Goal: Task Accomplishment & Management: Manage account settings

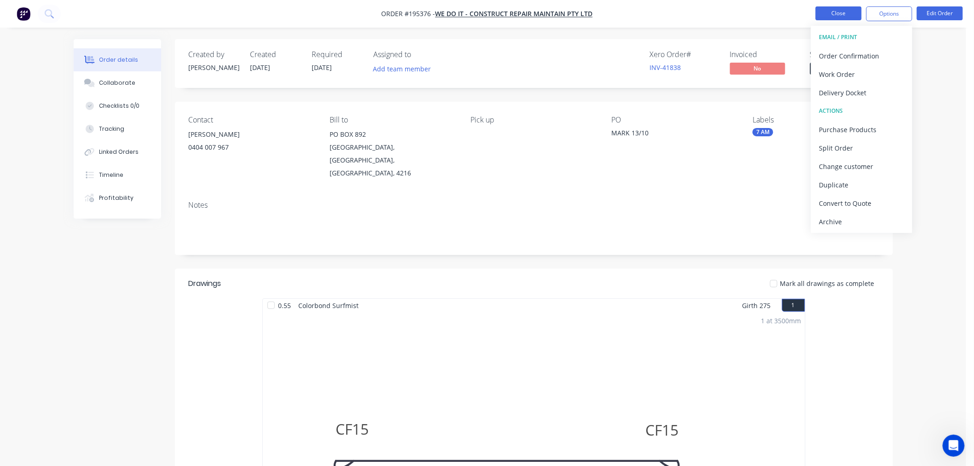
click at [848, 15] on button "Close" at bounding box center [839, 13] width 46 height 14
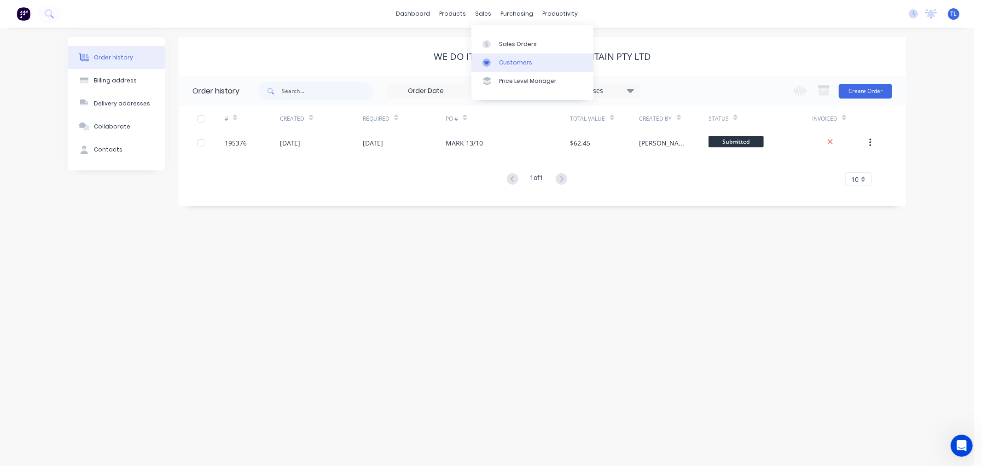
click at [493, 68] on link "Customers" at bounding box center [532, 62] width 122 height 18
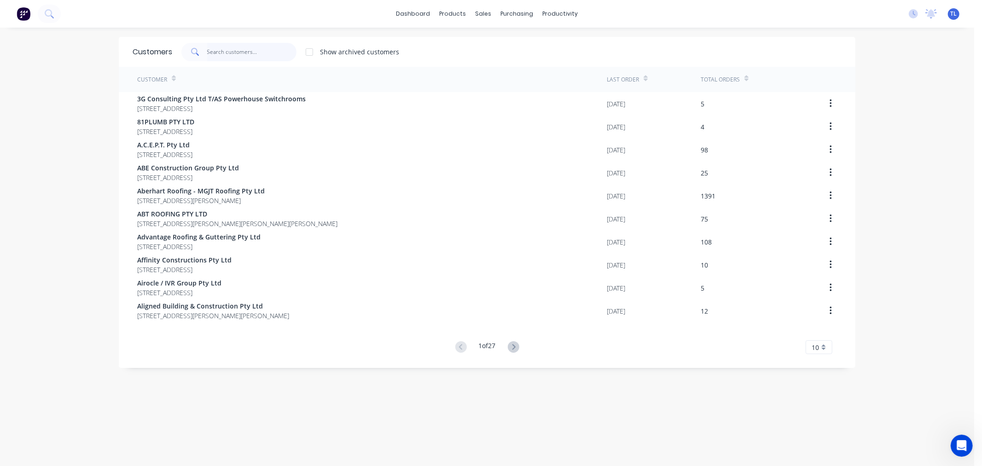
click at [214, 49] on input "text" at bounding box center [252, 52] width 90 height 18
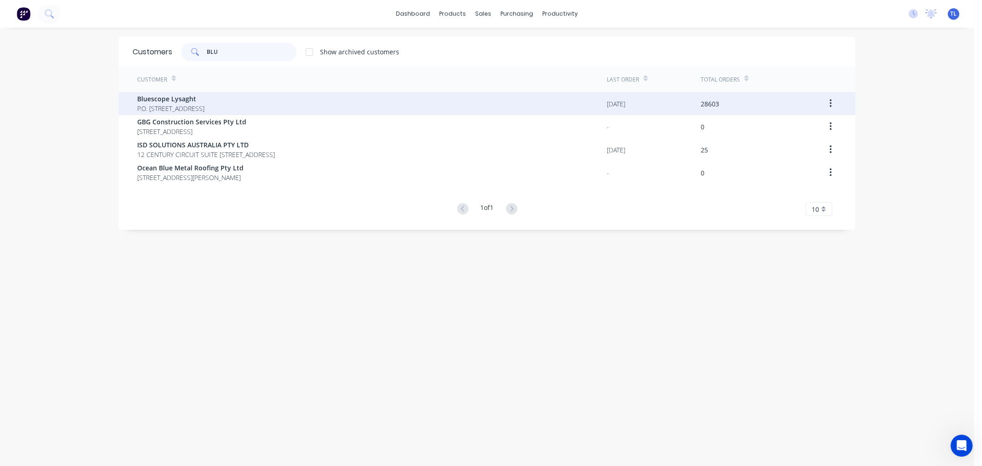
type input "BLU"
click at [204, 104] on span "P.O. [STREET_ADDRESS]" at bounding box center [170, 109] width 67 height 10
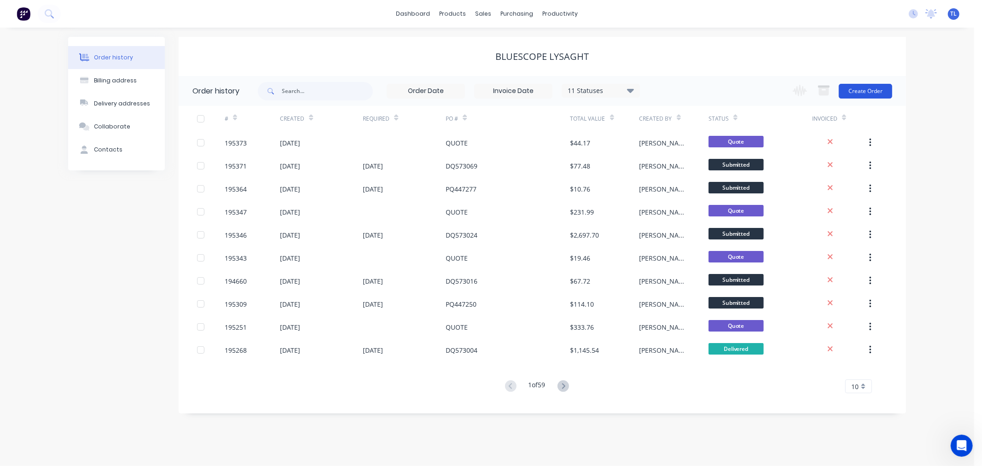
click at [868, 91] on button "Create Order" at bounding box center [865, 91] width 53 height 15
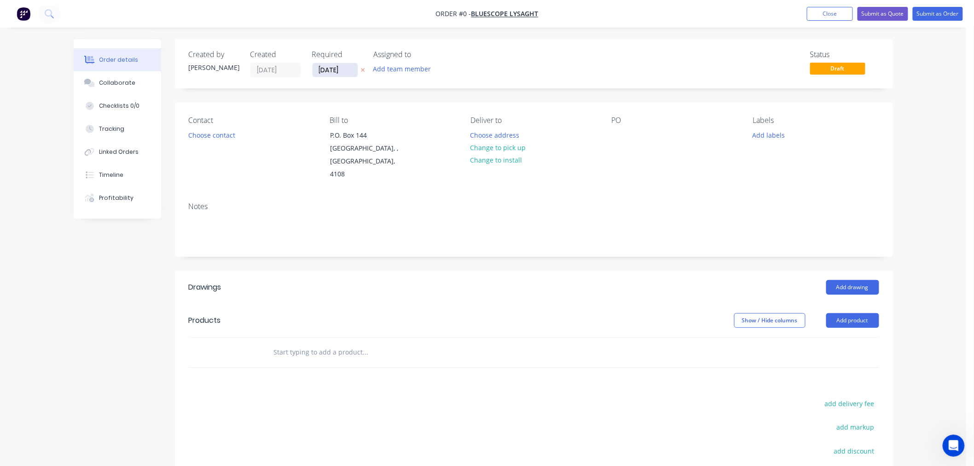
click at [347, 71] on input "[DATE]" at bounding box center [335, 70] width 45 height 14
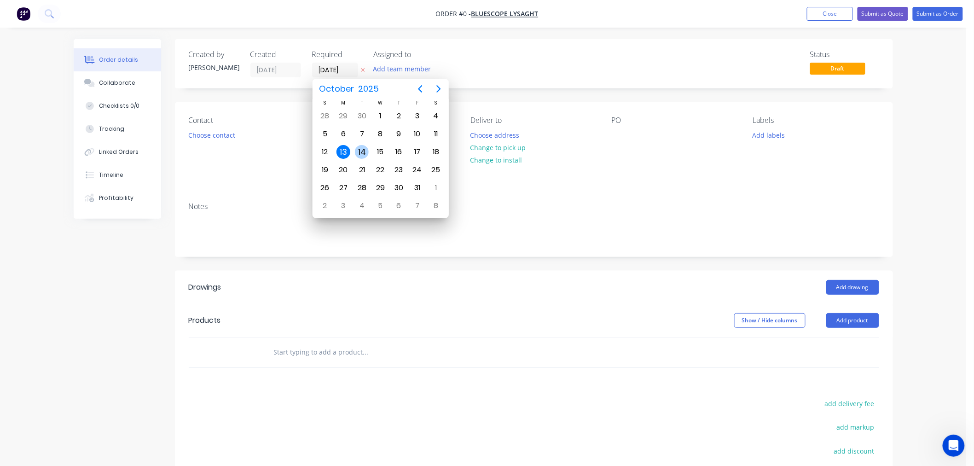
click at [360, 157] on div "14" at bounding box center [362, 151] width 18 height 17
type input "[DATE]"
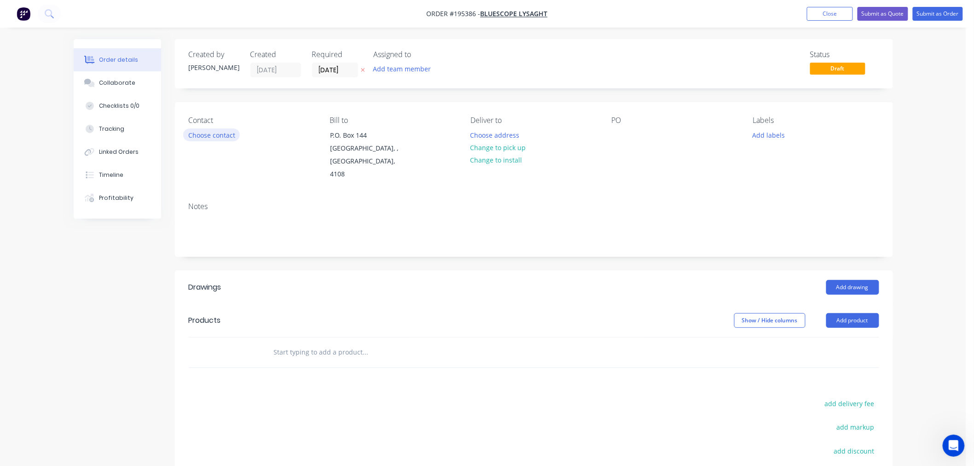
click at [210, 137] on button "Choose contact" at bounding box center [211, 134] width 57 height 12
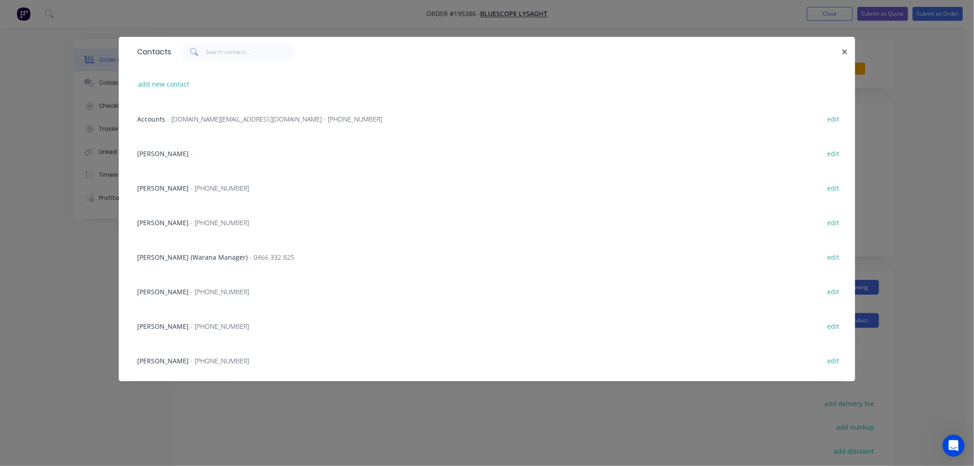
click at [178, 222] on span "[PERSON_NAME]" at bounding box center [163, 222] width 52 height 9
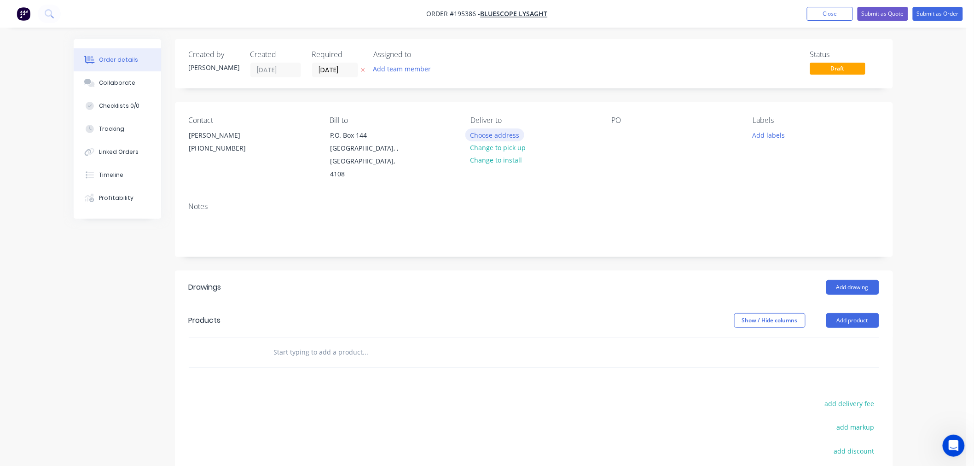
click at [488, 134] on button "Choose address" at bounding box center [494, 134] width 59 height 12
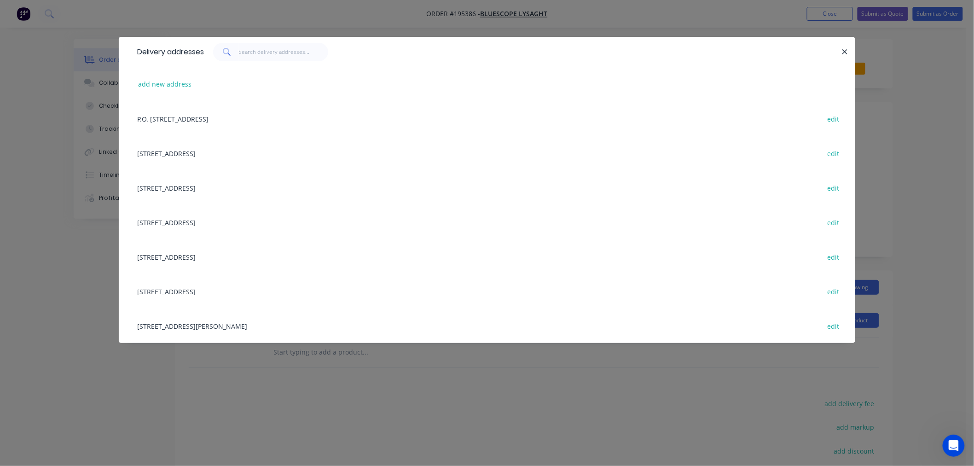
click at [180, 255] on div "[STREET_ADDRESS] edit" at bounding box center [487, 256] width 709 height 35
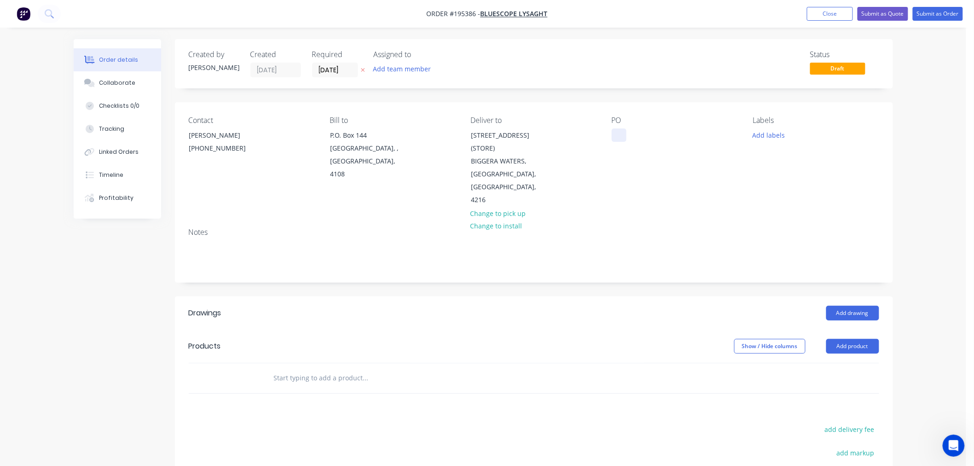
click at [618, 134] on div at bounding box center [619, 134] width 15 height 13
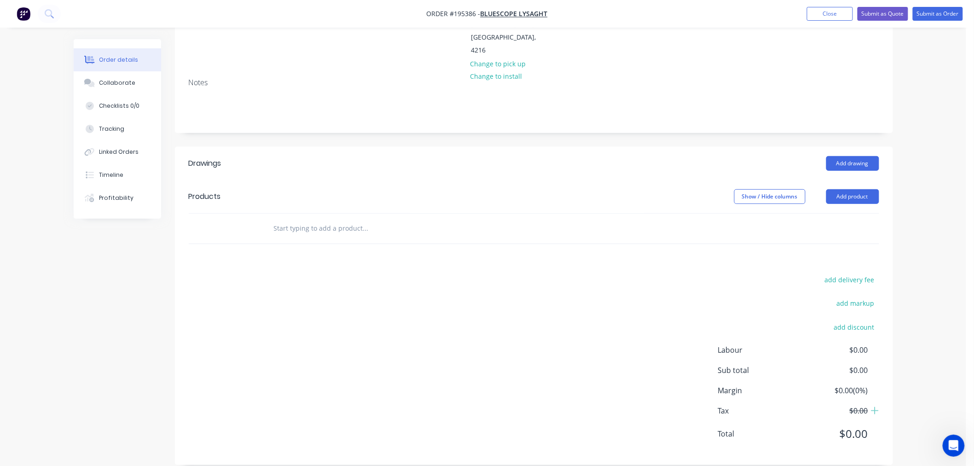
scroll to position [47, 0]
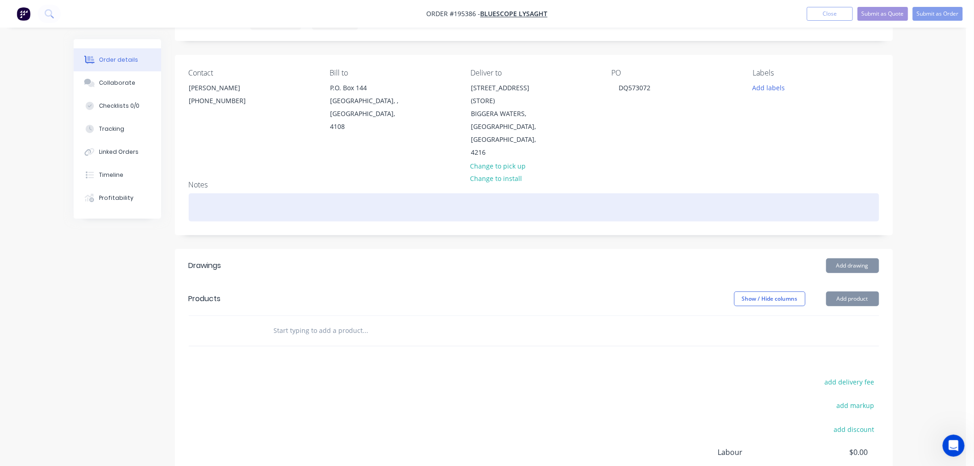
click at [765, 193] on div at bounding box center [534, 207] width 691 height 28
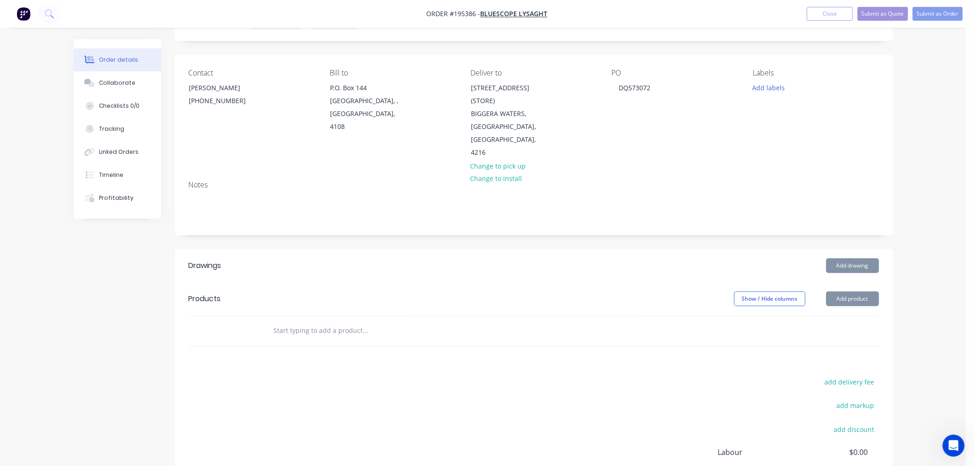
click at [918, 135] on div "Order details Collaborate Checklists 0/0 Tracking Linked Orders Timeline Profit…" at bounding box center [483, 267] width 966 height 628
click at [859, 258] on button "Add drawing" at bounding box center [852, 265] width 53 height 15
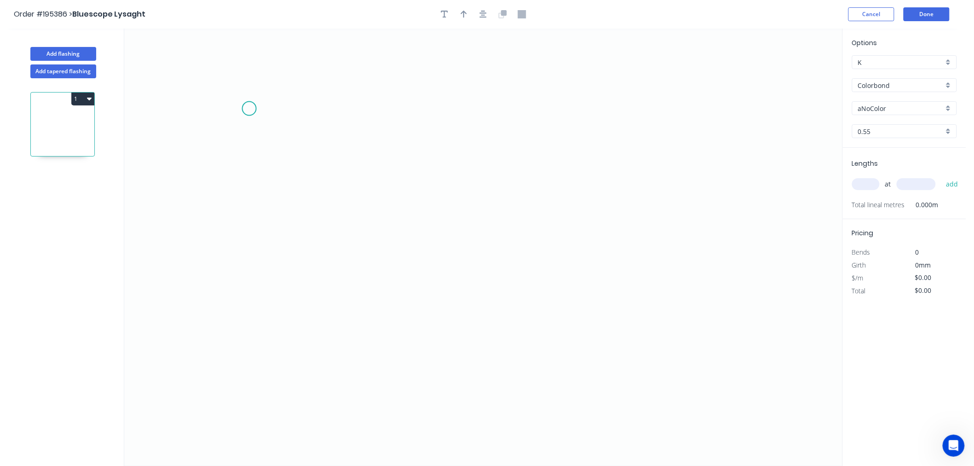
click at [249, 109] on icon "0" at bounding box center [483, 247] width 718 height 437
click at [240, 270] on icon "0" at bounding box center [483, 247] width 718 height 437
click at [306, 270] on icon "0 ?" at bounding box center [483, 247] width 718 height 437
click at [305, 271] on circle at bounding box center [306, 269] width 14 height 14
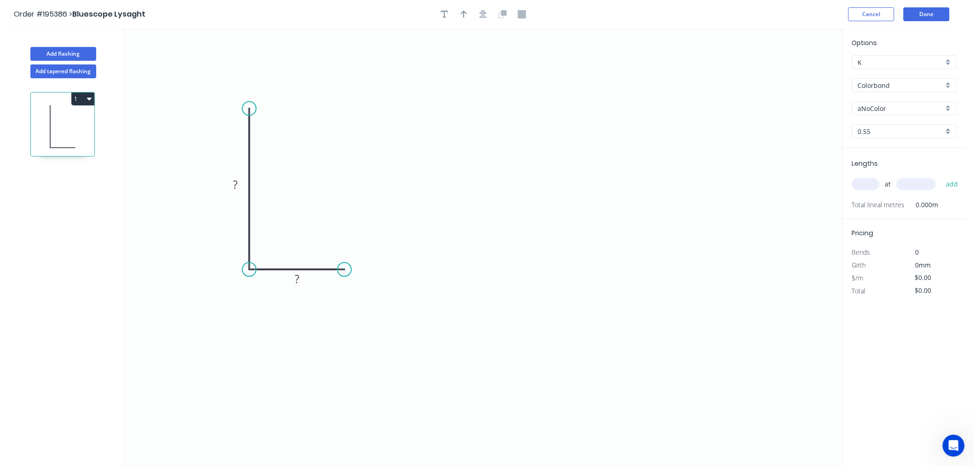
drag, startPoint x: 308, startPoint y: 270, endPoint x: 344, endPoint y: 268, distance: 36.9
click at [344, 268] on circle at bounding box center [344, 269] width 14 height 14
click at [343, 311] on icon "0 ? ?" at bounding box center [483, 247] width 718 height 437
click at [349, 314] on circle at bounding box center [344, 310] width 14 height 14
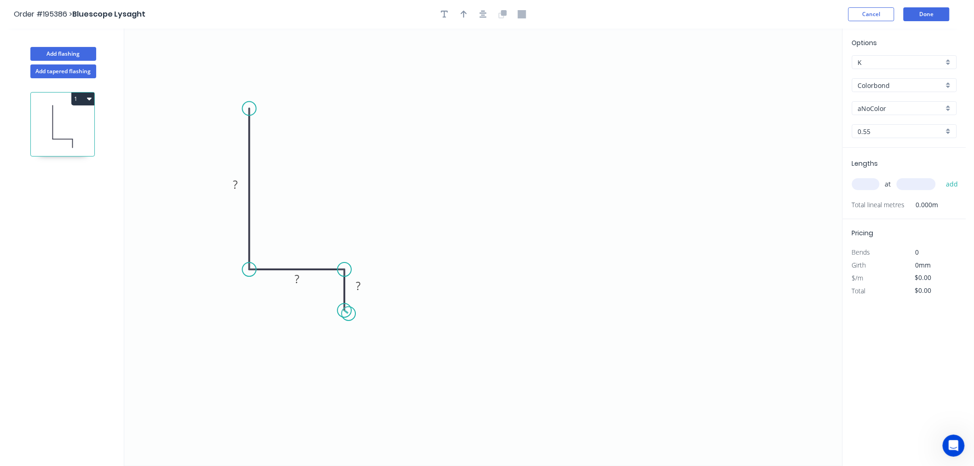
click at [349, 314] on circle at bounding box center [344, 310] width 14 height 14
drag, startPoint x: 246, startPoint y: 273, endPoint x: 246, endPoint y: 310, distance: 37.3
click at [246, 310] on circle at bounding box center [250, 310] width 14 height 14
drag, startPoint x: 346, startPoint y: 270, endPoint x: 347, endPoint y: 309, distance: 39.1
click at [347, 309] on icon "0 ? ? ? ? º" at bounding box center [483, 247] width 718 height 437
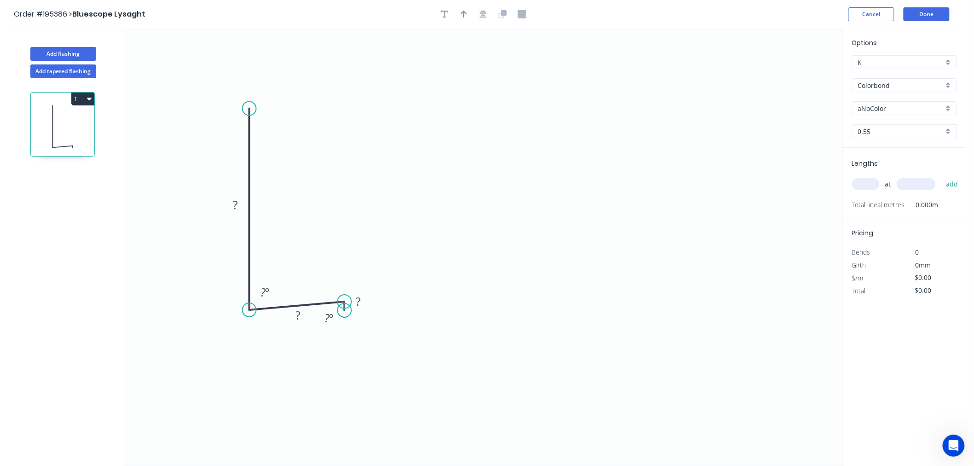
drag, startPoint x: 352, startPoint y: 312, endPoint x: 344, endPoint y: 301, distance: 13.5
click at [344, 301] on circle at bounding box center [344, 302] width 14 height 14
drag, startPoint x: 349, startPoint y: 312, endPoint x: 348, endPoint y: 305, distance: 7.0
click at [348, 332] on circle at bounding box center [349, 332] width 14 height 14
drag, startPoint x: 348, startPoint y: 302, endPoint x: 348, endPoint y: 312, distance: 9.7
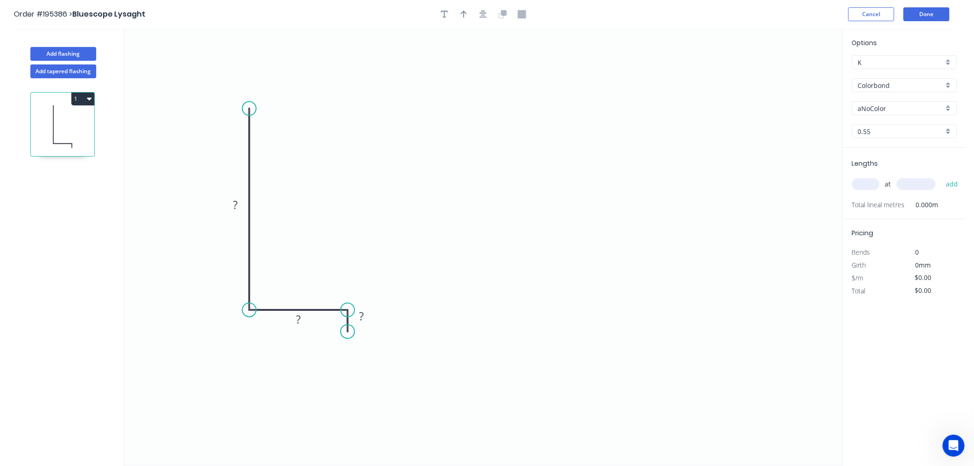
click at [348, 312] on circle at bounding box center [348, 310] width 14 height 14
drag, startPoint x: 349, startPoint y: 336, endPoint x: 349, endPoint y: 343, distance: 7.4
click at [349, 343] on circle at bounding box center [348, 343] width 14 height 14
drag, startPoint x: 349, startPoint y: 310, endPoint x: 388, endPoint y: 318, distance: 39.5
click at [388, 318] on icon "0 ? ? ? ? º" at bounding box center [483, 247] width 718 height 437
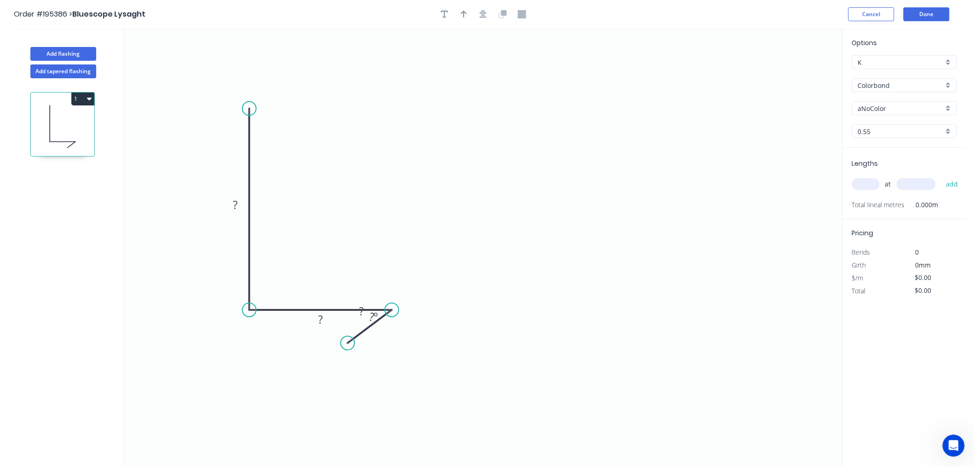
drag, startPoint x: 393, startPoint y: 309, endPoint x: 392, endPoint y: 301, distance: 7.9
click at [392, 301] on icon "0 ? ? ? ? º" at bounding box center [483, 247] width 718 height 437
drag, startPoint x: 352, startPoint y: 342, endPoint x: 391, endPoint y: 343, distance: 39.2
click at [391, 343] on circle at bounding box center [392, 343] width 14 height 14
click at [576, 311] on icon "0 ? ? ?" at bounding box center [483, 247] width 718 height 437
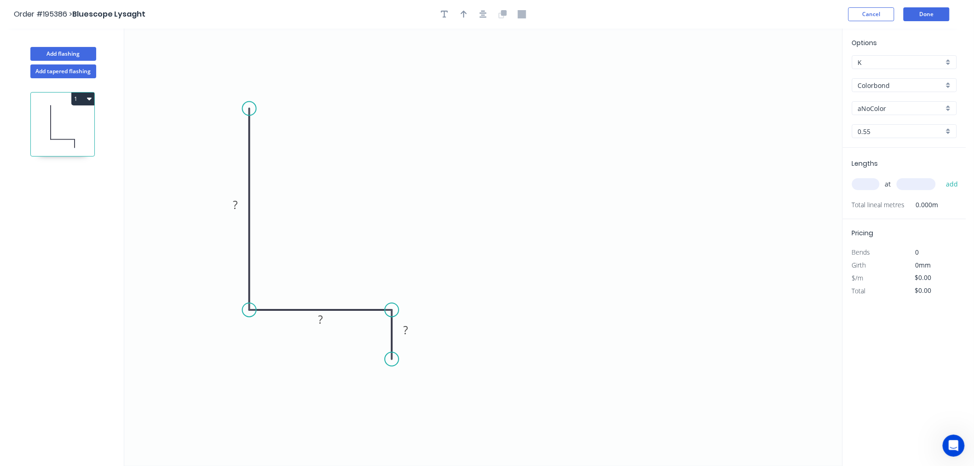
drag, startPoint x: 397, startPoint y: 342, endPoint x: 393, endPoint y: 360, distance: 18.1
click at [393, 360] on circle at bounding box center [392, 359] width 14 height 14
click at [549, 321] on icon "0 ? ? ?" at bounding box center [483, 247] width 718 height 437
click at [401, 430] on div "Feather" at bounding box center [433, 427] width 93 height 19
click at [384, 344] on tspan "15" at bounding box center [378, 342] width 13 height 15
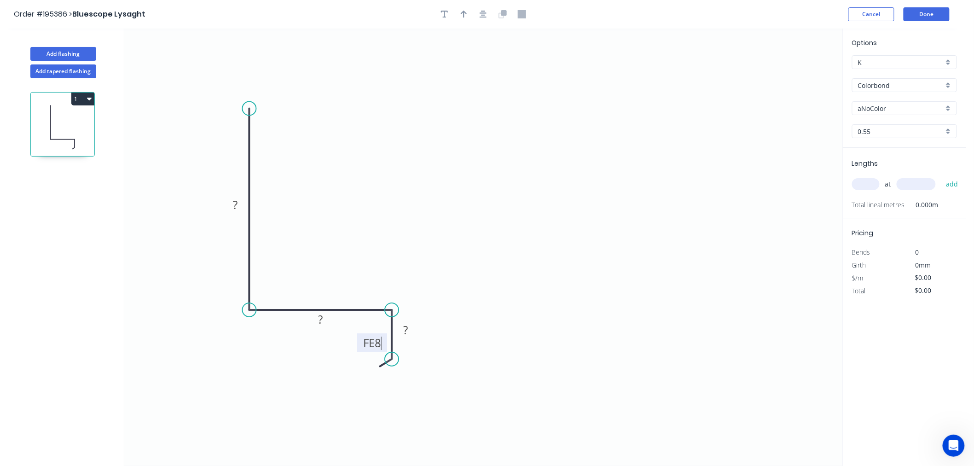
click at [421, 343] on icon "0 ? ? FE 8 ?" at bounding box center [483, 247] width 718 height 437
drag, startPoint x: 365, startPoint y: 352, endPoint x: 337, endPoint y: 401, distance: 56.5
click at [337, 401] on rect at bounding box center [345, 392] width 30 height 18
click at [235, 205] on tspan "?" at bounding box center [235, 204] width 5 height 15
click at [534, 205] on icon "0 75 35 FE 8 23" at bounding box center [483, 247] width 718 height 437
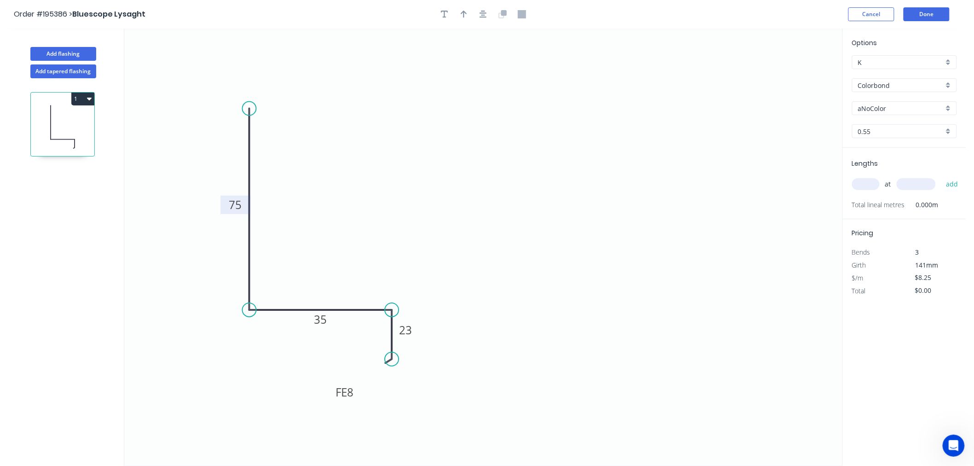
type input "$8.25"
click at [413, 334] on rect at bounding box center [405, 331] width 18 height 13
click at [563, 332] on icon "0 75 35 FE 8 15" at bounding box center [483, 247] width 718 height 437
click at [459, 14] on button "button" at bounding box center [464, 14] width 14 height 14
click at [797, 71] on icon at bounding box center [796, 63] width 8 height 29
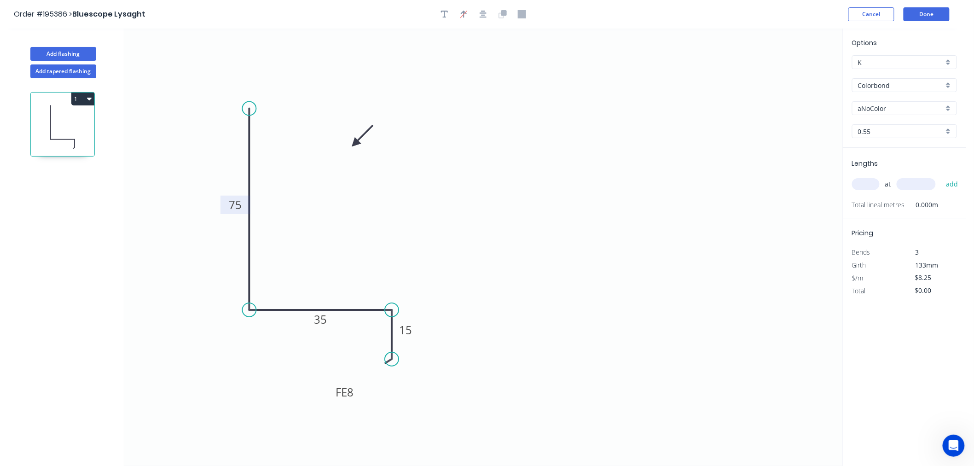
drag, startPoint x: 797, startPoint y: 71, endPoint x: 355, endPoint y: 144, distance: 448.4
click at [355, 144] on icon at bounding box center [362, 135] width 27 height 27
click at [906, 107] on input "aNoColor" at bounding box center [901, 109] width 86 height 10
click at [895, 199] on div "Paperbark" at bounding box center [905, 195] width 104 height 16
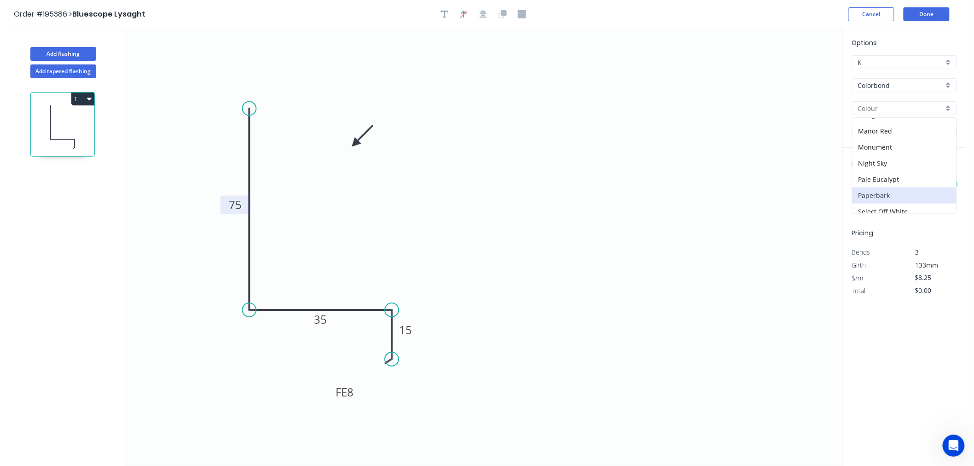
type input "Paperbark"
click at [876, 183] on input "text" at bounding box center [866, 184] width 28 height 12
type input "1"
type input "3600"
click at [941, 176] on button "add" at bounding box center [952, 184] width 22 height 16
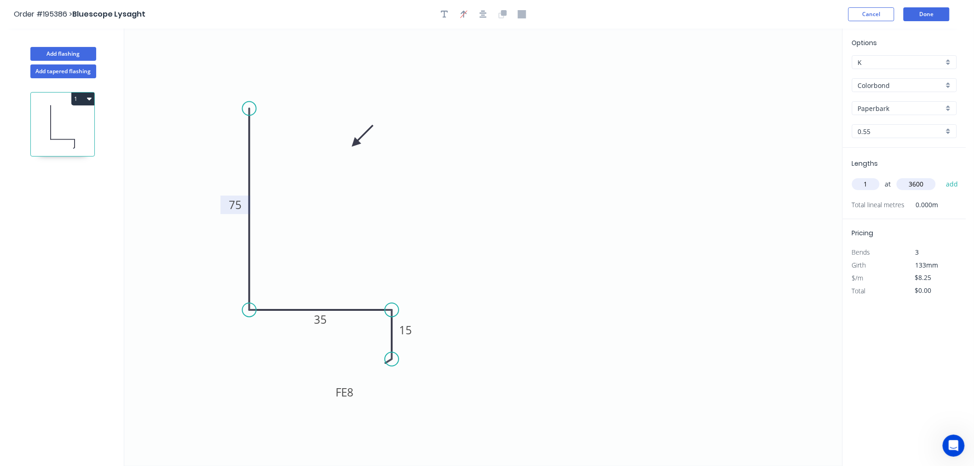
type input "$29.70"
click at [920, 18] on button "Done" at bounding box center [927, 14] width 46 height 14
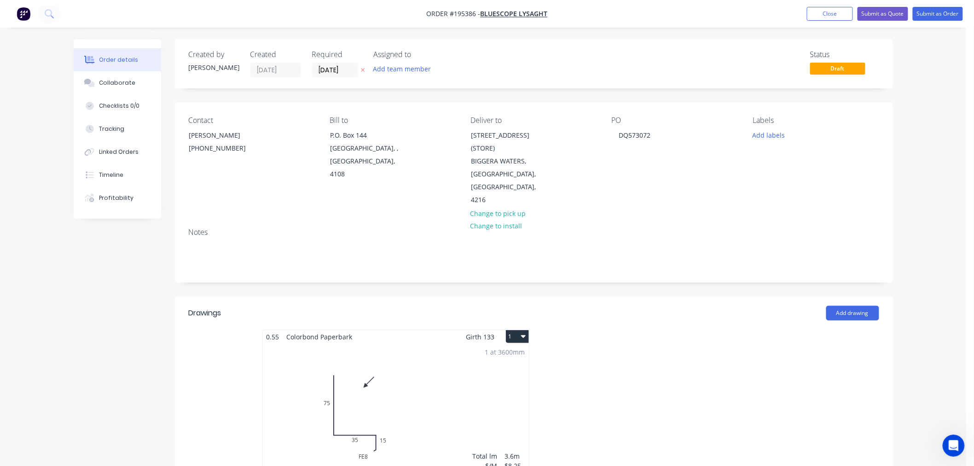
click at [527, 330] on button "1" at bounding box center [517, 336] width 23 height 13
click at [516, 352] on div "Use larger box size" at bounding box center [485, 358] width 71 height 13
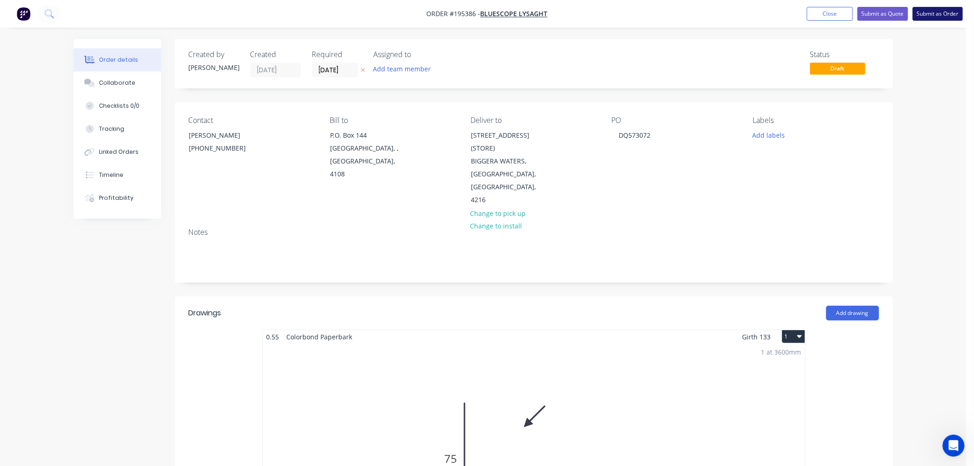
click at [927, 17] on button "Submit as Order" at bounding box center [938, 14] width 50 height 14
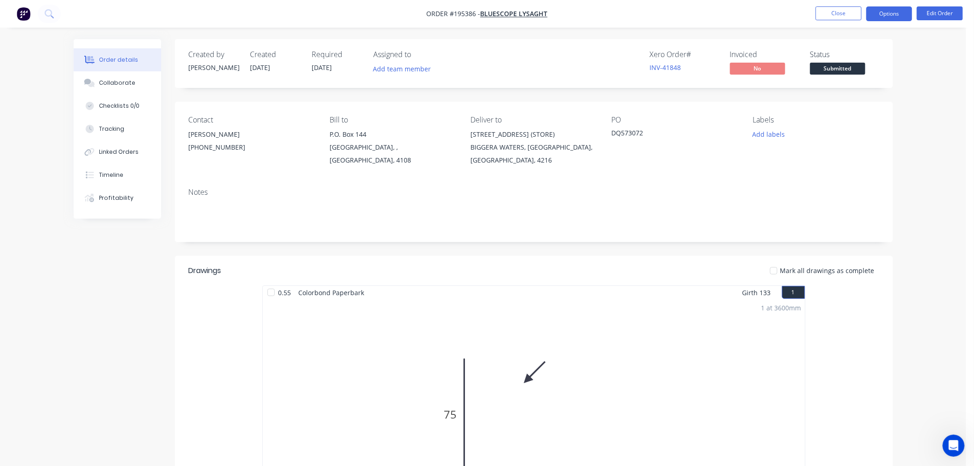
click at [885, 16] on button "Options" at bounding box center [889, 13] width 46 height 15
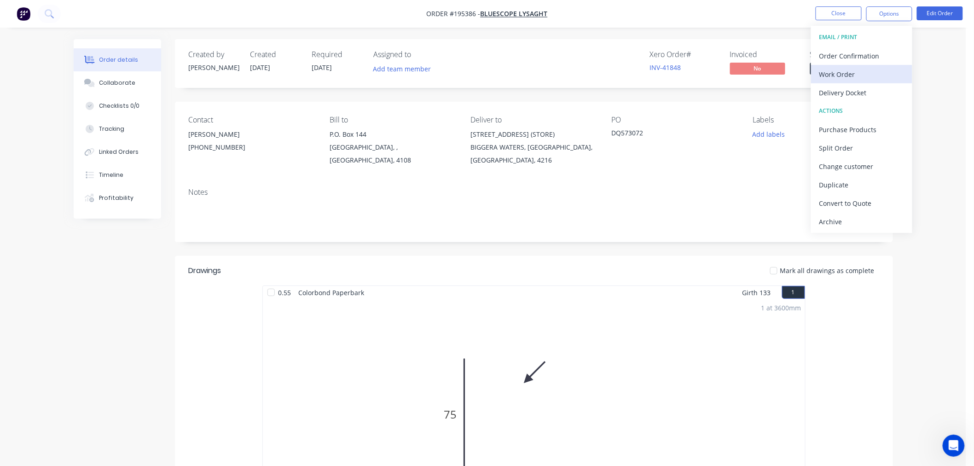
click at [871, 70] on div "Work Order" at bounding box center [861, 74] width 85 height 13
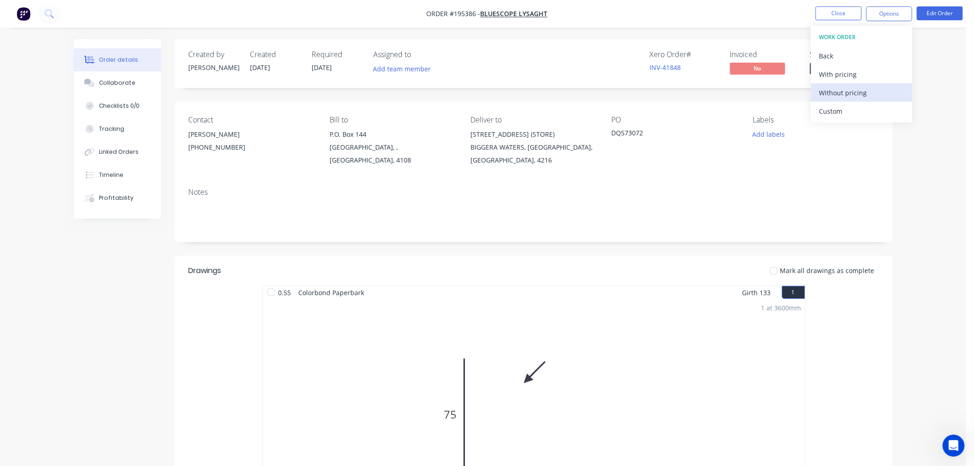
click at [872, 92] on div "Without pricing" at bounding box center [861, 92] width 85 height 13
click at [852, 17] on button "Close" at bounding box center [839, 13] width 46 height 14
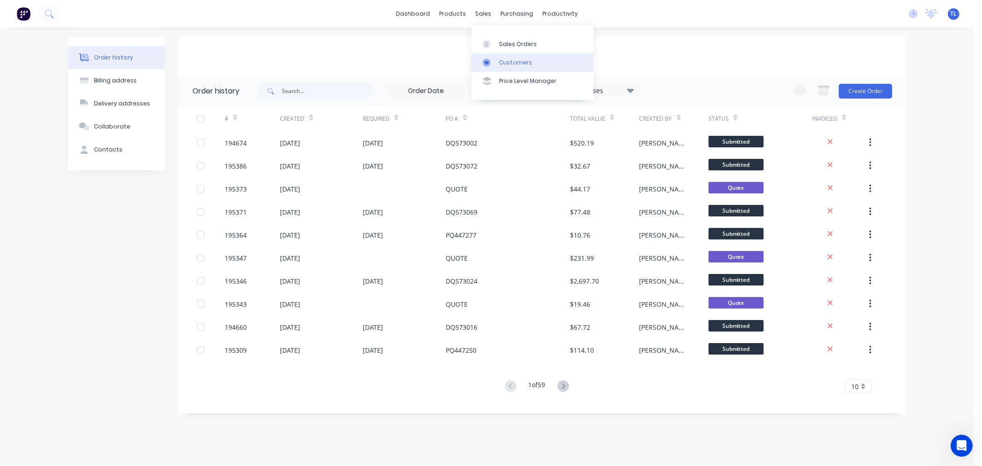
click at [486, 62] on icon at bounding box center [486, 63] width 5 height 4
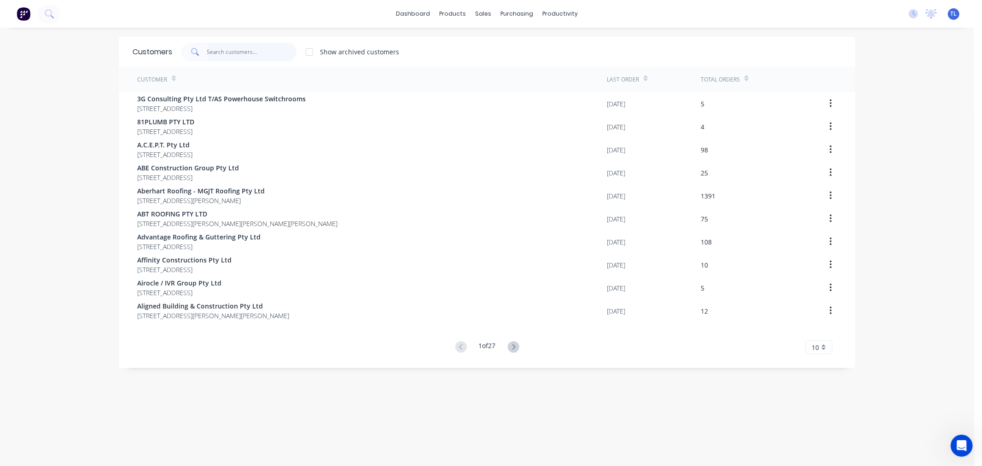
click at [255, 49] on input "text" at bounding box center [252, 52] width 90 height 18
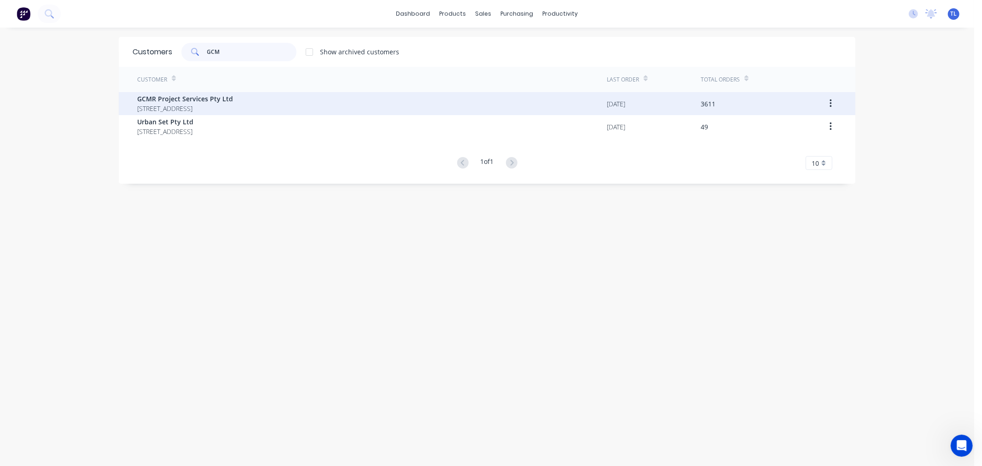
type input "GCM"
click at [233, 98] on span "GCMR Project Services Pty Ltd" at bounding box center [185, 99] width 96 height 10
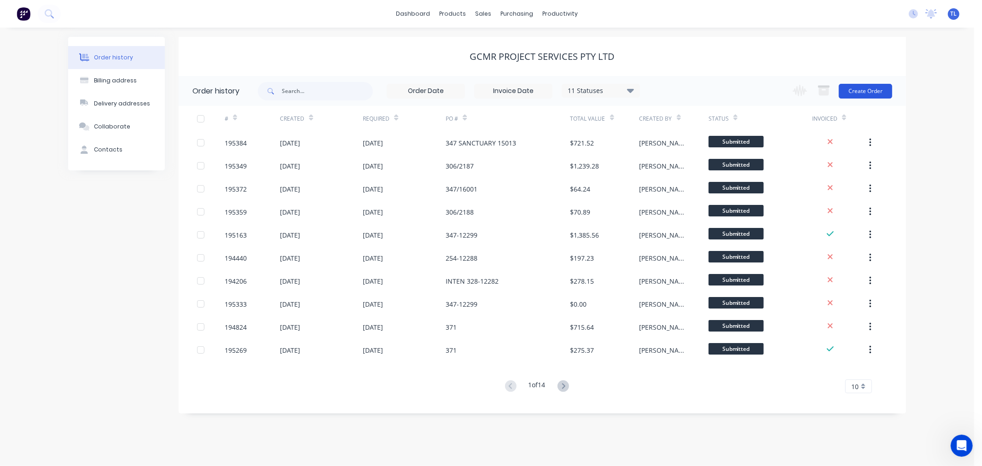
click at [871, 87] on button "Create Order" at bounding box center [865, 91] width 53 height 15
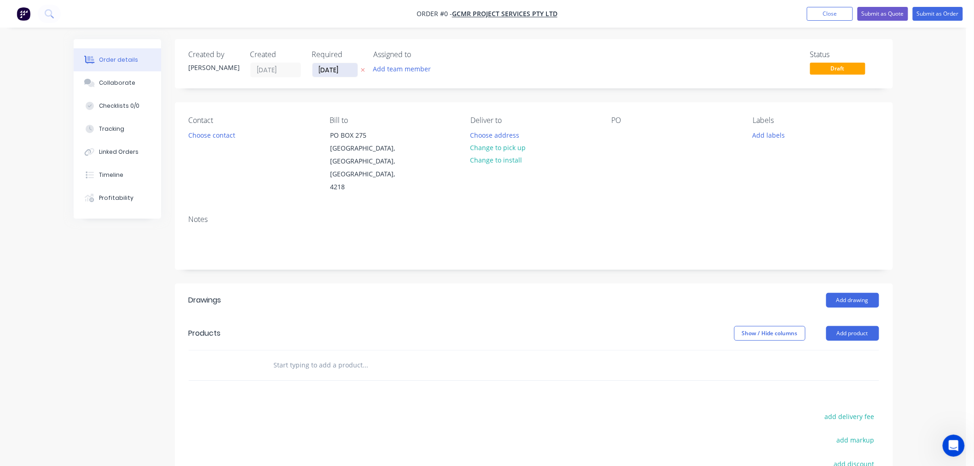
click at [346, 67] on input "[DATE]" at bounding box center [335, 70] width 45 height 14
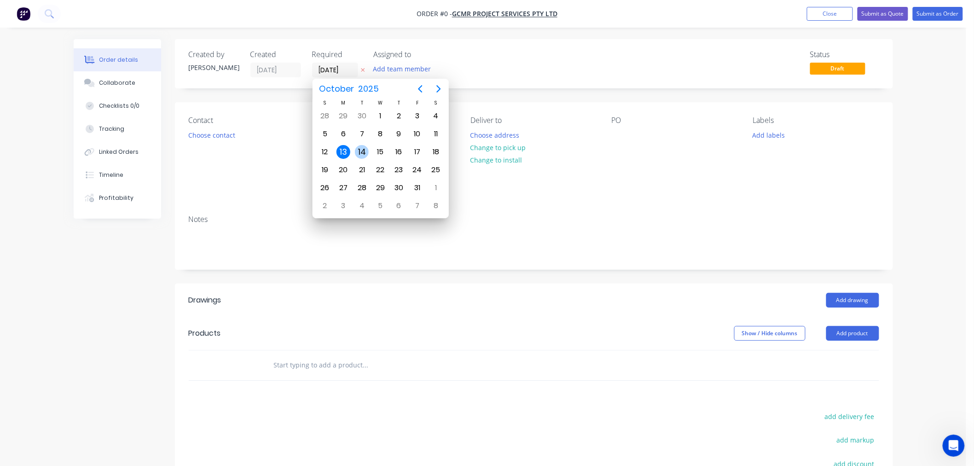
click at [361, 152] on div "14" at bounding box center [362, 152] width 14 height 14
type input "[DATE]"
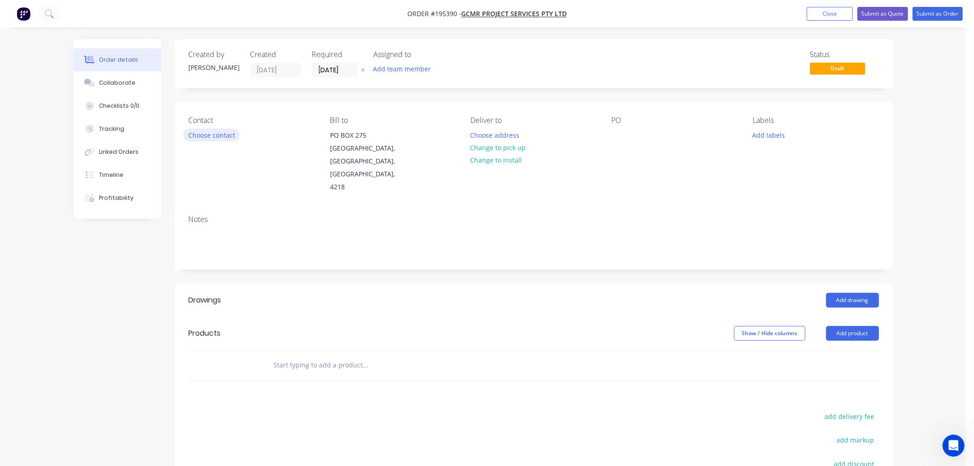
click at [220, 139] on button "Choose contact" at bounding box center [211, 134] width 57 height 12
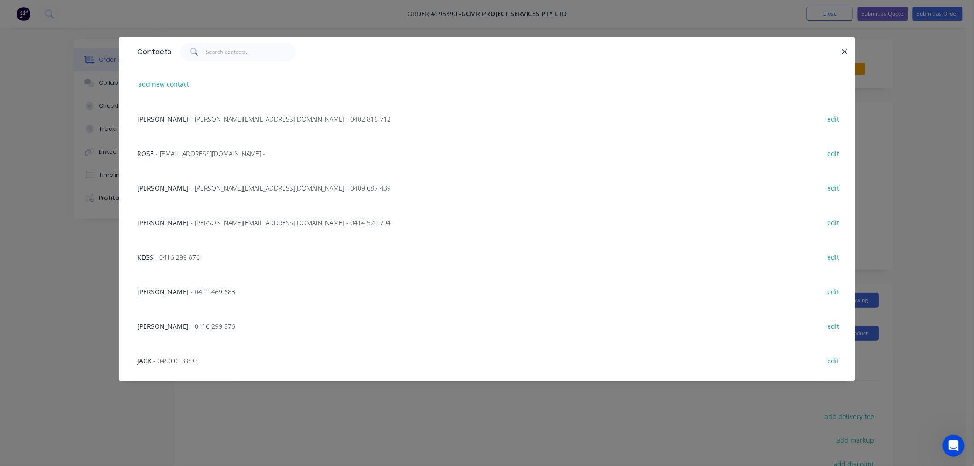
click at [251, 119] on span "- [PERSON_NAME][EMAIL_ADDRESS][DOMAIN_NAME] - 0402 816 712" at bounding box center [291, 119] width 200 height 9
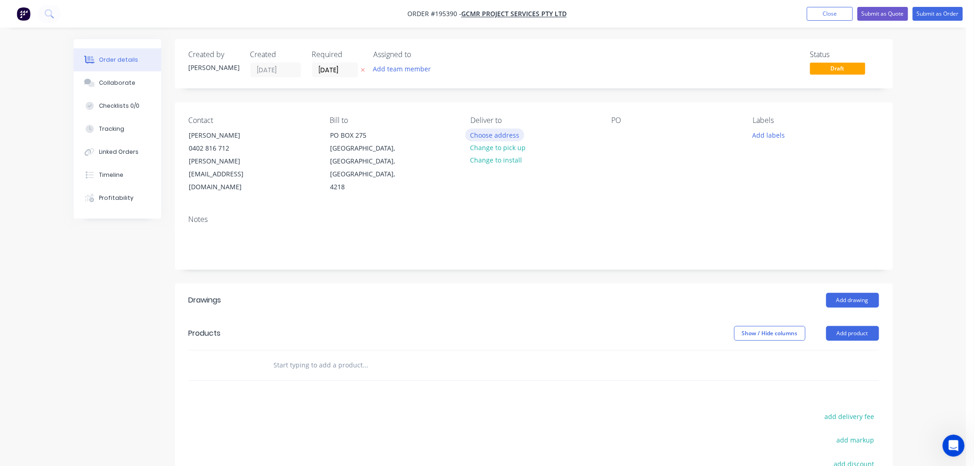
click at [497, 135] on button "Choose address" at bounding box center [494, 134] width 59 height 12
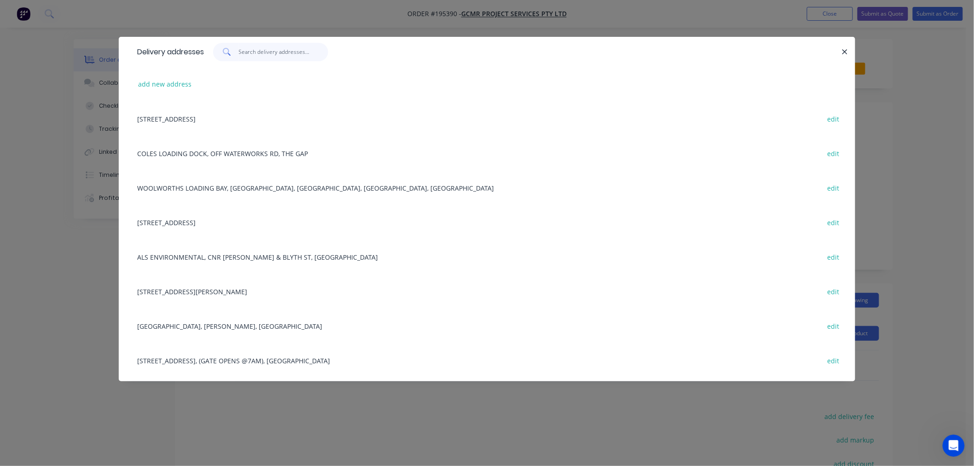
click at [252, 48] on input "text" at bounding box center [284, 52] width 90 height 18
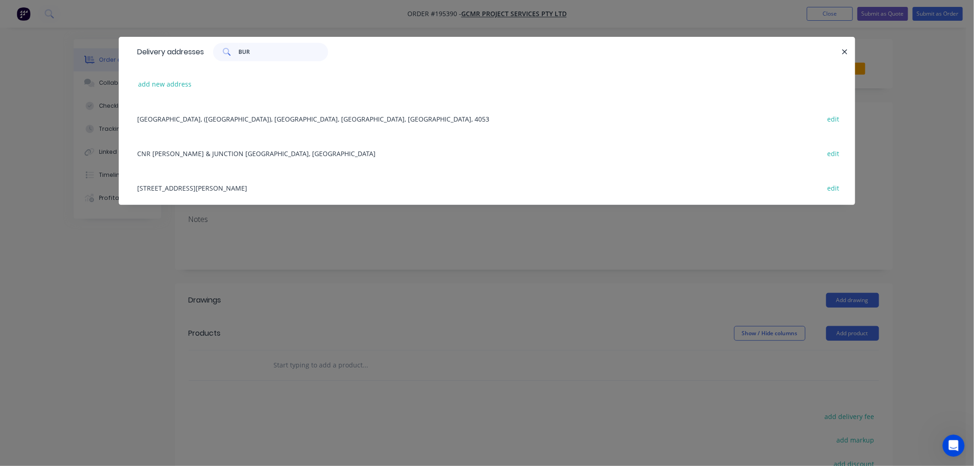
type input "BUR"
click at [212, 191] on div "[STREET_ADDRESS][PERSON_NAME] edit" at bounding box center [487, 187] width 709 height 35
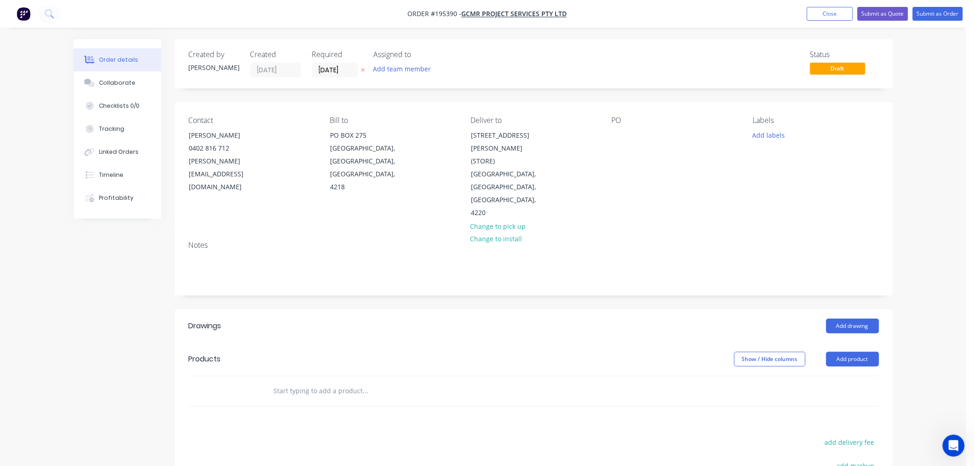
click at [622, 146] on div "PO" at bounding box center [675, 168] width 126 height 104
click at [622, 139] on div at bounding box center [619, 134] width 15 height 13
click at [762, 136] on button "Add labels" at bounding box center [769, 134] width 42 height 12
click at [784, 277] on div "AM" at bounding box center [786, 279] width 16 height 10
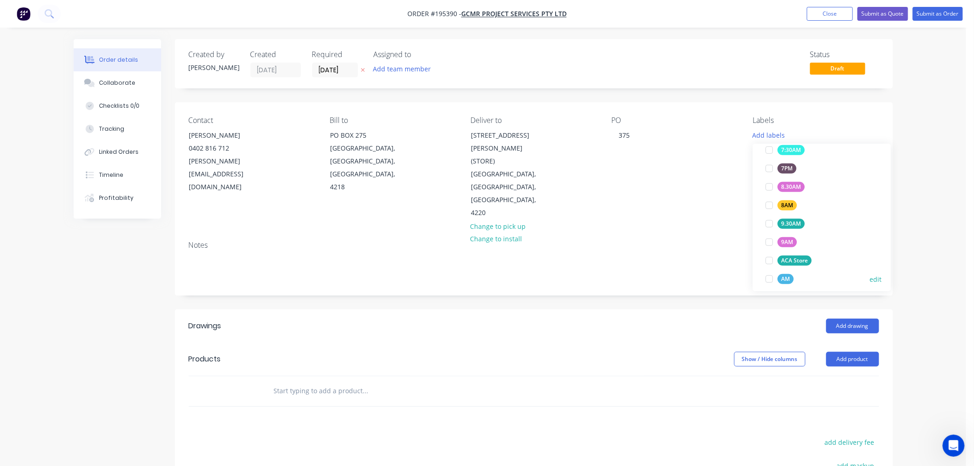
scroll to position [0, 0]
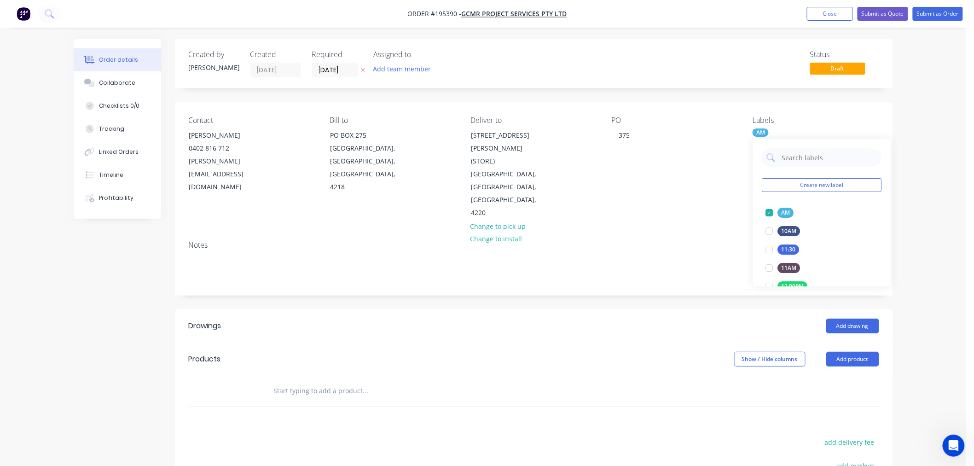
click at [912, 139] on div "Order details Collaborate Checklists 0/0 Tracking Linked Orders Timeline Profit…" at bounding box center [483, 320] width 966 height 641
click at [858, 319] on button "Add drawing" at bounding box center [852, 326] width 53 height 15
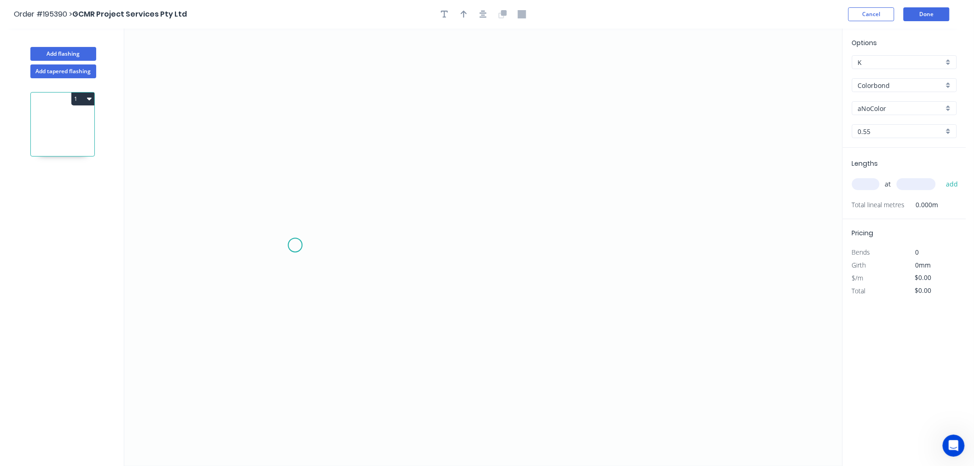
click at [295, 245] on icon "0" at bounding box center [483, 247] width 718 height 437
click at [314, 209] on icon at bounding box center [304, 227] width 19 height 36
click at [540, 209] on icon "0 ?" at bounding box center [483, 247] width 718 height 437
click at [559, 239] on icon "0 ? ? ? º" at bounding box center [483, 247] width 718 height 437
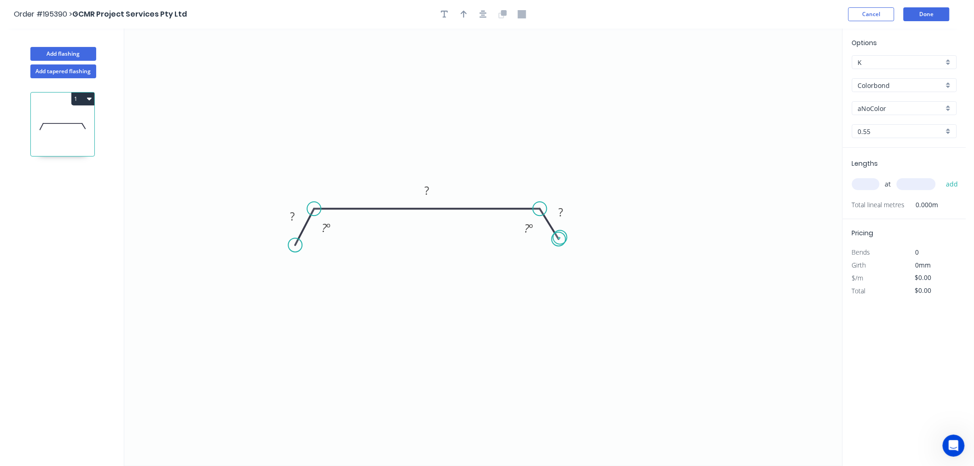
click at [560, 238] on circle at bounding box center [559, 239] width 14 height 14
drag, startPoint x: 560, startPoint y: 238, endPoint x: 565, endPoint y: 233, distance: 6.2
click at [565, 233] on circle at bounding box center [565, 234] width 14 height 14
drag, startPoint x: 298, startPoint y: 249, endPoint x: 283, endPoint y: 241, distance: 16.9
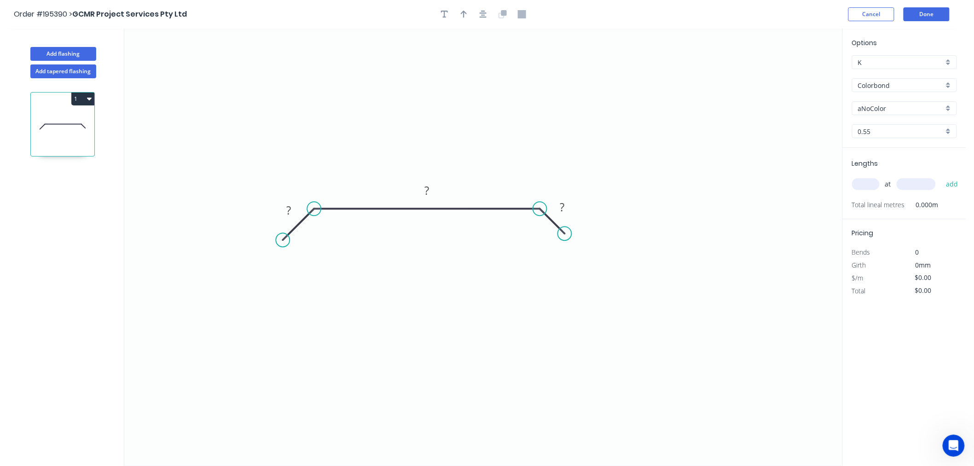
click at [283, 241] on circle at bounding box center [283, 240] width 14 height 14
click at [378, 253] on icon "0 ? ? ?" at bounding box center [483, 247] width 718 height 437
click at [290, 210] on tspan "?" at bounding box center [288, 210] width 5 height 15
click at [677, 269] on icon "0 30 420 30" at bounding box center [483, 247] width 718 height 437
type input "$13.06"
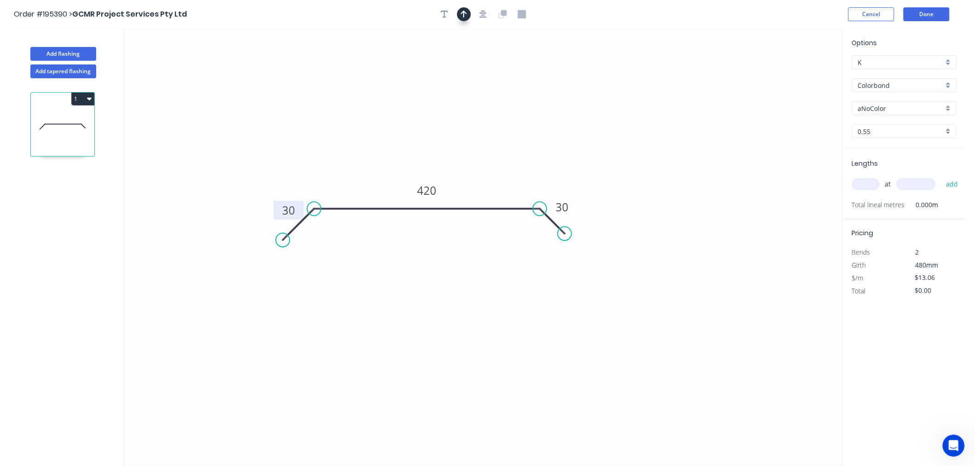
click at [463, 15] on icon "button" at bounding box center [464, 14] width 6 height 8
drag, startPoint x: 737, startPoint y: 60, endPoint x: 525, endPoint y: 127, distance: 222.0
click at [525, 127] on icon at bounding box center [525, 116] width 8 height 29
click at [878, 85] on input "Colorbond" at bounding box center [901, 86] width 86 height 10
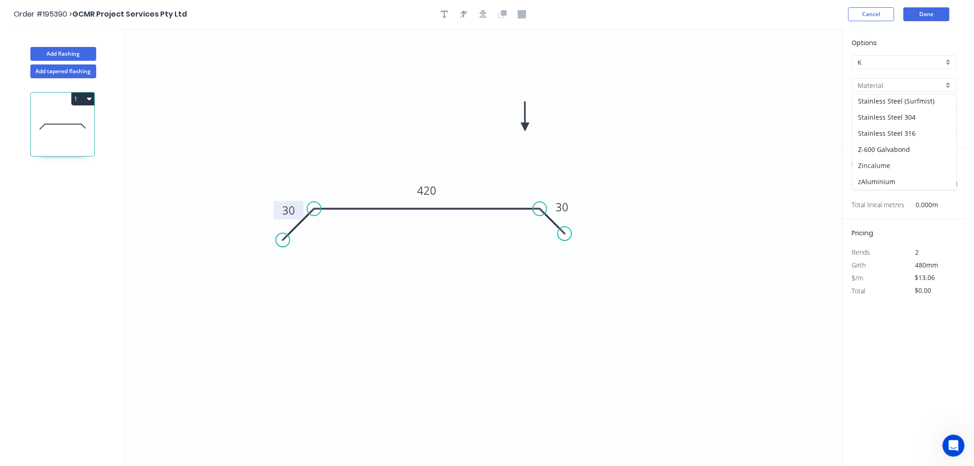
click at [889, 163] on div "Zincalume" at bounding box center [905, 165] width 104 height 16
type input "Zincalume"
type input "$11.95"
click at [867, 186] on input "text" at bounding box center [866, 184] width 28 height 12
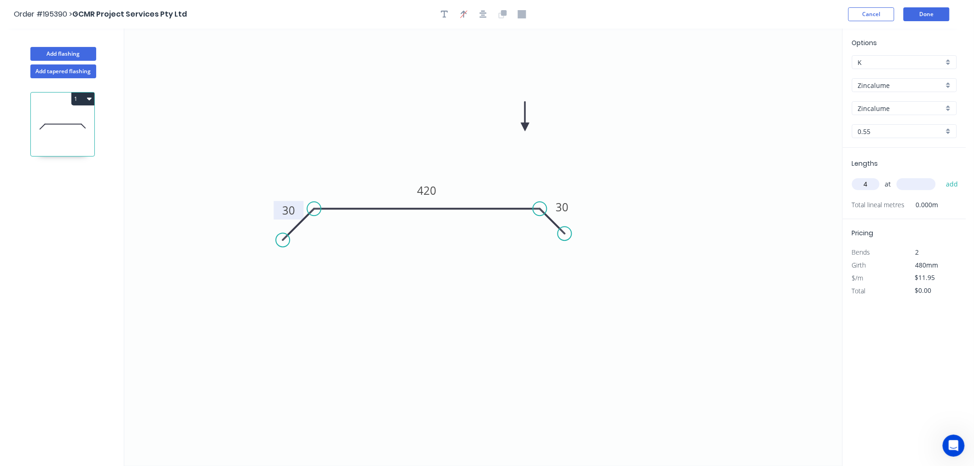
type input "4"
type input "4370"
click at [941, 176] on button "add" at bounding box center [952, 184] width 22 height 16
type input "$208.89"
click at [919, 12] on button "Done" at bounding box center [927, 14] width 46 height 14
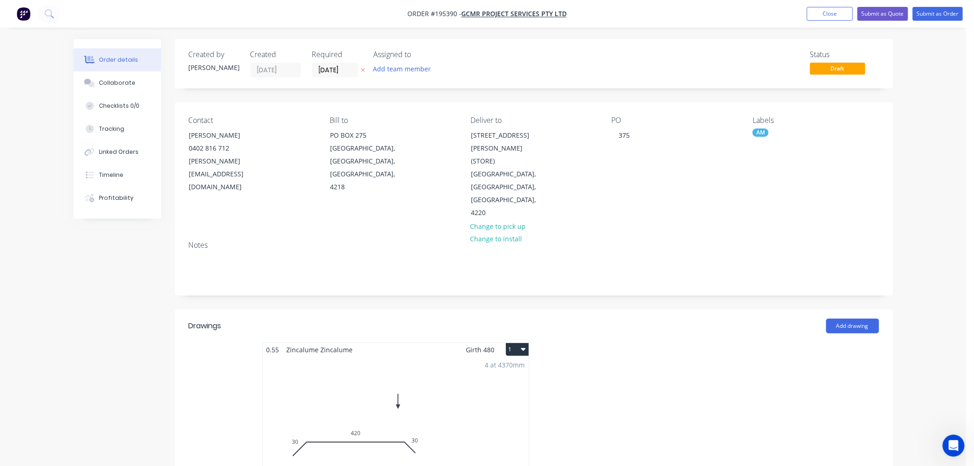
scroll to position [204, 0]
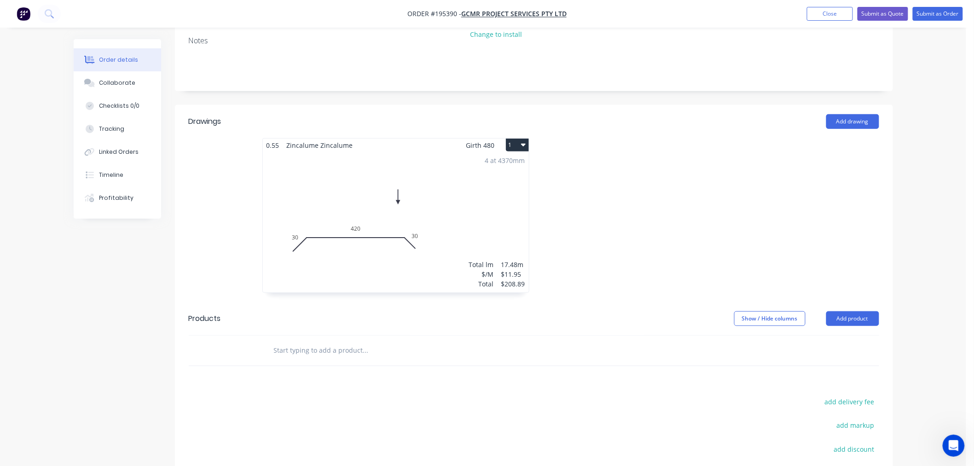
click at [521, 141] on icon "button" at bounding box center [523, 144] width 5 height 7
click at [490, 161] on div "Use larger box size" at bounding box center [485, 167] width 71 height 13
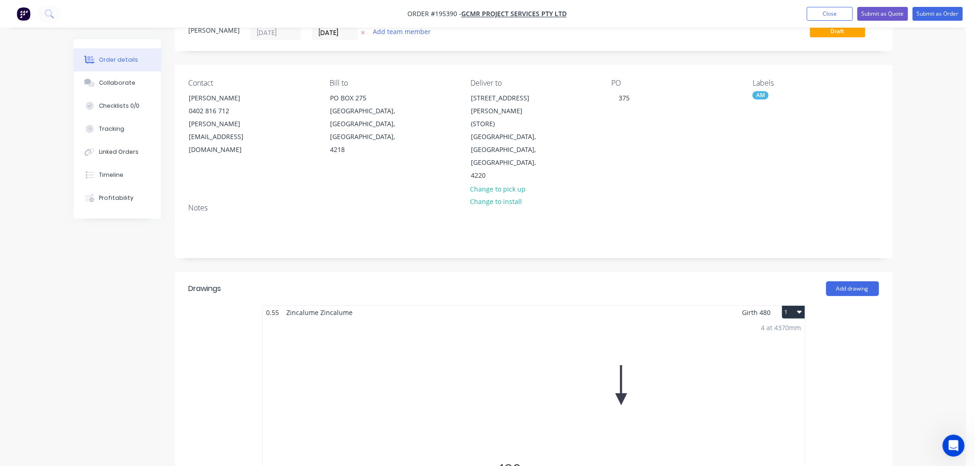
scroll to position [0, 0]
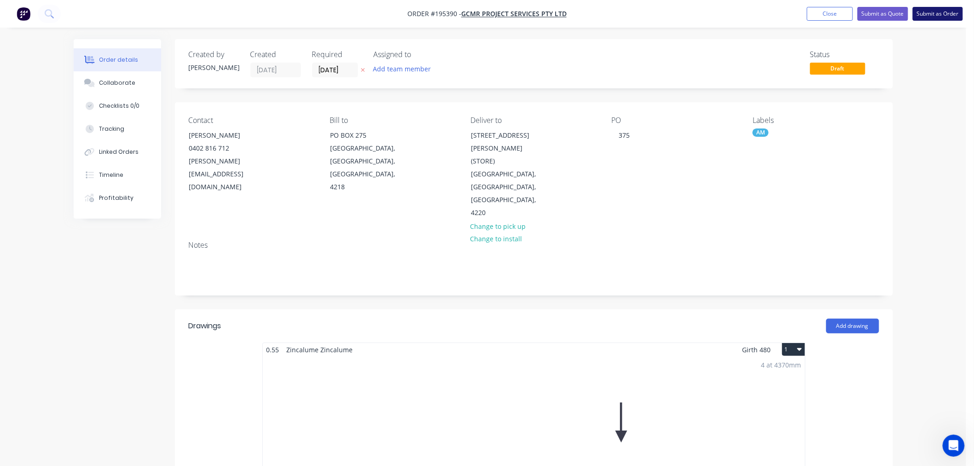
click at [934, 16] on button "Submit as Order" at bounding box center [938, 14] width 50 height 14
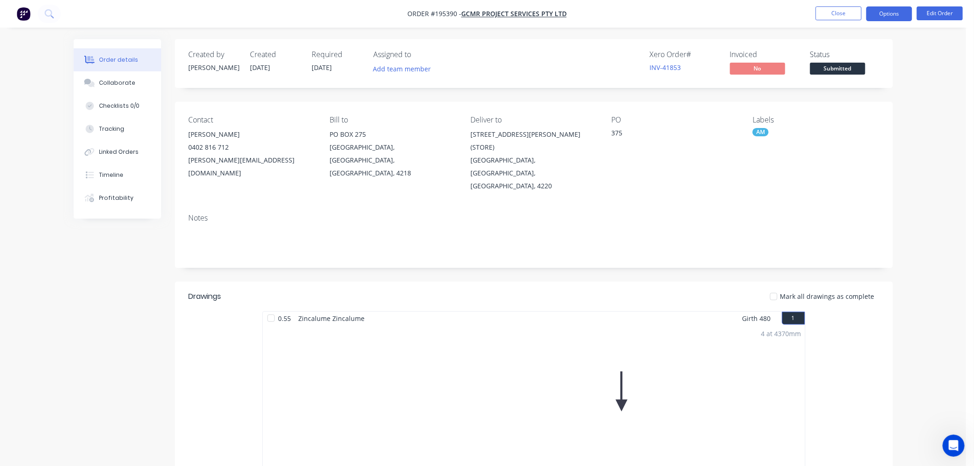
click at [882, 18] on button "Options" at bounding box center [889, 13] width 46 height 15
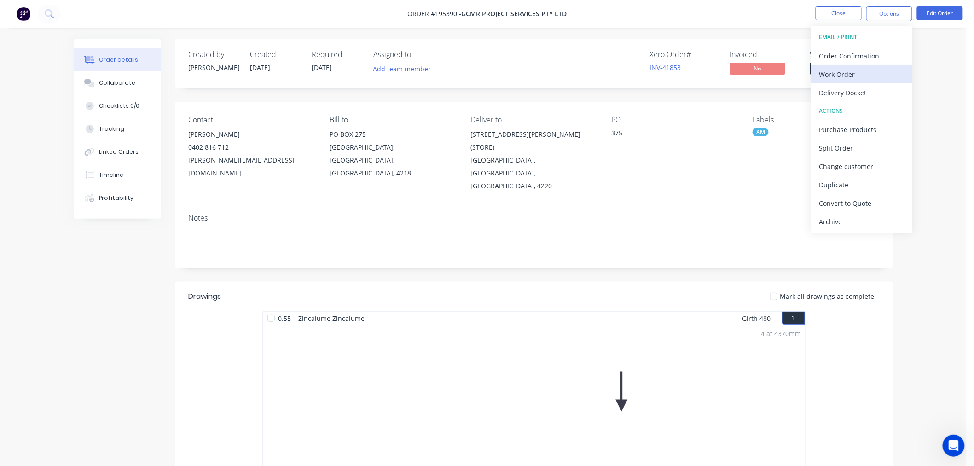
click at [866, 76] on div "Work Order" at bounding box center [861, 74] width 85 height 13
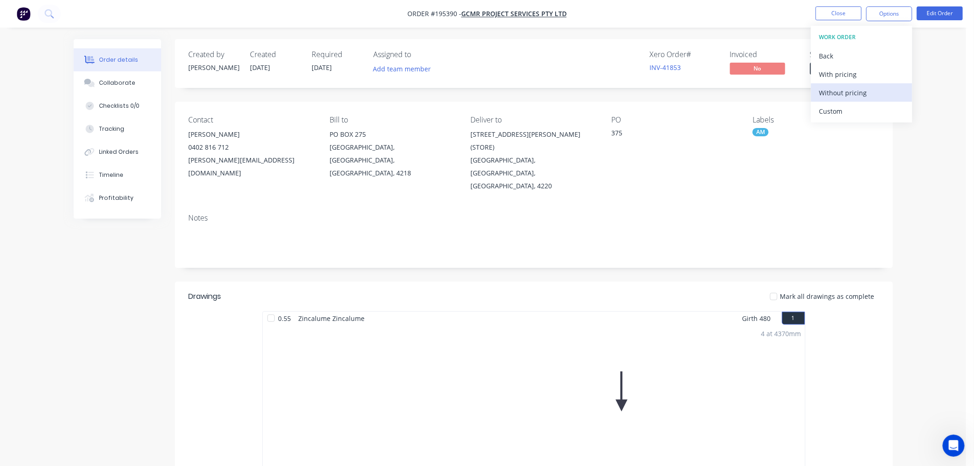
click at [862, 89] on div "Without pricing" at bounding box center [861, 92] width 85 height 13
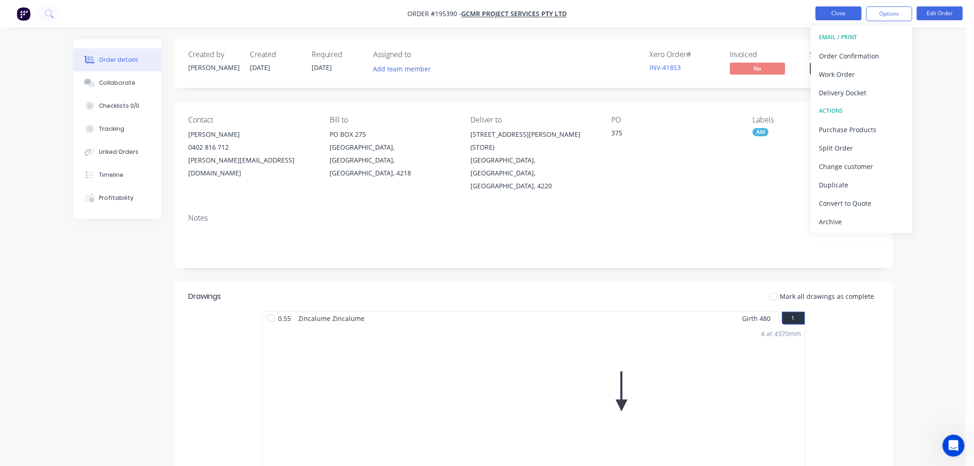
click at [829, 18] on button "Close" at bounding box center [839, 13] width 46 height 14
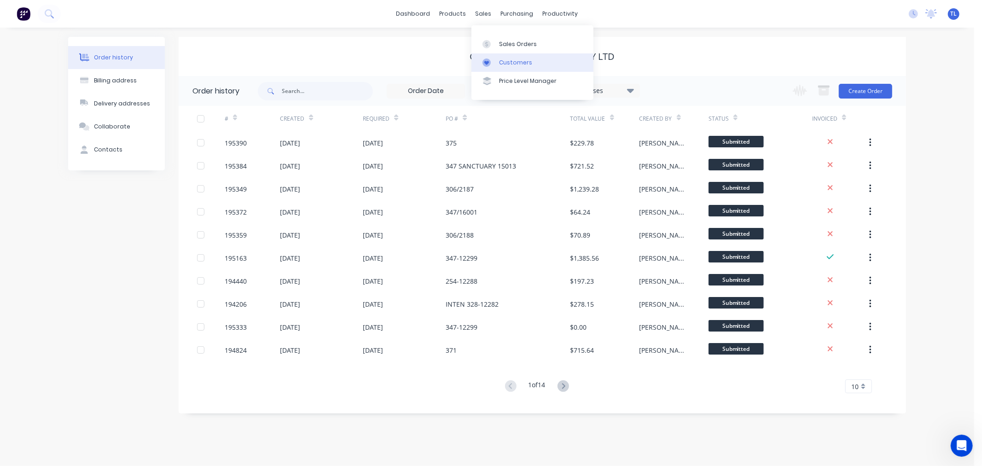
click at [500, 61] on div "Customers" at bounding box center [515, 62] width 33 height 8
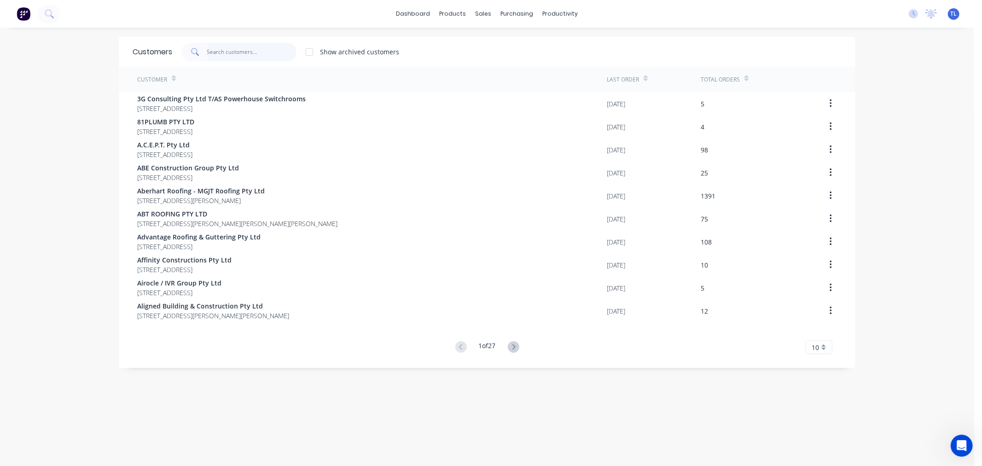
click at [213, 51] on input "text" at bounding box center [252, 52] width 90 height 18
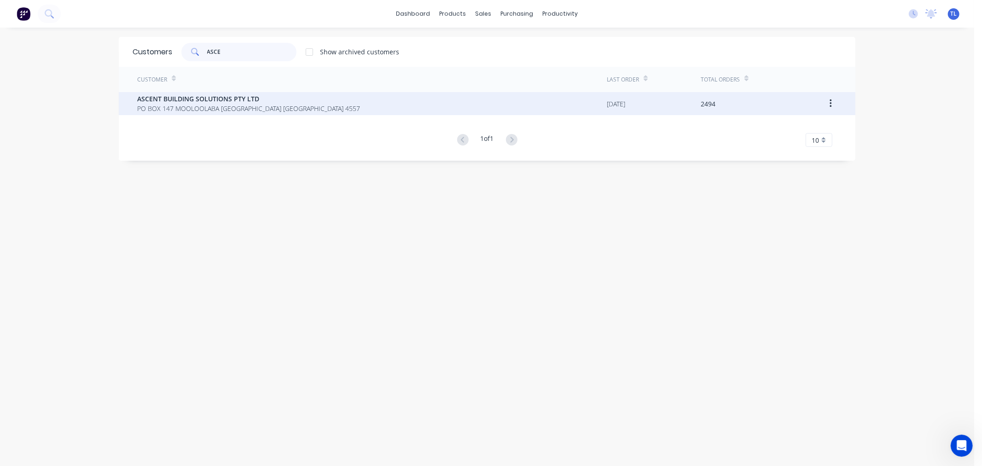
type input "ASCE"
click at [203, 100] on span "ASCENT BUILDING SOLUTIONS PTY LTD" at bounding box center [248, 99] width 223 height 10
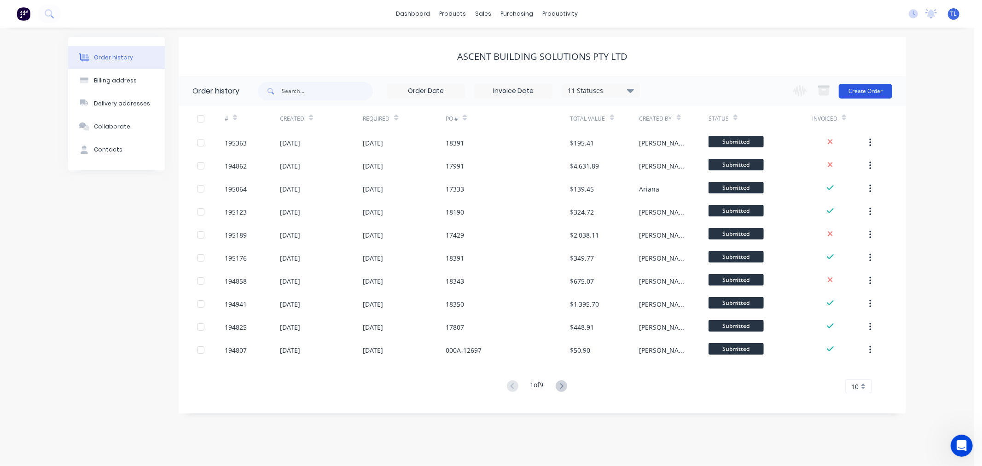
click at [862, 93] on button "Create Order" at bounding box center [865, 91] width 53 height 15
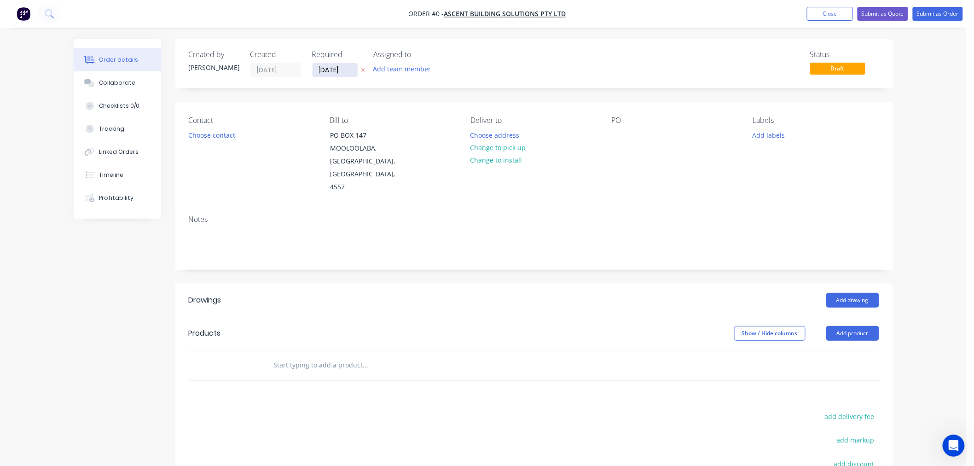
click at [327, 74] on input "[DATE]" at bounding box center [335, 70] width 45 height 14
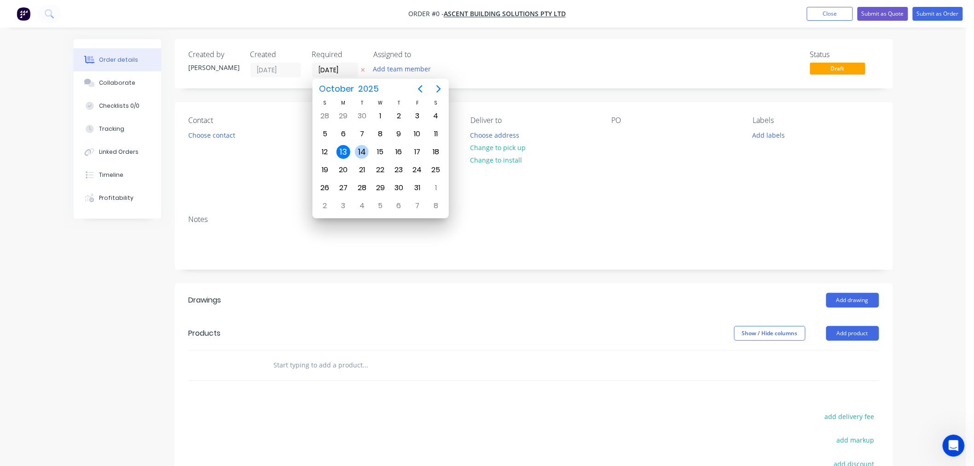
click at [357, 150] on div "14" at bounding box center [362, 152] width 14 height 14
type input "[DATE]"
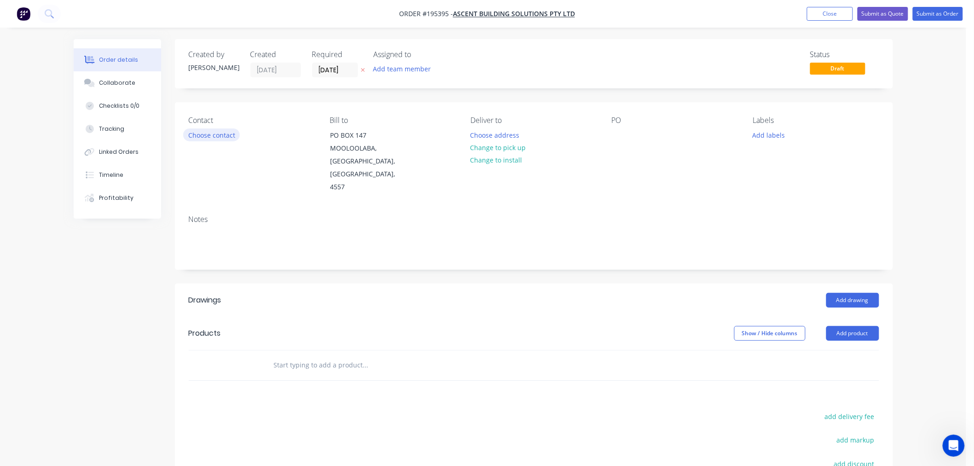
click at [215, 139] on button "Choose contact" at bounding box center [211, 134] width 57 height 12
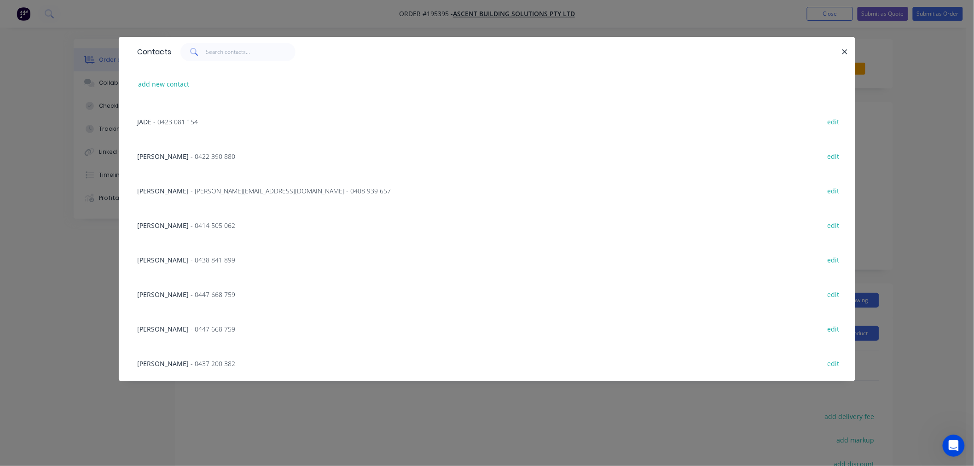
scroll to position [307, 0]
click at [203, 299] on div "[PERSON_NAME] - 0408 939 657" at bounding box center [186, 296] width 98 height 10
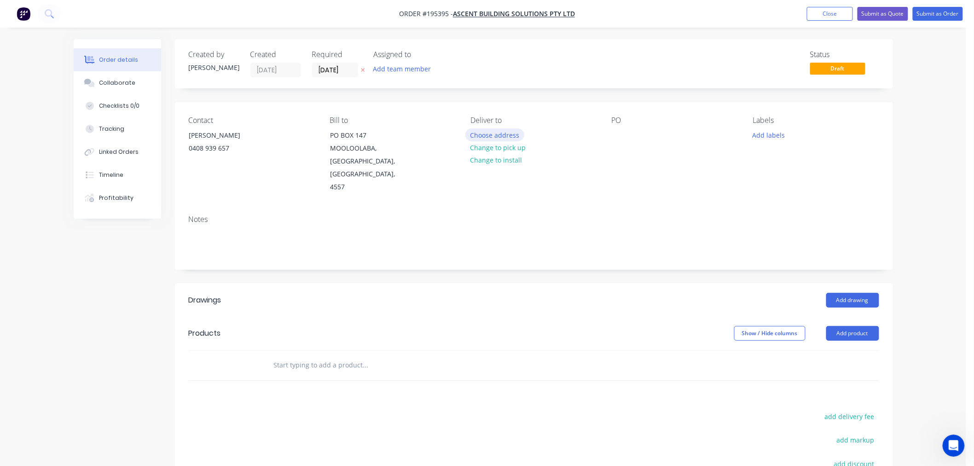
click at [505, 134] on button "Choose address" at bounding box center [494, 134] width 59 height 12
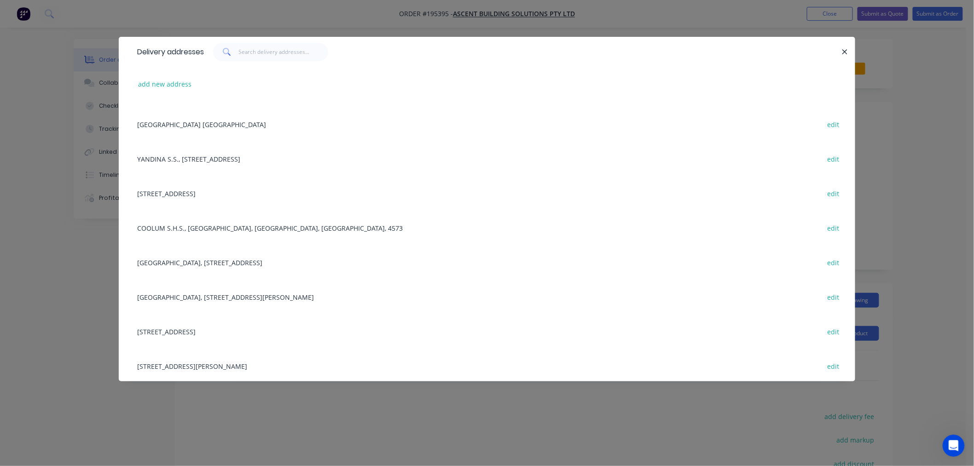
scroll to position [511, 0]
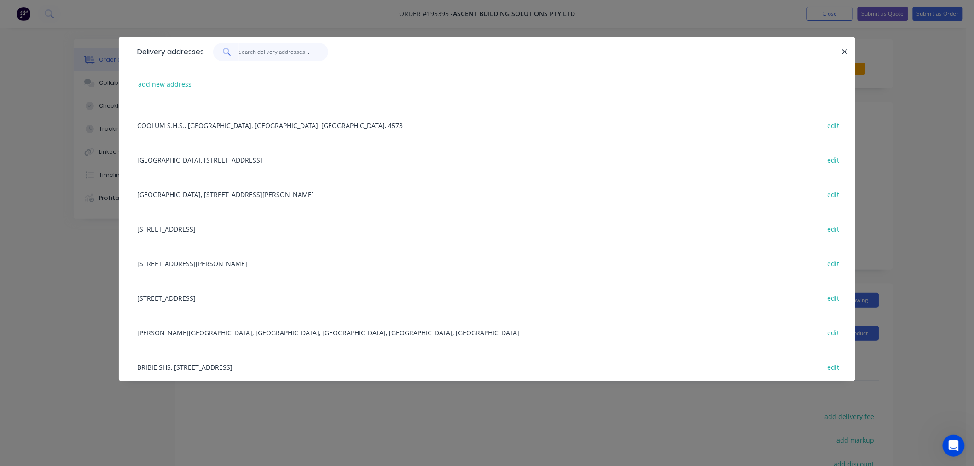
click at [254, 44] on input "text" at bounding box center [284, 52] width 90 height 18
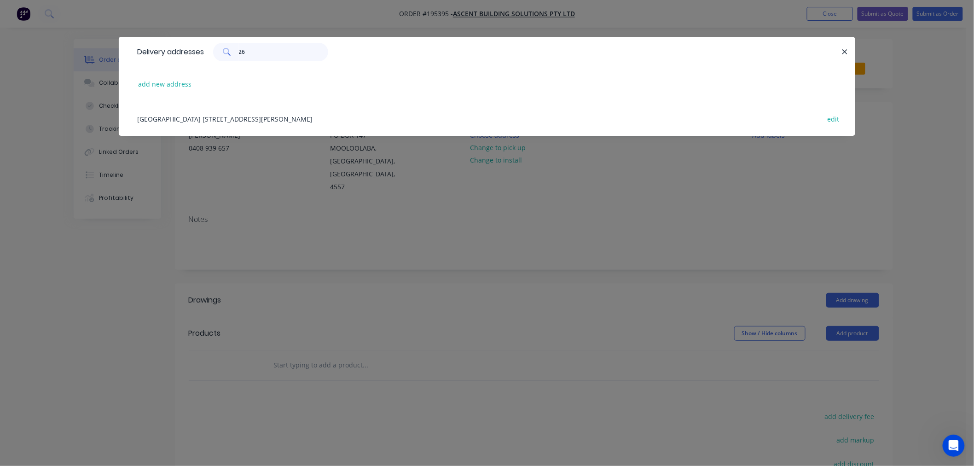
drag, startPoint x: 254, startPoint y: 44, endPoint x: 252, endPoint y: 49, distance: 5.0
click at [252, 49] on input "26" at bounding box center [284, 52] width 90 height 18
type input "26"
click at [173, 83] on button "add new address" at bounding box center [165, 84] width 63 height 12
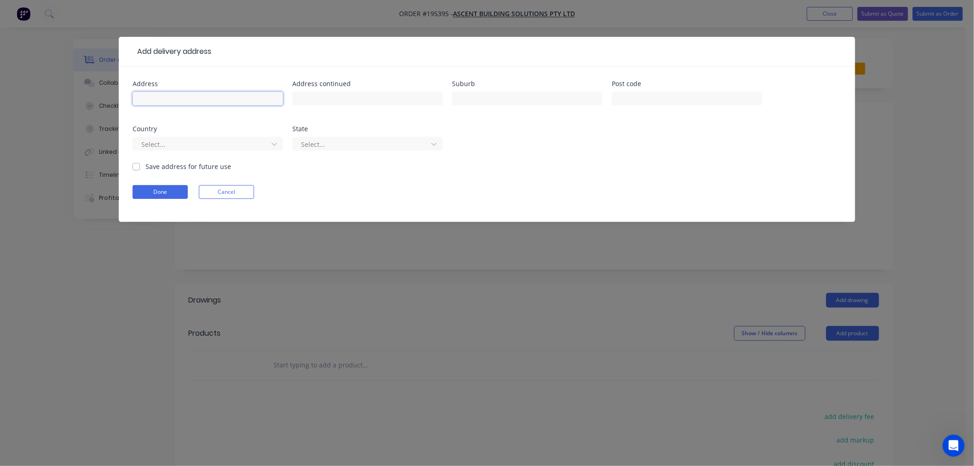
click at [171, 104] on input "text" at bounding box center [208, 99] width 151 height 14
type input "26 NIMBUS DRIVE"
type input "FLAXTON"
click at [338, 145] on div at bounding box center [361, 145] width 123 height 12
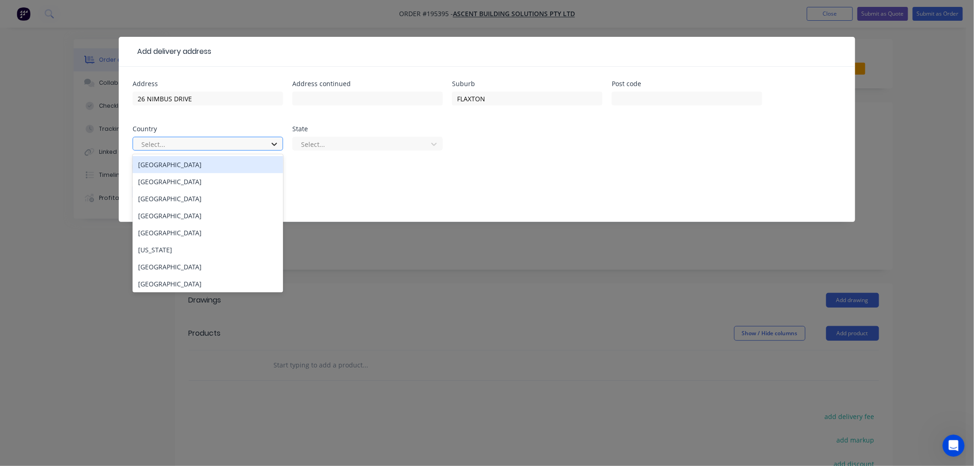
click at [267, 148] on div at bounding box center [274, 144] width 17 height 15
click at [258, 167] on div "[GEOGRAPHIC_DATA]" at bounding box center [208, 164] width 151 height 17
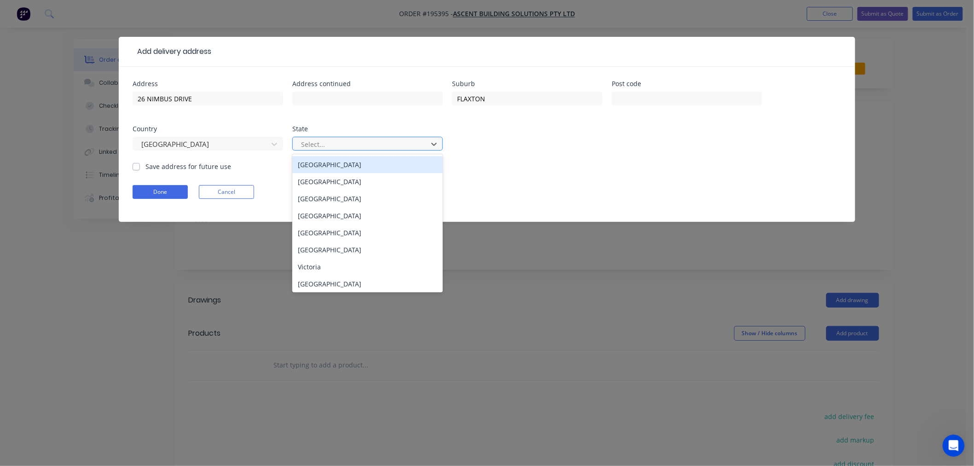
click at [329, 139] on div at bounding box center [361, 145] width 123 height 12
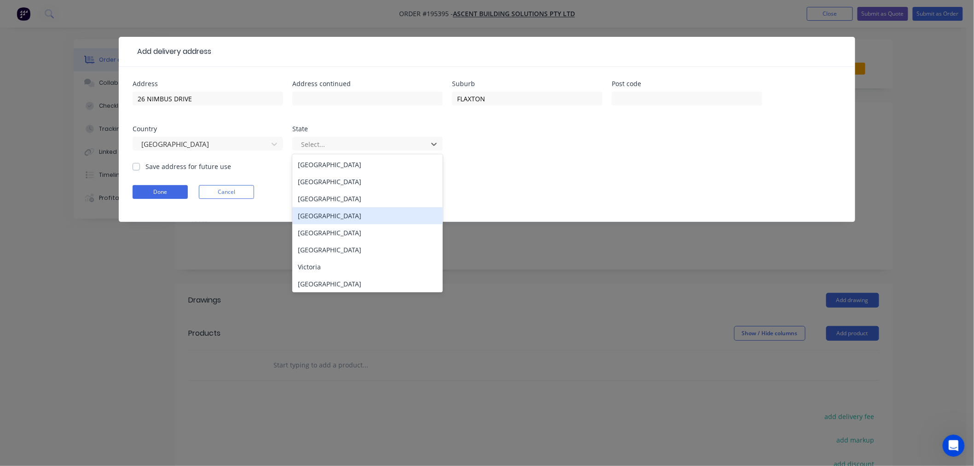
click at [326, 215] on div "[GEOGRAPHIC_DATA]" at bounding box center [367, 215] width 151 height 17
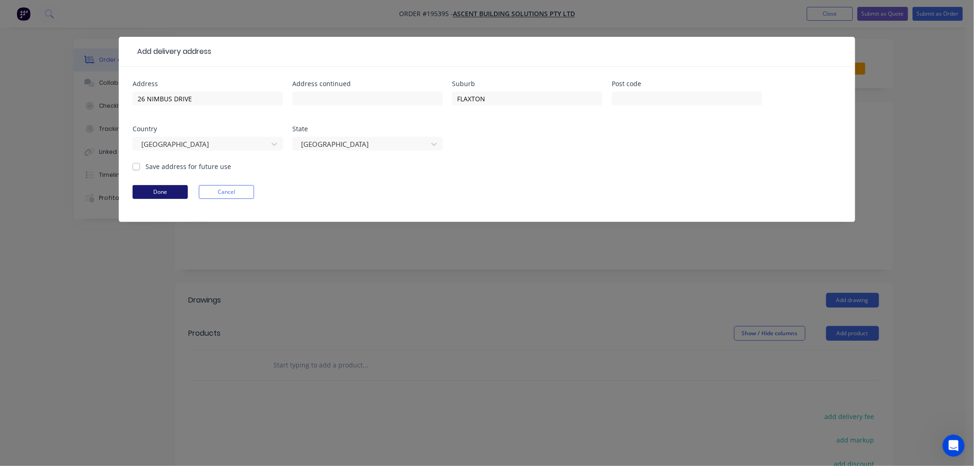
click at [160, 197] on button "Done" at bounding box center [160, 192] width 55 height 14
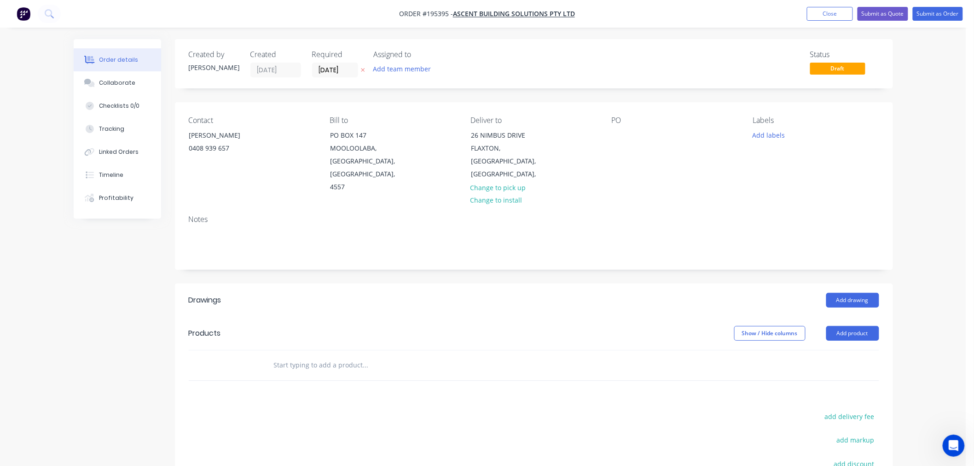
click at [630, 139] on div "PO" at bounding box center [675, 155] width 126 height 78
click at [623, 138] on div at bounding box center [619, 134] width 15 height 13
click at [754, 134] on button "Add labels" at bounding box center [769, 134] width 42 height 12
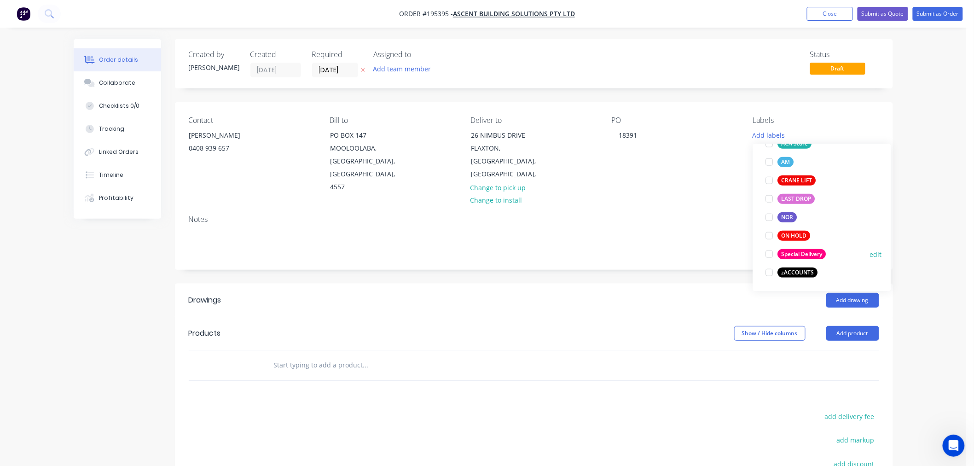
click at [797, 255] on div "Special Delivery" at bounding box center [802, 254] width 48 height 10
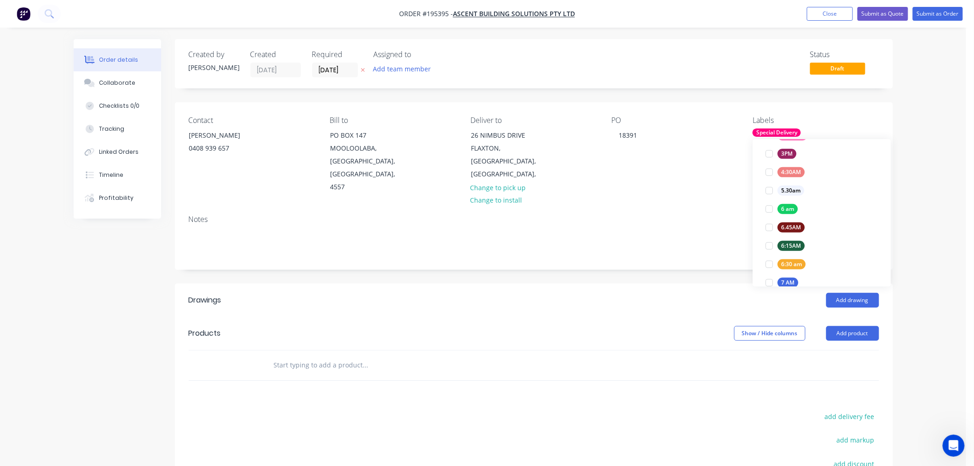
scroll to position [204, 0]
click at [790, 243] on div "7 AM" at bounding box center [788, 248] width 21 height 10
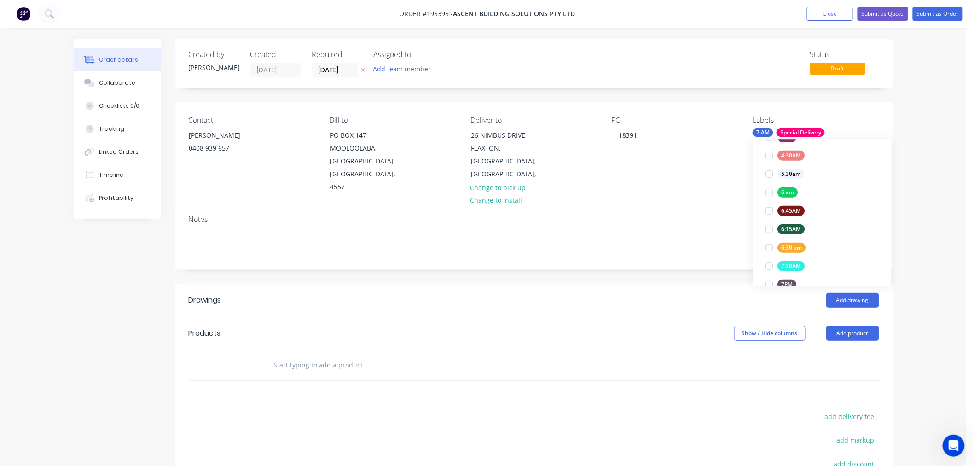
scroll to position [0, 0]
click at [837, 113] on div "Contact [PERSON_NAME] [PHONE_NUMBER] Bill to [GEOGRAPHIC_DATA] Deliver to [STRE…" at bounding box center [534, 154] width 718 height 105
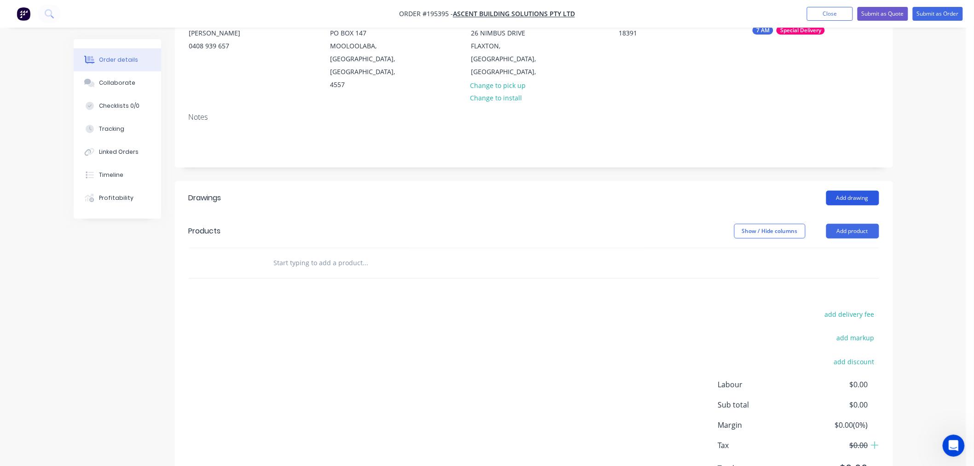
click at [860, 191] on button "Add drawing" at bounding box center [852, 198] width 53 height 15
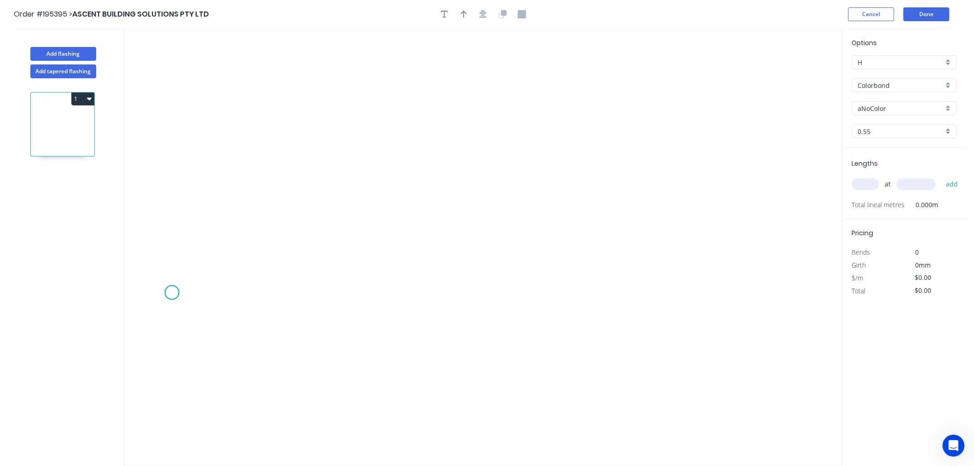
click at [172, 293] on icon "0" at bounding box center [483, 247] width 718 height 437
click at [186, 247] on icon at bounding box center [179, 269] width 14 height 46
click at [355, 208] on icon "0 ?" at bounding box center [483, 247] width 718 height 437
click at [509, 251] on icon "0 ? ? ? º" at bounding box center [483, 247] width 718 height 437
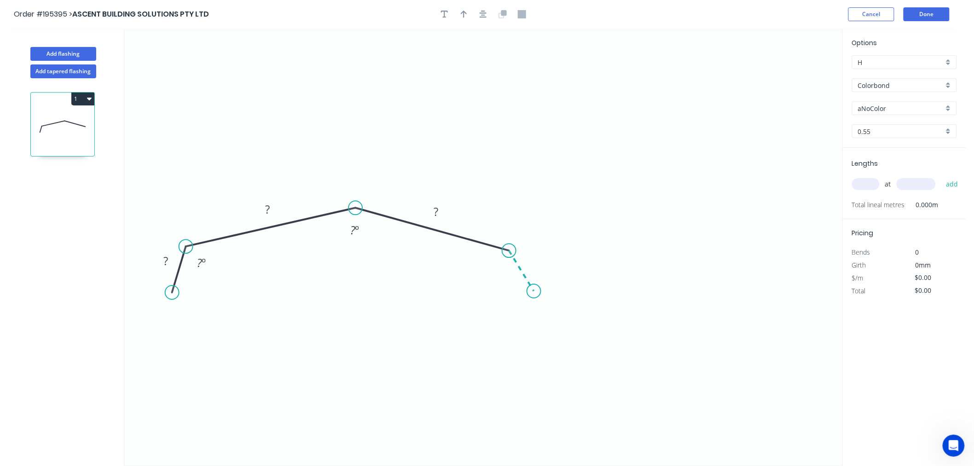
click at [534, 291] on icon "0 ? ? ? ? º ? º" at bounding box center [483, 247] width 718 height 437
click at [534, 291] on circle at bounding box center [534, 291] width 14 height 14
click at [535, 292] on circle at bounding box center [534, 291] width 14 height 14
click at [166, 263] on tspan "?" at bounding box center [165, 261] width 5 height 15
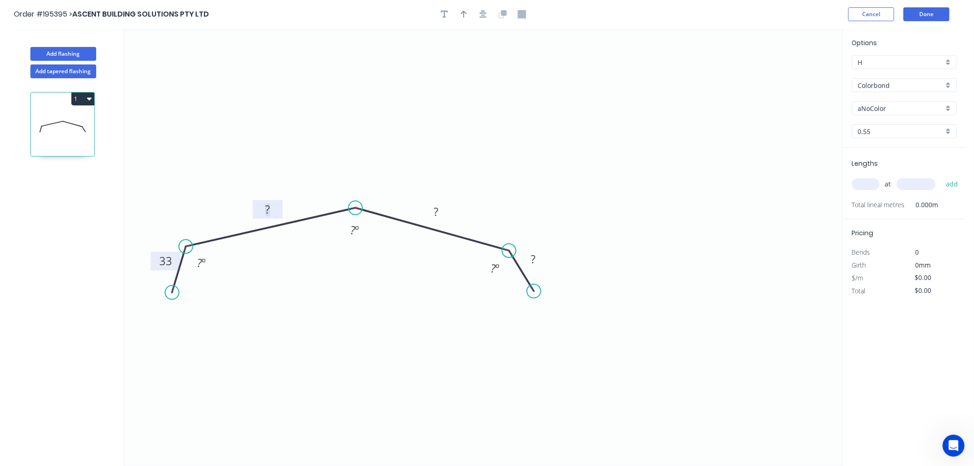
click at [268, 213] on tspan "?" at bounding box center [267, 209] width 5 height 15
type input "$12.84"
click at [204, 266] on tspan "º" at bounding box center [204, 262] width 4 height 15
click at [354, 231] on tspan "?" at bounding box center [353, 229] width 5 height 15
click at [636, 173] on icon "0 33 160 160 33 135 º 165 º 135 º" at bounding box center [483, 247] width 718 height 437
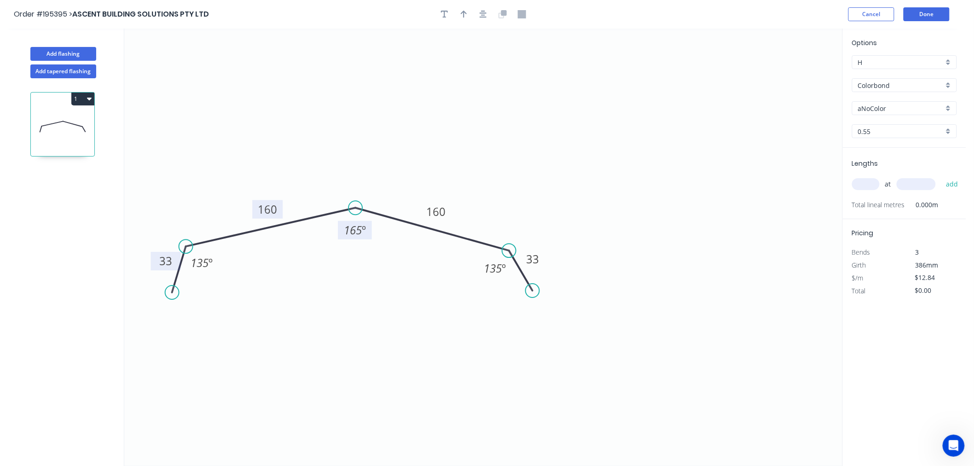
click at [533, 291] on circle at bounding box center [533, 291] width 14 height 14
click at [648, 250] on icon "0 33 160 160 33 135 º 165 º 135 º" at bounding box center [483, 247] width 718 height 437
click at [461, 14] on icon "button" at bounding box center [464, 14] width 6 height 7
drag, startPoint x: 797, startPoint y: 65, endPoint x: 753, endPoint y: 65, distance: 44.7
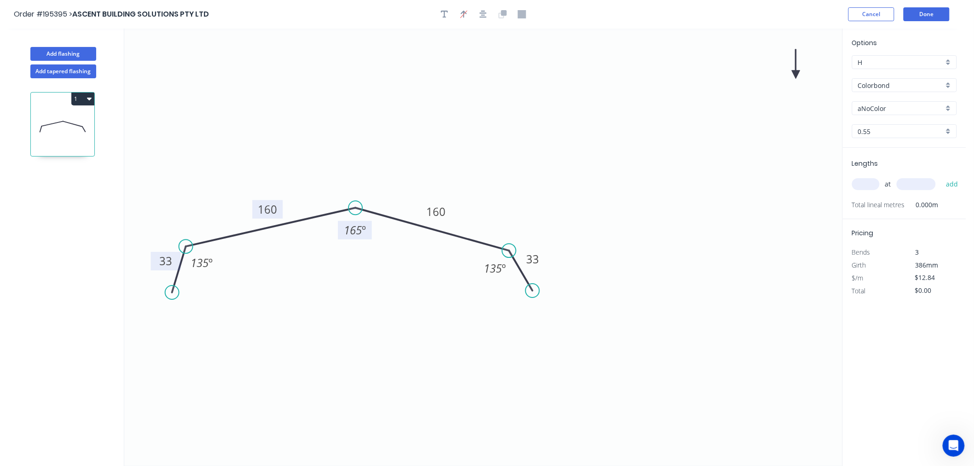
click at [753, 65] on icon "0 33 160 160 33 135 º 165 º 135 º" at bounding box center [483, 247] width 718 height 437
drag, startPoint x: 797, startPoint y: 65, endPoint x: 766, endPoint y: 68, distance: 31.5
click at [761, 70] on icon "0 33 160 160 33 135 º 165 º 135 º" at bounding box center [483, 247] width 718 height 437
drag, startPoint x: 800, startPoint y: 74, endPoint x: 783, endPoint y: 81, distance: 18.0
click at [784, 82] on icon "0 33 160 160 33 135 º 165 º 135 º" at bounding box center [483, 247] width 718 height 437
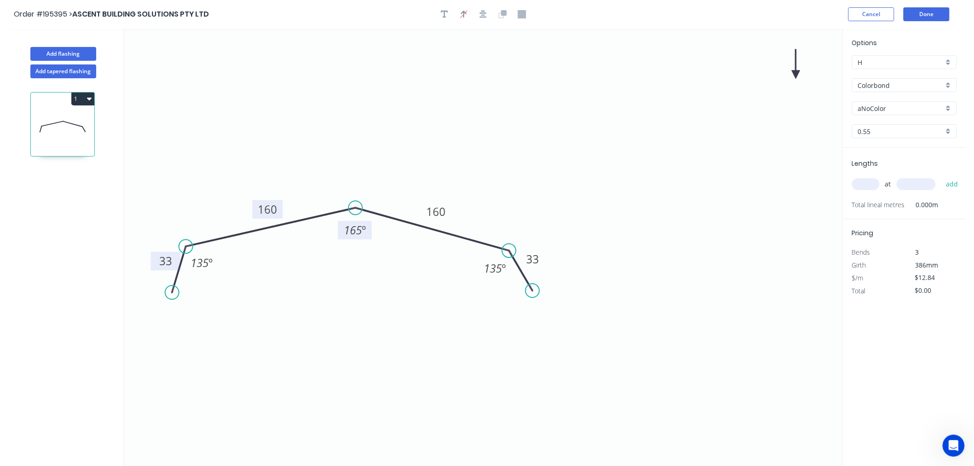
drag, startPoint x: 791, startPoint y: 74, endPoint x: 766, endPoint y: 83, distance: 26.4
click at [766, 85] on icon "0 33 160 160 33 135 º 165 º 135 º" at bounding box center [483, 247] width 718 height 437
drag, startPoint x: 793, startPoint y: 70, endPoint x: 486, endPoint y: 164, distance: 321.6
click at [486, 164] on icon at bounding box center [486, 152] width 8 height 29
click at [889, 104] on input "aNoColor" at bounding box center [901, 109] width 86 height 10
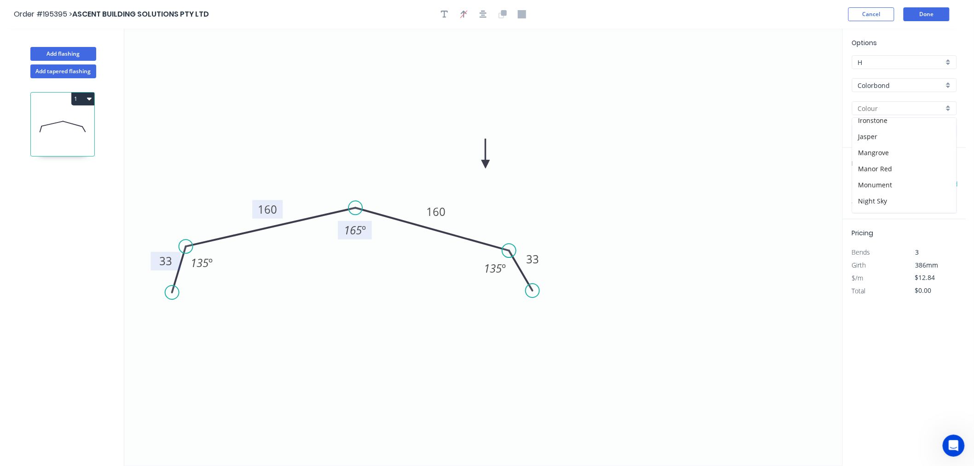
scroll to position [204, 0]
click at [899, 140] on div "Monument" at bounding box center [905, 147] width 104 height 16
type input "Monument"
click at [872, 184] on input "text" at bounding box center [866, 184] width 28 height 12
type input "1"
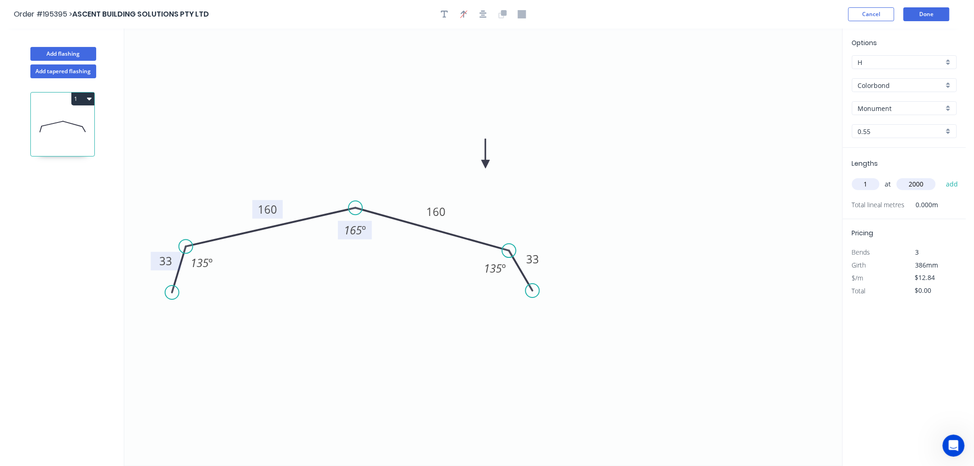
type input "2000"
click at [941, 176] on button "add" at bounding box center [952, 184] width 22 height 16
type input "$25.68"
click at [930, 14] on button "Done" at bounding box center [927, 14] width 46 height 14
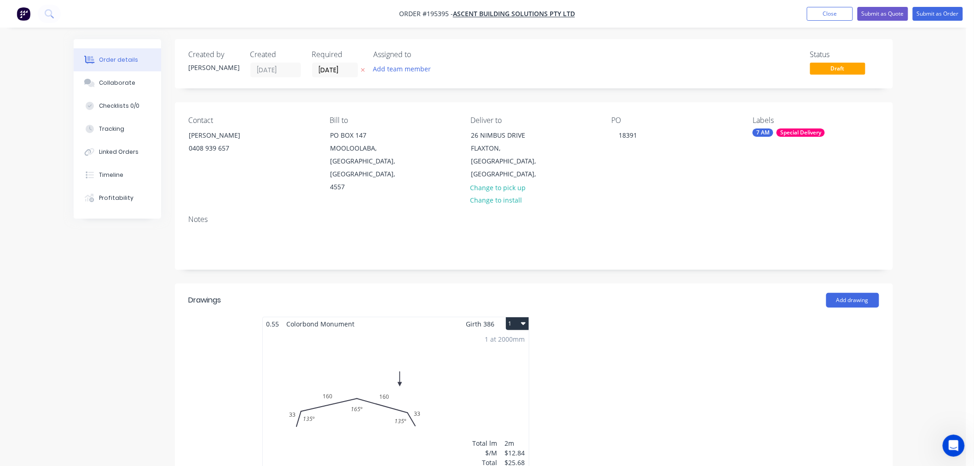
click at [514, 317] on button "1" at bounding box center [517, 323] width 23 height 13
click at [499, 339] on div "Use larger box size" at bounding box center [485, 345] width 71 height 13
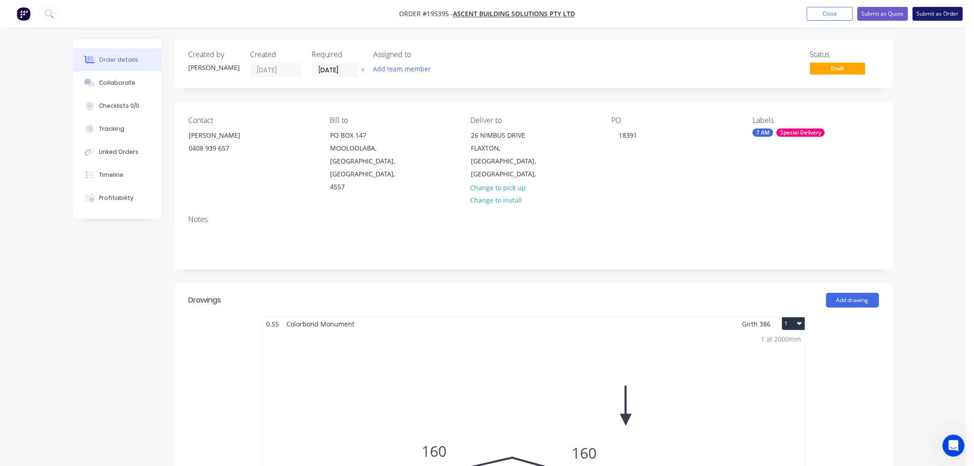
click at [940, 12] on button "Submit as Order" at bounding box center [938, 14] width 50 height 14
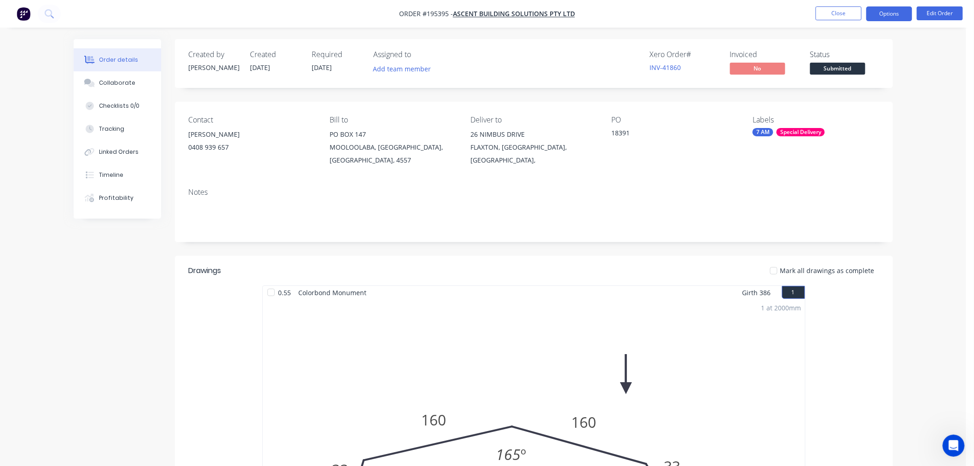
click at [885, 13] on button "Options" at bounding box center [889, 13] width 46 height 15
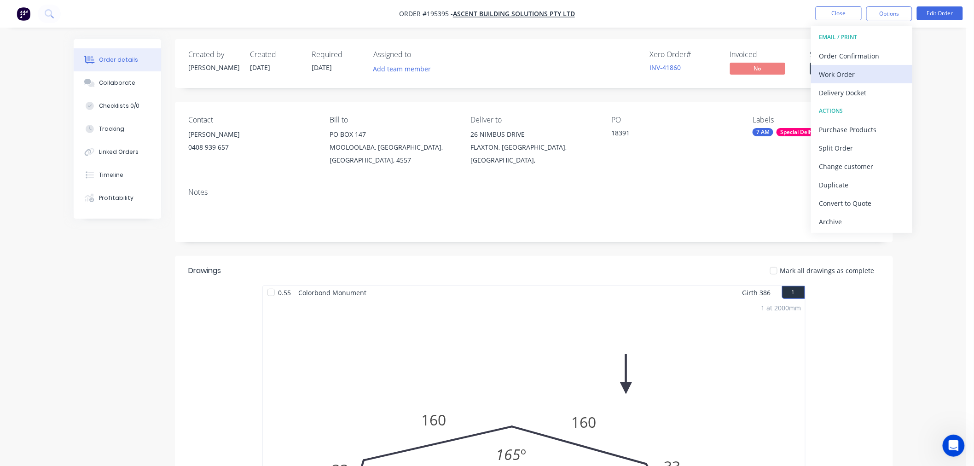
click at [841, 70] on div "Work Order" at bounding box center [861, 74] width 85 height 13
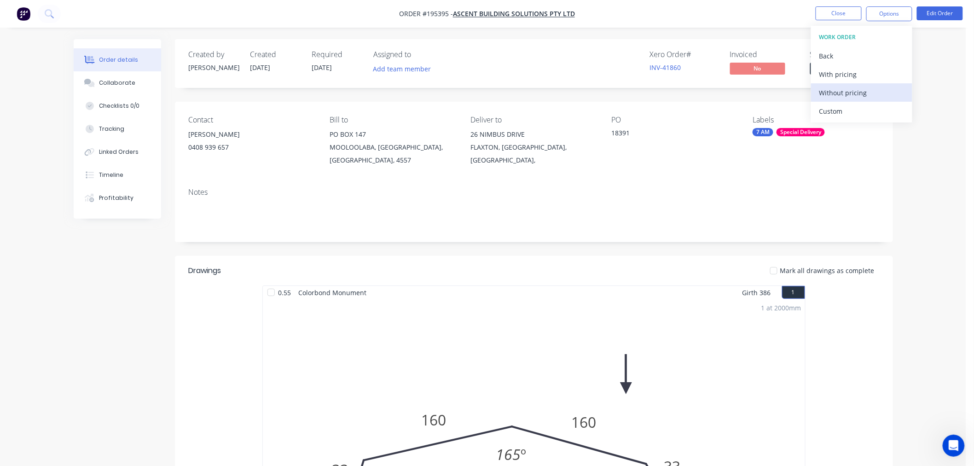
click at [834, 91] on div "Without pricing" at bounding box center [861, 92] width 85 height 13
click at [935, 92] on div "Order details Collaborate Checklists 0/0 Tracking Linked Orders Timeline Profit…" at bounding box center [483, 381] width 966 height 763
click at [838, 16] on button "Close" at bounding box center [839, 13] width 46 height 14
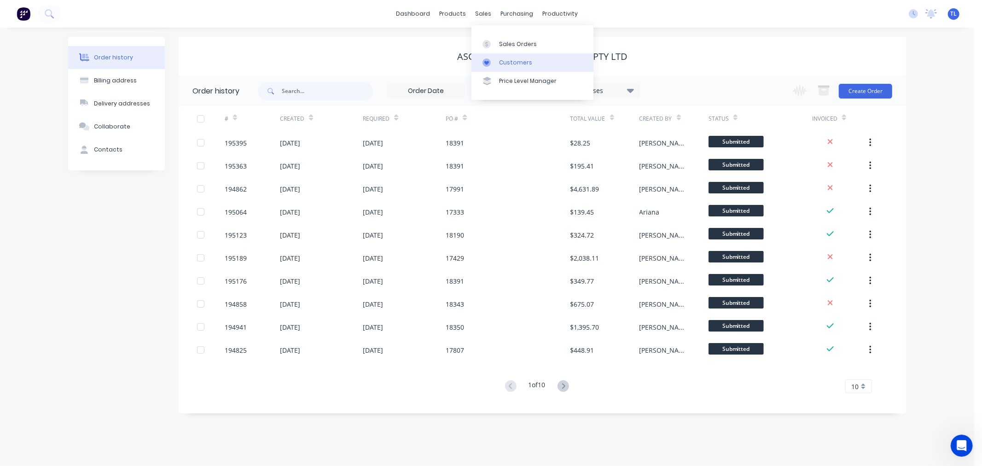
click at [490, 68] on link "Customers" at bounding box center [532, 62] width 122 height 18
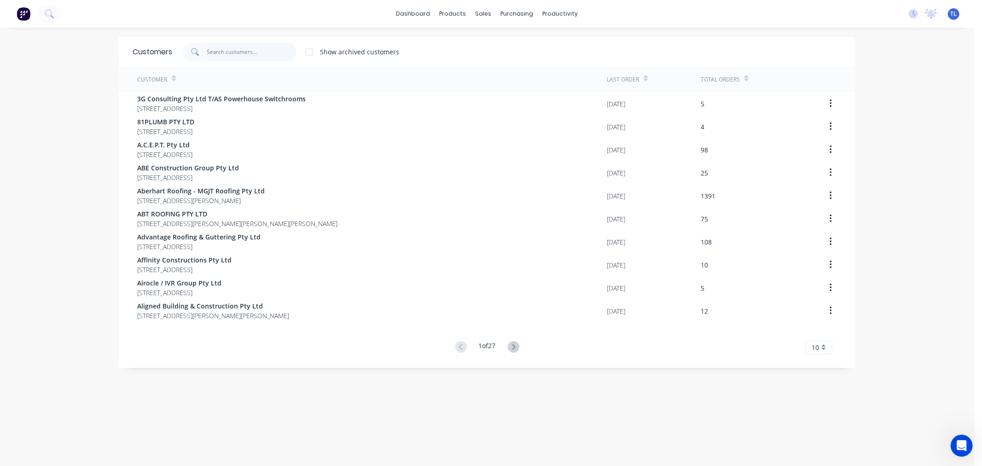
click at [232, 54] on input "text" at bounding box center [252, 52] width 90 height 18
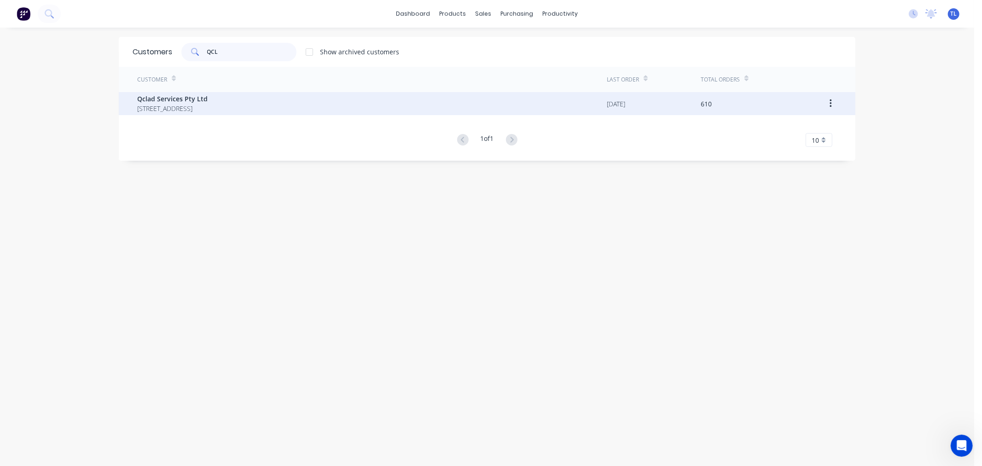
type input "QCL"
click at [208, 107] on span "[STREET_ADDRESS]" at bounding box center [172, 109] width 70 height 10
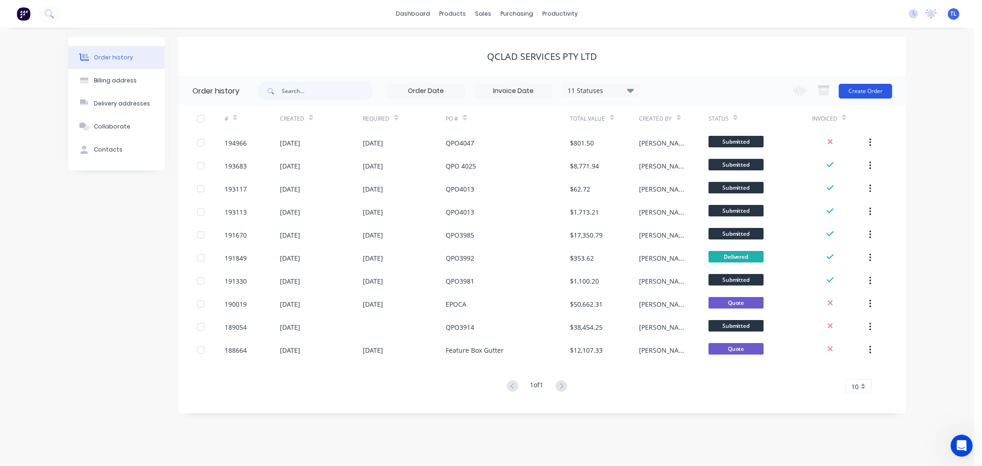
click at [859, 94] on button "Create Order" at bounding box center [865, 91] width 53 height 15
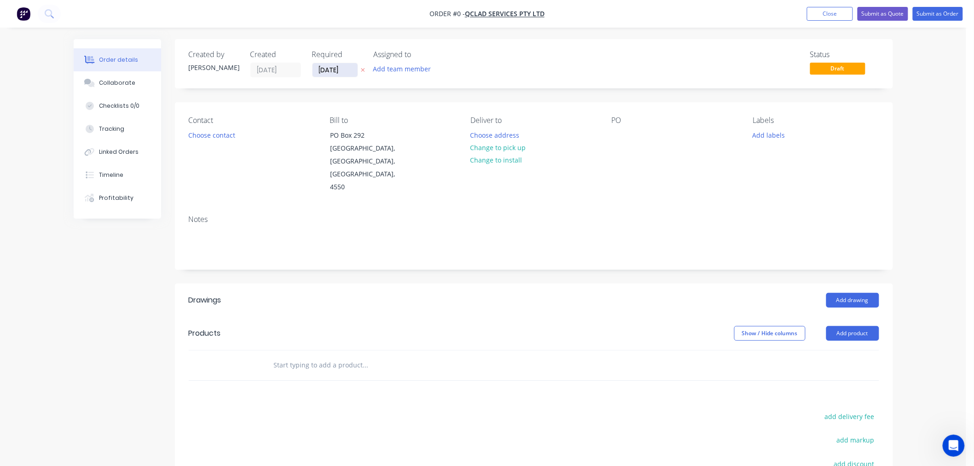
click at [332, 70] on input "[DATE]" at bounding box center [335, 70] width 45 height 14
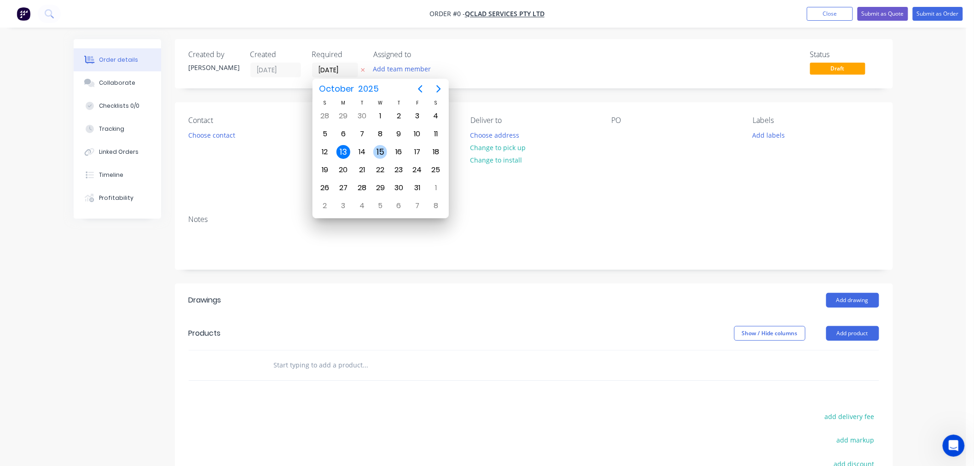
click at [381, 151] on div "15" at bounding box center [380, 152] width 14 height 14
type input "[DATE]"
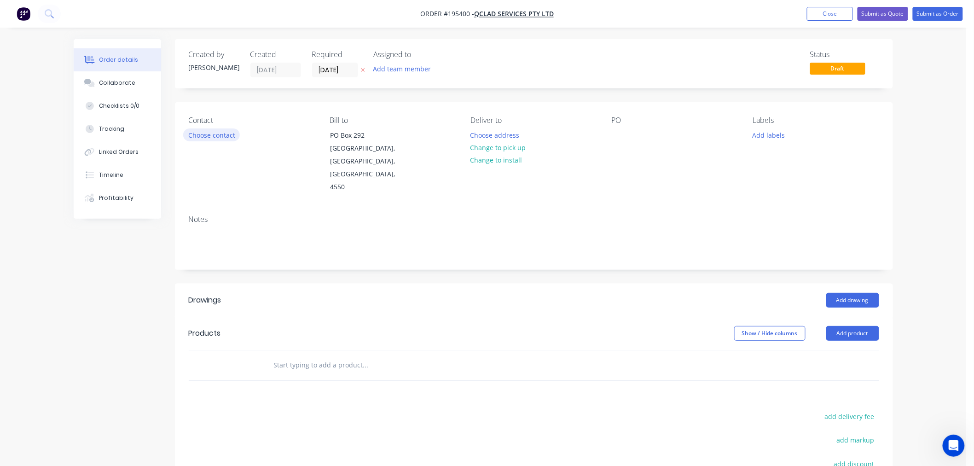
click at [219, 136] on button "Choose contact" at bounding box center [211, 134] width 57 height 12
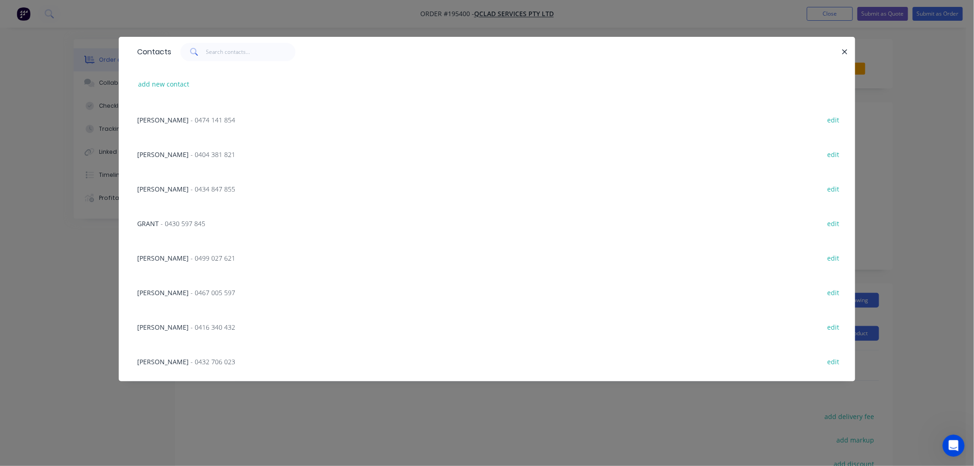
scroll to position [102, 0]
click at [227, 54] on input "text" at bounding box center [251, 52] width 90 height 18
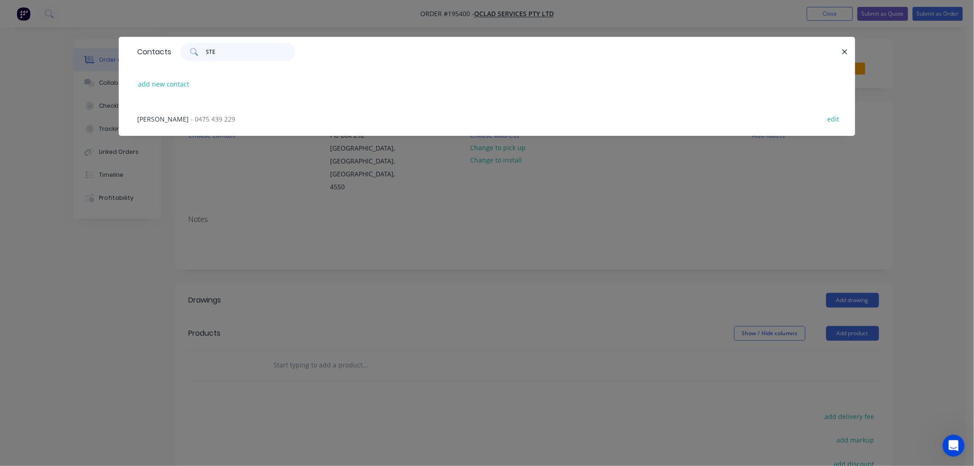
type input "STE"
click at [202, 120] on span "- 0475 439 229" at bounding box center [213, 119] width 45 height 9
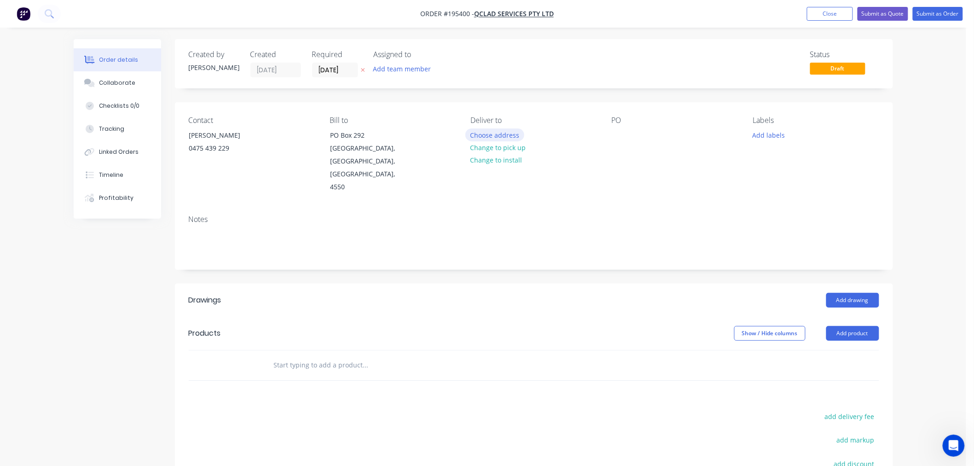
click at [486, 137] on button "Choose address" at bounding box center [494, 134] width 59 height 12
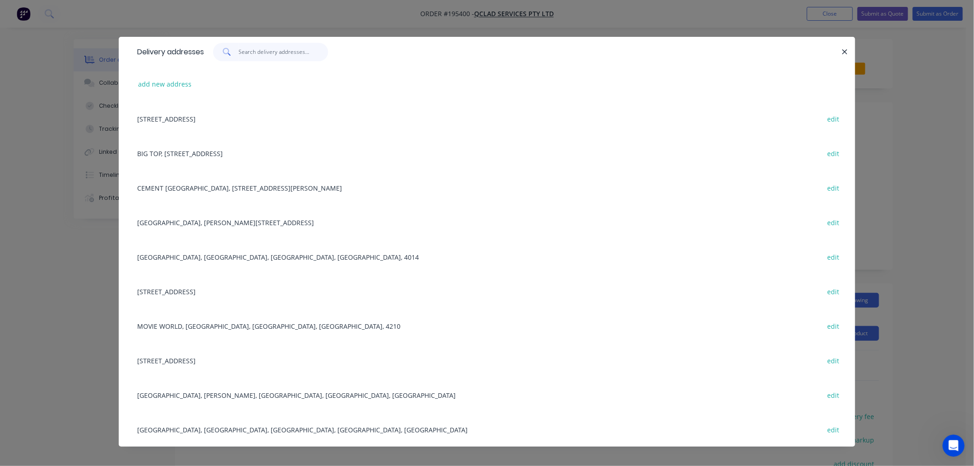
click at [270, 53] on input "text" at bounding box center [284, 52] width 90 height 18
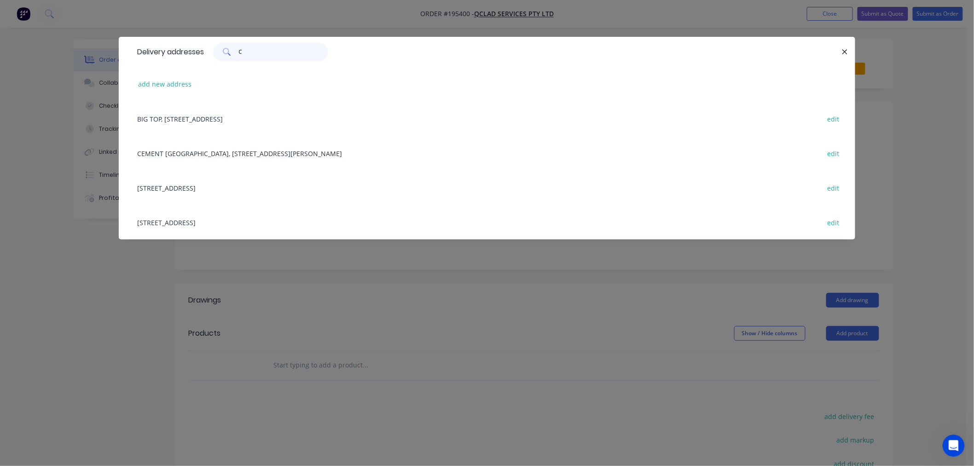
type input "CO"
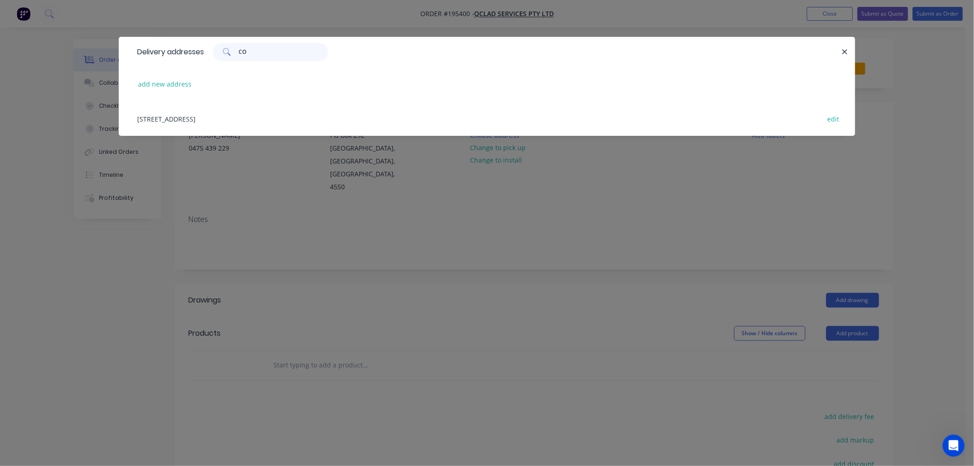
drag, startPoint x: 258, startPoint y: 55, endPoint x: 227, endPoint y: 52, distance: 30.6
click at [240, 55] on div "CO" at bounding box center [270, 52] width 115 height 18
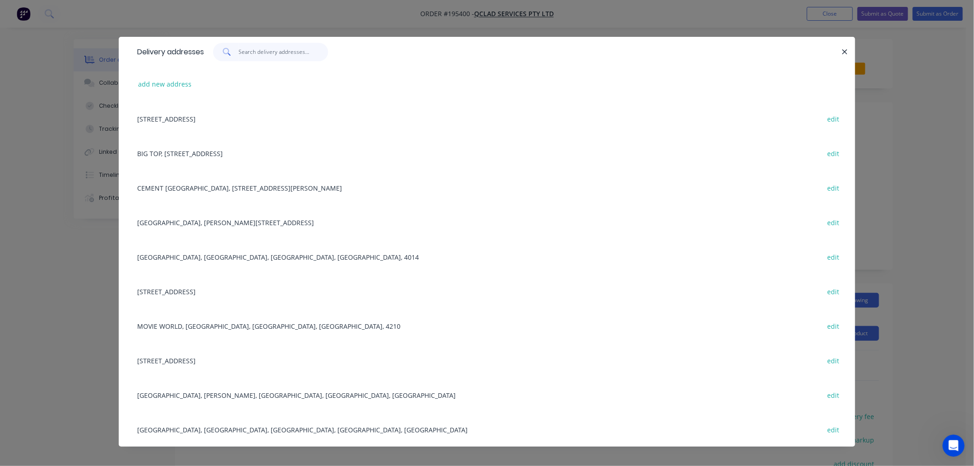
type input "4"
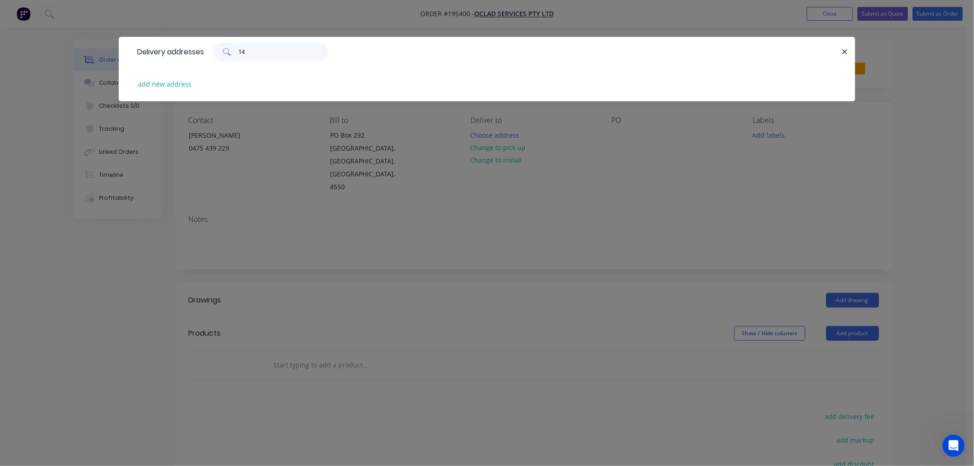
type input "1"
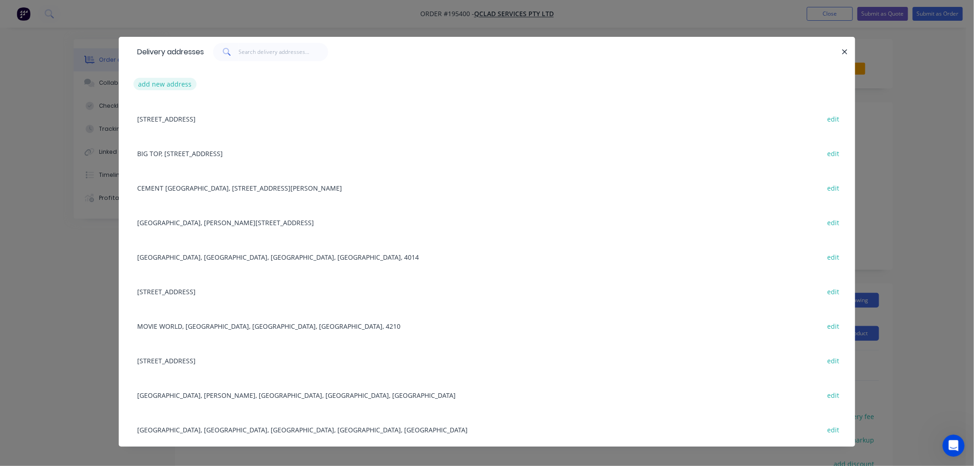
click at [173, 86] on button "add new address" at bounding box center [165, 84] width 63 height 12
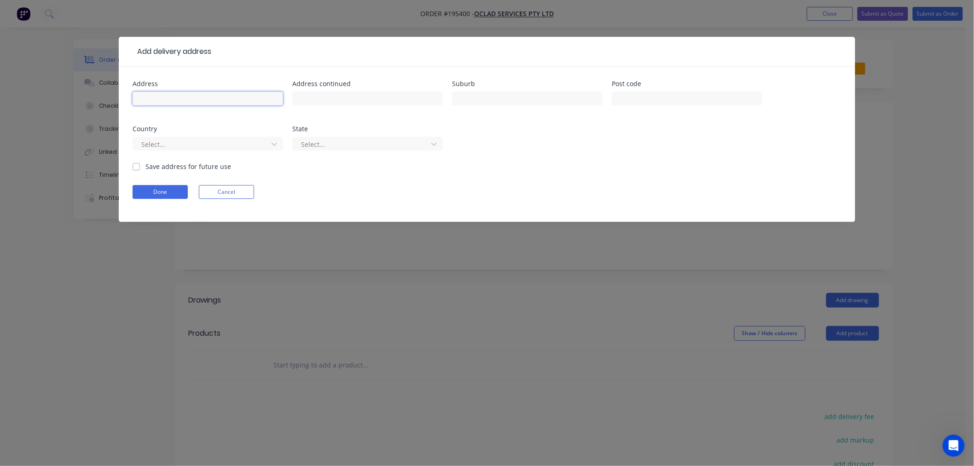
click at [172, 93] on input "text" at bounding box center [208, 99] width 151 height 14
click at [384, 180] on form "Address Address continued Suburb Post code Country Select... State Select... Sa…" at bounding box center [487, 151] width 709 height 141
click at [233, 194] on button "Cancel" at bounding box center [226, 192] width 55 height 14
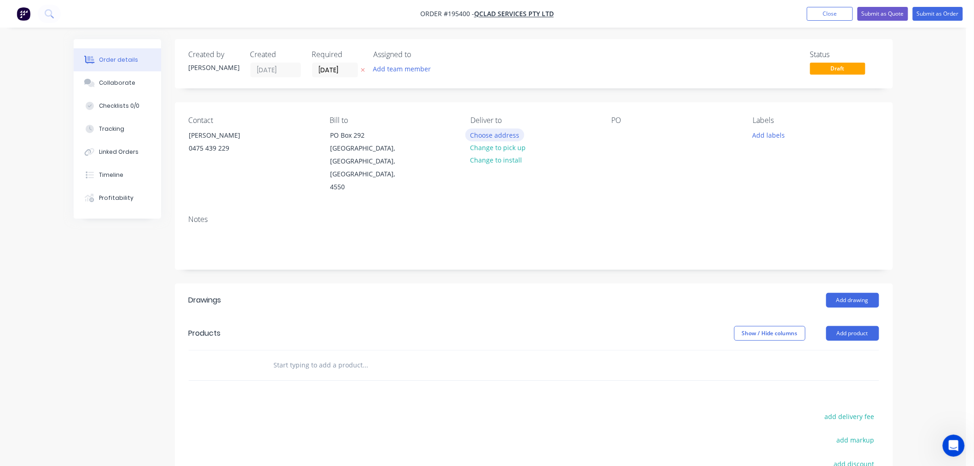
click at [493, 135] on button "Choose address" at bounding box center [494, 134] width 59 height 12
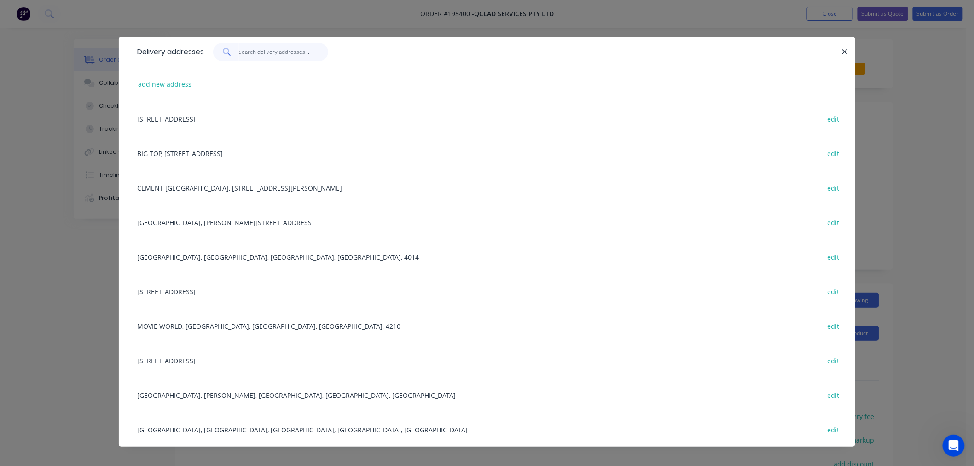
click at [270, 53] on input "text" at bounding box center [284, 52] width 90 height 18
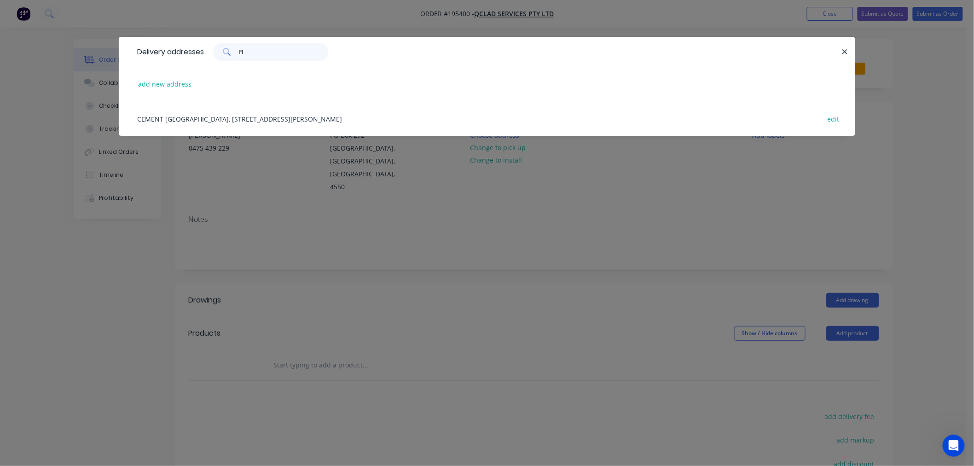
type input "P"
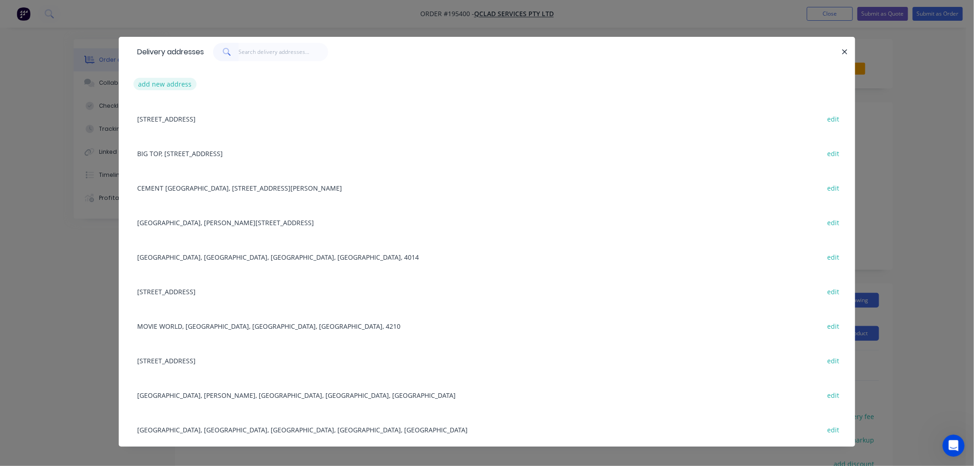
drag, startPoint x: 168, startPoint y: 75, endPoint x: 162, endPoint y: 87, distance: 12.8
click at [163, 86] on div "add new address" at bounding box center [487, 84] width 709 height 35
click at [162, 87] on button "add new address" at bounding box center [165, 84] width 63 height 12
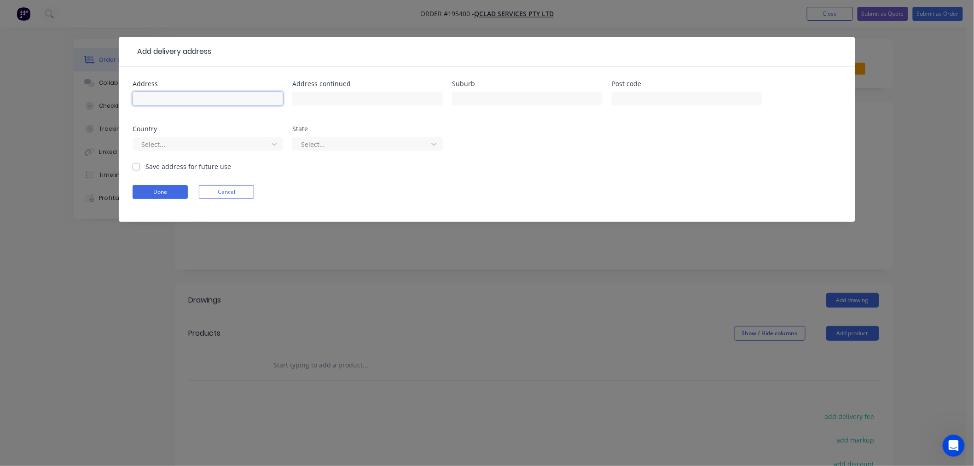
click at [190, 92] on input "text" at bounding box center [208, 99] width 151 height 14
type input "CORNER [PERSON_NAME][GEOGRAPHIC_DATA] & [STREET_ADDRESS]"
type input "PIALBA"
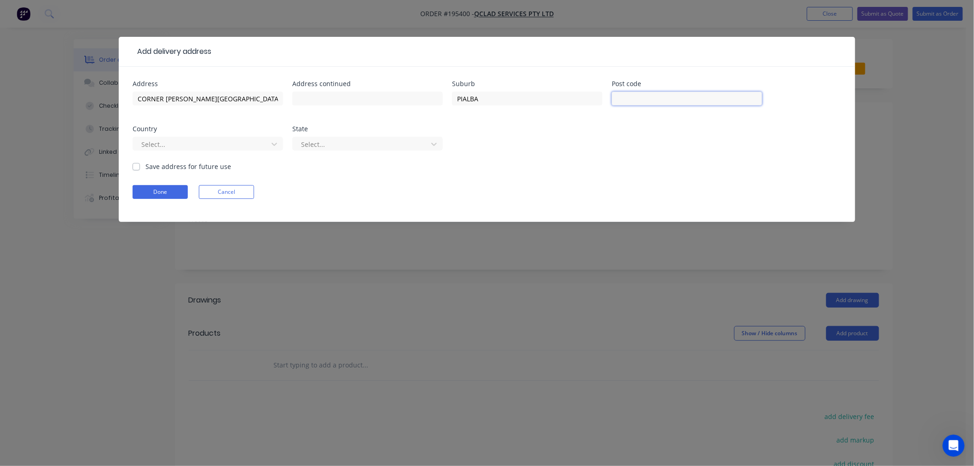
click at [639, 99] on input "text" at bounding box center [687, 99] width 151 height 14
type input "4655"
click at [243, 149] on div at bounding box center [201, 145] width 123 height 12
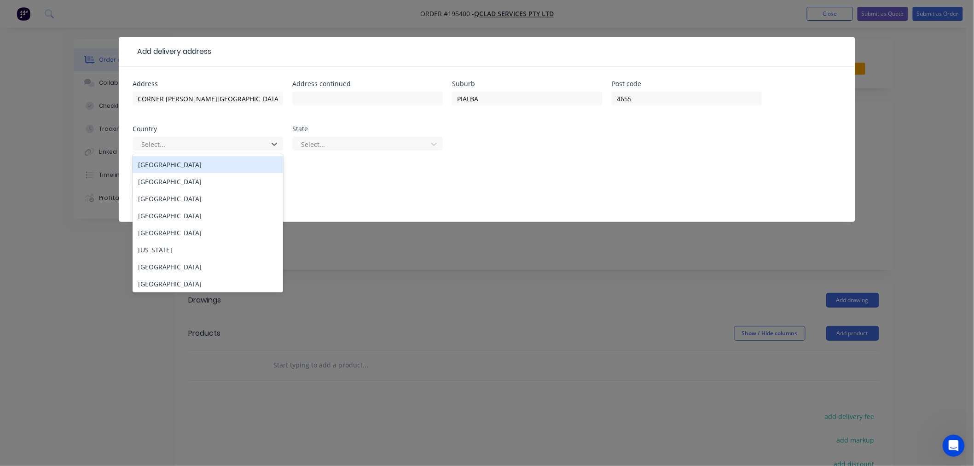
click at [240, 167] on div "[GEOGRAPHIC_DATA]" at bounding box center [208, 164] width 151 height 17
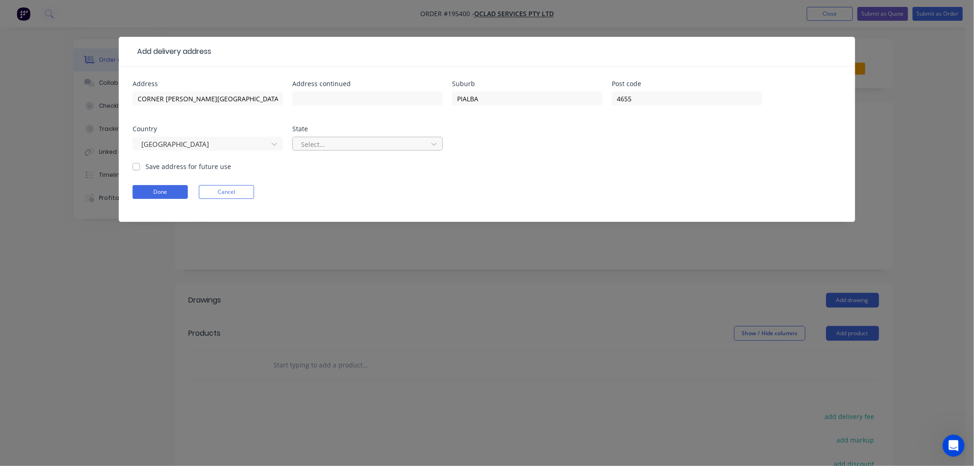
click at [330, 139] on div at bounding box center [361, 145] width 123 height 12
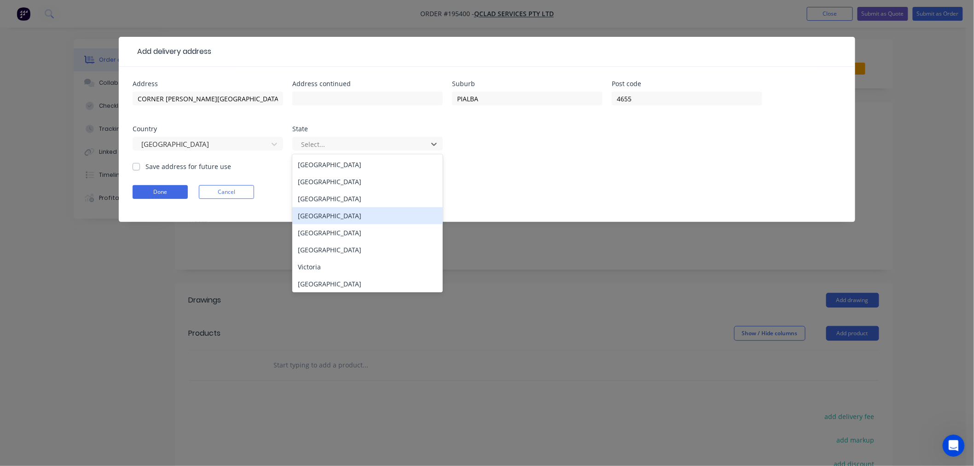
click at [337, 218] on div "[GEOGRAPHIC_DATA]" at bounding box center [367, 215] width 151 height 17
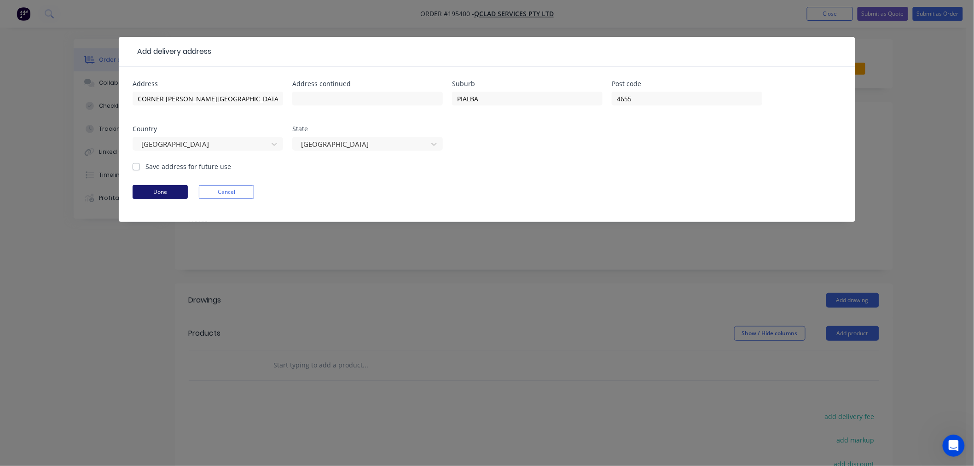
click at [149, 188] on button "Done" at bounding box center [160, 192] width 55 height 14
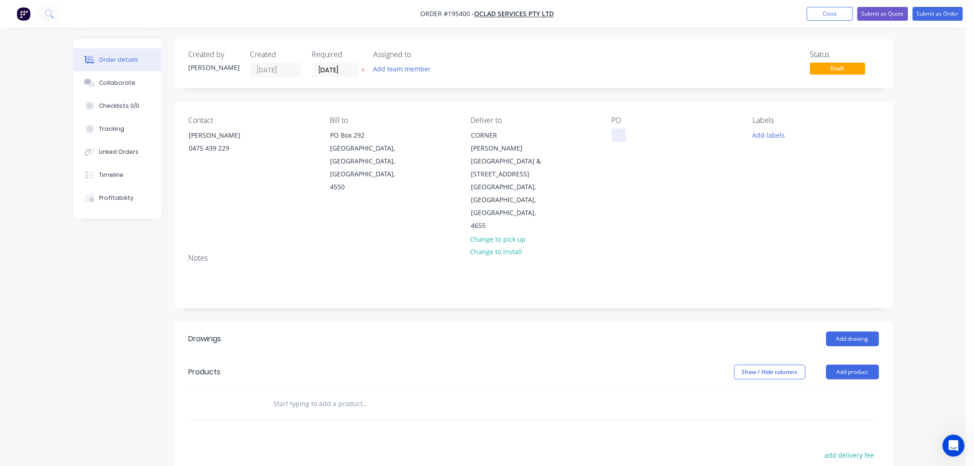
click at [615, 137] on div at bounding box center [619, 134] width 15 height 13
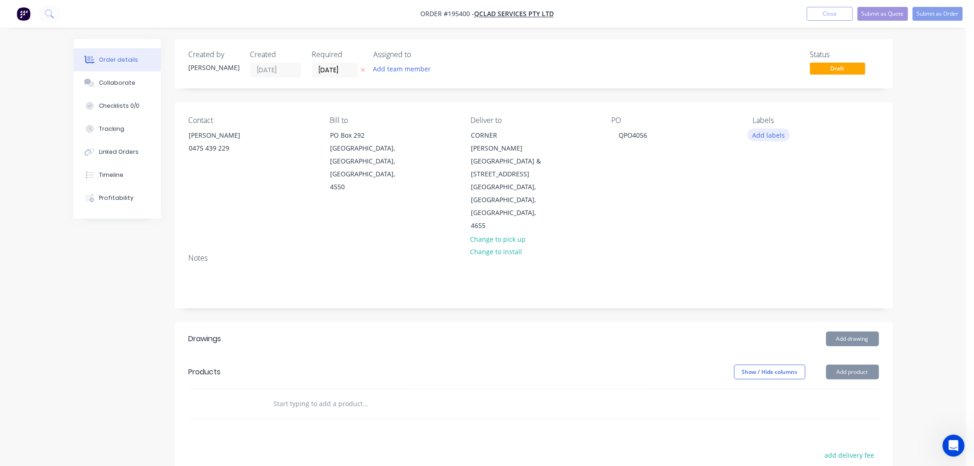
click at [770, 134] on button "Add labels" at bounding box center [769, 134] width 42 height 12
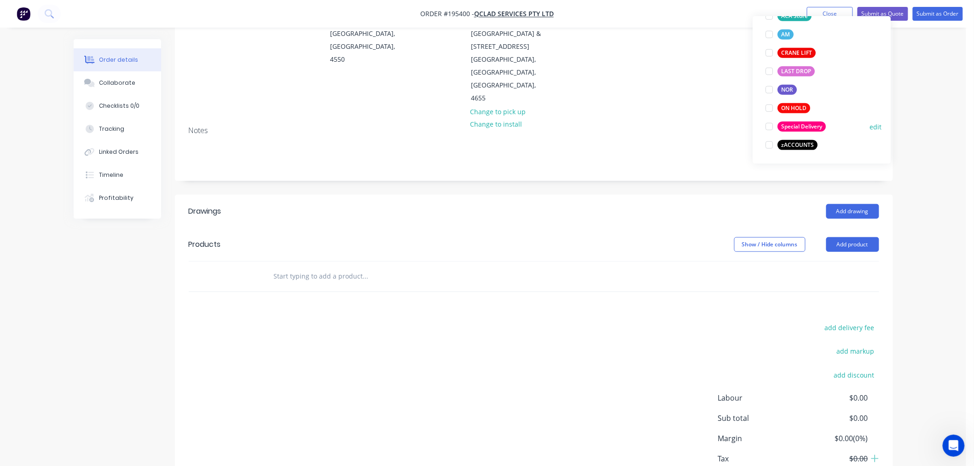
scroll to position [150, 0]
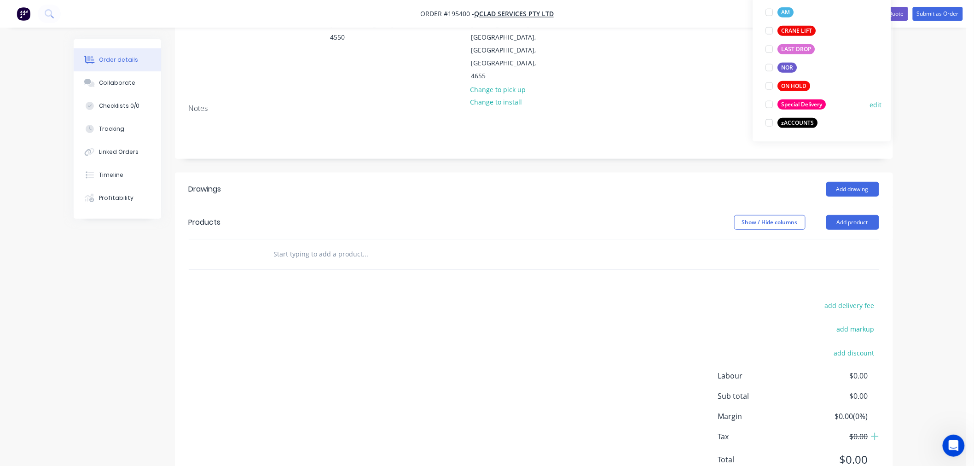
click at [792, 107] on div "Special Delivery" at bounding box center [802, 104] width 48 height 10
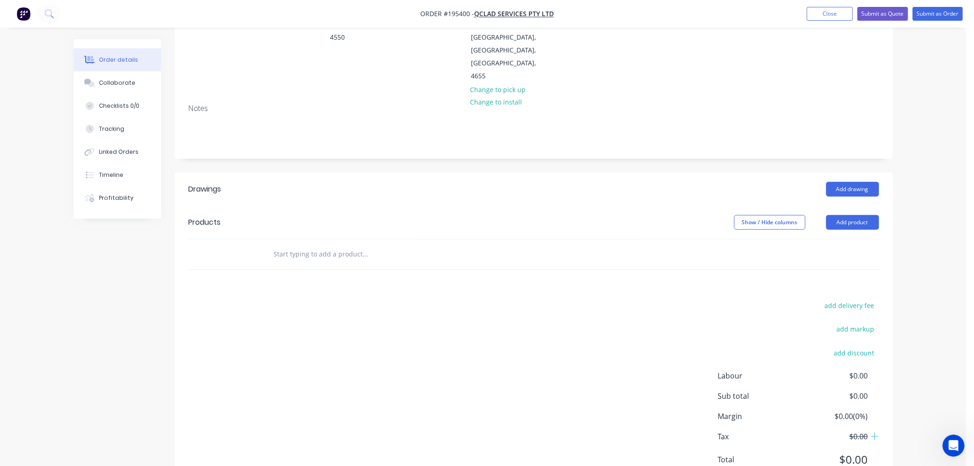
click at [934, 107] on div "Order details Collaborate Checklists 0/0 Tracking Linked Orders Timeline Profit…" at bounding box center [483, 177] width 966 height 654
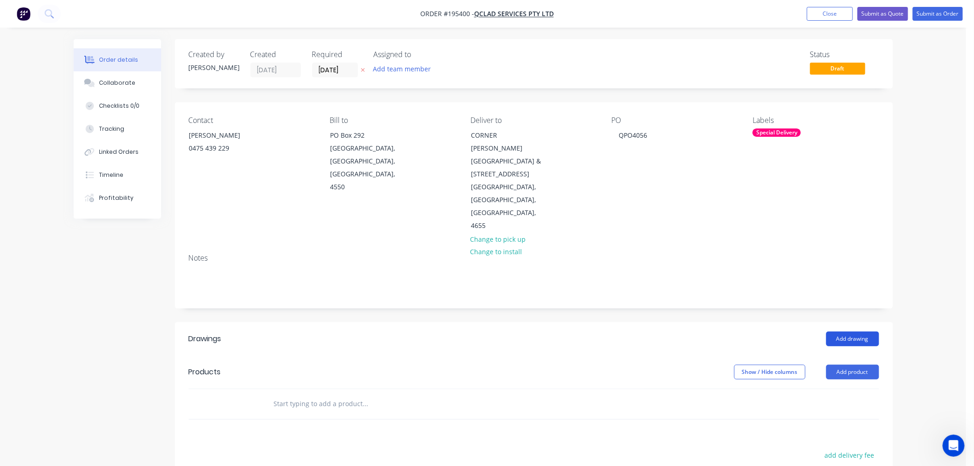
click at [857, 331] on button "Add drawing" at bounding box center [852, 338] width 53 height 15
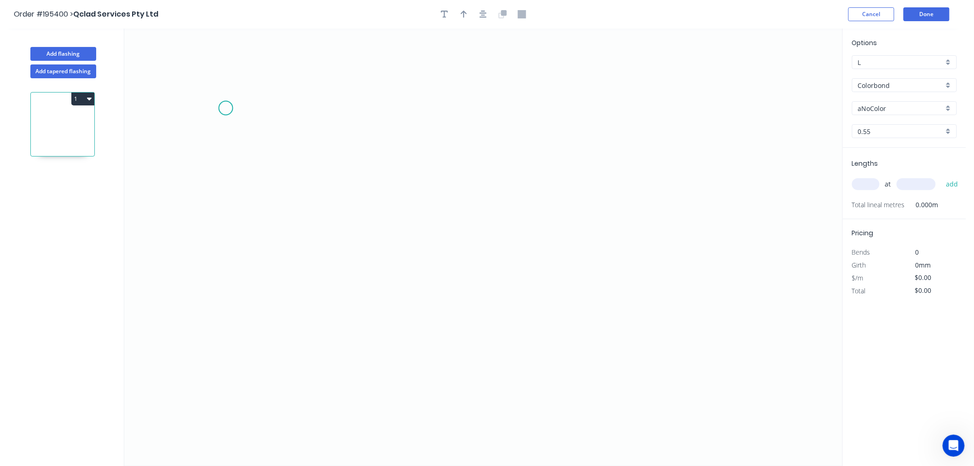
click at [225, 108] on icon "0" at bounding box center [483, 247] width 718 height 437
click at [226, 206] on icon "0" at bounding box center [483, 247] width 718 height 437
click at [279, 209] on icon "0 ?" at bounding box center [483, 247] width 718 height 437
click at [281, 285] on icon "0 ? ?" at bounding box center [483, 247] width 718 height 437
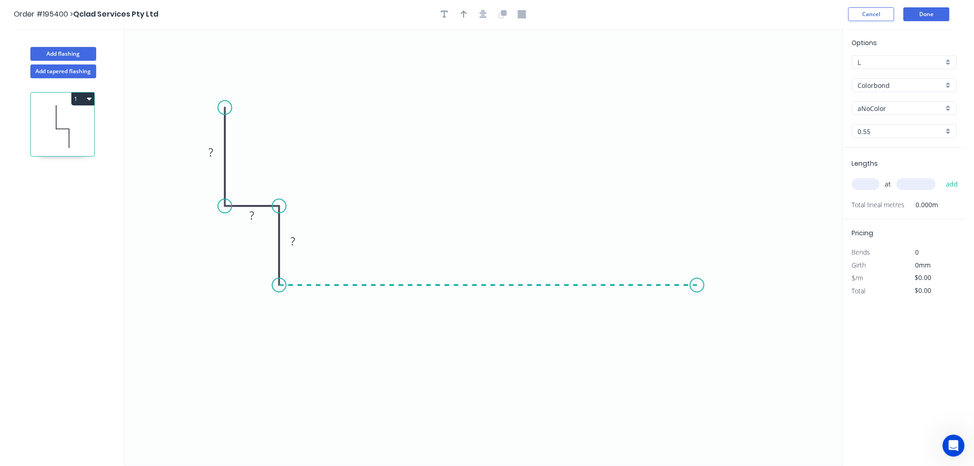
click at [697, 260] on icon "0 ? ? ?" at bounding box center [483, 247] width 718 height 437
click at [697, 326] on icon "0 ? ? ? ?" at bounding box center [483, 247] width 718 height 437
click at [697, 329] on circle at bounding box center [698, 326] width 14 height 14
click at [213, 157] on tspan "?" at bounding box center [211, 152] width 5 height 15
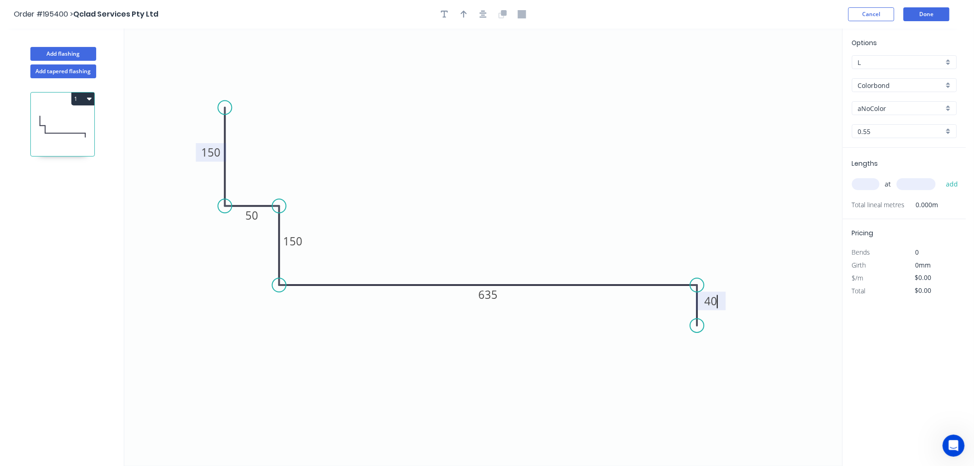
click at [573, 132] on icon "0 150 50 150 635 40" at bounding box center [483, 247] width 718 height 437
type input "$26.72"
click at [470, 16] on button "button" at bounding box center [464, 14] width 14 height 14
drag, startPoint x: 796, startPoint y: 57, endPoint x: 601, endPoint y: 180, distance: 230.5
click at [601, 180] on icon at bounding box center [601, 169] width 8 height 29
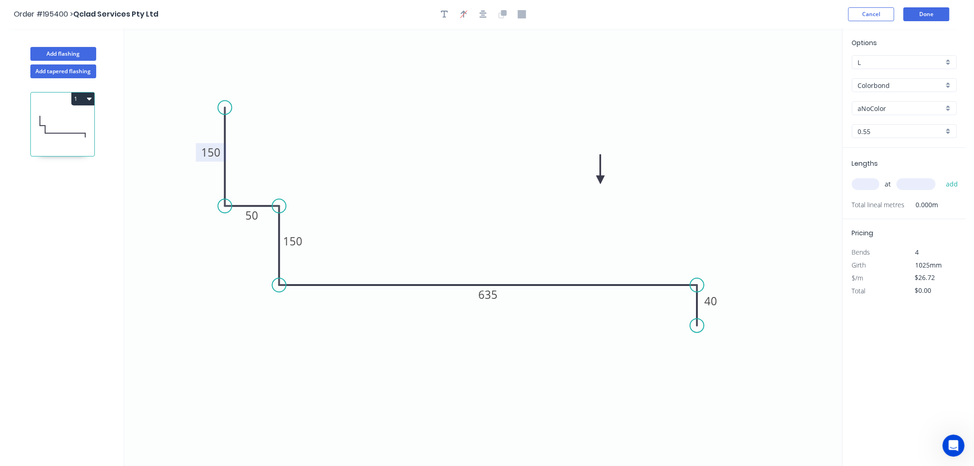
click at [915, 106] on input "aNoColor" at bounding box center [901, 109] width 86 height 10
click at [894, 79] on div "Colorbond" at bounding box center [904, 85] width 105 height 14
type input "aNoColor"
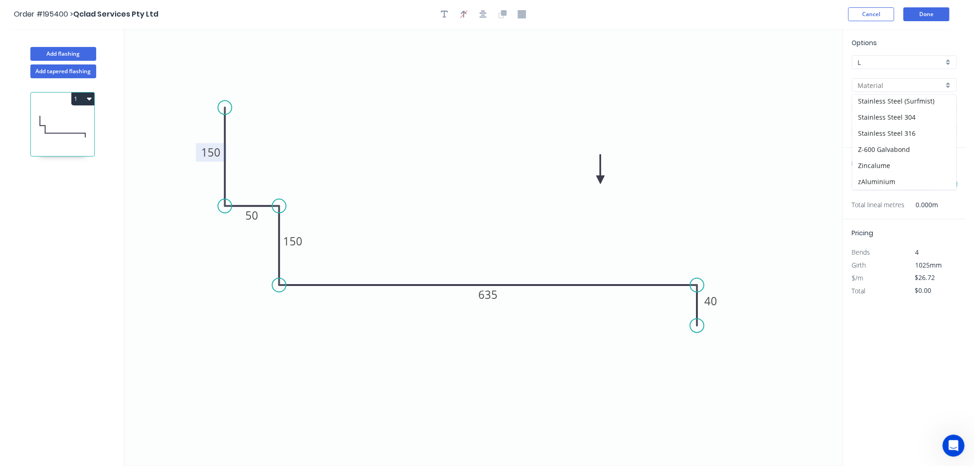
click at [807, 177] on icon "0 150 50 150 635 40" at bounding box center [483, 247] width 718 height 437
click at [947, 81] on div at bounding box center [904, 85] width 105 height 14
click at [910, 124] on div "Colorbond (Premium)" at bounding box center [905, 119] width 104 height 16
type input "Colorbond (Premium)"
type input "Cattai Green"
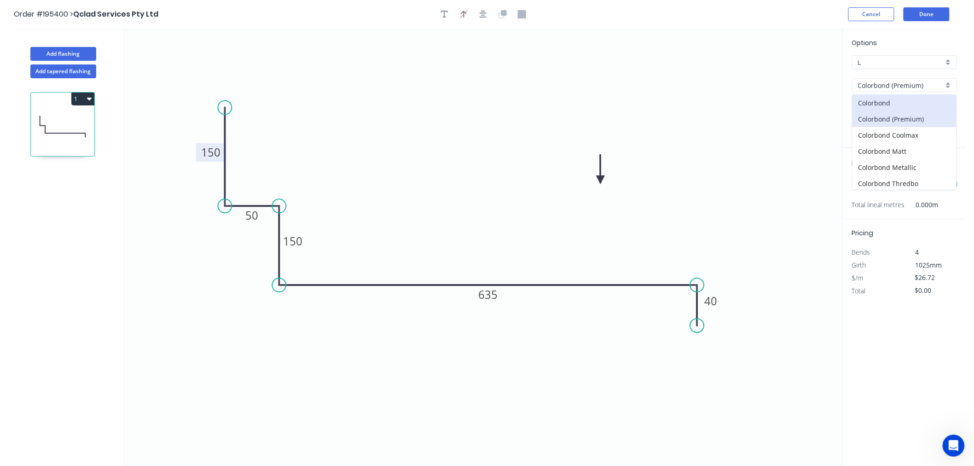
type input "$29.96"
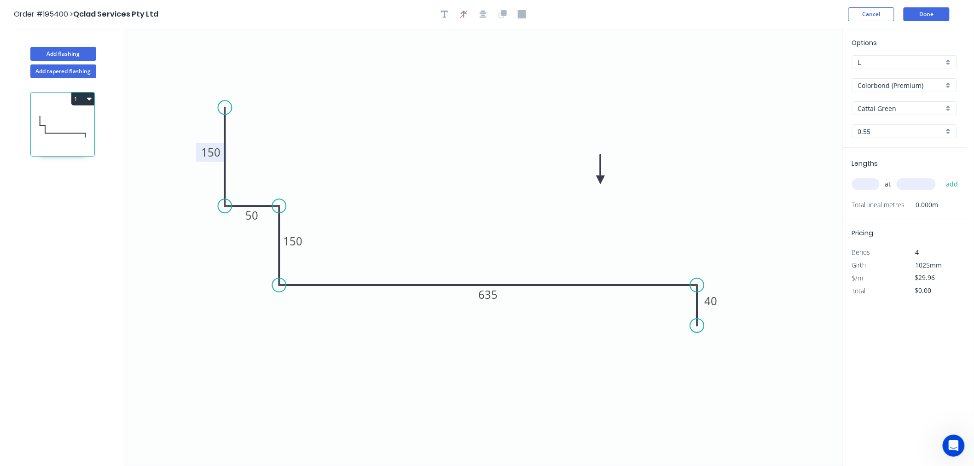
click at [913, 108] on input "Cattai Green" at bounding box center [901, 109] width 86 height 10
click at [949, 91] on div "Colorbond (Premium)" at bounding box center [904, 85] width 105 height 14
click at [911, 99] on div "Colorbond" at bounding box center [905, 103] width 104 height 16
type input "Colorbond"
type input "aNoColor"
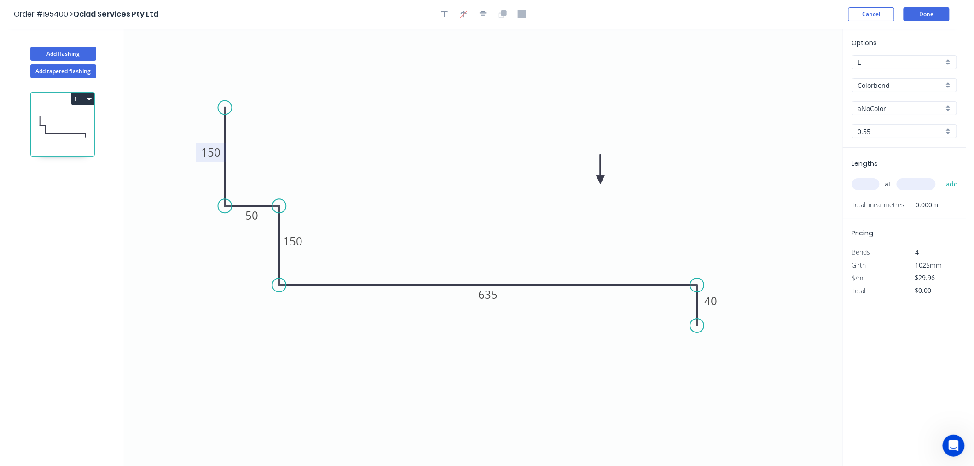
type input "$26.72"
click at [947, 102] on div "aNoColor" at bounding box center [904, 108] width 105 height 14
click at [953, 237] on div "Pricing Bends 4 Girth 1025mm $/m $26.72 Total $0.00" at bounding box center [904, 258] width 123 height 78
type input "aNoColor"
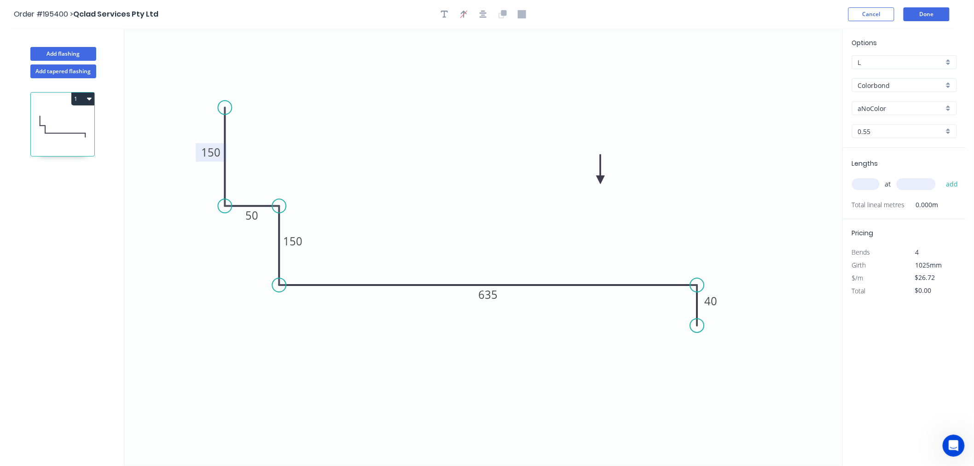
click at [951, 107] on div "aNoColor" at bounding box center [904, 108] width 105 height 14
click at [949, 82] on div "Colorbond" at bounding box center [904, 85] width 105 height 14
type input "aNoColor"
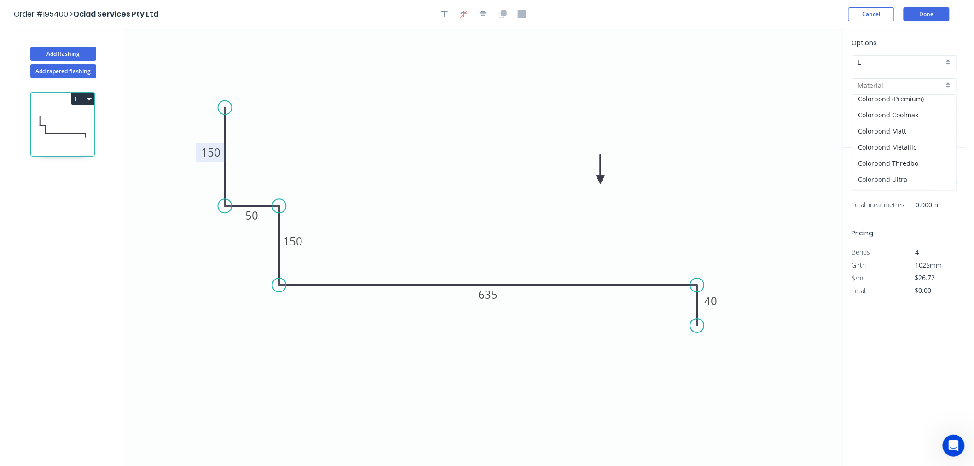
click at [926, 181] on div "Colorbond Ultra" at bounding box center [905, 179] width 104 height 16
type input "Colorbond Ultra"
type input "Dover White"
type input "$40.08"
click at [948, 103] on div "Dover White" at bounding box center [904, 108] width 105 height 14
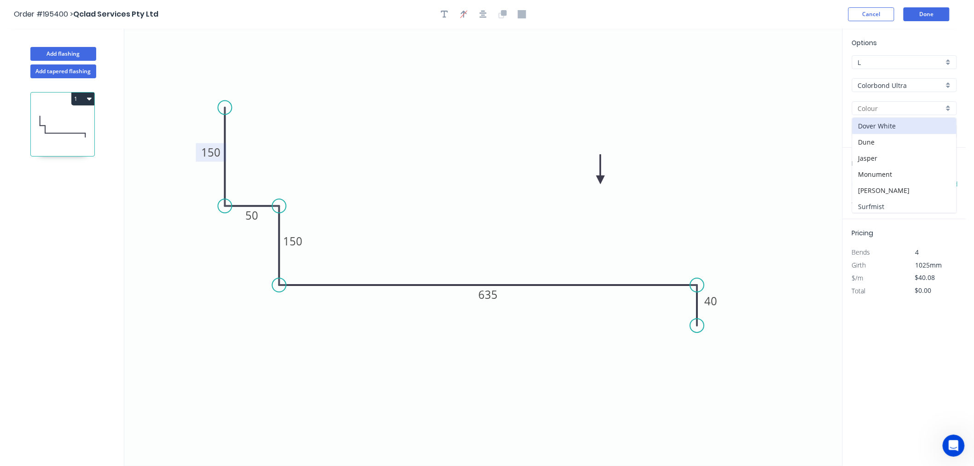
click at [927, 203] on div "Surfmist" at bounding box center [905, 206] width 104 height 16
type input "Surfmist"
click at [873, 180] on input "text" at bounding box center [866, 184] width 28 height 12
type input "3"
type input "4000"
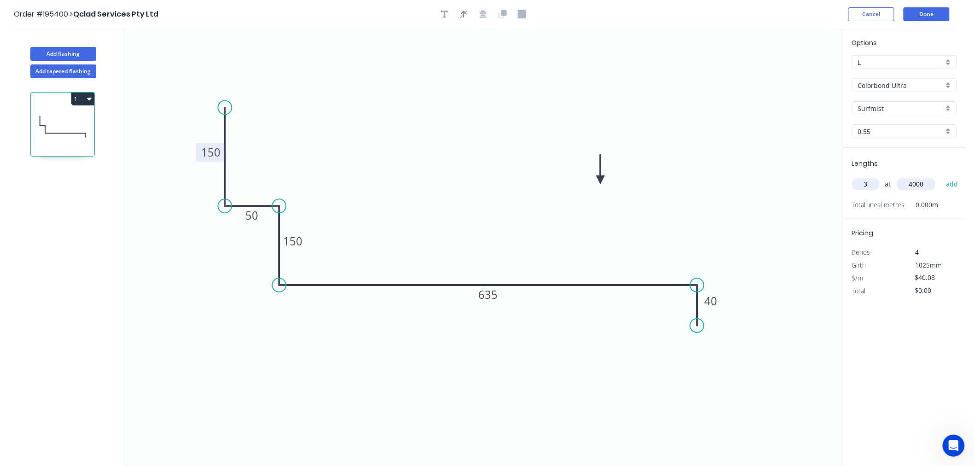
click at [941, 176] on button "add" at bounding box center [952, 184] width 22 height 16
type input "$480.96"
click at [919, 16] on button "Done" at bounding box center [927, 14] width 46 height 14
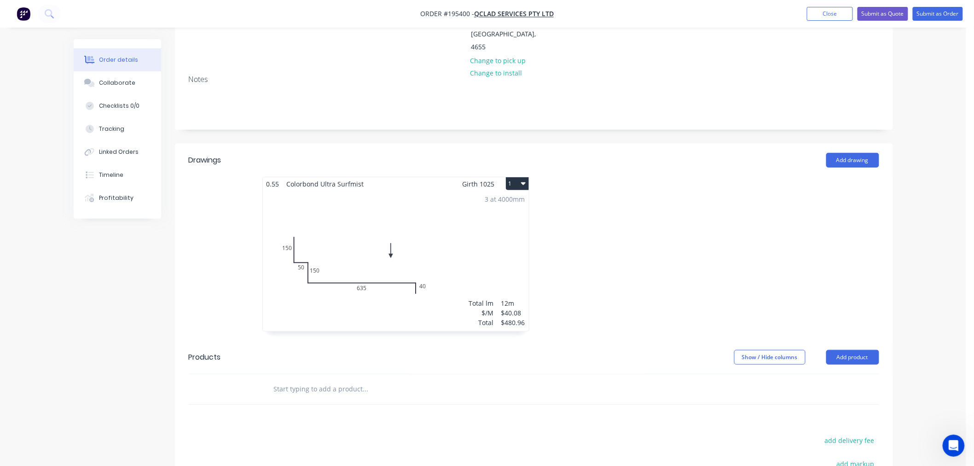
scroll to position [204, 0]
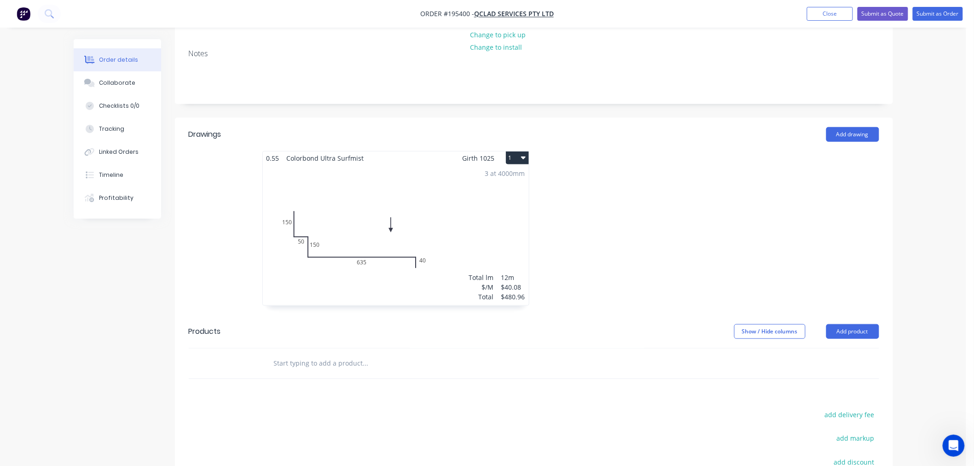
click at [517, 166] on div "3 at 4000mm Total lm $/M Total 12m $40.08 $480.96" at bounding box center [396, 235] width 266 height 140
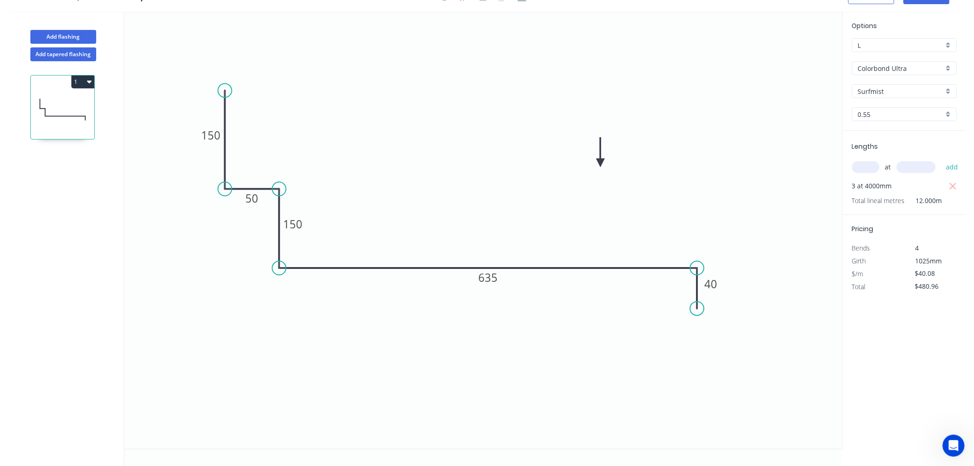
scroll to position [17, 0]
click at [86, 35] on button "Add flashing" at bounding box center [63, 37] width 66 height 14
type input "$0.00"
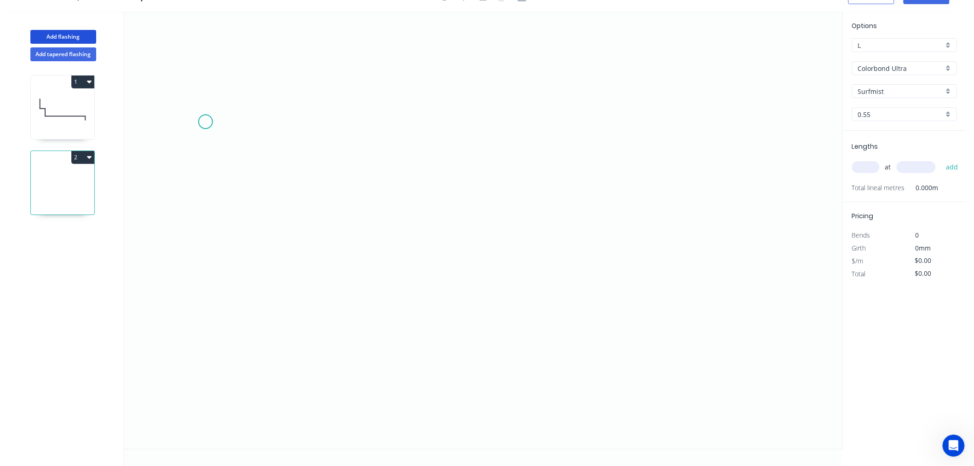
click at [215, 120] on icon "0" at bounding box center [483, 230] width 718 height 437
click at [215, 260] on icon "0" at bounding box center [483, 230] width 718 height 437
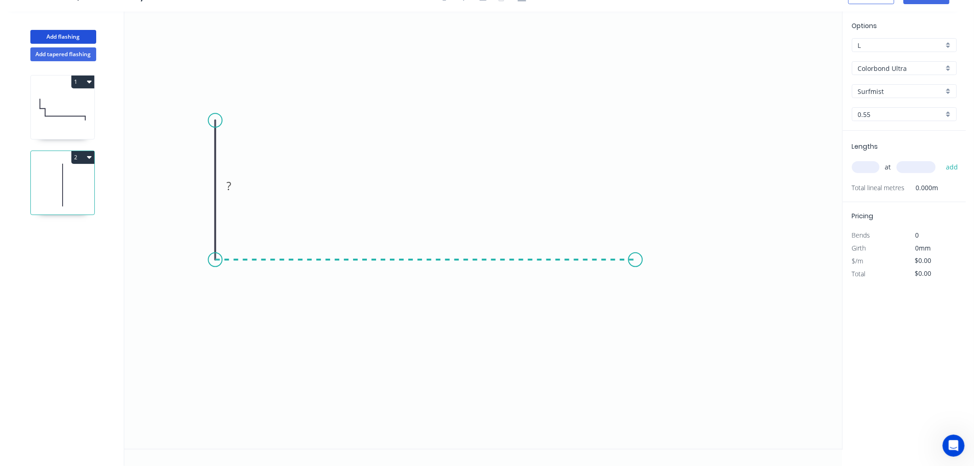
click at [636, 252] on icon "0 ?" at bounding box center [483, 230] width 718 height 437
click at [632, 314] on icon "0 ? ?" at bounding box center [483, 230] width 718 height 437
click at [629, 316] on circle at bounding box center [636, 315] width 14 height 14
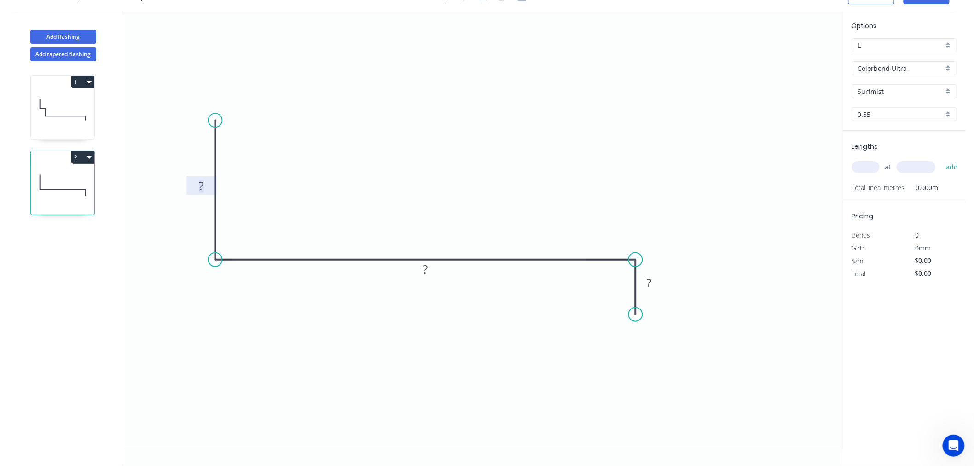
click at [203, 182] on tspan "?" at bounding box center [201, 185] width 5 height 15
click at [746, 298] on icon "0 150 710 40" at bounding box center [483, 230] width 718 height 437
type input "$32.83"
click at [870, 167] on input "text" at bounding box center [866, 167] width 28 height 12
type input "1"
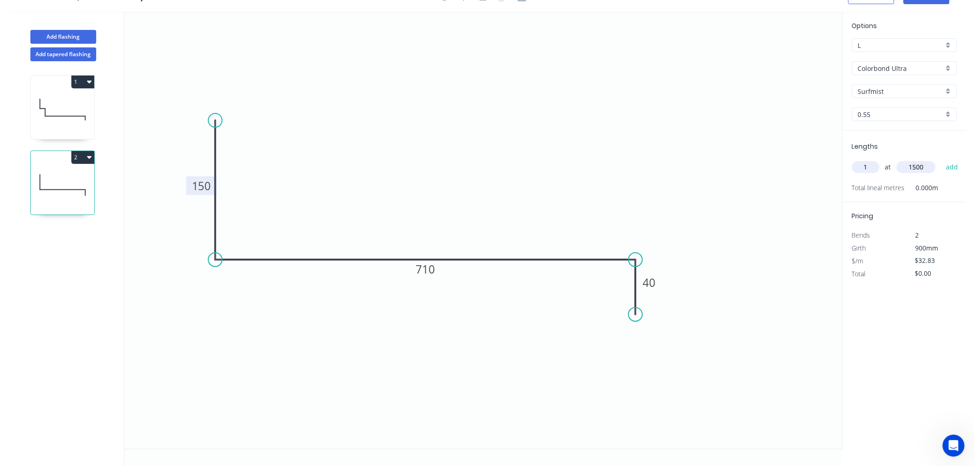
type input "1500"
click at [941, 159] on button "add" at bounding box center [952, 167] width 22 height 16
type input "$49.25"
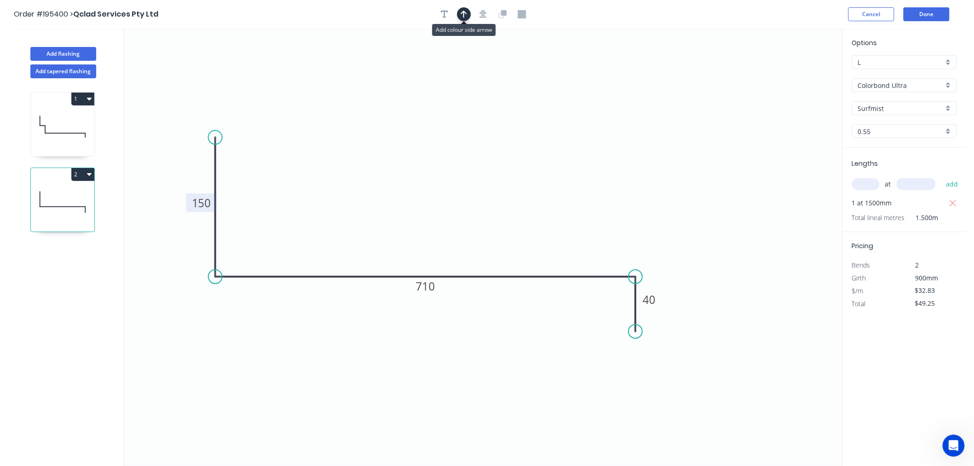
click at [461, 10] on icon "button" at bounding box center [464, 14] width 6 height 8
drag, startPoint x: 796, startPoint y: 74, endPoint x: 535, endPoint y: 180, distance: 281.9
click at [535, 180] on icon at bounding box center [534, 169] width 8 height 29
click at [85, 56] on button "Add flashing" at bounding box center [63, 54] width 66 height 14
type input "$0.00"
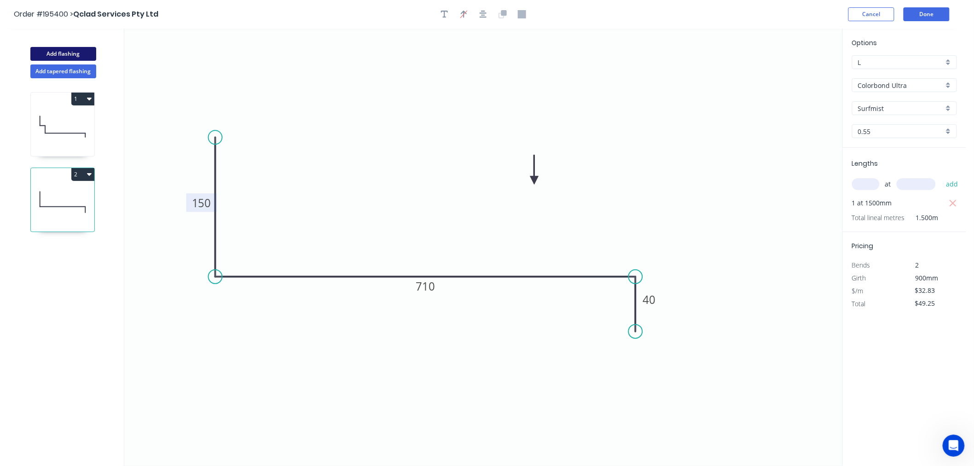
type input "$0.00"
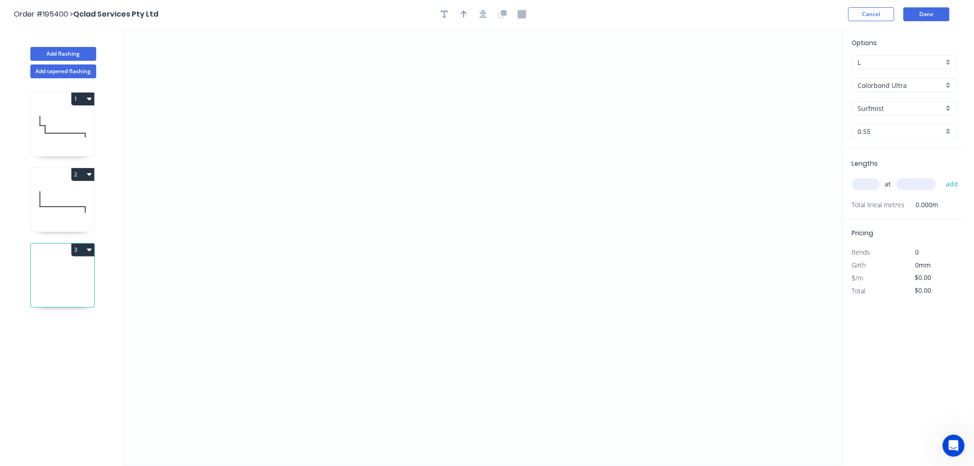
click at [64, 209] on icon at bounding box center [63, 202] width 64 height 59
type input "$32.83"
type input "$49.25"
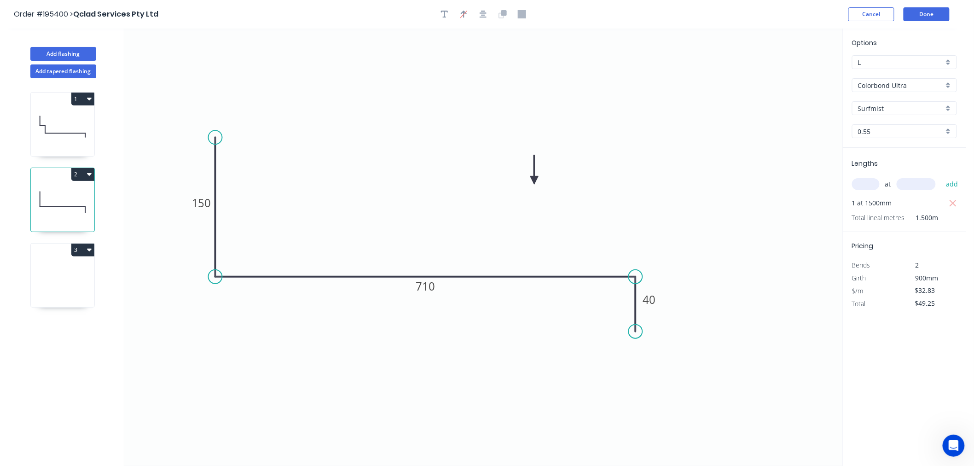
click at [63, 265] on icon at bounding box center [63, 277] width 64 height 59
type input "$0.00"
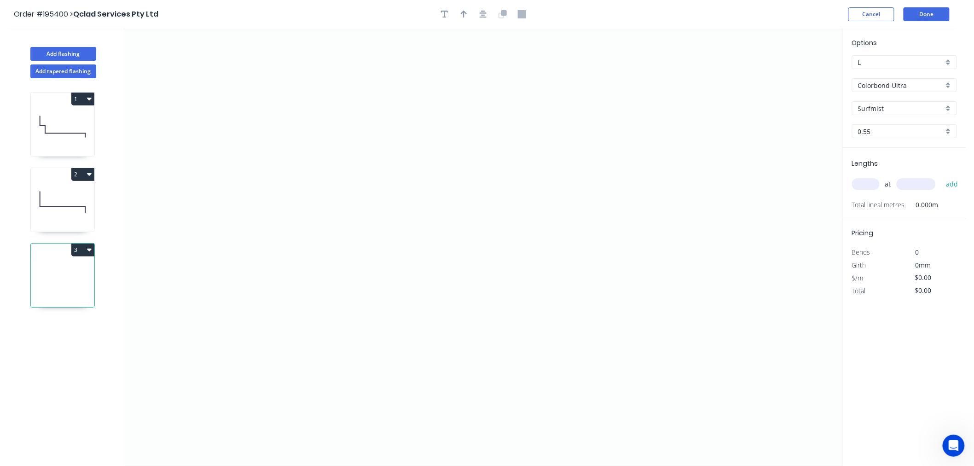
click at [68, 189] on icon at bounding box center [63, 202] width 64 height 59
type input "$32.83"
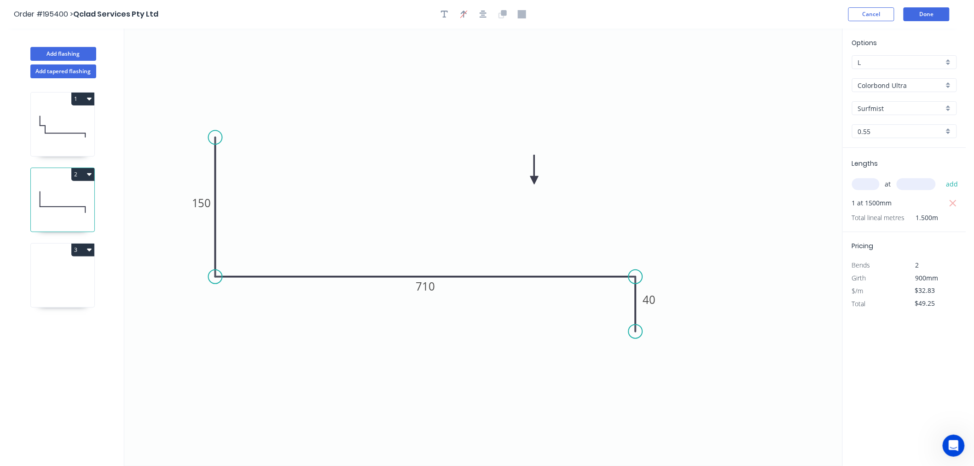
click at [93, 178] on button "2" at bounding box center [82, 174] width 23 height 13
click at [78, 174] on button "2" at bounding box center [82, 174] width 23 height 13
click at [87, 248] on icon "button" at bounding box center [89, 249] width 5 height 7
click at [61, 295] on div "Delete" at bounding box center [50, 291] width 71 height 13
click at [88, 175] on icon "button" at bounding box center [89, 174] width 5 height 3
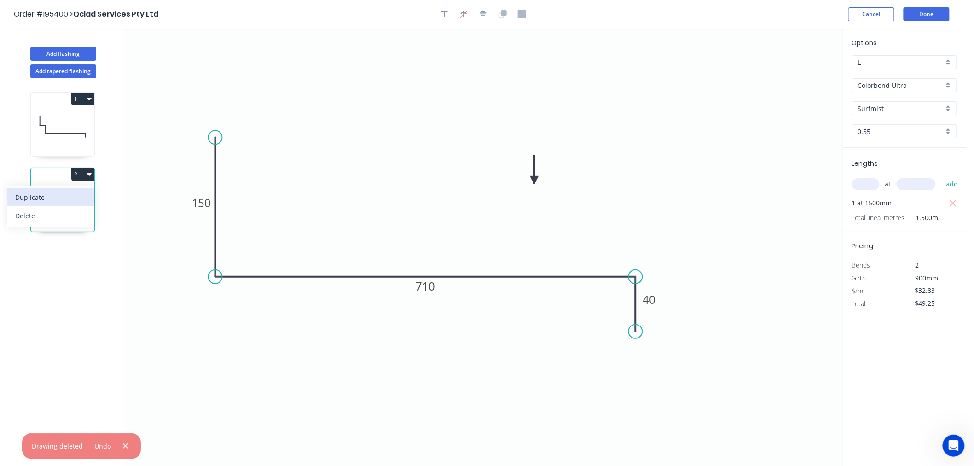
click at [77, 200] on div "Duplicate" at bounding box center [50, 197] width 71 height 13
type input "$0.00"
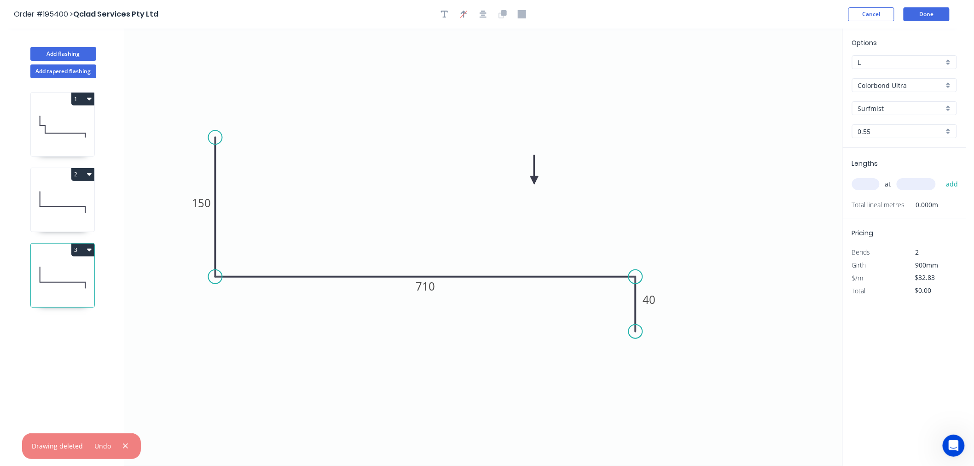
click at [91, 273] on icon at bounding box center [63, 277] width 64 height 59
click at [426, 287] on tspan "710" at bounding box center [425, 286] width 19 height 15
click at [755, 307] on icon "0 150 620 40" at bounding box center [483, 247] width 718 height 437
click at [861, 181] on input "text" at bounding box center [866, 184] width 28 height 12
type input "2"
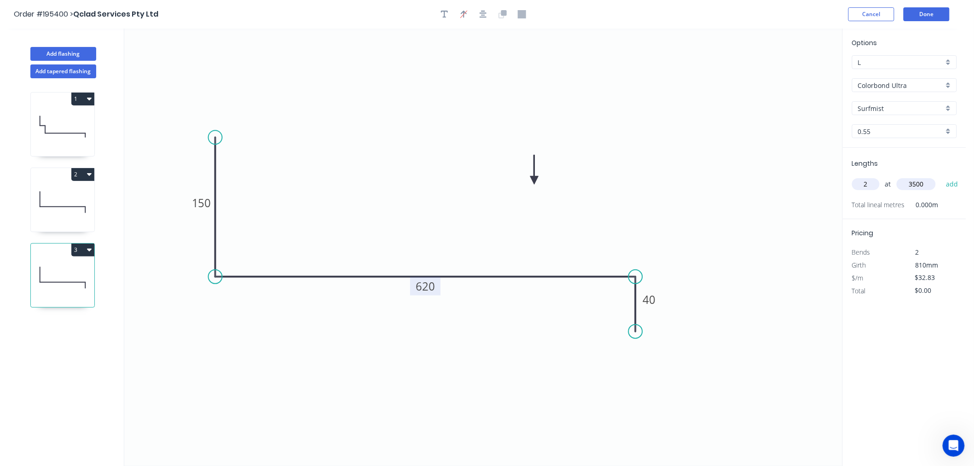
type input "3500"
click at [941, 176] on button "add" at bounding box center [952, 184] width 22 height 16
click at [89, 214] on icon at bounding box center [63, 202] width 64 height 59
click at [64, 276] on icon at bounding box center [63, 277] width 64 height 59
type input "$229.81"
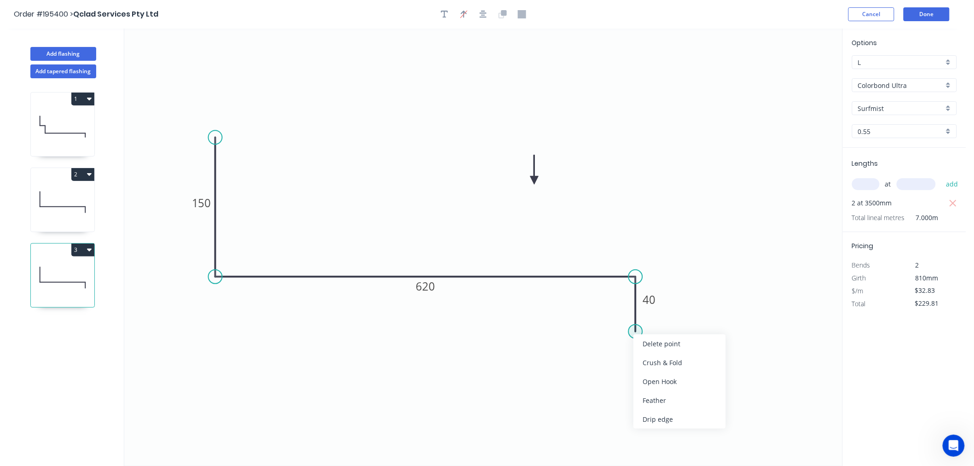
click at [633, 331] on circle at bounding box center [636, 332] width 14 height 14
click at [636, 329] on circle at bounding box center [636, 332] width 14 height 14
click at [76, 51] on button "Add flashing" at bounding box center [63, 54] width 66 height 14
type input "$0.00"
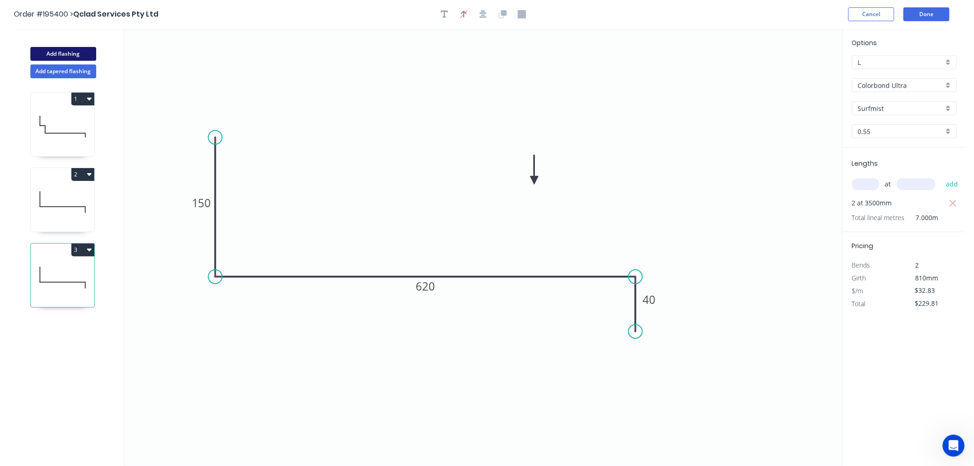
type input "$0.00"
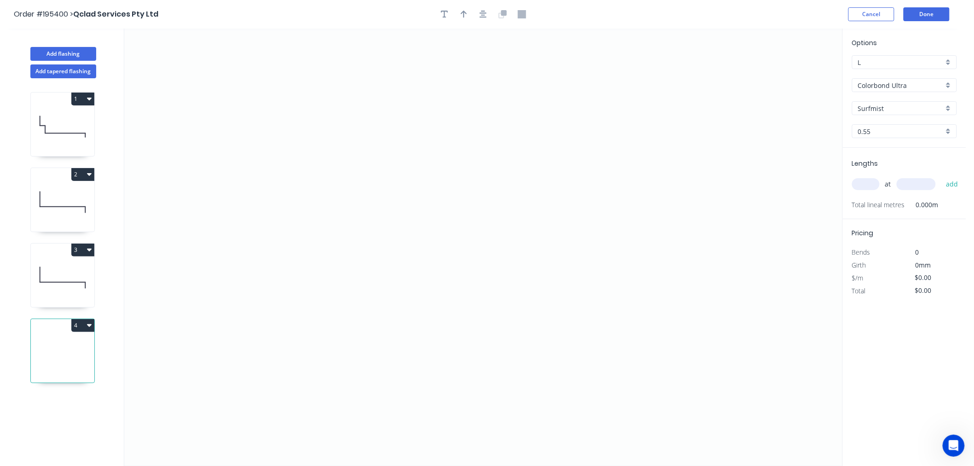
click at [82, 324] on button "4" at bounding box center [82, 325] width 23 height 13
click at [63, 365] on div "Delete" at bounding box center [50, 366] width 71 height 13
type input "$32.83"
type input "$229.81"
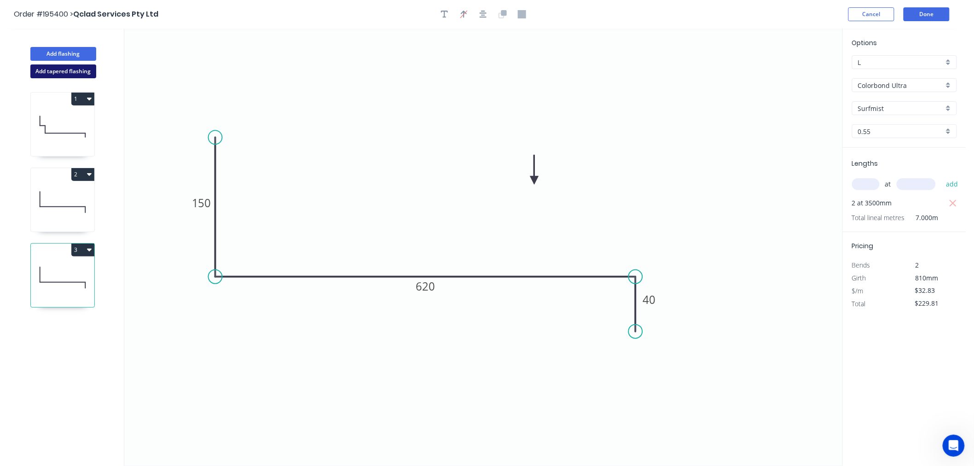
click at [65, 72] on button "Add tapered flashing" at bounding box center [63, 71] width 66 height 14
type input "$0.00"
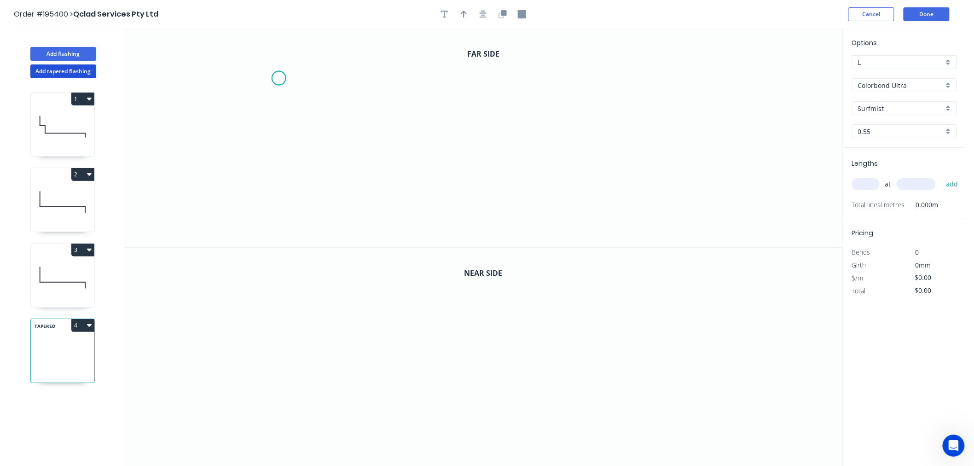
click at [279, 78] on icon "0" at bounding box center [483, 138] width 718 height 219
click at [279, 176] on icon "0" at bounding box center [483, 138] width 718 height 219
click at [540, 174] on icon "0 ?" at bounding box center [483, 138] width 718 height 219
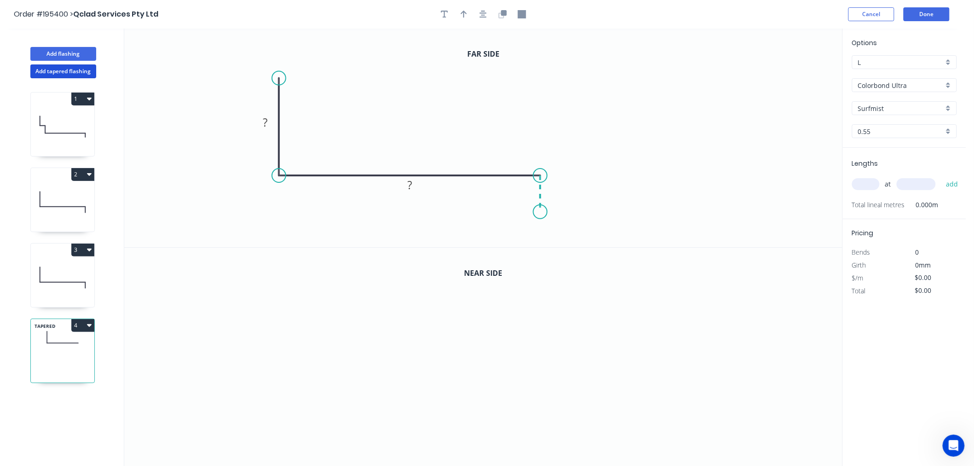
click at [540, 212] on icon "0 ? ?" at bounding box center [483, 138] width 718 height 219
drag, startPoint x: 540, startPoint y: 212, endPoint x: 540, endPoint y: 226, distance: 13.4
click at [540, 226] on icon "0 ? ? ?" at bounding box center [483, 138] width 718 height 219
click at [541, 228] on circle at bounding box center [541, 225] width 14 height 14
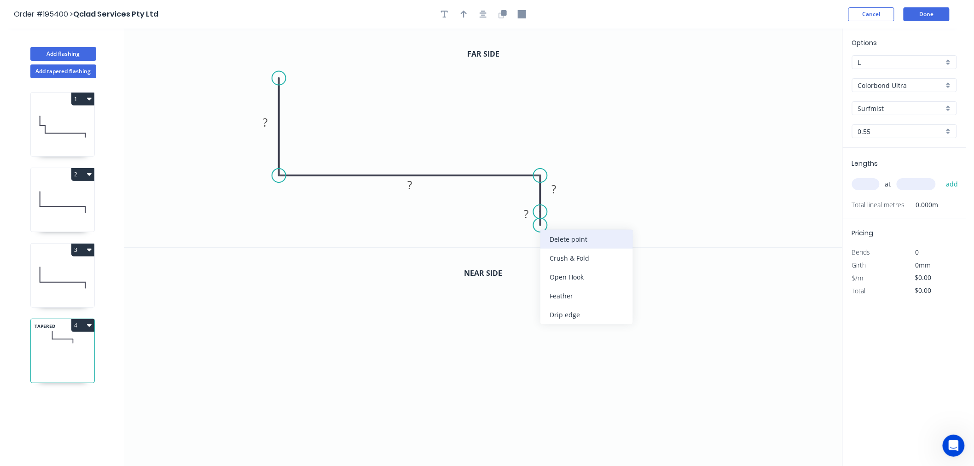
click at [547, 237] on div "Delete point" at bounding box center [586, 239] width 93 height 19
drag, startPoint x: 538, startPoint y: 214, endPoint x: 537, endPoint y: 227, distance: 12.9
click at [537, 227] on circle at bounding box center [541, 226] width 14 height 14
click at [266, 128] on tspan "?" at bounding box center [265, 122] width 5 height 15
click at [463, 13] on icon "button" at bounding box center [464, 14] width 6 height 8
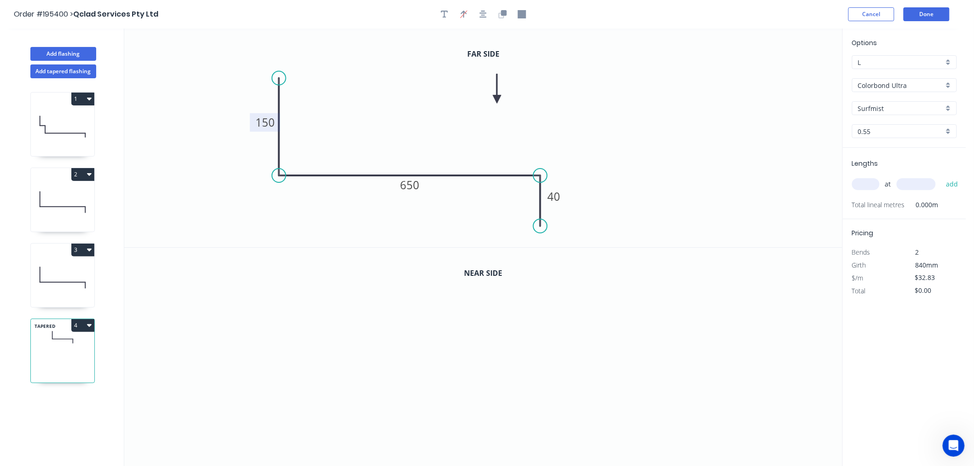
drag, startPoint x: 793, startPoint y: 71, endPoint x: 497, endPoint y: 99, distance: 297.4
click at [497, 99] on icon at bounding box center [497, 88] width 8 height 29
click at [505, 9] on button "button" at bounding box center [503, 14] width 14 height 14
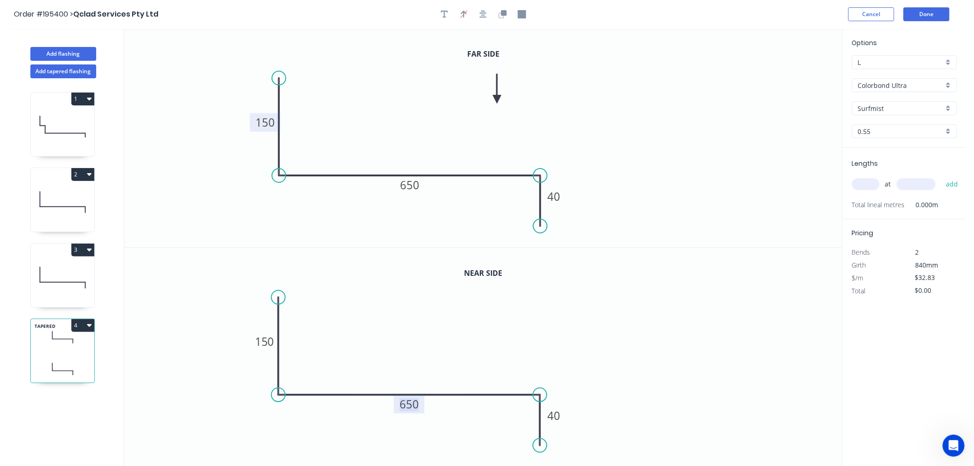
click at [415, 406] on tspan "650" at bounding box center [409, 403] width 19 height 15
click at [452, 421] on icon "0 150 637 40" at bounding box center [483, 357] width 718 height 219
type input "$34.30"
click at [871, 181] on input "text" at bounding box center [866, 184] width 28 height 12
type input "1"
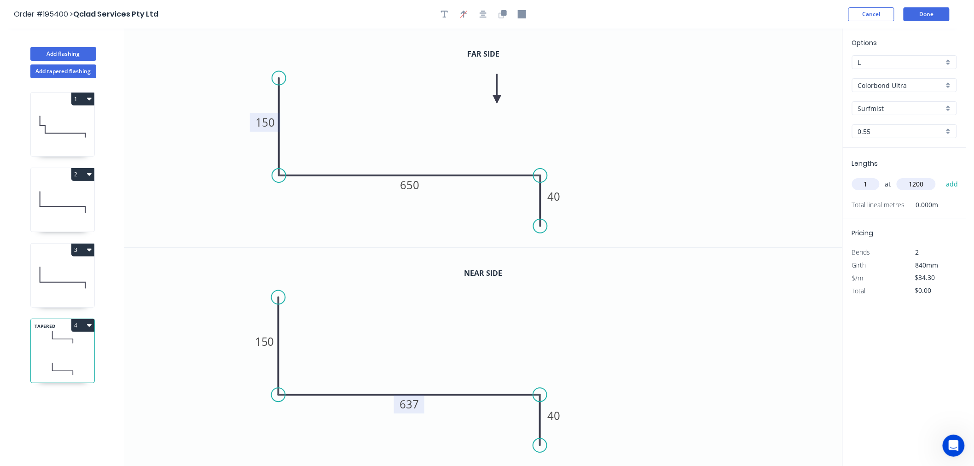
type input "1200"
click at [941, 176] on button "add" at bounding box center [952, 184] width 22 height 16
type input "$41.16"
click at [926, 18] on button "Done" at bounding box center [927, 14] width 46 height 14
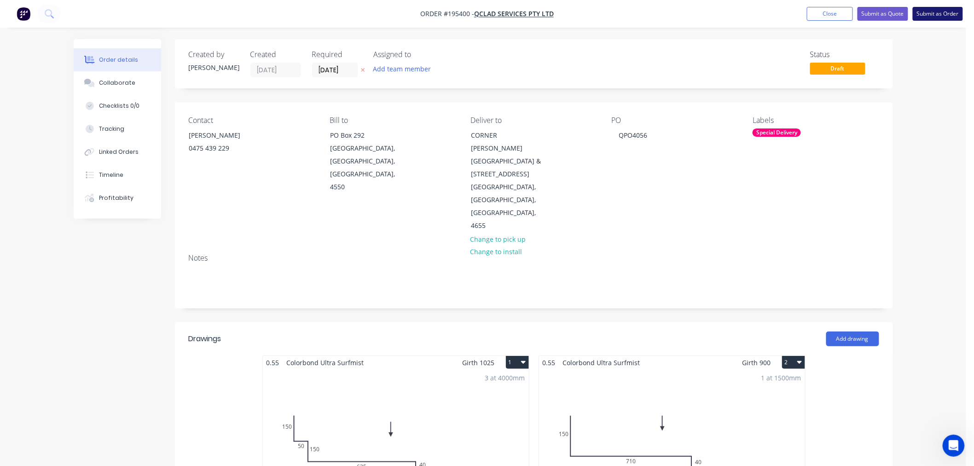
click at [934, 14] on button "Submit as Order" at bounding box center [938, 14] width 50 height 14
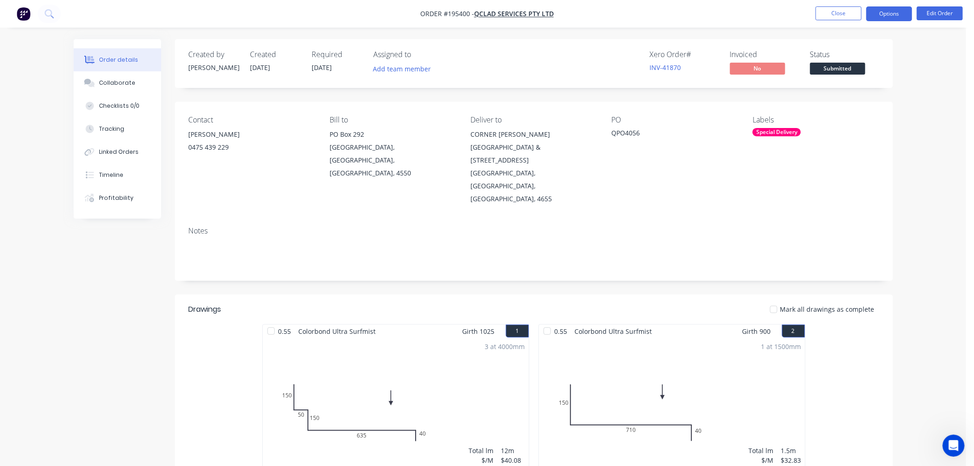
click at [882, 12] on button "Options" at bounding box center [889, 13] width 46 height 15
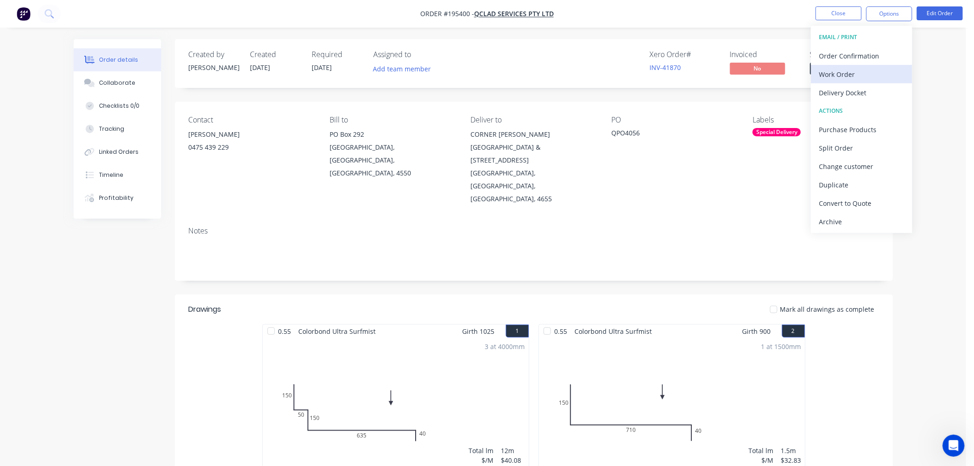
click at [859, 81] on div "Work Order" at bounding box center [861, 74] width 85 height 13
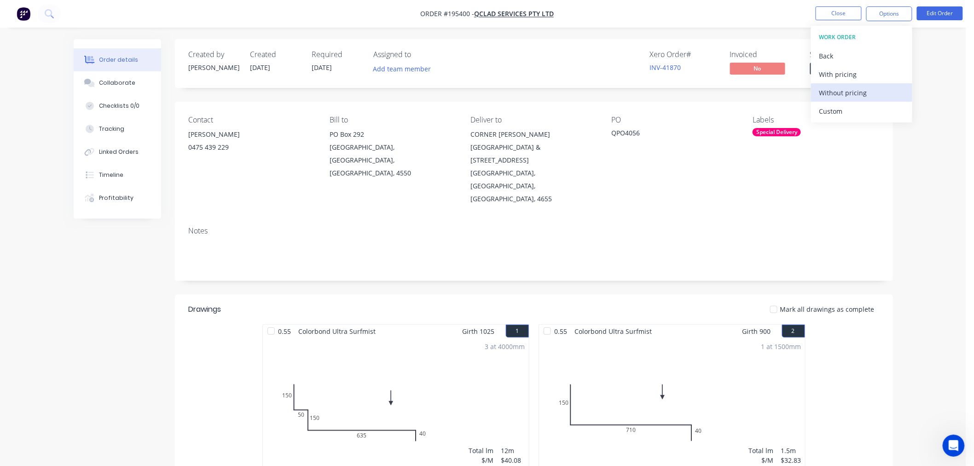
click at [832, 93] on div "Without pricing" at bounding box center [861, 92] width 85 height 13
click at [581, 71] on div "Xero Order # INV-41870 Invoiced No Status Submitted" at bounding box center [672, 63] width 413 height 27
click at [839, 16] on button "Close" at bounding box center [839, 13] width 46 height 14
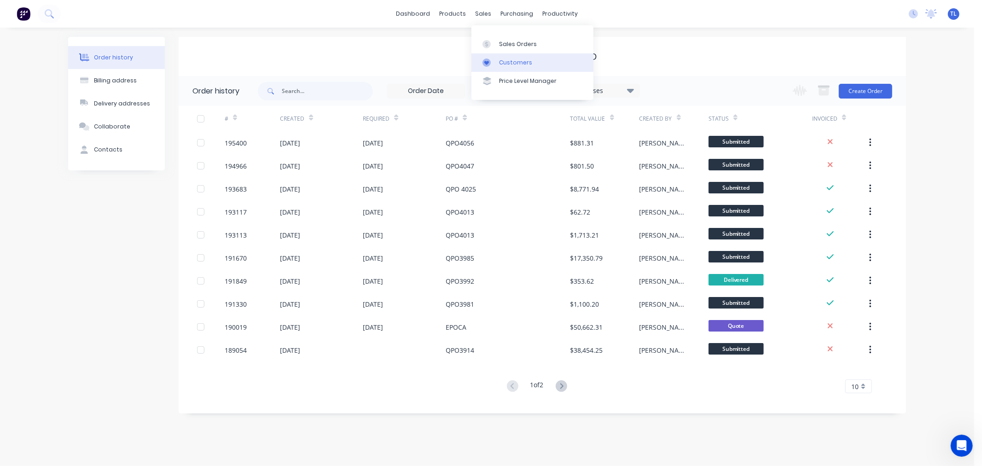
click at [492, 62] on div at bounding box center [489, 62] width 14 height 8
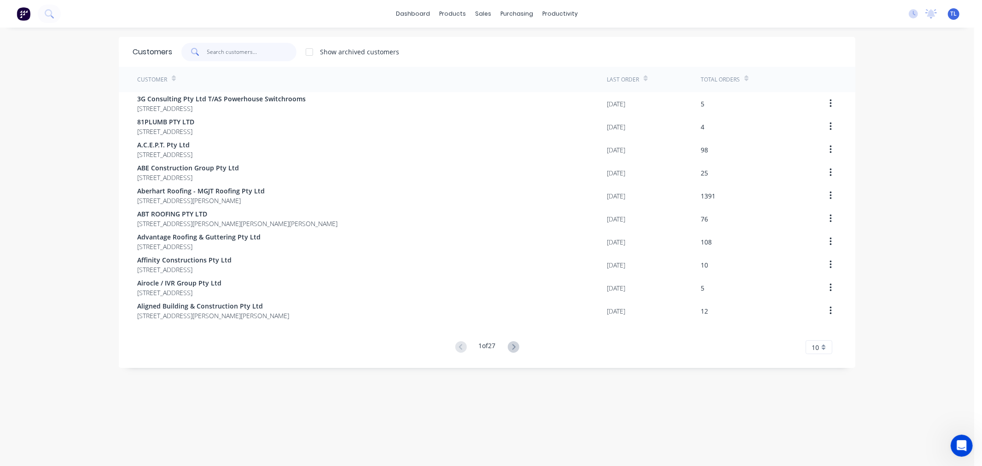
click at [239, 47] on input "text" at bounding box center [252, 52] width 90 height 18
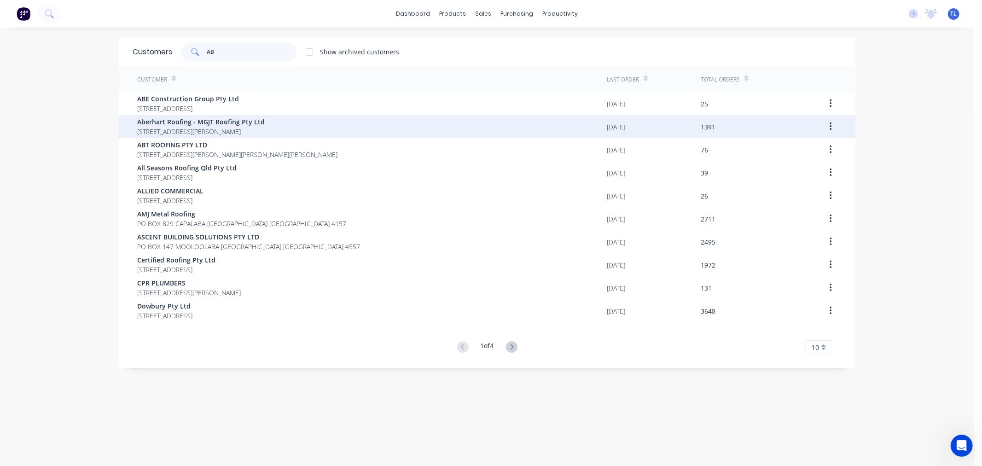
type input "AB"
click at [227, 123] on span "Aberhart Roofing - MGJT Roofing Pty Ltd" at bounding box center [201, 122] width 128 height 10
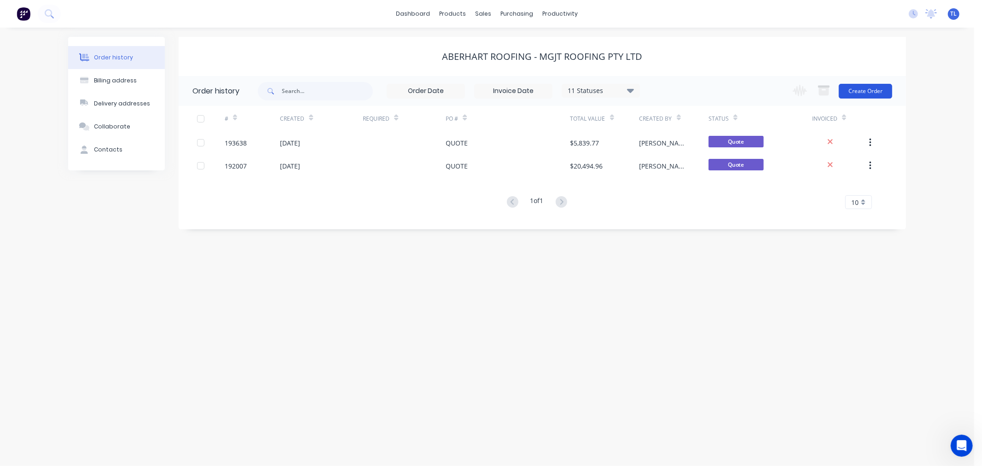
click at [873, 93] on button "Create Order" at bounding box center [865, 91] width 53 height 15
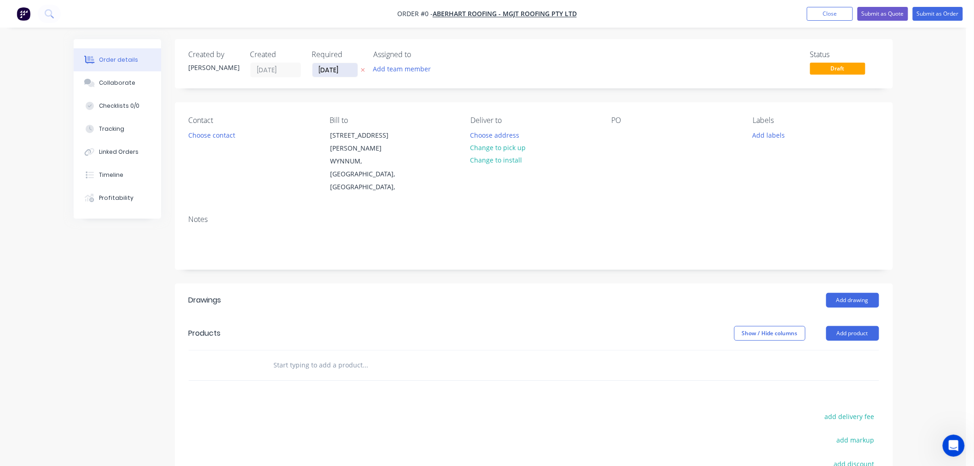
click at [335, 70] on input "[DATE]" at bounding box center [335, 70] width 45 height 14
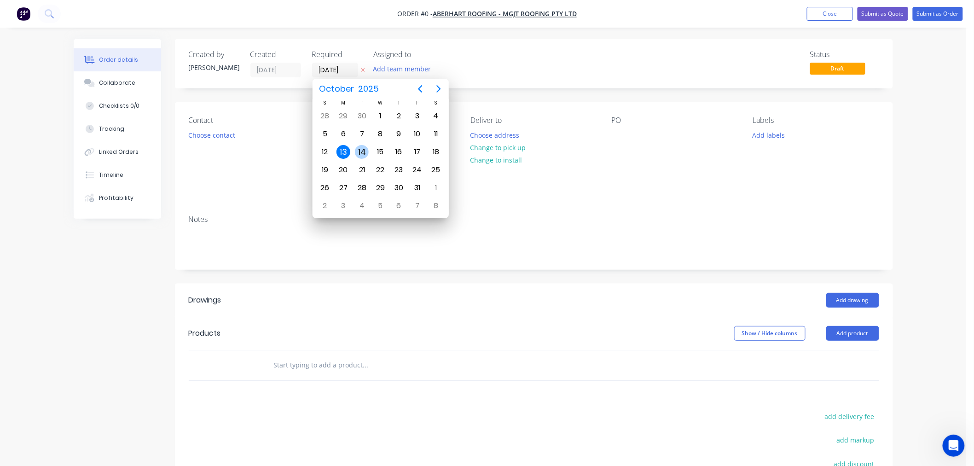
click at [360, 147] on div "14" at bounding box center [362, 152] width 14 height 14
type input "[DATE]"
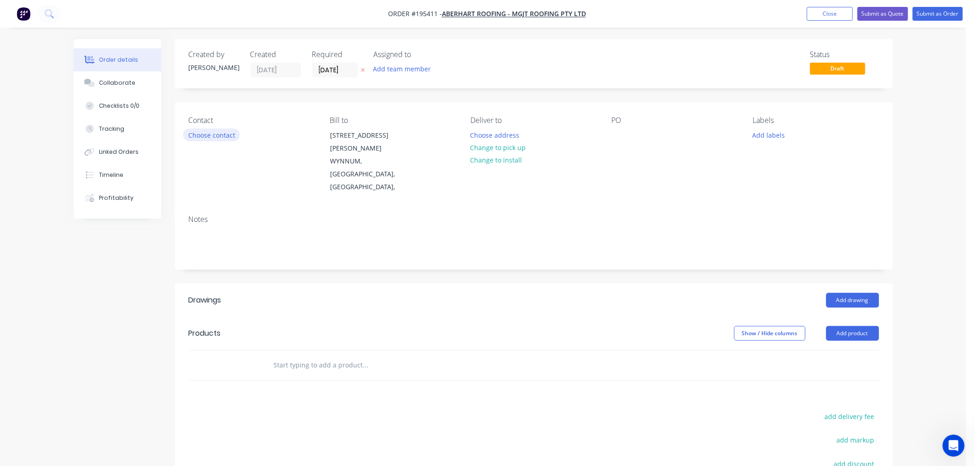
click at [220, 135] on button "Choose contact" at bounding box center [211, 134] width 57 height 12
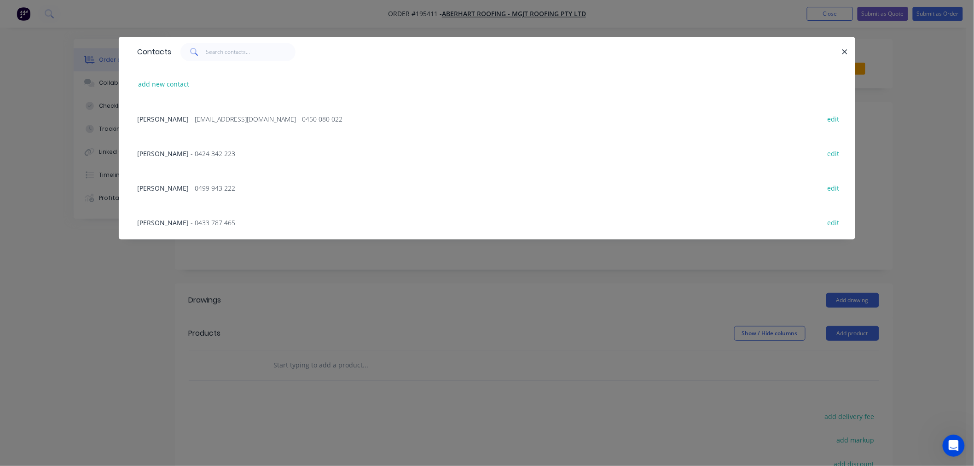
click at [201, 116] on span "- [EMAIL_ADDRESS][DOMAIN_NAME] - 0450 080 022" at bounding box center [267, 119] width 152 height 9
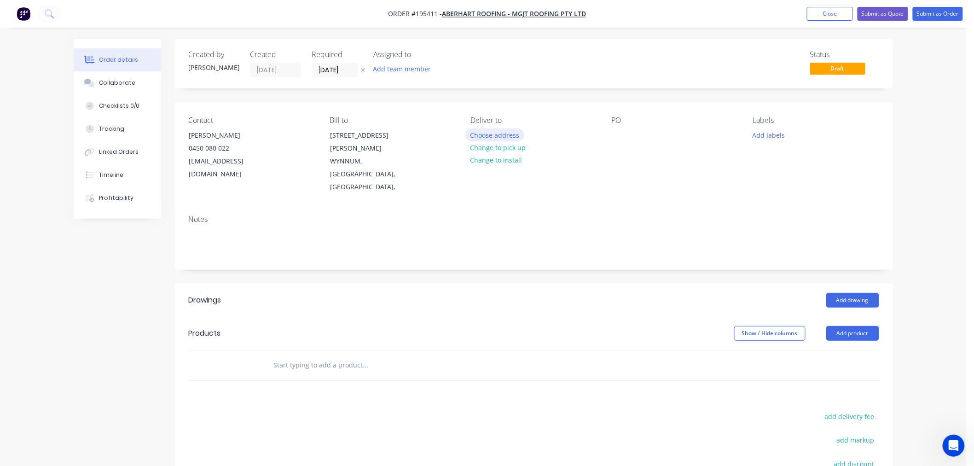
click at [493, 134] on button "Choose address" at bounding box center [494, 134] width 59 height 12
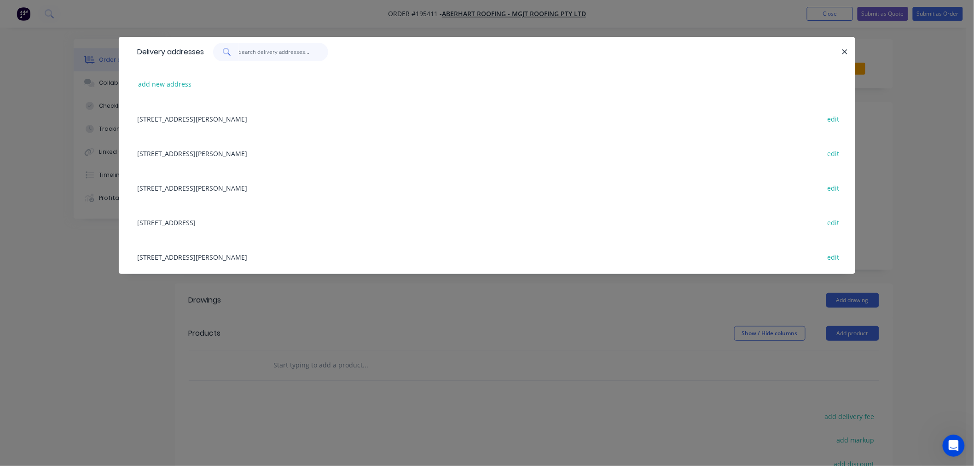
click at [258, 53] on input "text" at bounding box center [284, 52] width 90 height 18
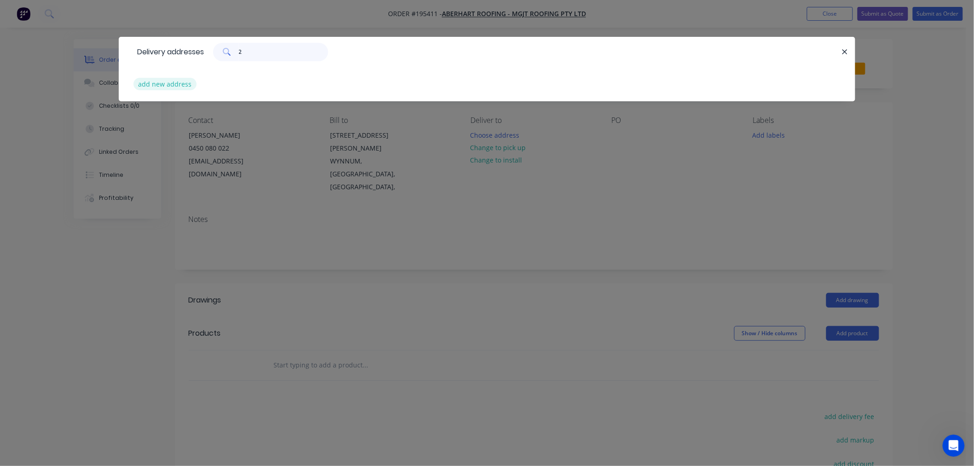
type input "2"
click at [160, 84] on button "add new address" at bounding box center [165, 84] width 63 height 12
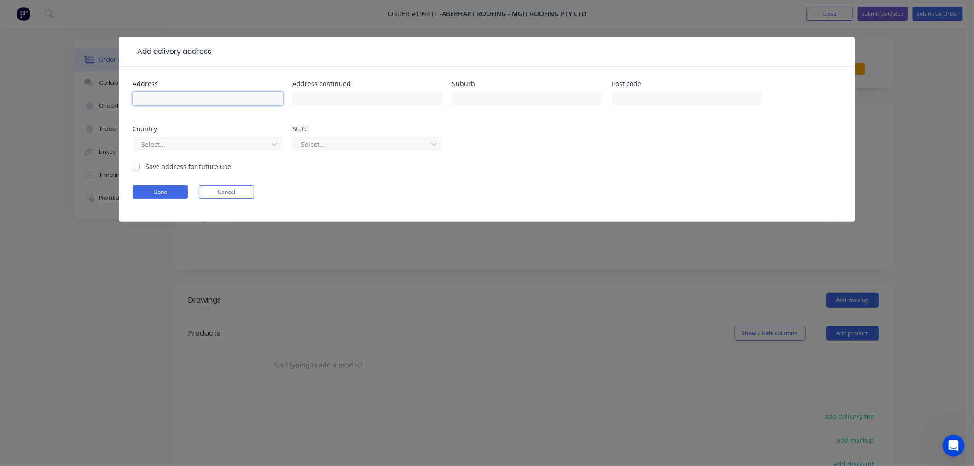
click at [233, 99] on input "text" at bounding box center [208, 99] width 151 height 14
type input "279 THE ESPLANDE"
type input "WYNNUM"
click at [242, 146] on div at bounding box center [201, 145] width 123 height 12
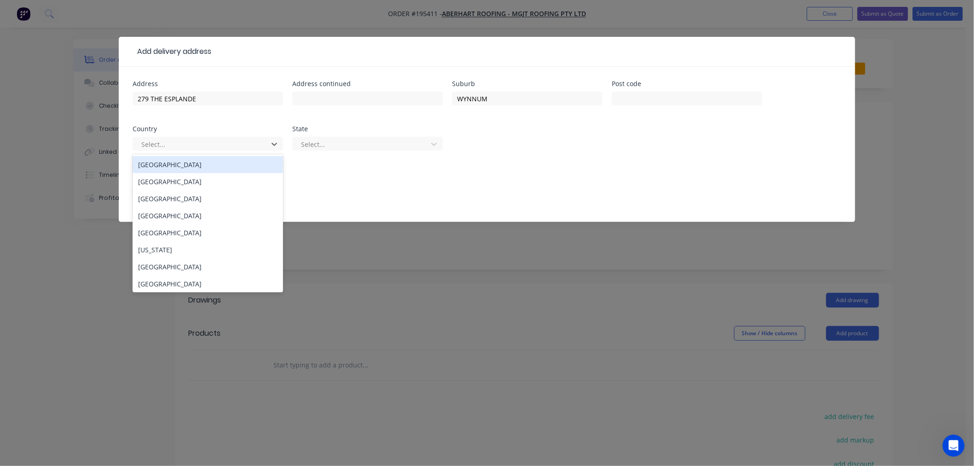
click at [217, 168] on div "[GEOGRAPHIC_DATA]" at bounding box center [208, 164] width 151 height 17
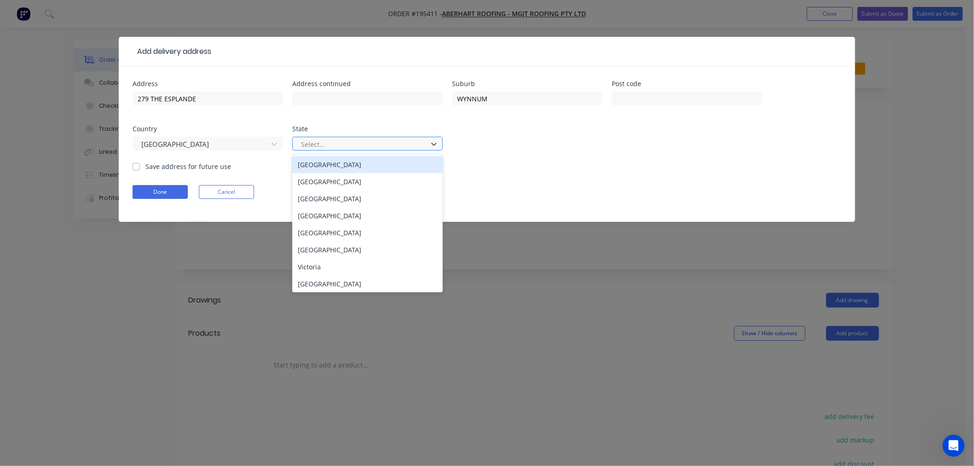
click at [302, 144] on input "text" at bounding box center [301, 144] width 2 height 10
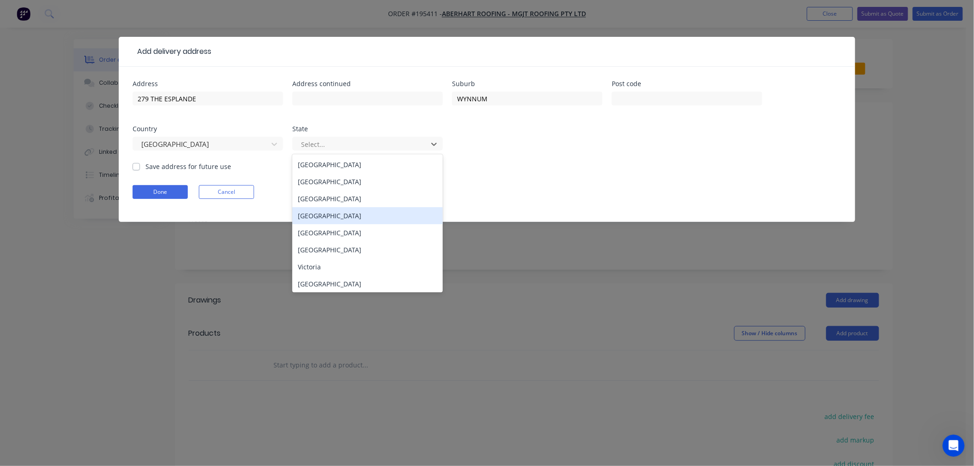
click at [316, 216] on div "[GEOGRAPHIC_DATA]" at bounding box center [367, 215] width 151 height 17
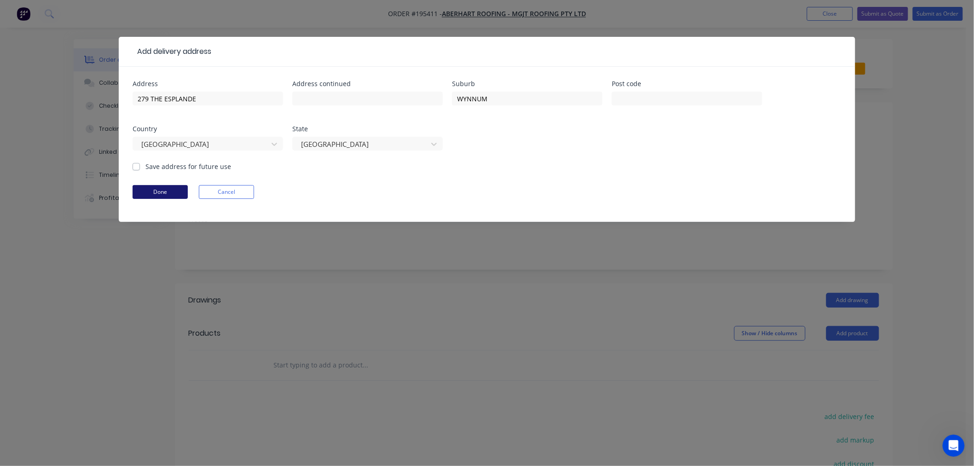
click at [168, 194] on button "Done" at bounding box center [160, 192] width 55 height 14
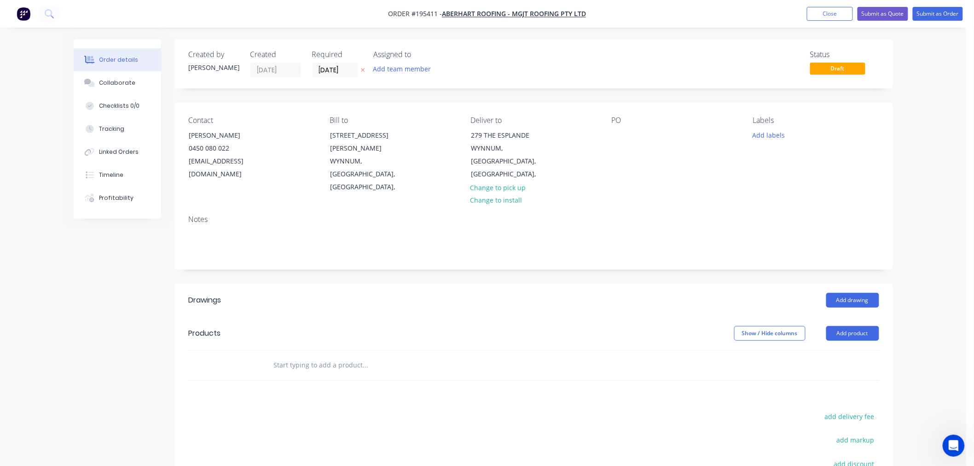
click at [632, 134] on div "PO" at bounding box center [675, 155] width 126 height 78
click at [623, 137] on div at bounding box center [619, 134] width 15 height 13
click at [770, 137] on button "Add labels" at bounding box center [769, 134] width 42 height 12
click at [788, 231] on div "7 AM" at bounding box center [788, 234] width 21 height 10
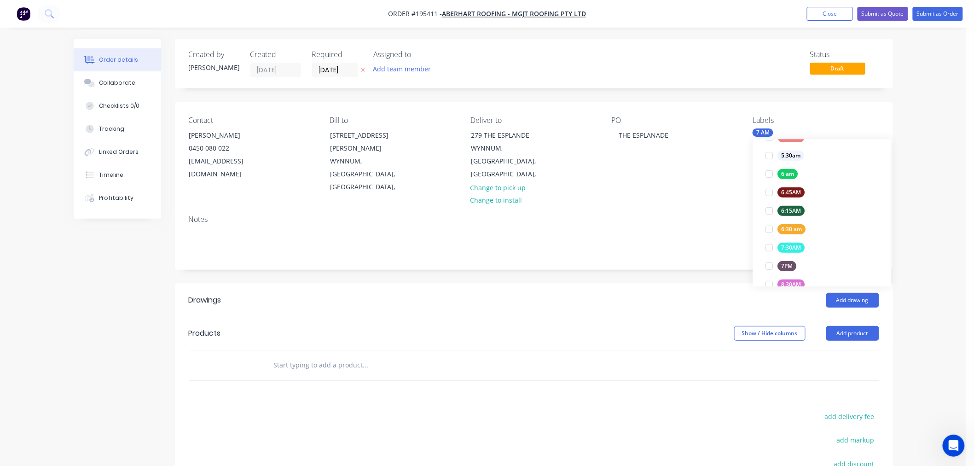
scroll to position [0, 0]
click at [810, 115] on div "Contact [PERSON_NAME] 0450 080 022 [EMAIL_ADDRESS][DOMAIN_NAME] Bill to [STREET…" at bounding box center [534, 154] width 718 height 105
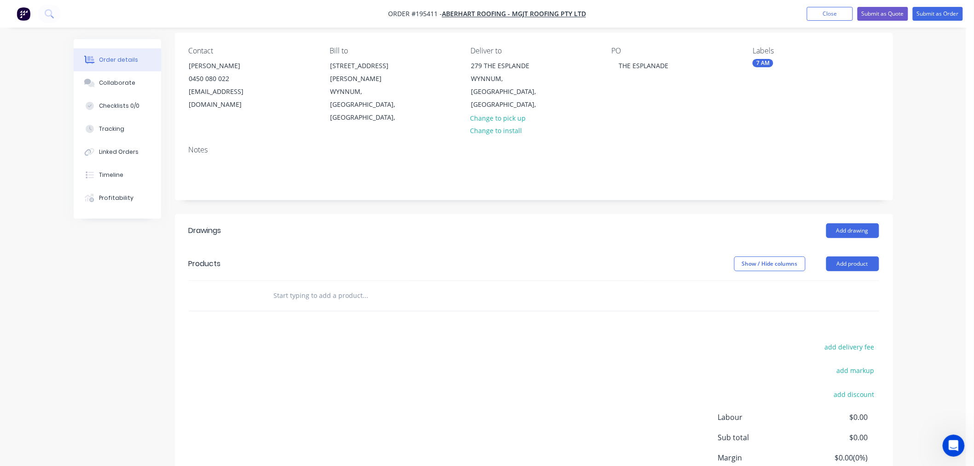
scroll to position [102, 0]
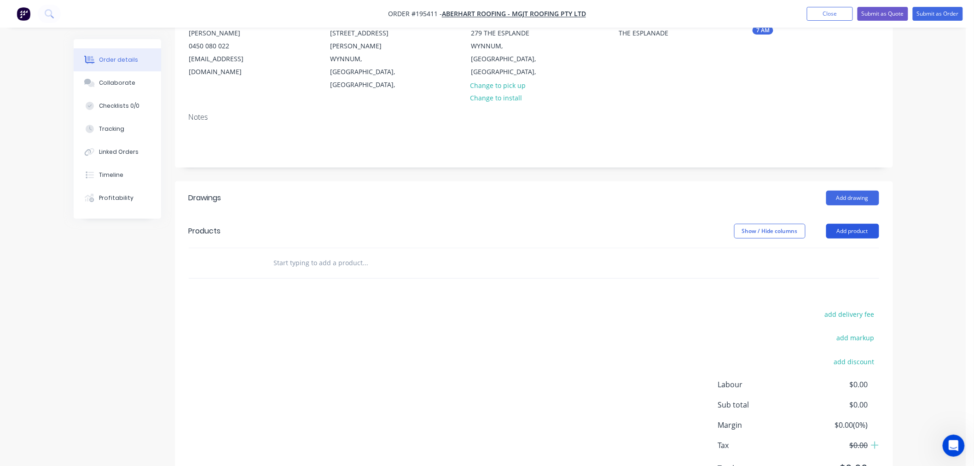
click at [858, 224] on button "Add product" at bounding box center [852, 231] width 53 height 15
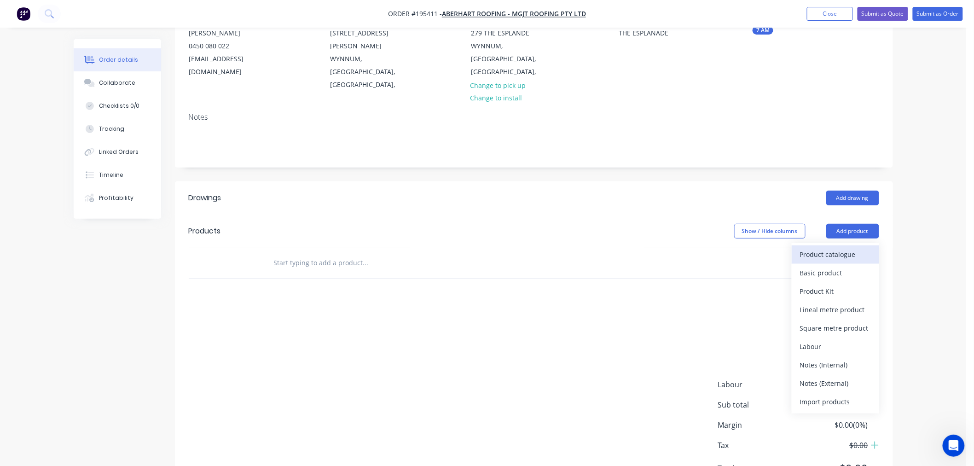
click at [836, 248] on div "Product catalogue" at bounding box center [835, 254] width 71 height 13
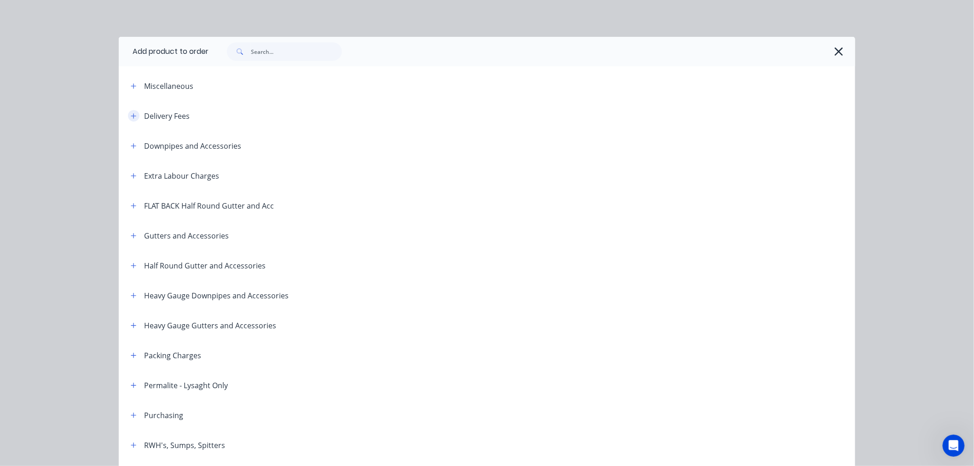
click at [131, 114] on icon "button" at bounding box center [134, 116] width 6 height 6
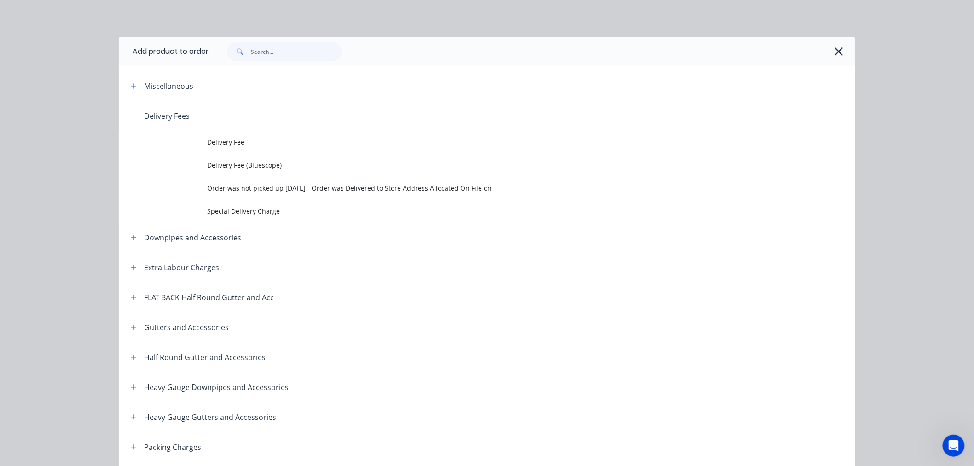
click at [227, 140] on span "Delivery Fee" at bounding box center [466, 142] width 518 height 10
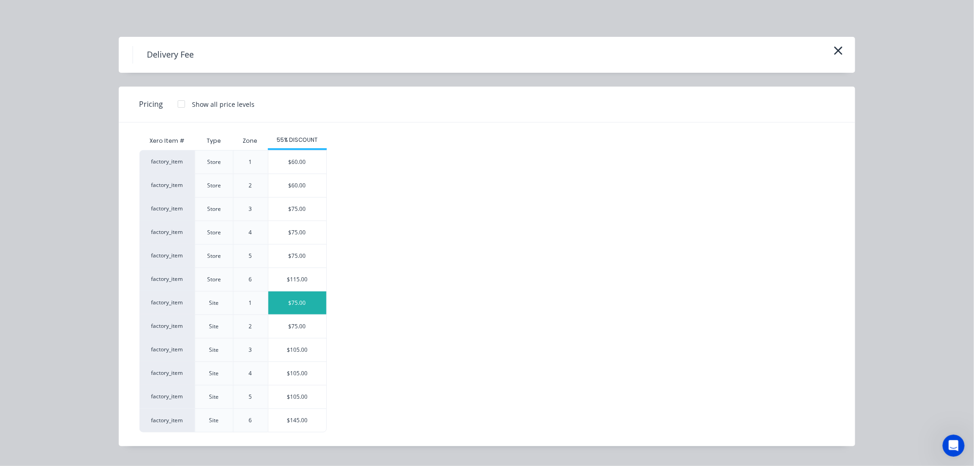
click at [302, 298] on div "$75.00" at bounding box center [297, 302] width 58 height 23
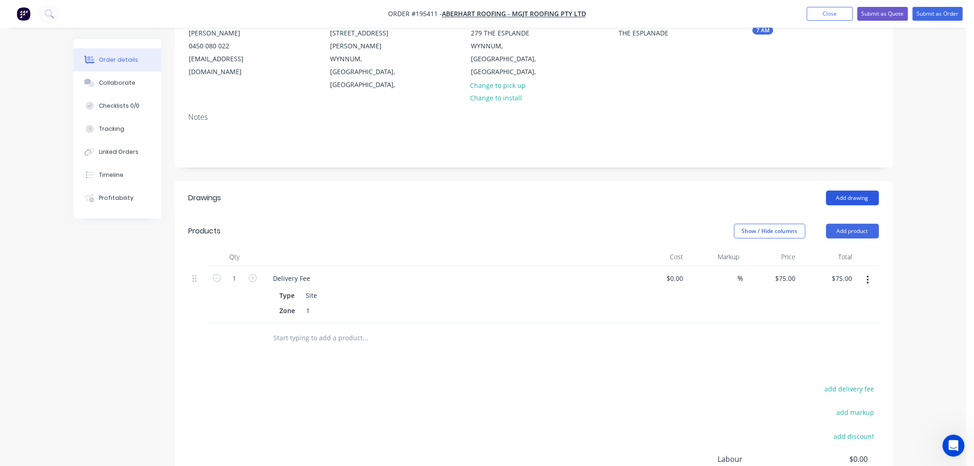
click at [831, 191] on button "Add drawing" at bounding box center [852, 198] width 53 height 15
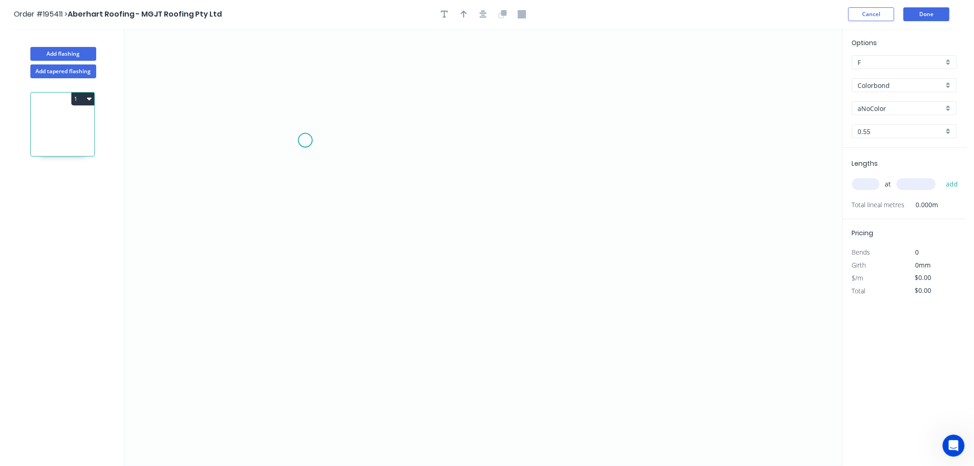
click at [305, 140] on icon "0" at bounding box center [483, 247] width 718 height 437
click at [507, 146] on icon "0" at bounding box center [483, 247] width 718 height 437
click at [525, 165] on icon "0 ?" at bounding box center [483, 247] width 718 height 437
click at [527, 164] on circle at bounding box center [525, 165] width 14 height 14
click at [524, 165] on circle at bounding box center [525, 165] width 14 height 14
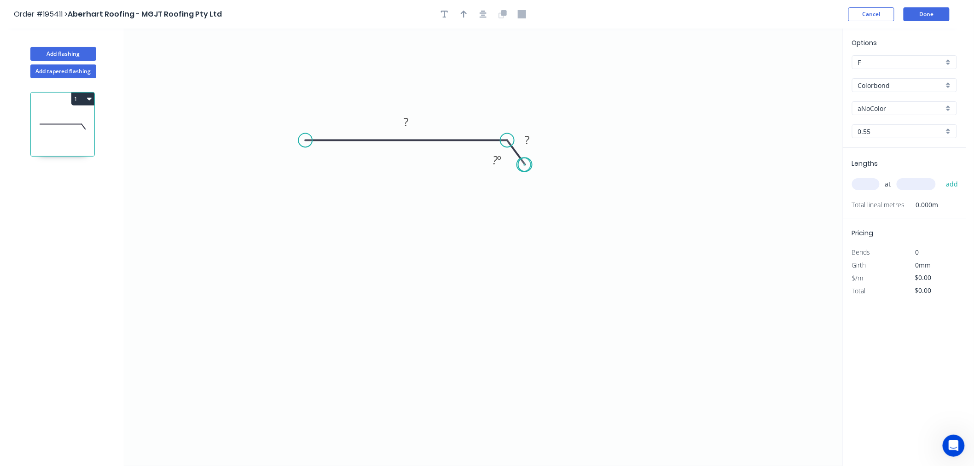
click at [524, 165] on circle at bounding box center [525, 165] width 14 height 14
drag, startPoint x: 525, startPoint y: 167, endPoint x: 530, endPoint y: 164, distance: 5.8
click at [530, 164] on circle at bounding box center [530, 163] width 14 height 14
click at [308, 144] on circle at bounding box center [305, 141] width 14 height 14
click at [299, 243] on icon "0 ? ?" at bounding box center [483, 247] width 718 height 437
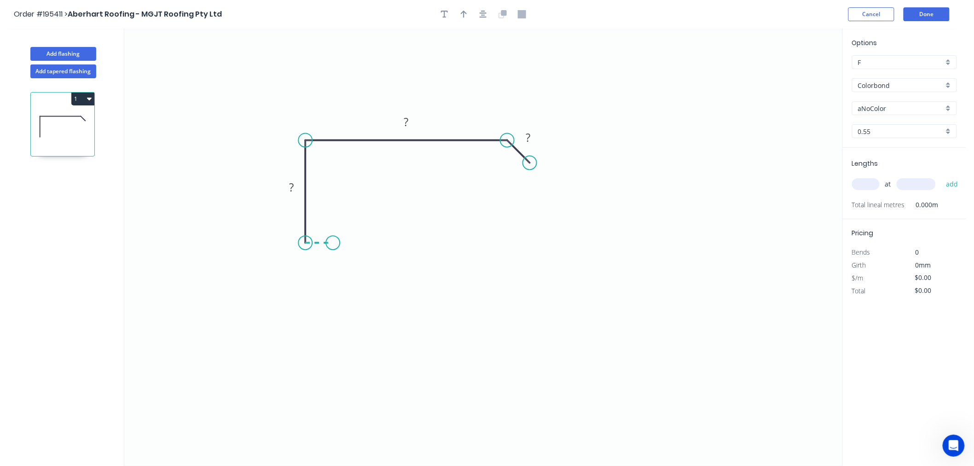
click at [333, 243] on icon "0 ? ? ?" at bounding box center [483, 247] width 718 height 437
click at [332, 218] on icon "0 ? ? ? ?" at bounding box center [483, 247] width 718 height 437
click at [332, 218] on circle at bounding box center [333, 217] width 14 height 14
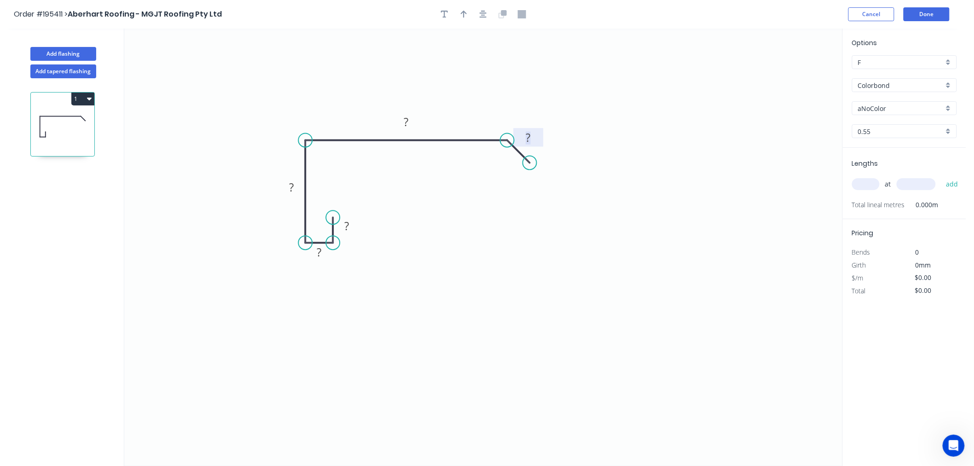
click at [530, 137] on tspan "?" at bounding box center [528, 137] width 5 height 15
click at [663, 206] on icon "0 10 10 80 385 30" at bounding box center [483, 247] width 718 height 437
type input "$18.39"
click at [913, 81] on input "Colorbond" at bounding box center [901, 86] width 86 height 10
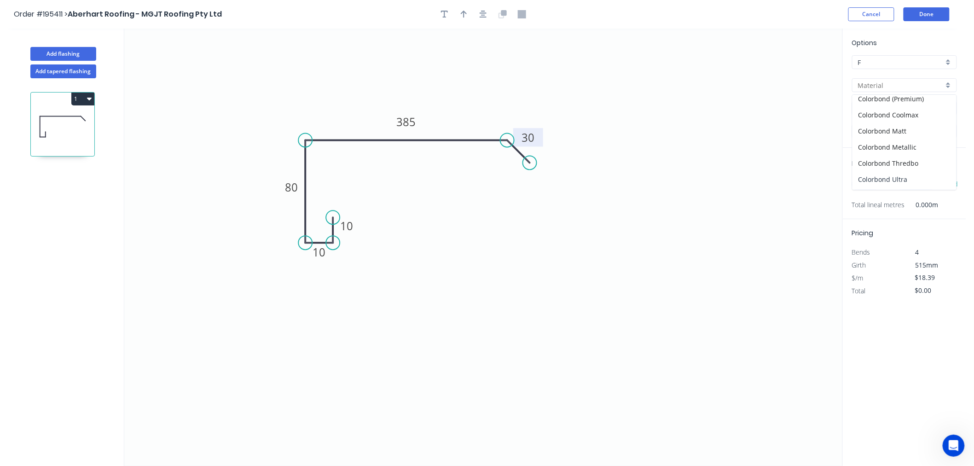
click at [914, 183] on div "Colorbond Ultra" at bounding box center [905, 179] width 104 height 16
type input "Colorbond Ultra"
type input "Dover White"
type input "$26.24"
click at [929, 108] on input "Dover White" at bounding box center [901, 109] width 86 height 10
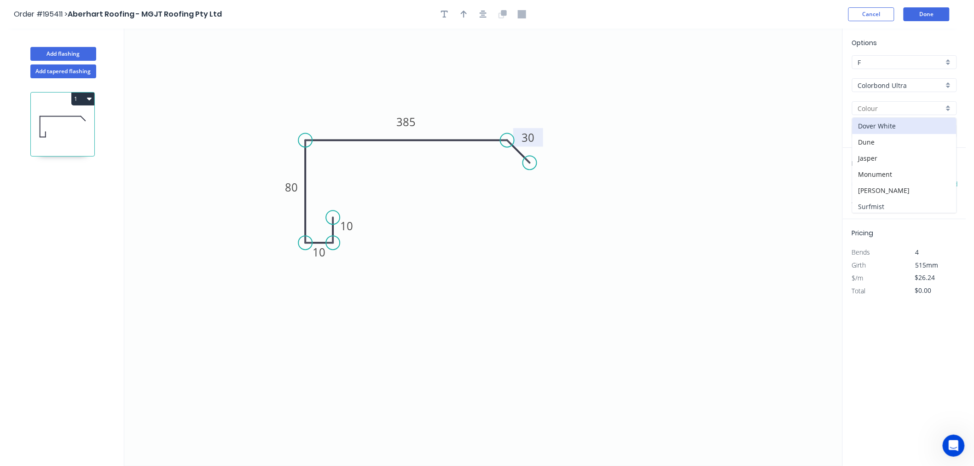
click at [932, 209] on div "Surfmist" at bounding box center [905, 206] width 104 height 16
type input "Surfmist"
click at [863, 186] on input "text" at bounding box center [866, 184] width 28 height 12
type input "1"
type input "3500"
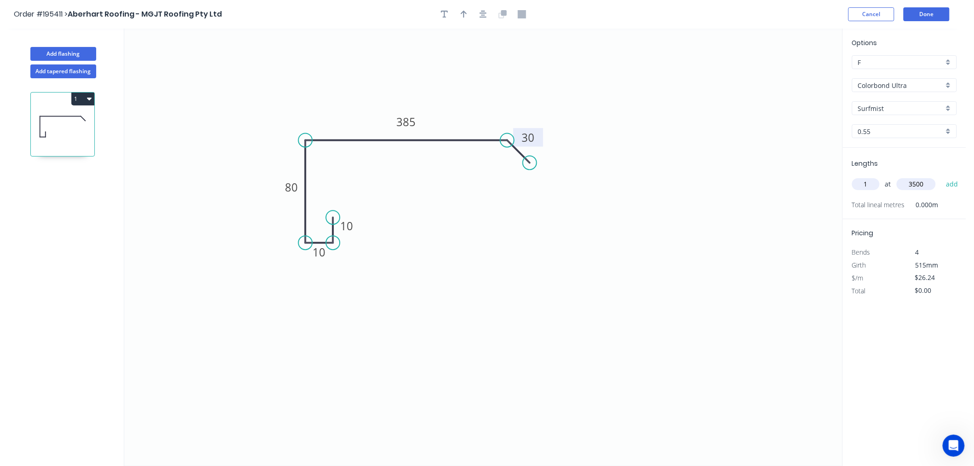
click at [941, 176] on button "add" at bounding box center [952, 184] width 22 height 16
type input "$91.84"
click at [462, 16] on icon "button" at bounding box center [464, 14] width 6 height 8
drag, startPoint x: 795, startPoint y: 68, endPoint x: 682, endPoint y: 83, distance: 113.8
click at [680, 85] on icon "0 10 10 80 385 30" at bounding box center [483, 247] width 718 height 437
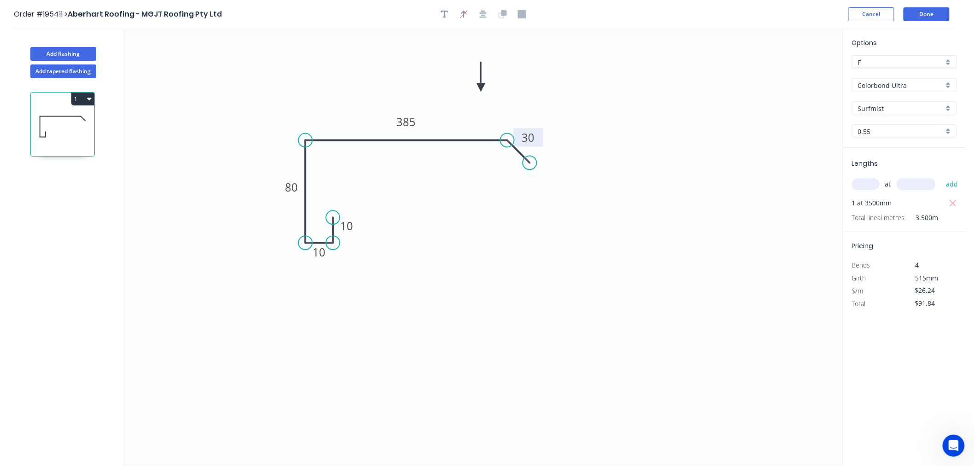
drag, startPoint x: 797, startPoint y: 74, endPoint x: 481, endPoint y: 87, distance: 316.1
click at [481, 87] on icon at bounding box center [481, 76] width 8 height 29
click at [67, 52] on button "Add flashing" at bounding box center [63, 54] width 66 height 14
type input "$0.00"
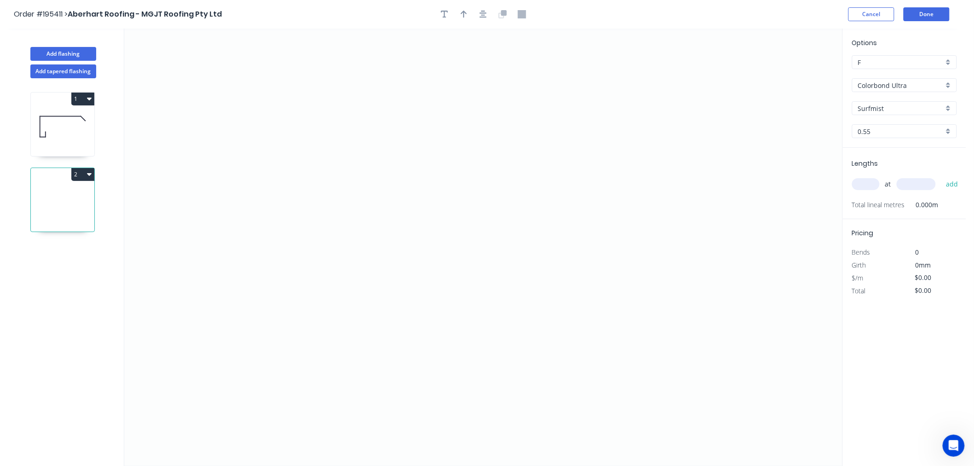
click at [87, 177] on icon "button" at bounding box center [89, 173] width 5 height 7
click at [61, 215] on div "Delete" at bounding box center [50, 215] width 71 height 13
type input "$26.24"
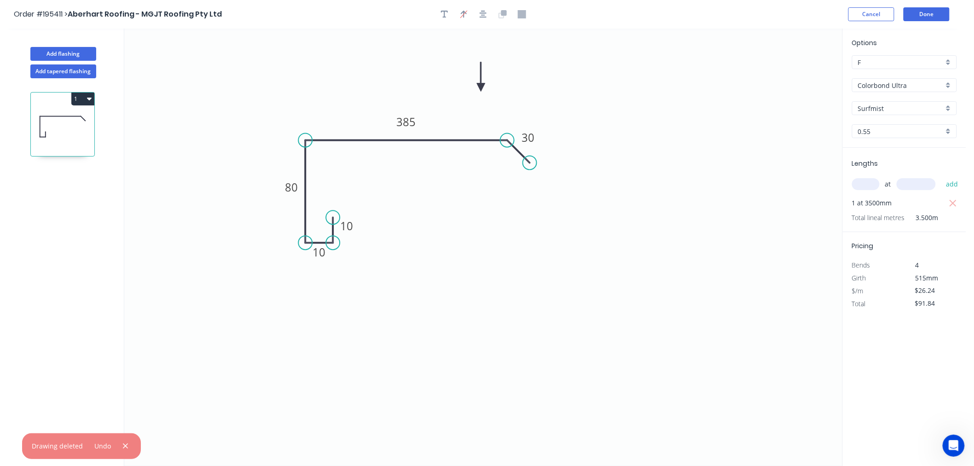
click at [82, 96] on button "1" at bounding box center [82, 99] width 23 height 13
click at [78, 127] on div "Duplicate" at bounding box center [50, 121] width 71 height 13
type input "$0.00"
click at [508, 144] on circle at bounding box center [507, 141] width 14 height 14
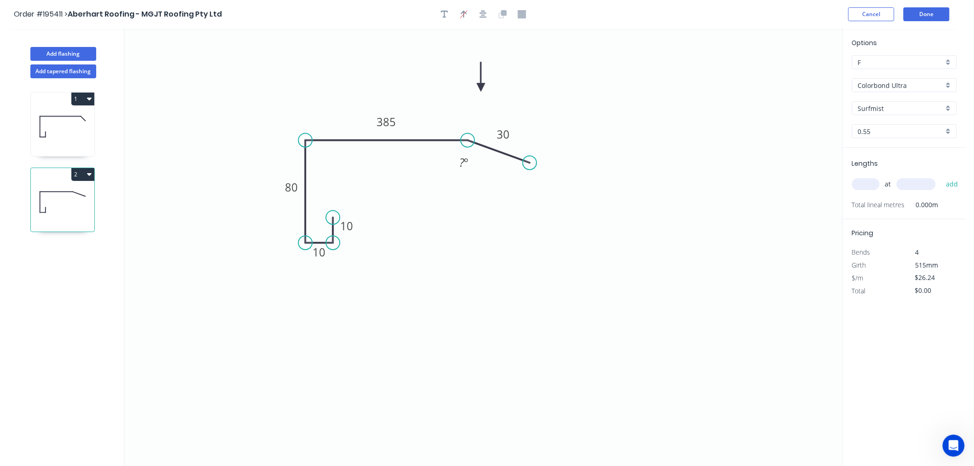
drag, startPoint x: 507, startPoint y: 140, endPoint x: 468, endPoint y: 149, distance: 40.0
click at [468, 149] on icon "0 10 10 80 385 30 ? º" at bounding box center [483, 247] width 718 height 437
drag, startPoint x: 528, startPoint y: 157, endPoint x: 488, endPoint y: 159, distance: 40.1
click at [488, 159] on circle at bounding box center [488, 161] width 14 height 14
click at [392, 125] on tspan "385" at bounding box center [386, 122] width 19 height 15
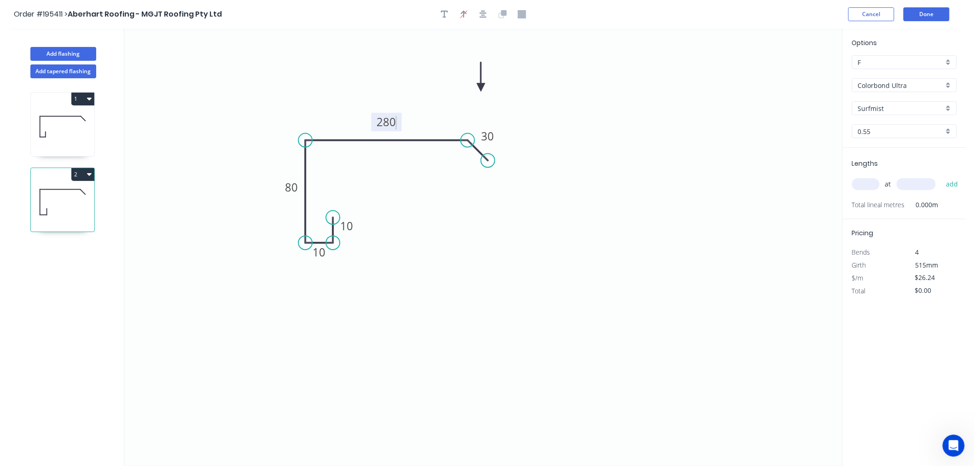
click at [596, 139] on icon "0 10 10 80 280 30" at bounding box center [483, 247] width 718 height 437
drag, startPoint x: 481, startPoint y: 85, endPoint x: 430, endPoint y: 87, distance: 51.2
click at [430, 87] on icon at bounding box center [429, 76] width 8 height 29
click at [866, 180] on input "text" at bounding box center [866, 184] width 28 height 12
type input "2"
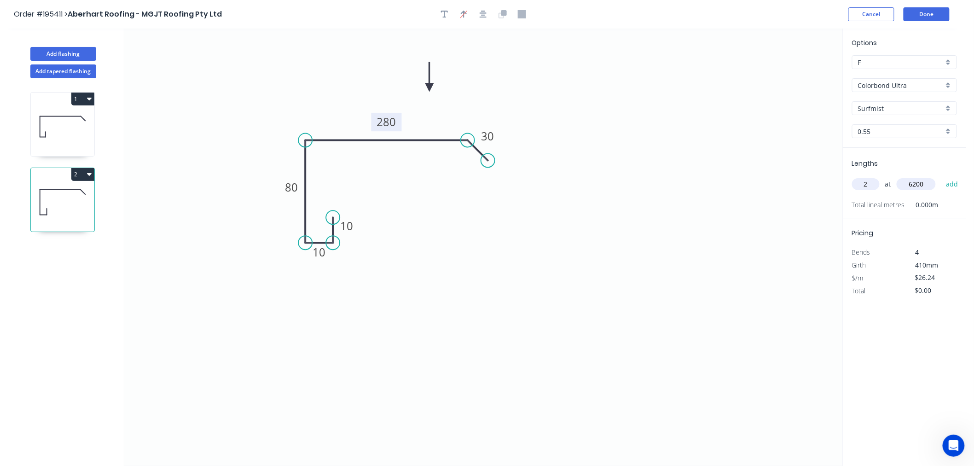
type input "6200"
click at [941, 176] on button "add" at bounding box center [952, 184] width 22 height 16
type input "$325.38"
click at [78, 51] on button "Add flashing" at bounding box center [63, 54] width 66 height 14
type input "$0.00"
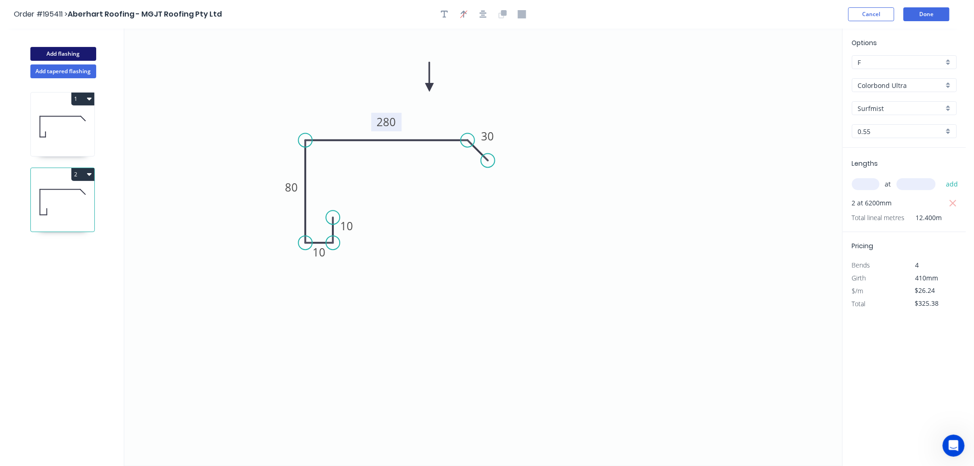
type input "$0.00"
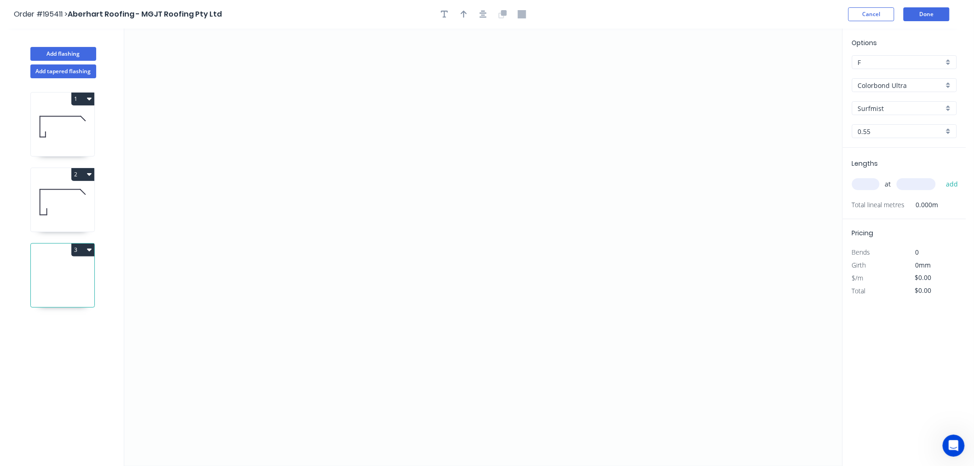
click at [87, 250] on icon "button" at bounding box center [89, 249] width 5 height 7
click at [51, 293] on div "Delete" at bounding box center [50, 291] width 71 height 13
type input "$26.24"
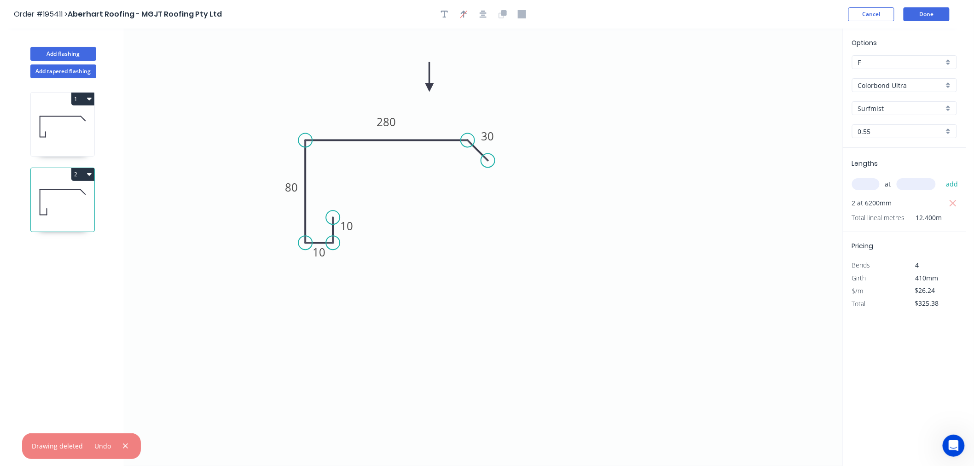
click at [88, 177] on icon "button" at bounding box center [89, 173] width 5 height 7
click at [67, 198] on div "Duplicate" at bounding box center [50, 197] width 71 height 13
type input "$0.00"
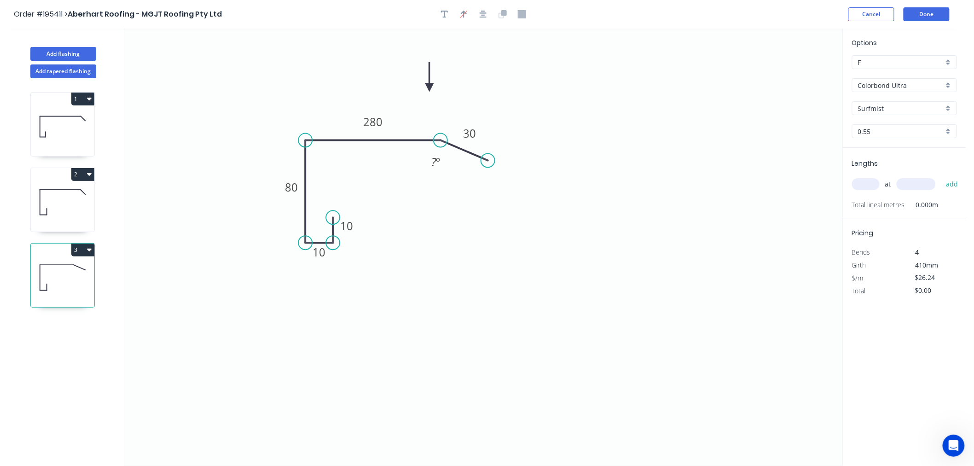
drag, startPoint x: 468, startPoint y: 141, endPoint x: 441, endPoint y: 149, distance: 28.1
click at [441, 149] on icon "0 10 10 80 280 30 ? º" at bounding box center [483, 247] width 718 height 437
drag, startPoint x: 486, startPoint y: 163, endPoint x: 460, endPoint y: 162, distance: 25.8
click at [460, 162] on circle at bounding box center [460, 160] width 14 height 14
click at [379, 127] on tspan "280" at bounding box center [372, 122] width 19 height 15
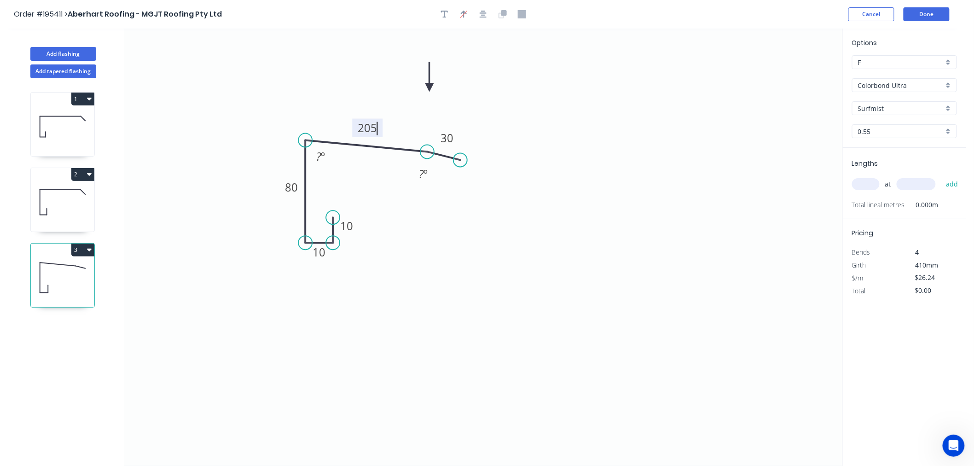
drag, startPoint x: 438, startPoint y: 139, endPoint x: 427, endPoint y: 152, distance: 16.7
click at [427, 152] on circle at bounding box center [427, 152] width 14 height 14
click at [424, 147] on circle at bounding box center [424, 141] width 14 height 14
drag, startPoint x: 423, startPoint y: 153, endPoint x: 424, endPoint y: 141, distance: 12.5
click at [424, 141] on circle at bounding box center [424, 141] width 14 height 14
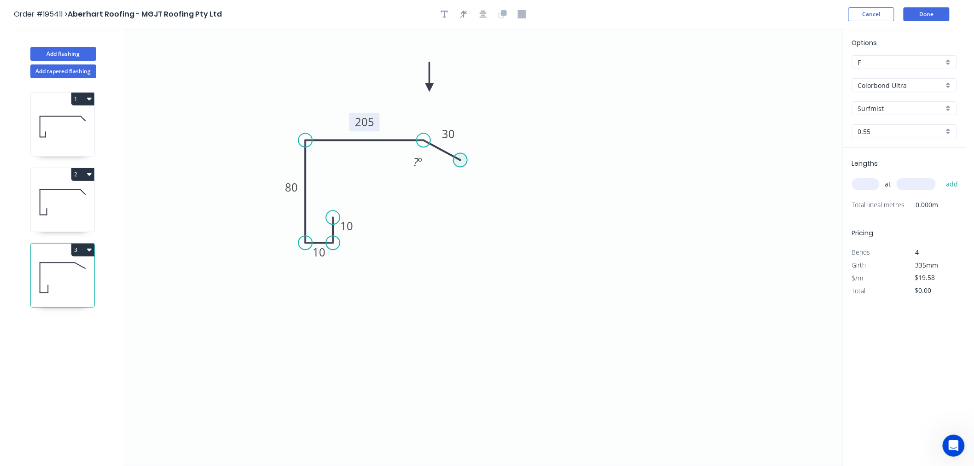
click at [460, 158] on circle at bounding box center [460, 160] width 14 height 14
click at [459, 162] on circle at bounding box center [460, 160] width 14 height 14
click at [491, 174] on div "Delete point" at bounding box center [505, 173] width 93 height 19
drag, startPoint x: 424, startPoint y: 140, endPoint x: 430, endPoint y: 152, distance: 12.8
click at [430, 152] on circle at bounding box center [430, 152] width 14 height 14
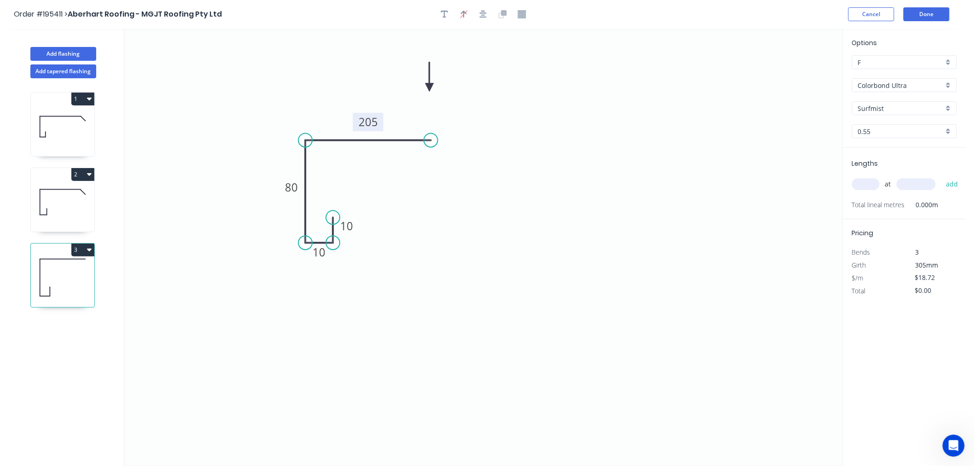
click at [431, 146] on circle at bounding box center [431, 141] width 14 height 14
drag, startPoint x: 433, startPoint y: 139, endPoint x: 429, endPoint y: 152, distance: 13.5
click at [429, 152] on circle at bounding box center [429, 152] width 14 height 14
click at [431, 152] on circle at bounding box center [429, 152] width 14 height 14
click at [435, 233] on icon "0 10 10 80 205 ? º" at bounding box center [483, 247] width 718 height 437
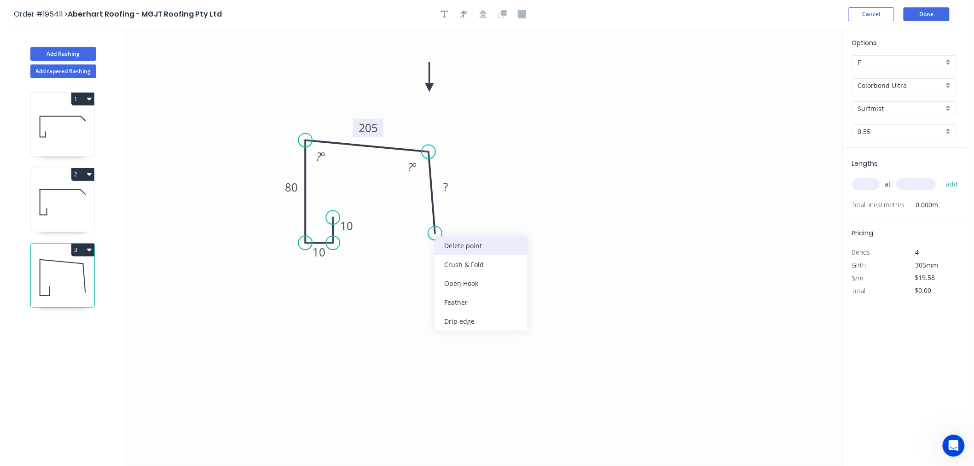
click at [470, 247] on div "Delete point" at bounding box center [481, 245] width 93 height 19
click at [452, 171] on div "Delete point" at bounding box center [476, 169] width 93 height 19
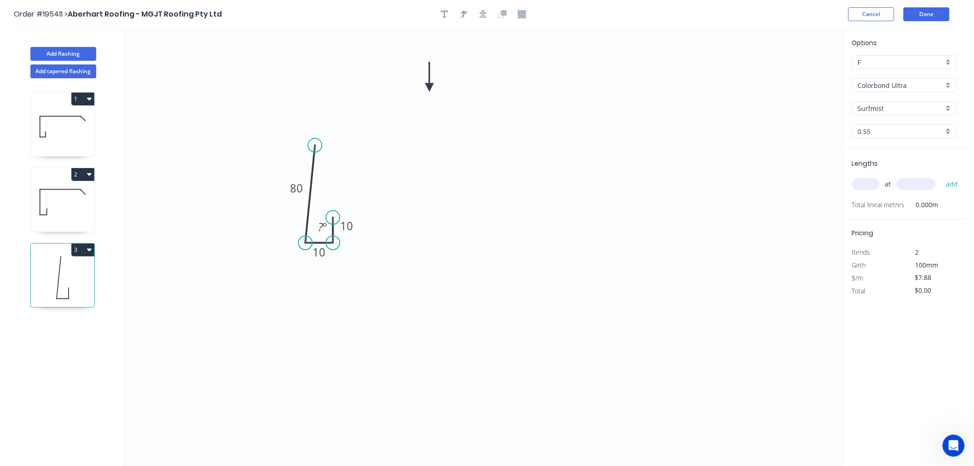
drag, startPoint x: 306, startPoint y: 142, endPoint x: 315, endPoint y: 145, distance: 9.5
click at [315, 145] on circle at bounding box center [315, 146] width 14 height 14
drag, startPoint x: 312, startPoint y: 145, endPoint x: 302, endPoint y: 146, distance: 10.6
click at [302, 146] on circle at bounding box center [305, 146] width 14 height 14
click at [307, 144] on circle at bounding box center [305, 146] width 14 height 14
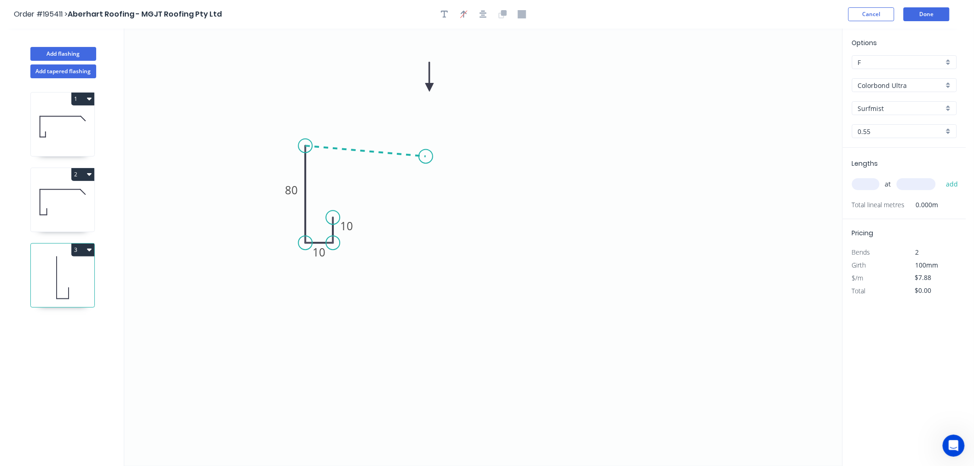
click at [426, 157] on icon "0 80 10 10" at bounding box center [483, 247] width 718 height 437
click at [434, 243] on icon "0 10 10 80 ? ? º" at bounding box center [483, 247] width 718 height 437
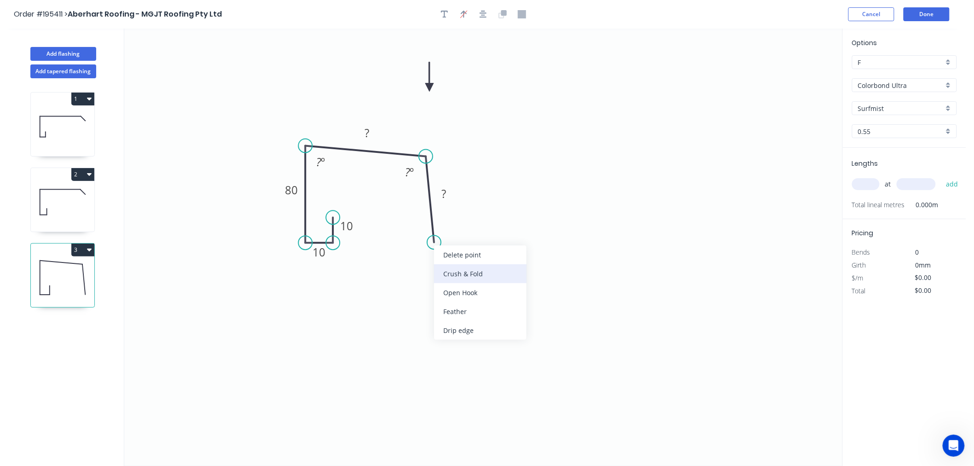
click at [447, 273] on div "Crush & Fold" at bounding box center [480, 273] width 93 height 19
click at [443, 271] on div "Flip bend" at bounding box center [483, 276] width 93 height 19
click at [463, 227] on tspan "10" at bounding box center [458, 223] width 13 height 15
click at [491, 221] on icon "0 10 10 80 ? CF 15 ? ? º ? º" at bounding box center [483, 247] width 718 height 437
click at [457, 225] on tspan "15" at bounding box center [458, 223] width 13 height 15
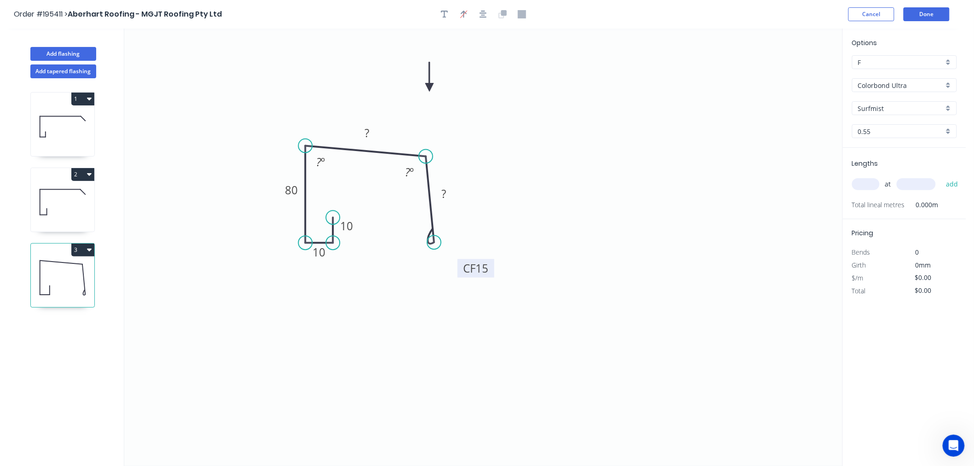
drag, startPoint x: 466, startPoint y: 228, endPoint x: 489, endPoint y: 273, distance: 50.0
click at [489, 273] on rect at bounding box center [476, 268] width 37 height 18
click at [319, 162] on tspan "?" at bounding box center [319, 161] width 5 height 15
click at [366, 133] on tspan "?" at bounding box center [367, 132] width 5 height 15
click at [409, 175] on tspan "?" at bounding box center [407, 171] width 5 height 15
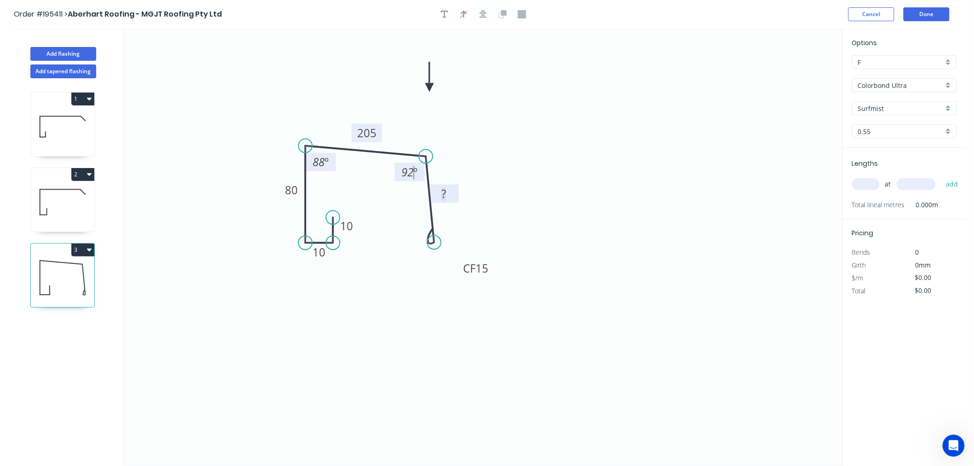
click at [443, 196] on tspan "?" at bounding box center [444, 193] width 5 height 15
click at [488, 263] on tspan "15" at bounding box center [482, 268] width 13 height 15
type input "$27.95"
click at [520, 245] on icon "0 10 10 80 205 CF 10 110 88 º 92 º" at bounding box center [483, 247] width 718 height 437
click at [862, 187] on input "text" at bounding box center [866, 184] width 28 height 12
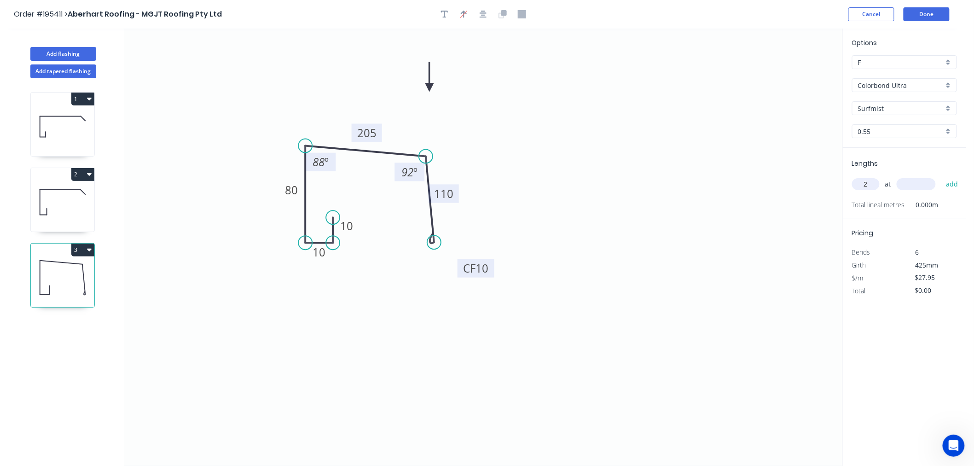
type input "2"
type input "5800"
click at [941, 176] on button "add" at bounding box center [952, 184] width 22 height 16
type input "$324.22"
type input "1"
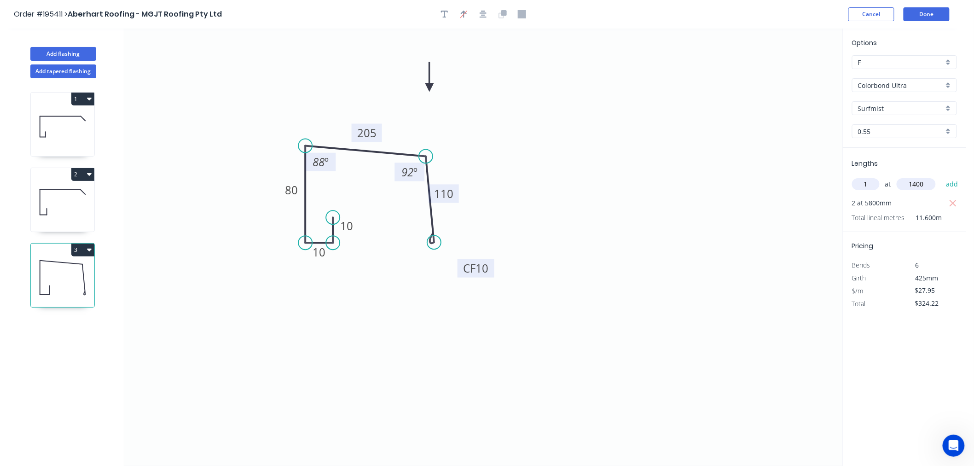
type input "1400"
click at [941, 176] on button "add" at bounding box center [952, 184] width 22 height 16
type input "$363.35"
click at [76, 52] on button "Add flashing" at bounding box center [63, 54] width 66 height 14
type input "$0.00"
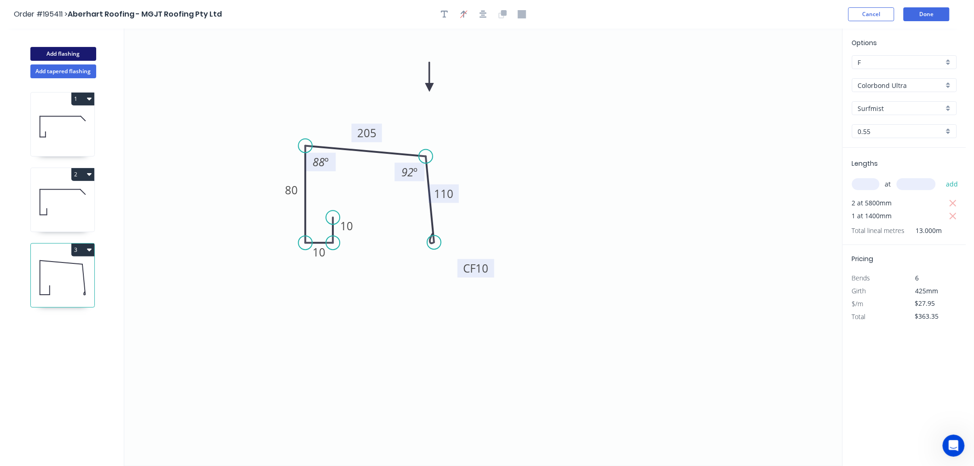
type input "$0.00"
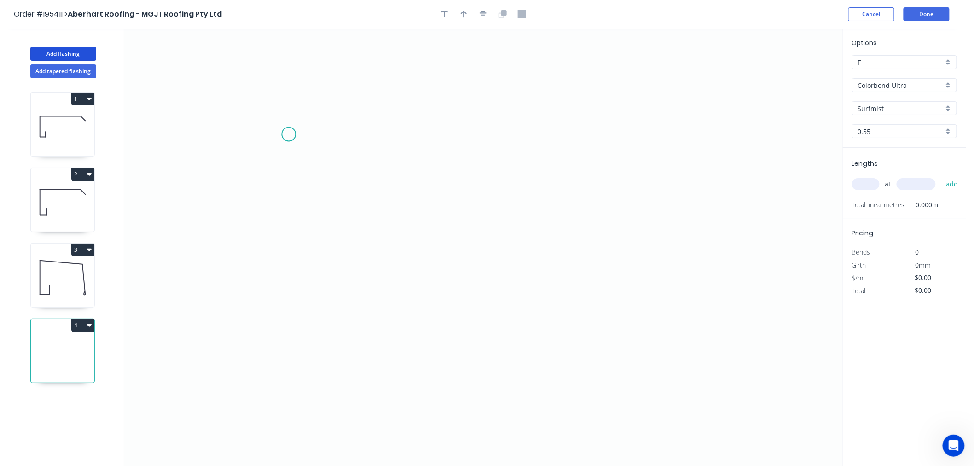
click at [289, 134] on icon "0" at bounding box center [483, 247] width 718 height 437
click at [379, 136] on icon "0" at bounding box center [483, 247] width 718 height 437
click at [383, 243] on icon "0 ?" at bounding box center [483, 247] width 718 height 437
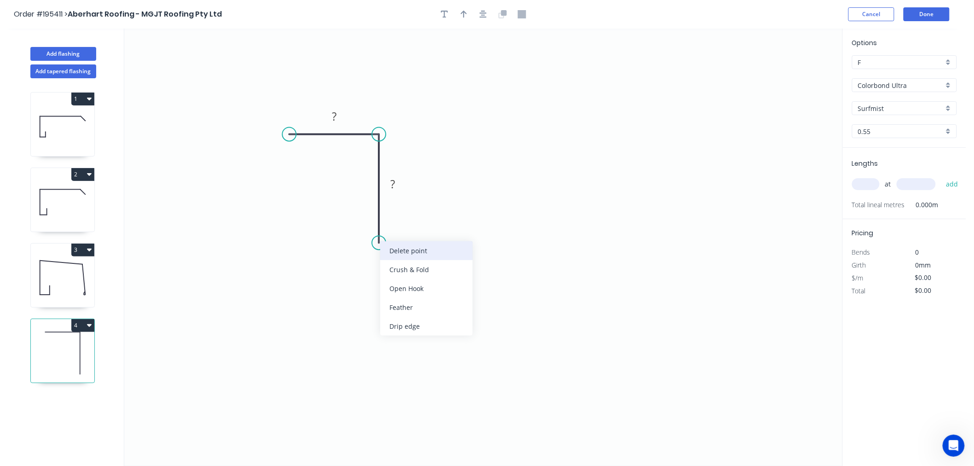
click at [401, 253] on div "Delete point" at bounding box center [426, 250] width 93 height 19
click at [375, 133] on circle at bounding box center [379, 135] width 14 height 14
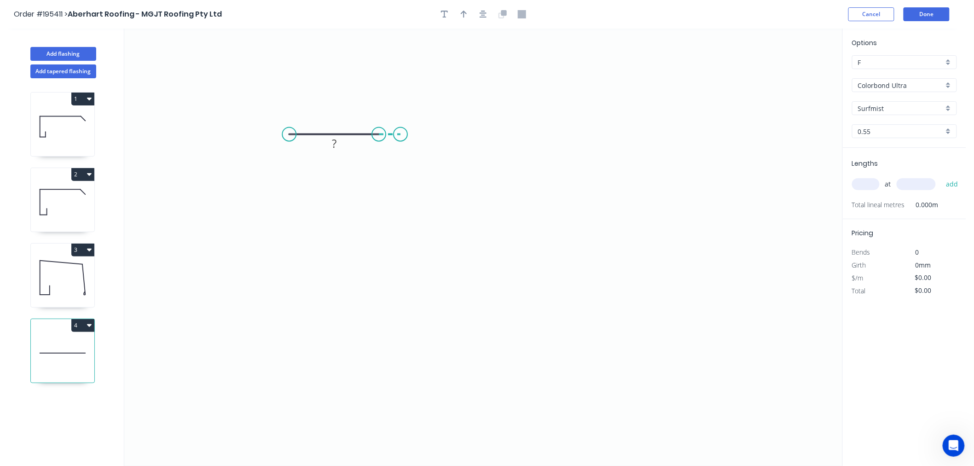
click at [401, 136] on icon "0 ?" at bounding box center [483, 247] width 718 height 437
click at [422, 149] on div "Delete point" at bounding box center [447, 148] width 93 height 19
drag, startPoint x: 380, startPoint y: 135, endPoint x: 425, endPoint y: 134, distance: 45.6
click at [425, 134] on circle at bounding box center [425, 135] width 14 height 14
click at [426, 139] on circle at bounding box center [425, 135] width 14 height 14
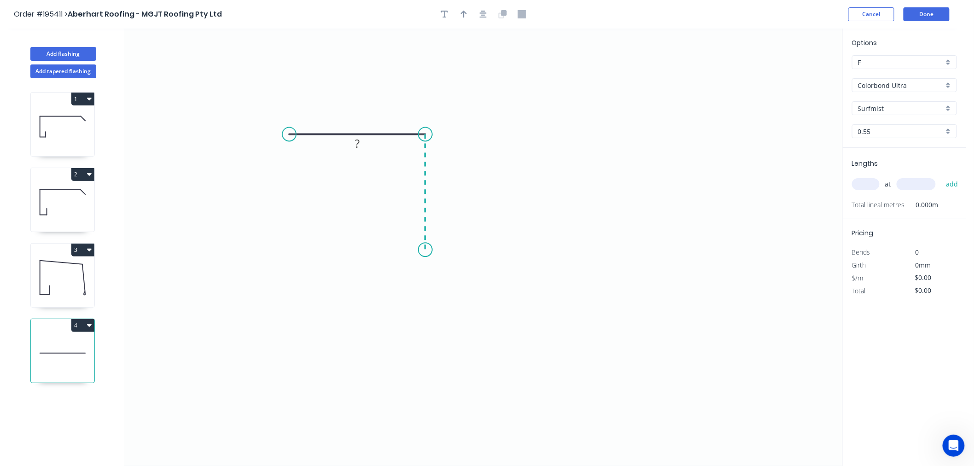
click at [429, 250] on icon "0 ?" at bounding box center [483, 247] width 718 height 437
click at [448, 250] on icon "0 ? ?" at bounding box center [483, 247] width 718 height 437
click at [447, 252] on circle at bounding box center [448, 250] width 14 height 14
click at [362, 120] on rect at bounding box center [357, 116] width 18 height 13
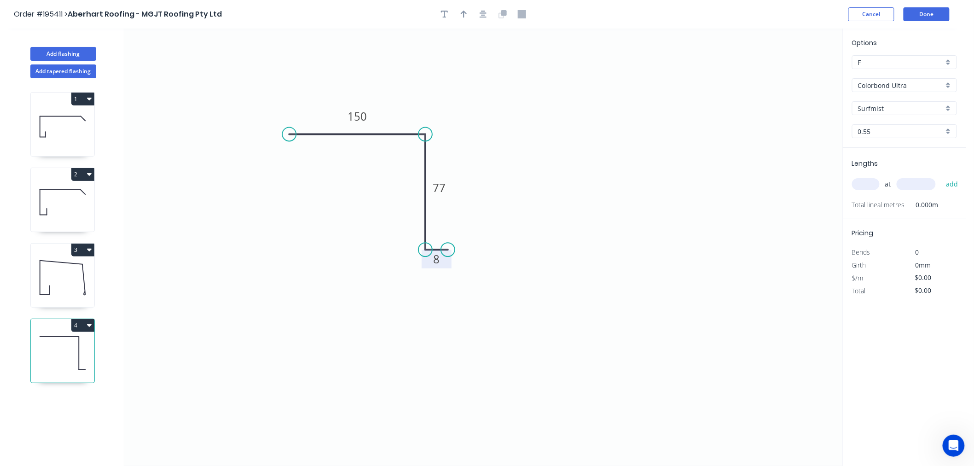
click at [601, 219] on icon "0 150 77 8" at bounding box center [483, 247] width 718 height 437
click at [66, 270] on icon at bounding box center [63, 277] width 64 height 59
type input "$27.95"
type input "$363.35"
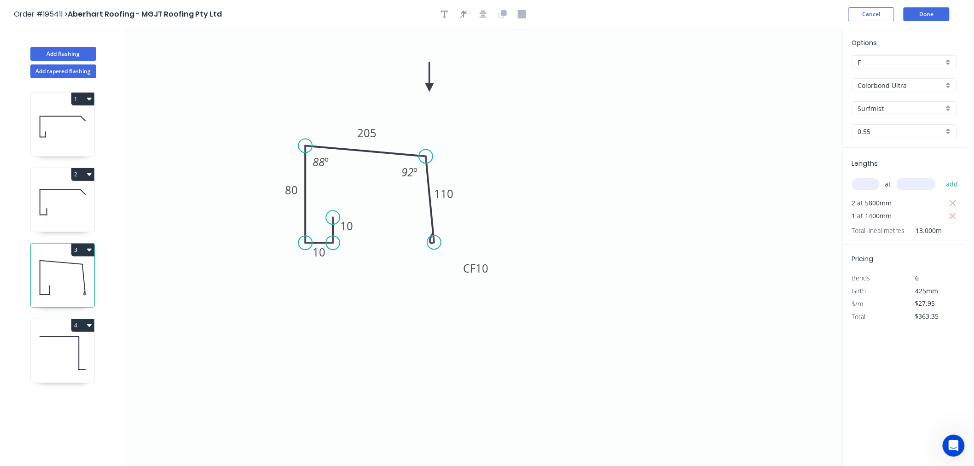
click at [71, 212] on icon at bounding box center [63, 202] width 64 height 59
type input "$26.24"
type input "$325.38"
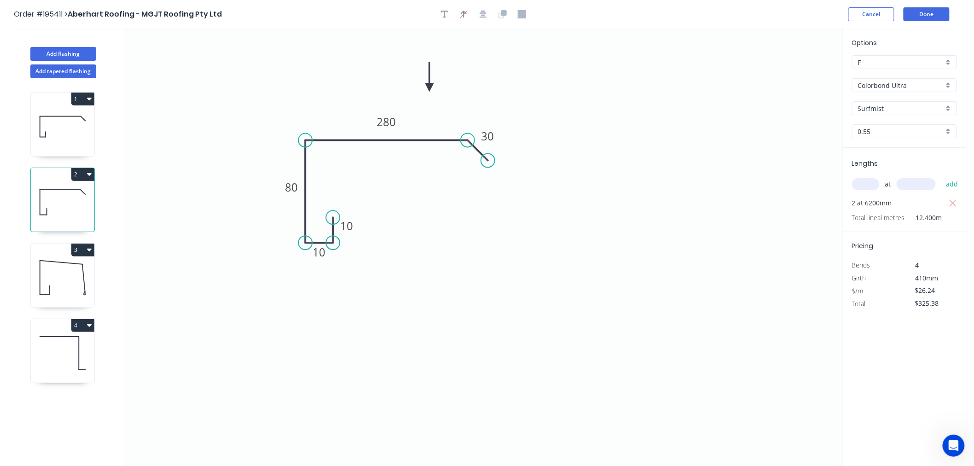
click at [54, 337] on icon at bounding box center [63, 353] width 64 height 59
type input "$14.54"
type input "$0.00"
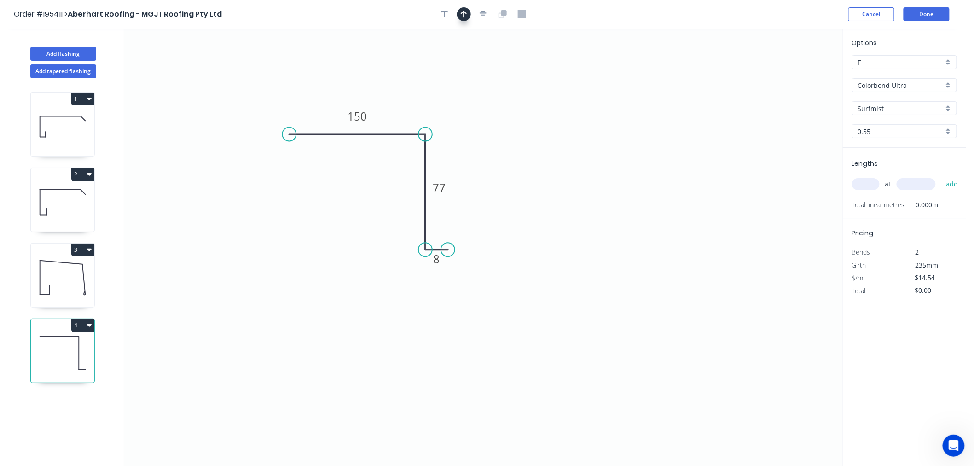
click at [464, 12] on icon "button" at bounding box center [464, 14] width 6 height 7
drag, startPoint x: 794, startPoint y: 64, endPoint x: 749, endPoint y: 62, distance: 45.2
click at [749, 62] on icon "0 150 77 8" at bounding box center [483, 247] width 718 height 437
drag, startPoint x: 795, startPoint y: 75, endPoint x: 410, endPoint y: 80, distance: 384.5
click at [410, 80] on icon at bounding box center [410, 69] width 8 height 29
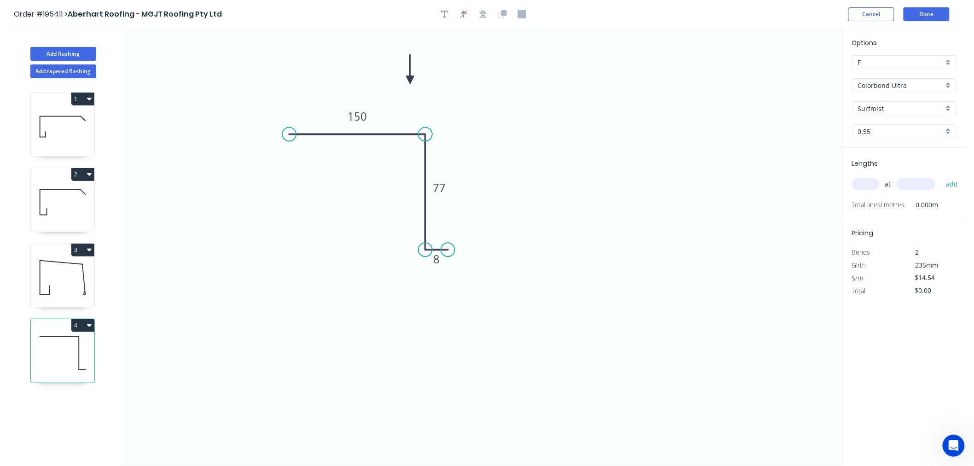
click at [858, 186] on input "text" at bounding box center [866, 184] width 28 height 12
type input "2"
type input "6000"
click at [941, 176] on button "add" at bounding box center [952, 184] width 22 height 16
type input "$174.48"
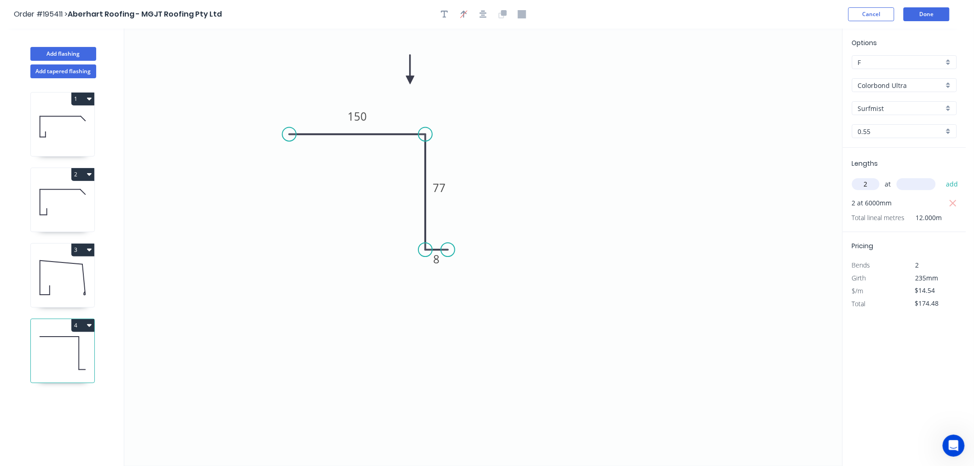
type input "2"
type input "5000"
click at [941, 176] on button "add" at bounding box center [952, 184] width 22 height 16
type input "$319.88"
type input "1"
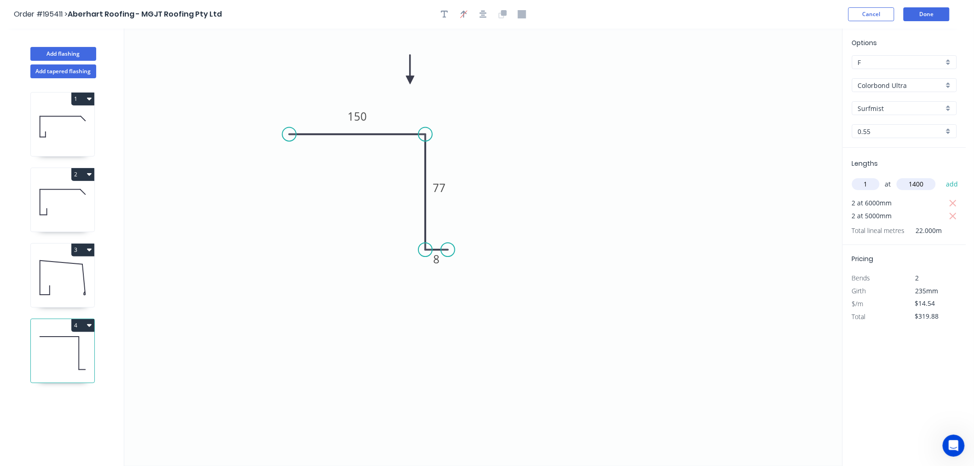
type input "1400"
click at [941, 176] on button "add" at bounding box center [952, 184] width 22 height 16
type input "$340.24"
type input "1"
type input "3500"
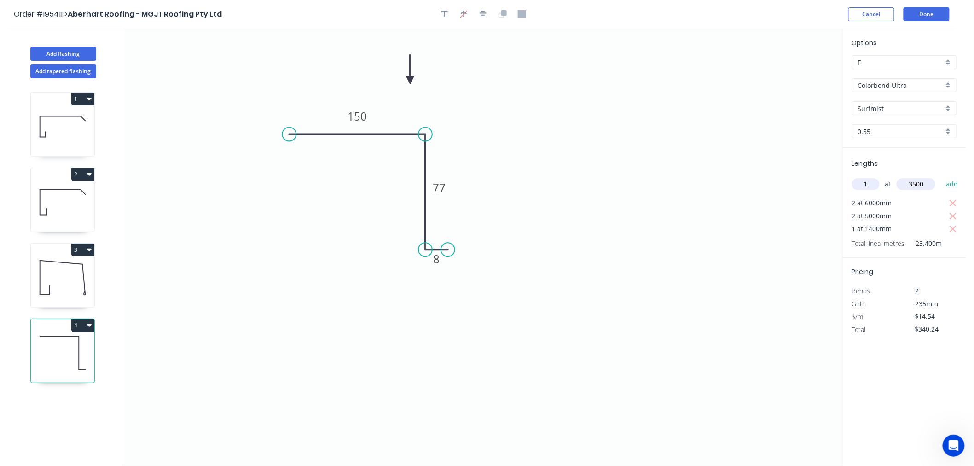
click at [941, 176] on button "add" at bounding box center [952, 184] width 22 height 16
type input "$391.13"
click at [927, 15] on button "Done" at bounding box center [927, 14] width 46 height 14
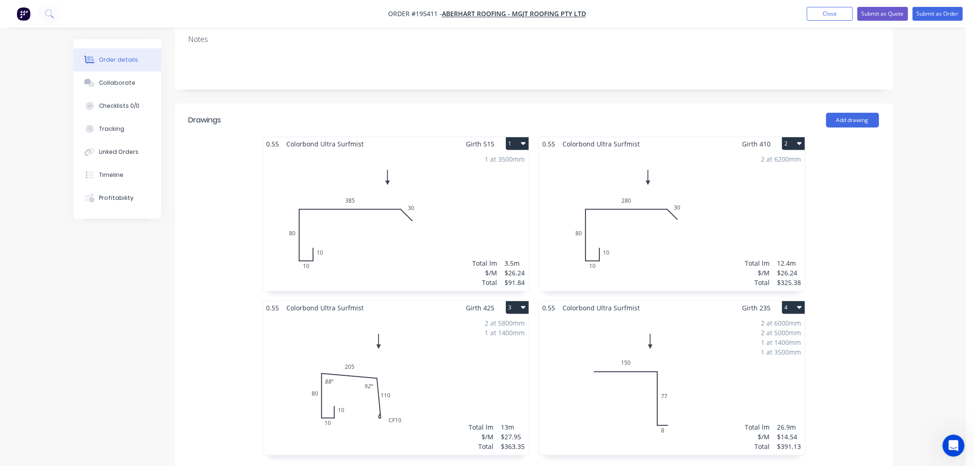
scroll to position [204, 0]
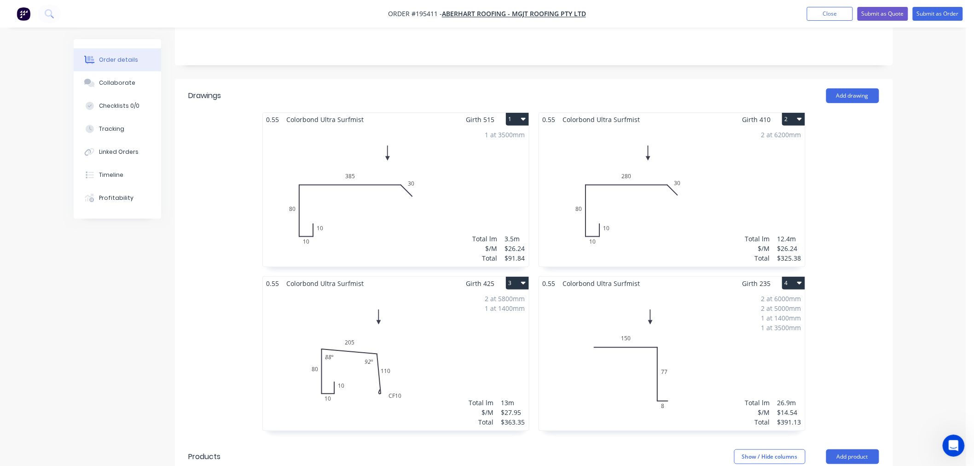
click at [408, 337] on div "2 at 5800mm 1 at 1400mm Total lm $/M Total 13m $27.95 $363.35" at bounding box center [396, 360] width 266 height 140
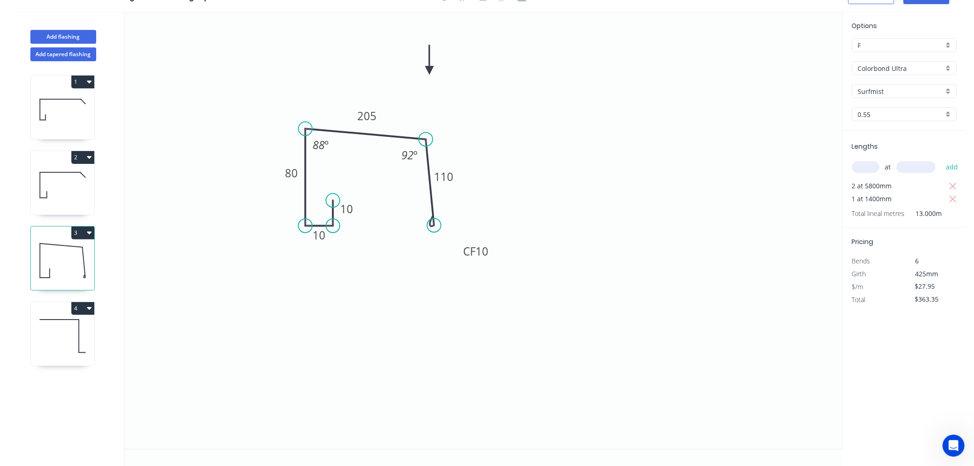
scroll to position [17, 0]
click at [487, 250] on tspan "10" at bounding box center [482, 251] width 13 height 15
click at [500, 303] on icon "0 10 10 80 205 CF 15 110 88 º 92 º" at bounding box center [483, 230] width 718 height 437
drag, startPoint x: 434, startPoint y: 223, endPoint x: 429, endPoint y: 225, distance: 5.4
click at [429, 225] on circle at bounding box center [426, 225] width 14 height 14
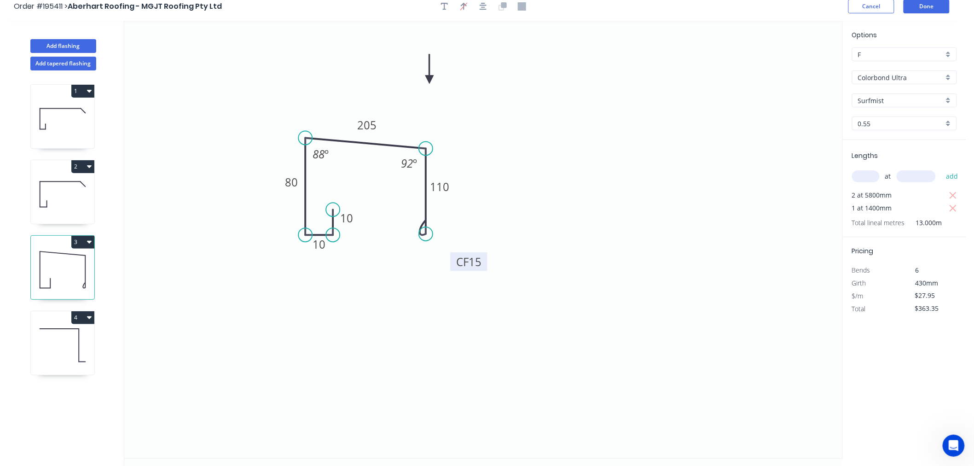
scroll to position [0, 0]
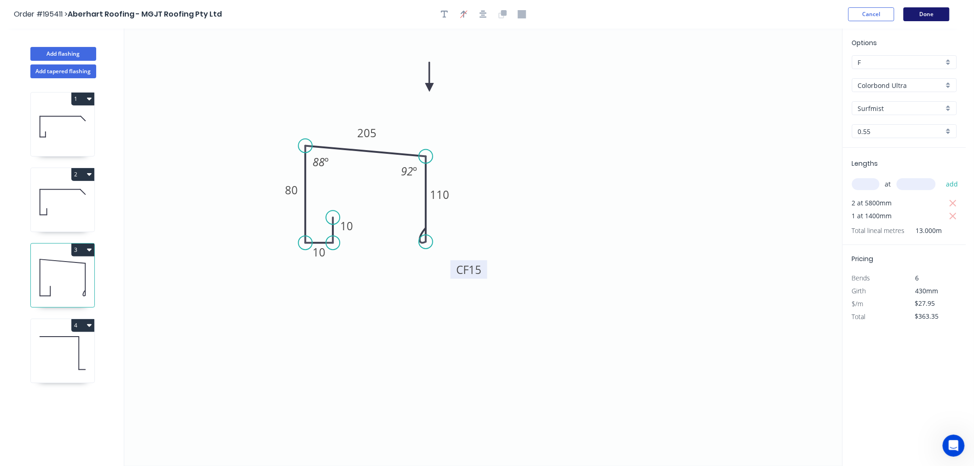
click at [926, 13] on button "Done" at bounding box center [927, 14] width 46 height 14
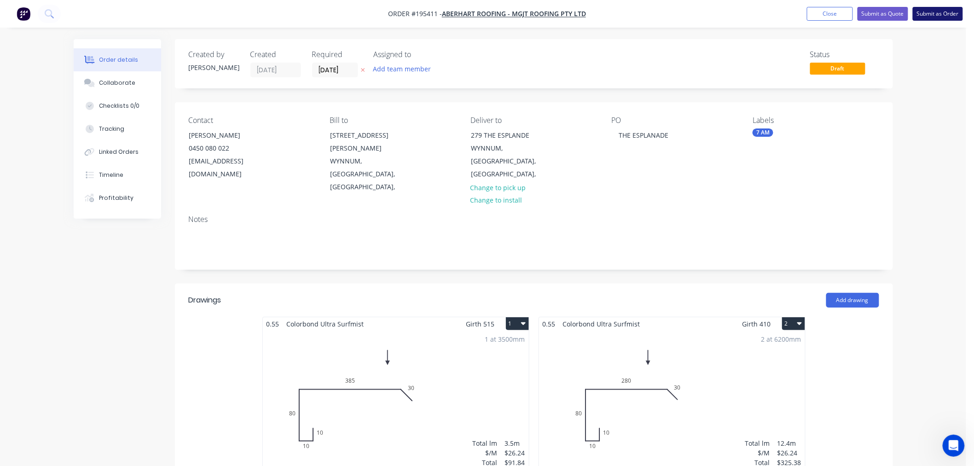
click at [929, 16] on button "Submit as Order" at bounding box center [938, 14] width 50 height 14
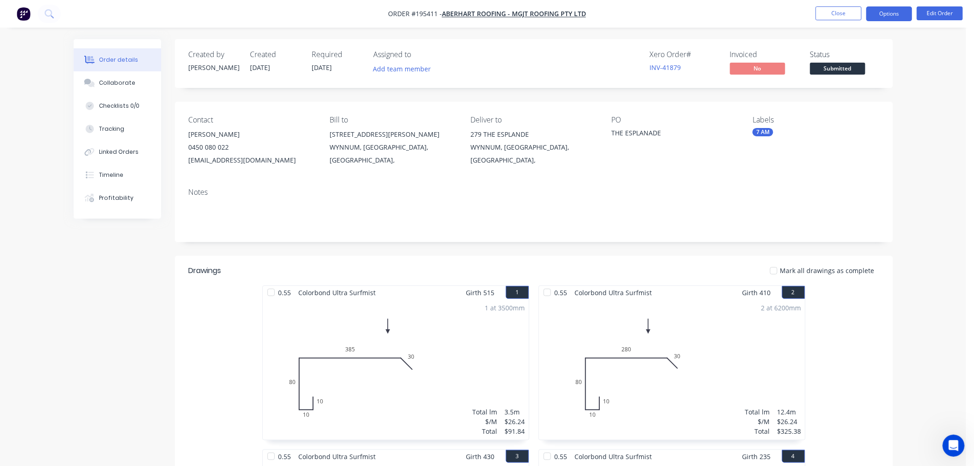
click at [895, 15] on button "Options" at bounding box center [889, 13] width 46 height 15
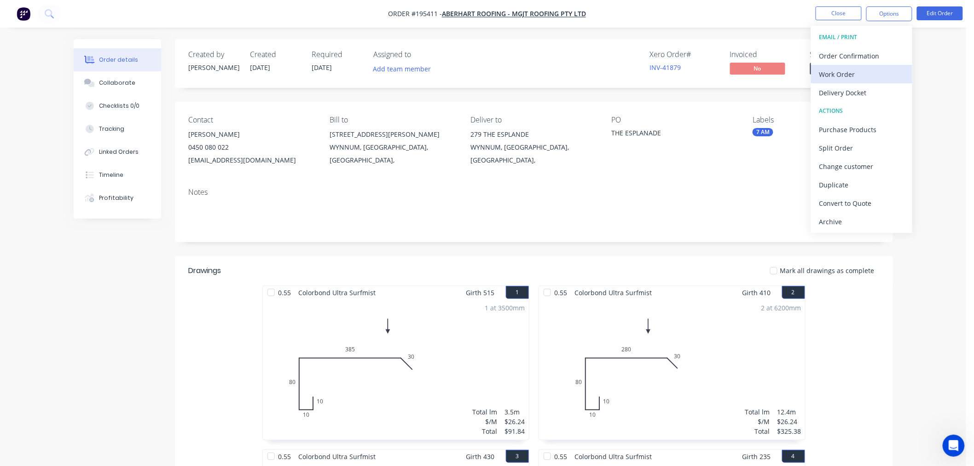
click at [872, 81] on button "Work Order" at bounding box center [861, 74] width 101 height 18
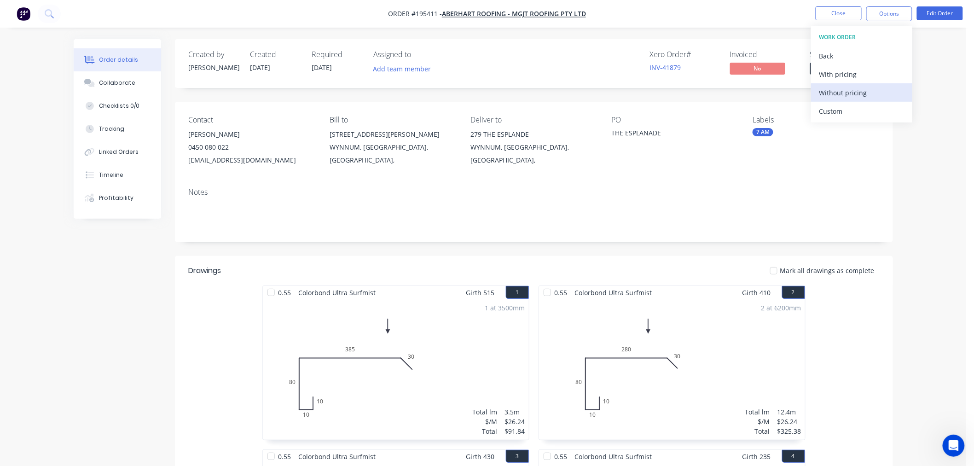
click at [862, 94] on div "Without pricing" at bounding box center [861, 92] width 85 height 13
click at [590, 53] on div "Xero Order # INV-41879 Invoiced No Status Submitted" at bounding box center [672, 63] width 413 height 27
click at [831, 18] on button "Close" at bounding box center [839, 13] width 46 height 14
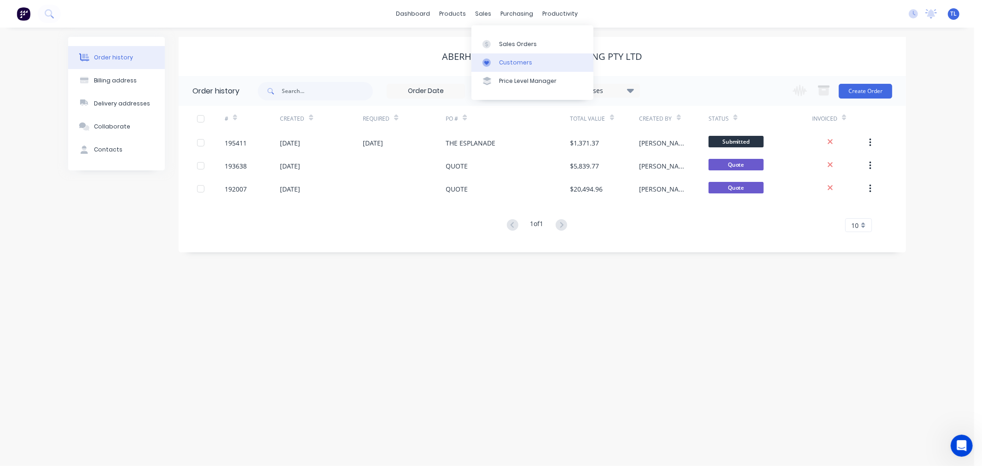
click at [487, 60] on icon at bounding box center [486, 62] width 8 height 8
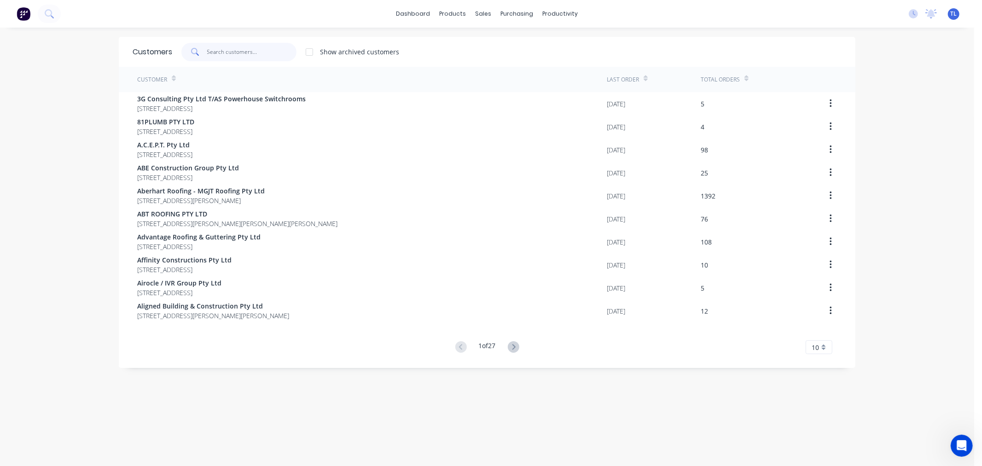
click at [240, 56] on input "text" at bounding box center [252, 52] width 90 height 18
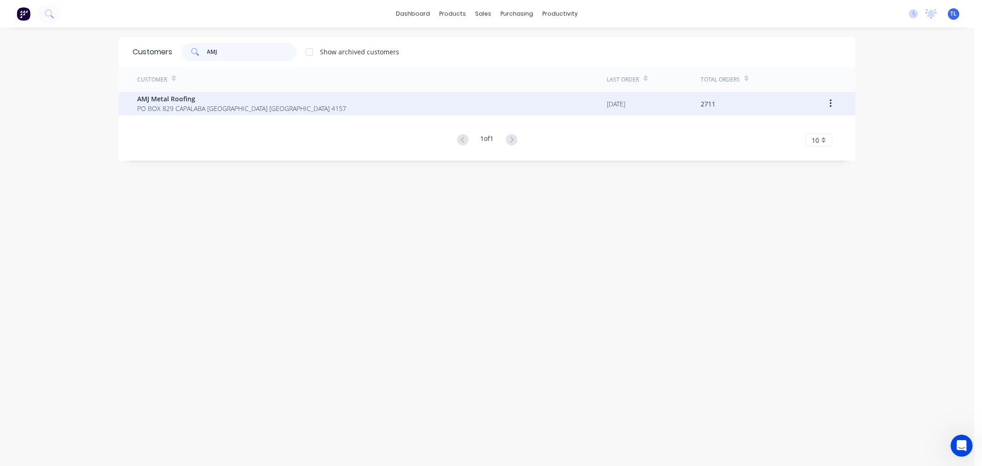
type input "AMJ"
click at [227, 97] on span "AMJ Metal Roofing" at bounding box center [241, 99] width 209 height 10
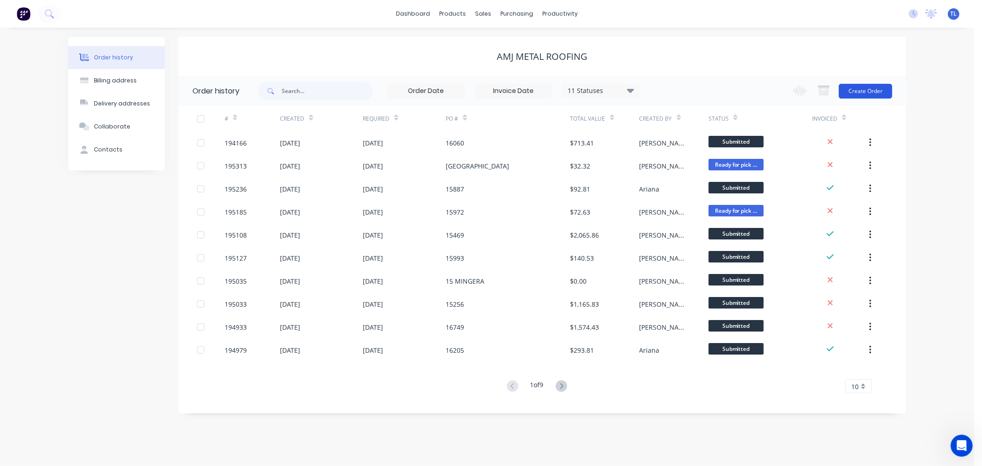
click at [866, 93] on button "Create Order" at bounding box center [865, 91] width 53 height 15
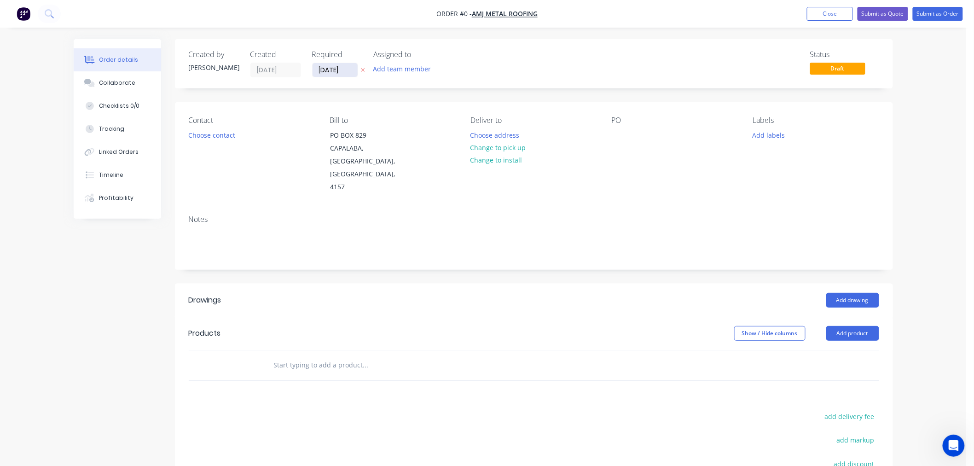
click at [329, 68] on input "[DATE]" at bounding box center [335, 70] width 45 height 14
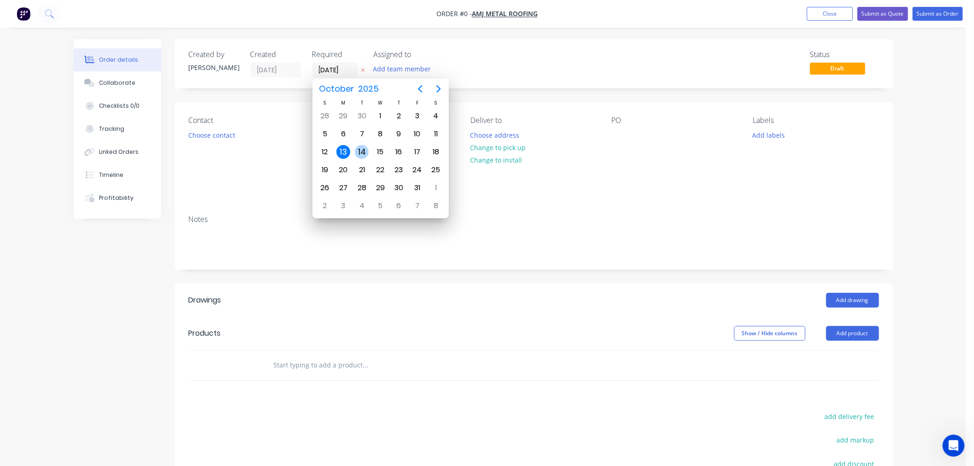
click at [362, 152] on div "14" at bounding box center [362, 152] width 14 height 14
type input "[DATE]"
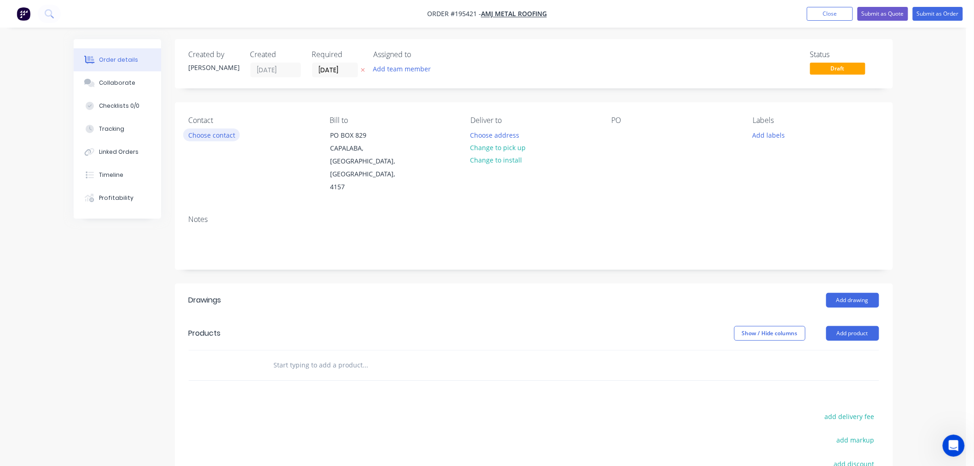
click at [207, 134] on button "Choose contact" at bounding box center [211, 134] width 57 height 12
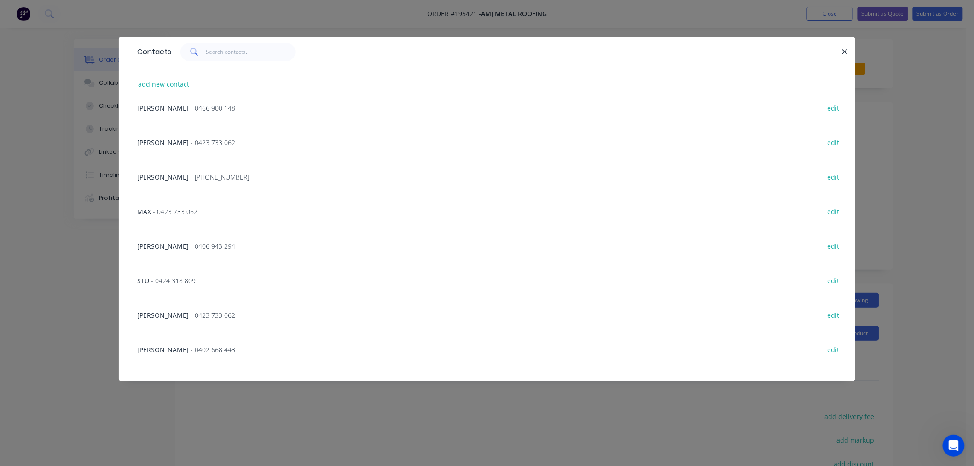
scroll to position [169, 0]
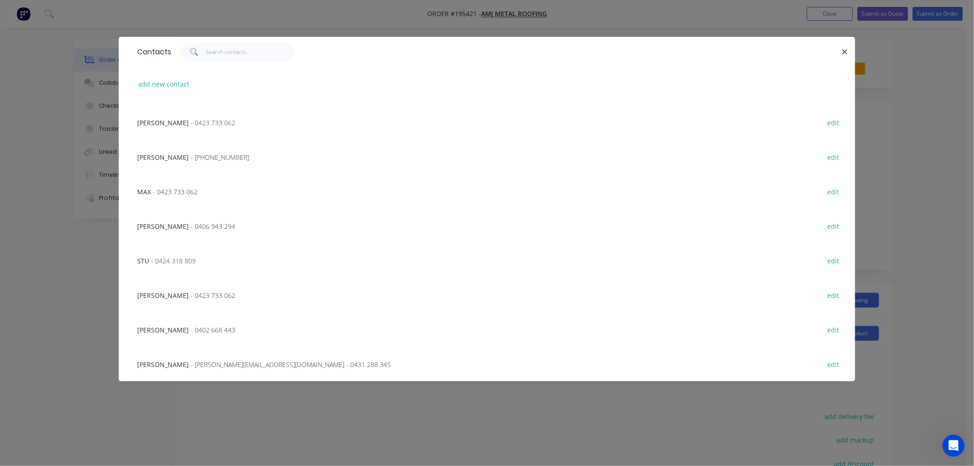
click at [307, 365] on span "- [PERSON_NAME][EMAIL_ADDRESS][DOMAIN_NAME] - 0431 288 345" at bounding box center [291, 364] width 200 height 9
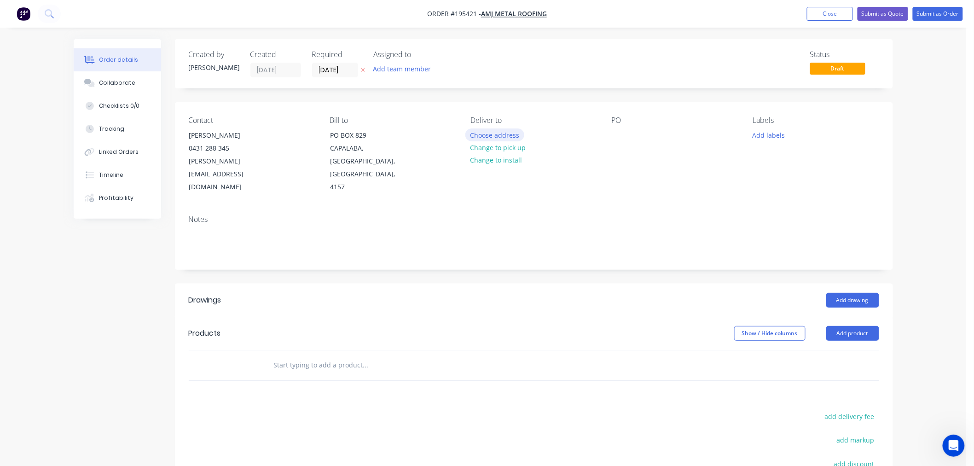
click at [494, 136] on button "Choose address" at bounding box center [494, 134] width 59 height 12
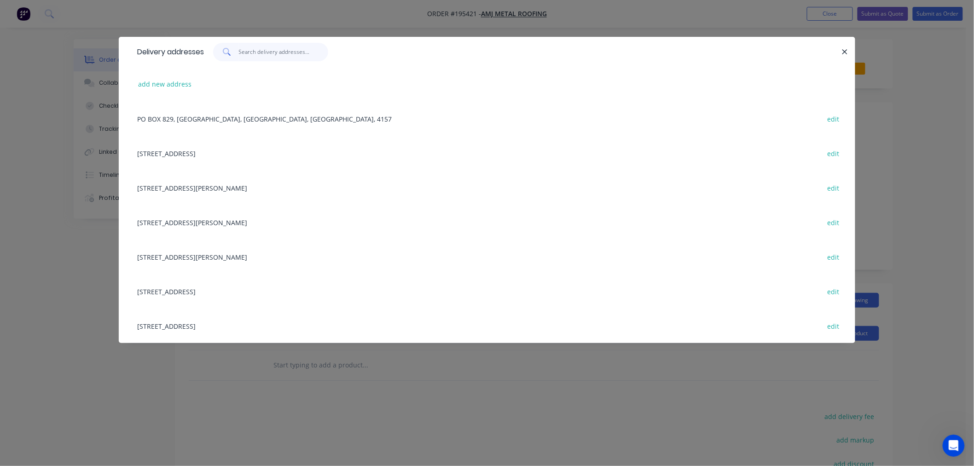
click at [261, 53] on input "text" at bounding box center [284, 52] width 90 height 18
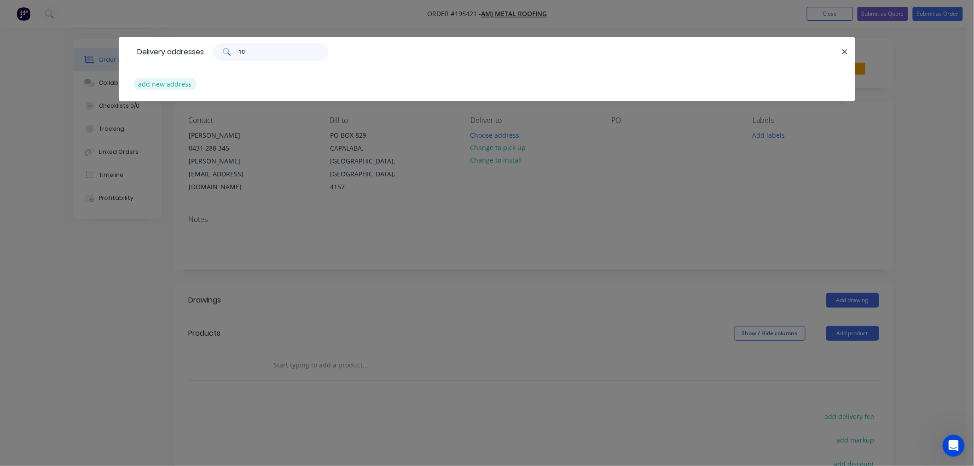
type input "10"
click at [173, 81] on button "add new address" at bounding box center [165, 84] width 63 height 12
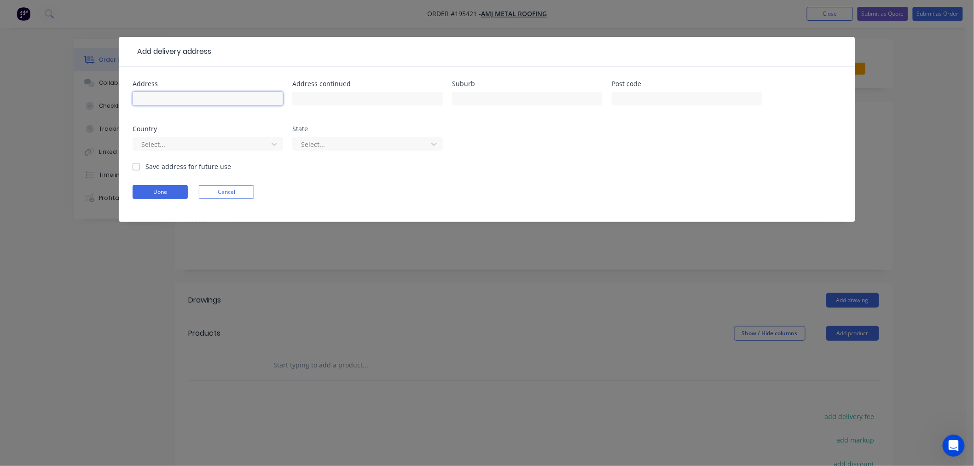
click at [191, 99] on input "text" at bounding box center [208, 99] width 151 height 14
type input "[STREET_ADDRESS]"
type input "[PERSON_NAME]"
drag, startPoint x: 173, startPoint y: 136, endPoint x: 171, endPoint y: 150, distance: 14.5
click at [173, 135] on div "Select..." at bounding box center [208, 147] width 151 height 27
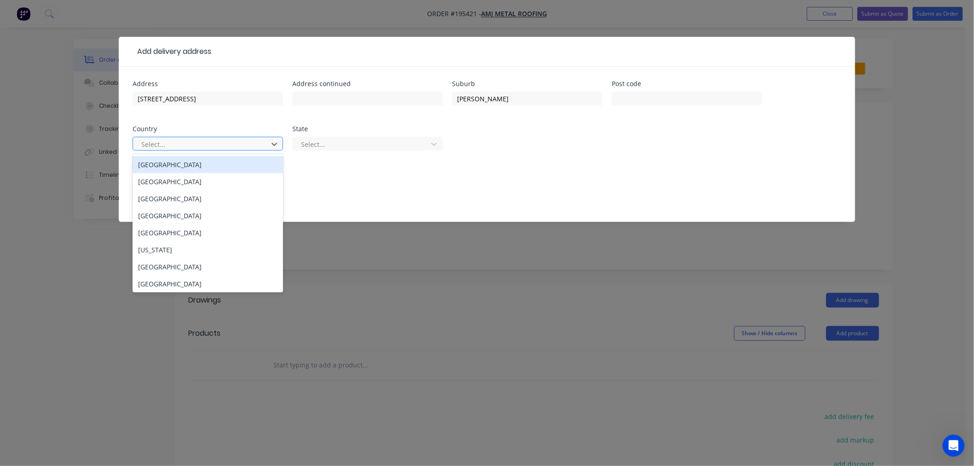
click at [173, 147] on div at bounding box center [201, 145] width 123 height 12
click at [186, 166] on div "[GEOGRAPHIC_DATA]" at bounding box center [208, 164] width 151 height 17
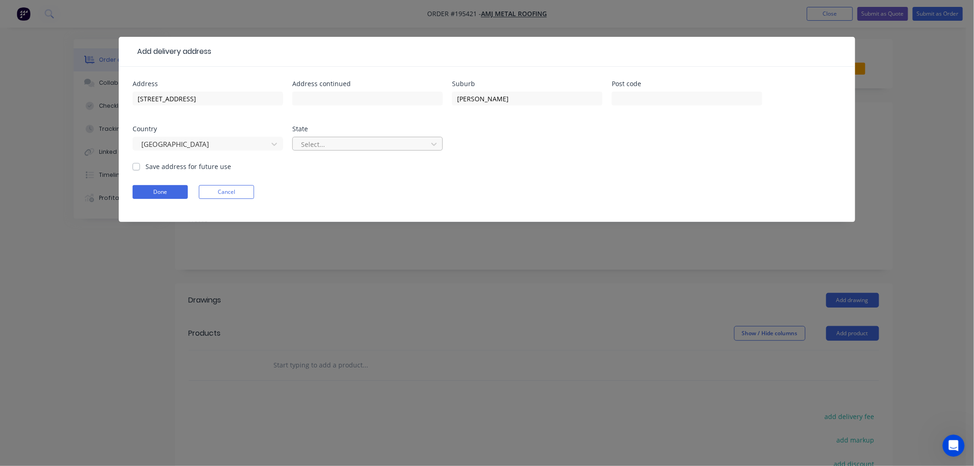
click at [304, 141] on div at bounding box center [361, 145] width 123 height 12
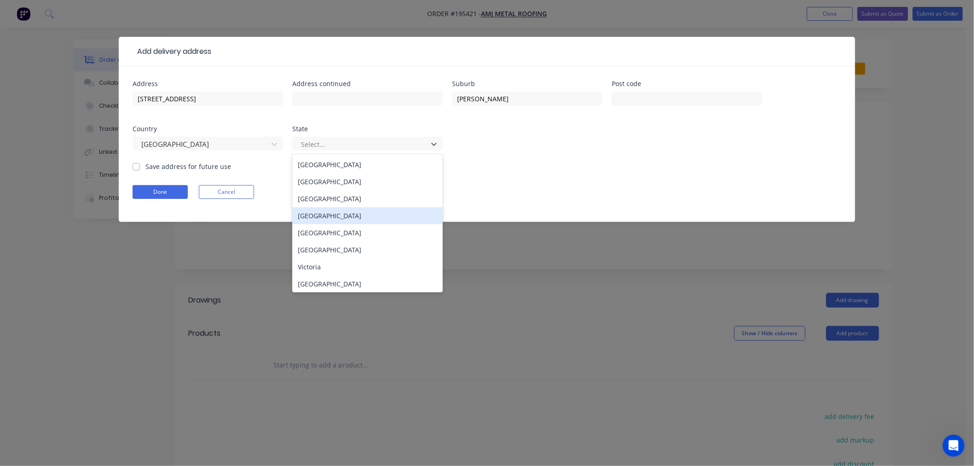
click at [320, 217] on div "[GEOGRAPHIC_DATA]" at bounding box center [367, 215] width 151 height 17
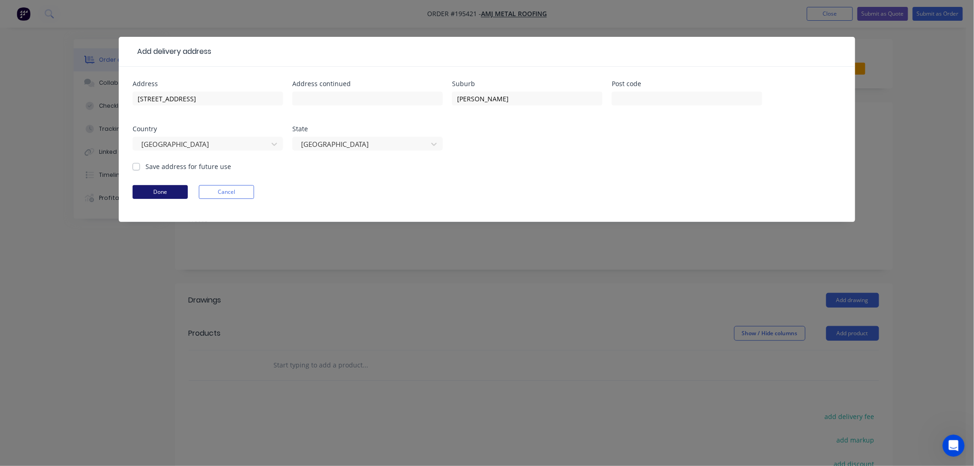
click at [165, 192] on button "Done" at bounding box center [160, 192] width 55 height 14
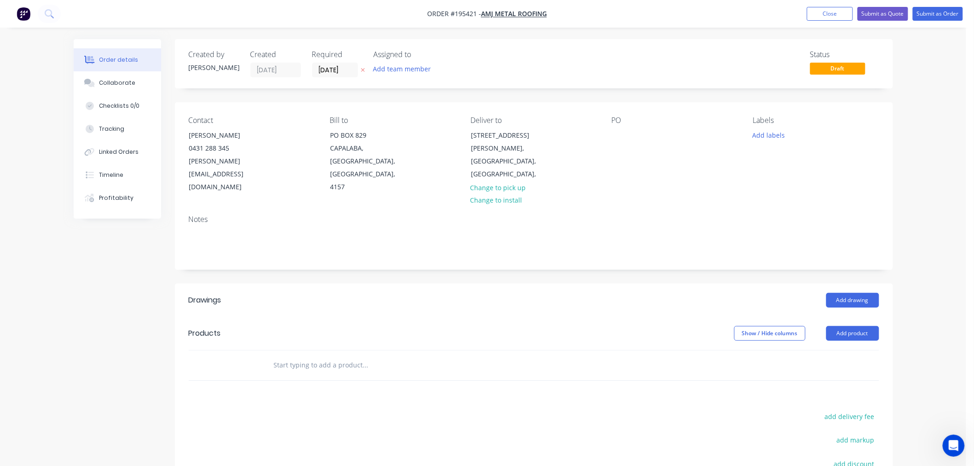
click at [629, 139] on div "PO" at bounding box center [675, 155] width 126 height 78
click at [617, 132] on div at bounding box center [619, 134] width 15 height 13
click at [761, 134] on button "Add labels" at bounding box center [769, 134] width 42 height 12
click at [789, 275] on div "AM" at bounding box center [786, 279] width 16 height 10
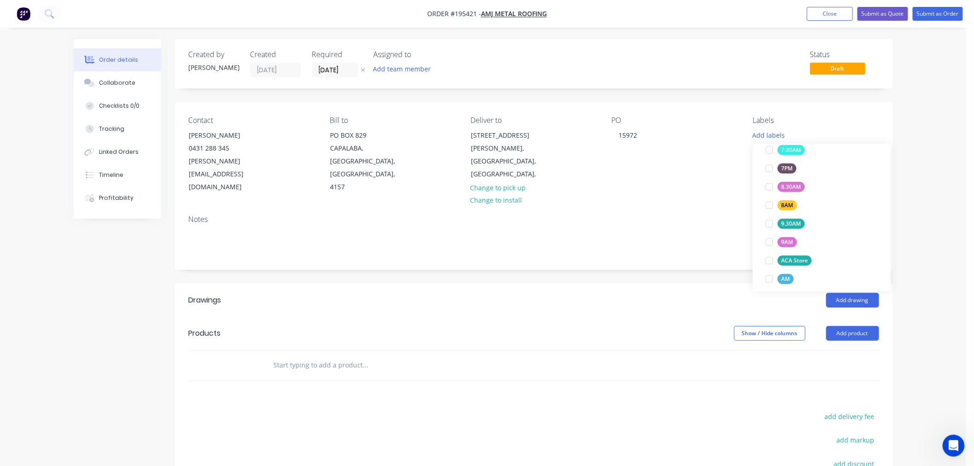
scroll to position [0, 0]
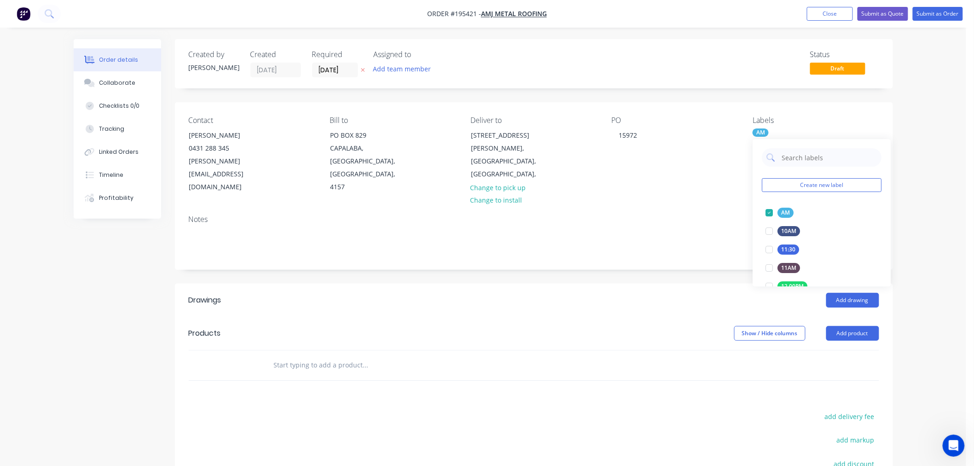
click at [804, 109] on div "Contact [PERSON_NAME] 0431 288 345 [PERSON_NAME][EMAIL_ADDRESS][DOMAIN_NAME] Bi…" at bounding box center [534, 154] width 718 height 105
click at [840, 326] on button "Add product" at bounding box center [852, 333] width 53 height 15
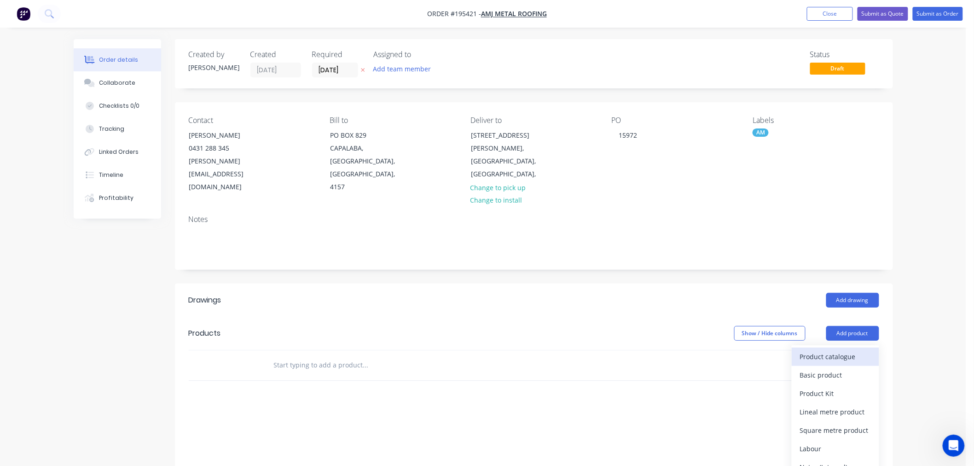
click at [836, 350] on div "Product catalogue" at bounding box center [835, 356] width 71 height 13
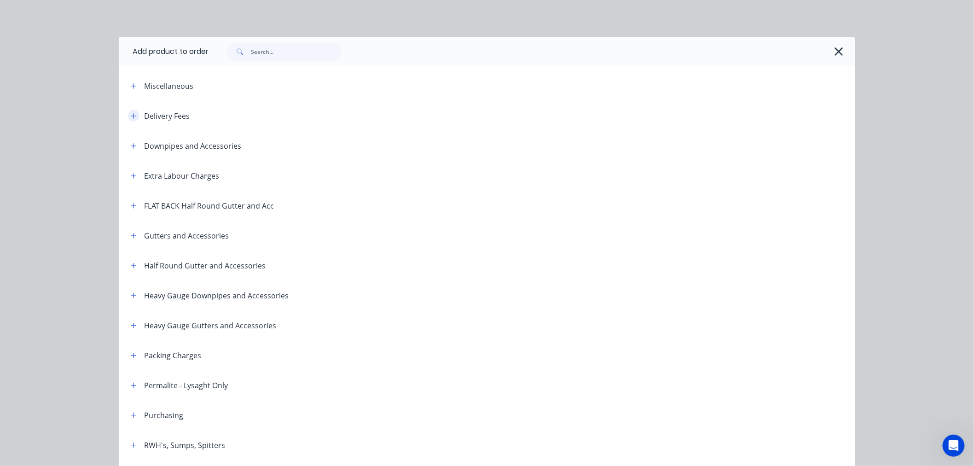
click at [131, 113] on icon "button" at bounding box center [134, 116] width 6 height 6
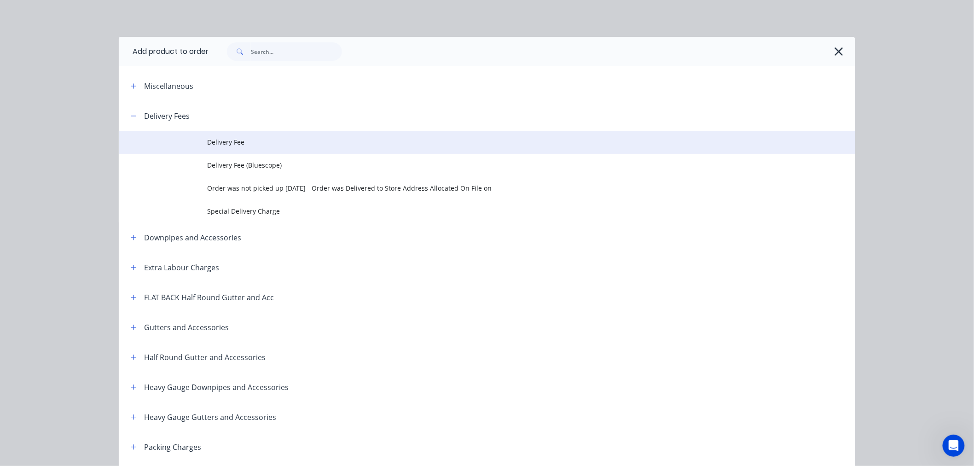
click at [221, 150] on td "Delivery Fee" at bounding box center [531, 142] width 648 height 23
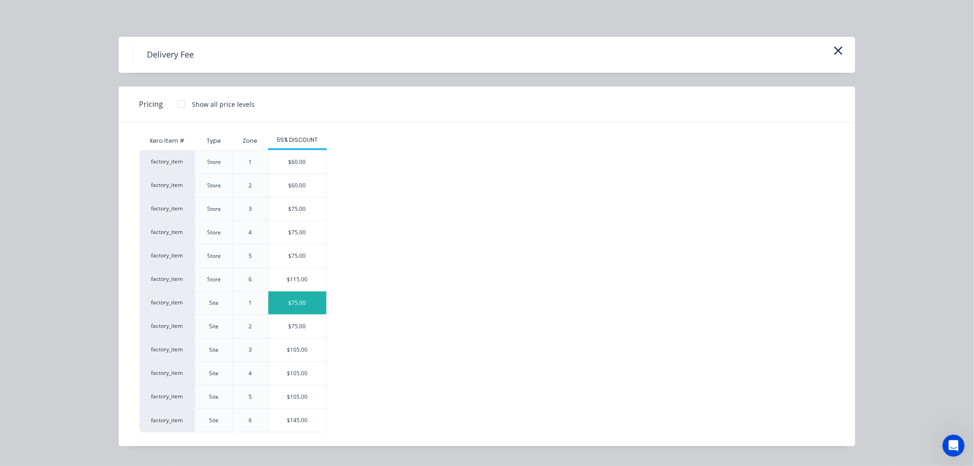
click at [282, 298] on div "$75.00" at bounding box center [297, 302] width 58 height 23
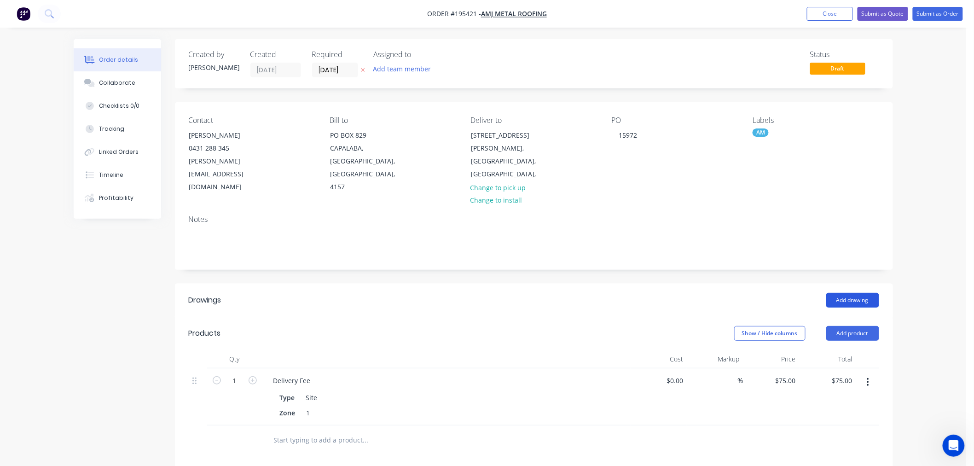
click at [835, 293] on button "Add drawing" at bounding box center [852, 300] width 53 height 15
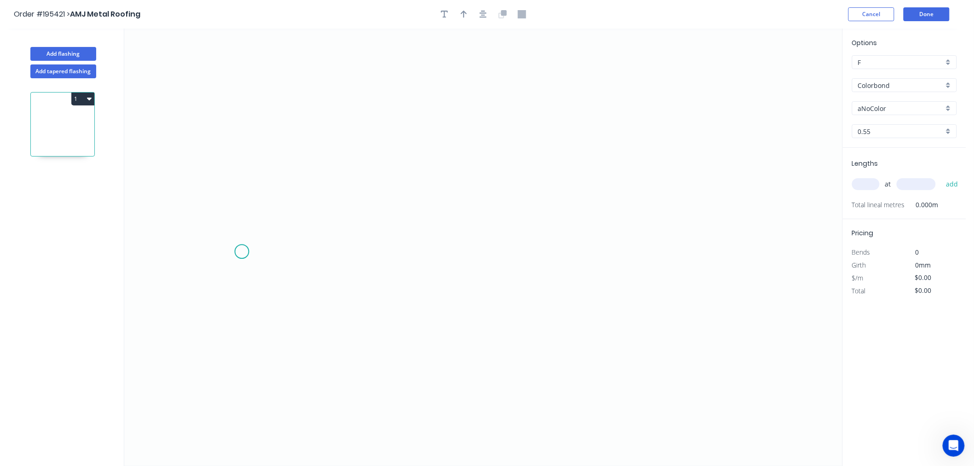
click at [242, 252] on icon "0" at bounding box center [483, 247] width 718 height 437
click at [259, 220] on icon "0" at bounding box center [483, 247] width 718 height 437
click at [496, 227] on icon "0 ?" at bounding box center [483, 247] width 718 height 437
click at [514, 245] on icon "0 ? ? ? º" at bounding box center [483, 247] width 718 height 437
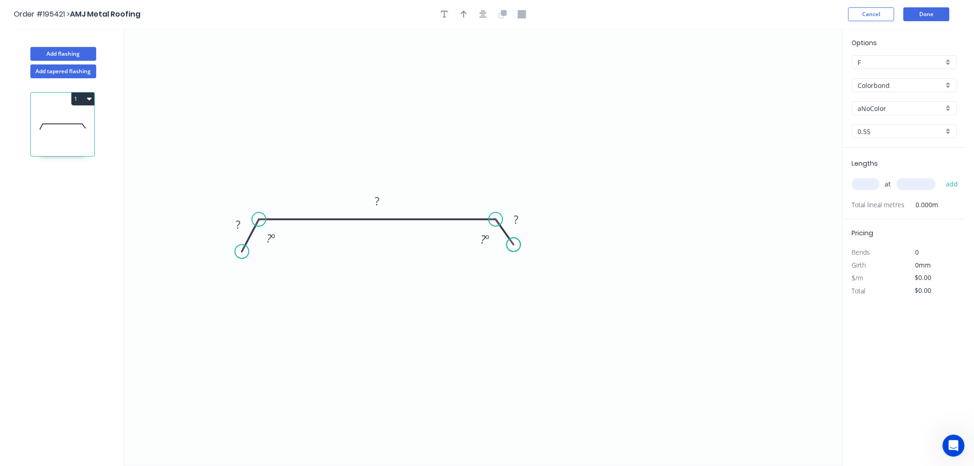
click at [514, 245] on circle at bounding box center [514, 245] width 14 height 14
click at [238, 228] on tspan "?" at bounding box center [238, 224] width 5 height 15
click at [680, 223] on icon "0 25 330 25 135 º 135 º" at bounding box center [483, 247] width 718 height 437
type input "$12.62"
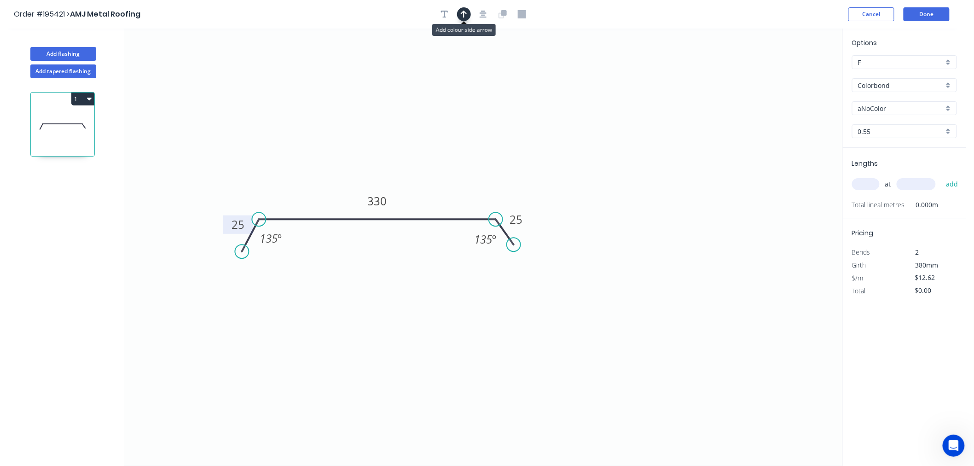
click at [463, 13] on icon "button" at bounding box center [464, 14] width 6 height 8
drag, startPoint x: 796, startPoint y: 72, endPoint x: 470, endPoint y: 145, distance: 334.6
click at [470, 145] on icon at bounding box center [470, 134] width 8 height 29
click at [884, 106] on input "aNoColor" at bounding box center [901, 109] width 86 height 10
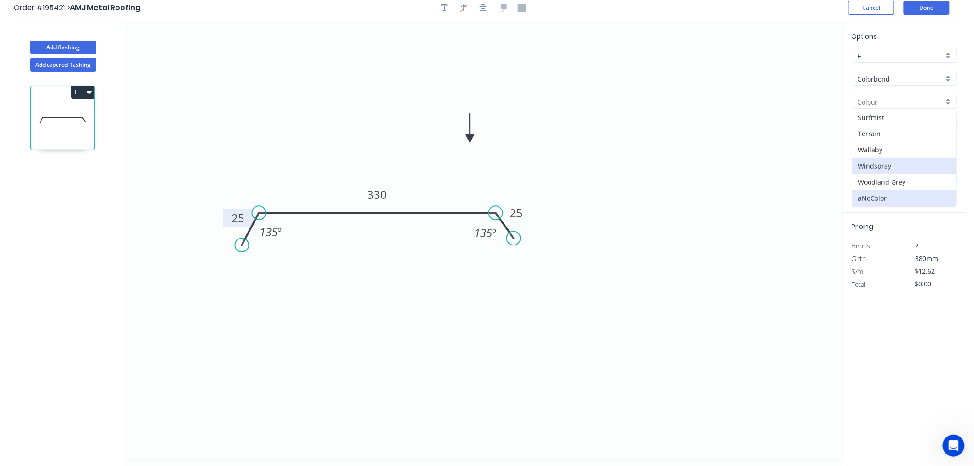
scroll to position [17, 0]
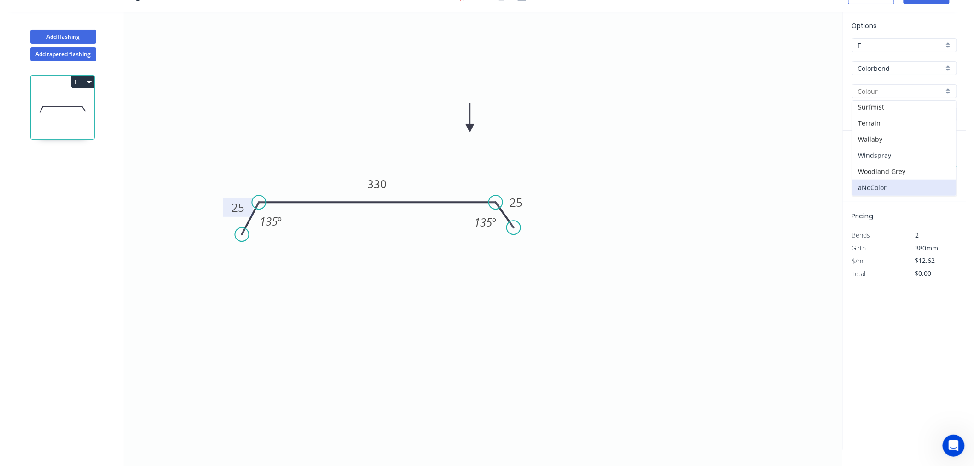
click at [880, 154] on div "Windspray" at bounding box center [905, 155] width 104 height 16
type input "Windspray"
click at [883, 87] on input "Windspray" at bounding box center [901, 92] width 86 height 10
click at [912, 148] on div "Windspray" at bounding box center [905, 155] width 104 height 16
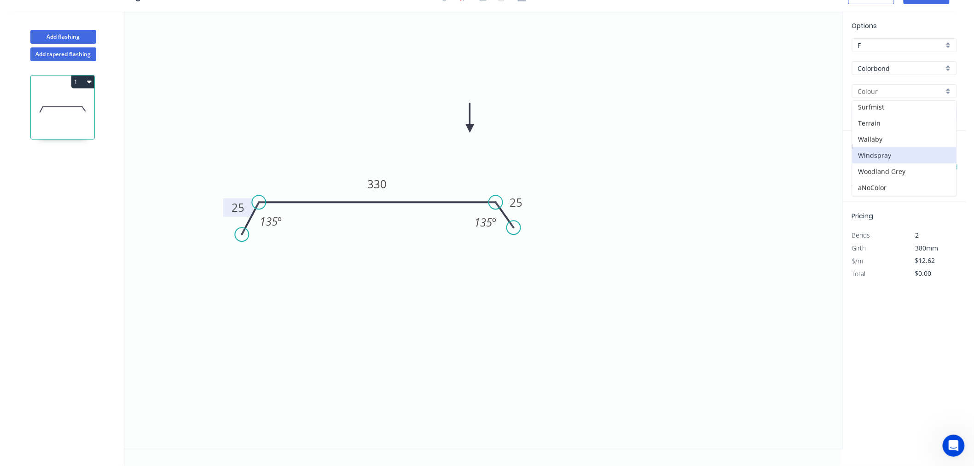
type input "Windspray"
click at [872, 168] on input "text" at bounding box center [866, 167] width 28 height 12
type input "6"
type input "3300"
click at [941, 159] on button "add" at bounding box center [952, 167] width 22 height 16
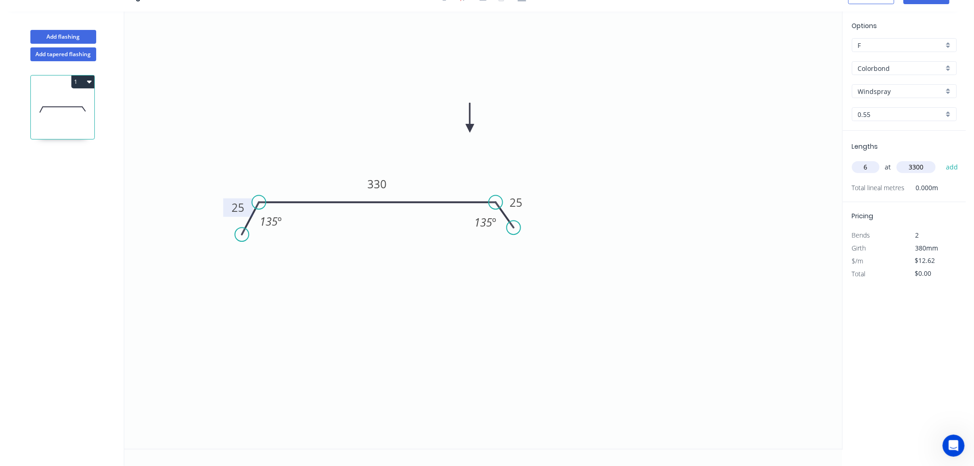
type input "$249.88"
type input "1"
type input "3500"
click at [941, 159] on button "add" at bounding box center [952, 167] width 22 height 16
type input "$294.05"
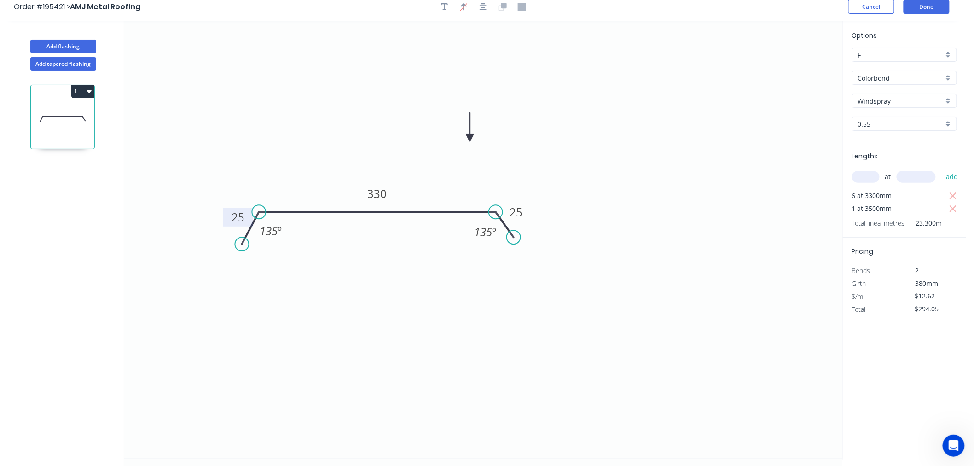
scroll to position [0, 0]
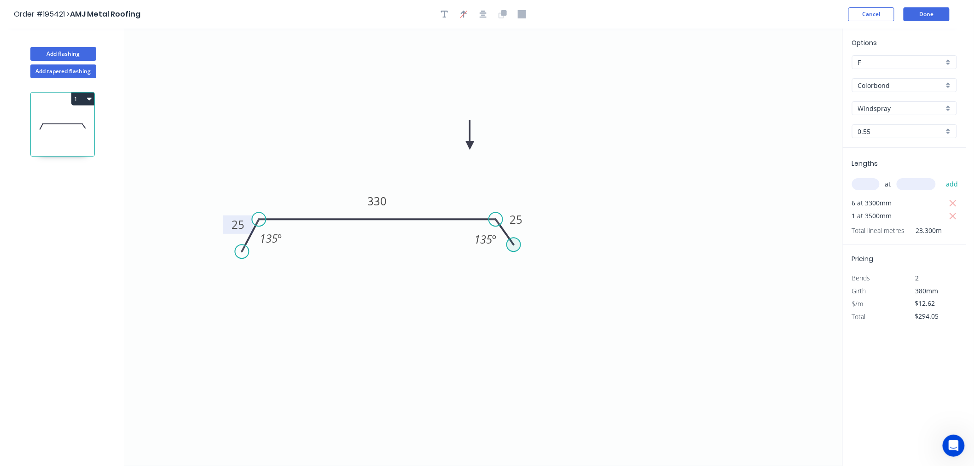
click at [510, 244] on circle at bounding box center [514, 245] width 14 height 14
click at [516, 247] on circle at bounding box center [516, 247] width 14 height 14
click at [927, 15] on button "Done" at bounding box center [927, 14] width 46 height 14
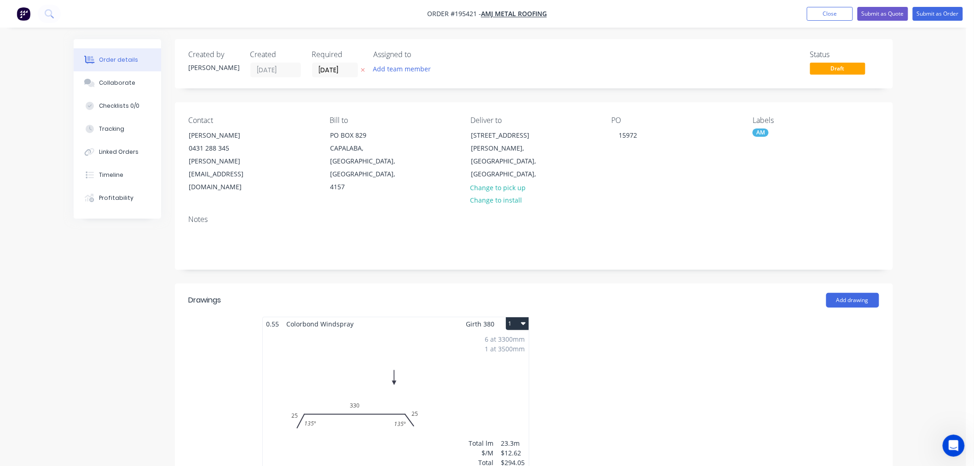
click at [520, 317] on button "1" at bounding box center [517, 323] width 23 height 13
click at [485, 339] on div "Use larger box size" at bounding box center [485, 345] width 71 height 13
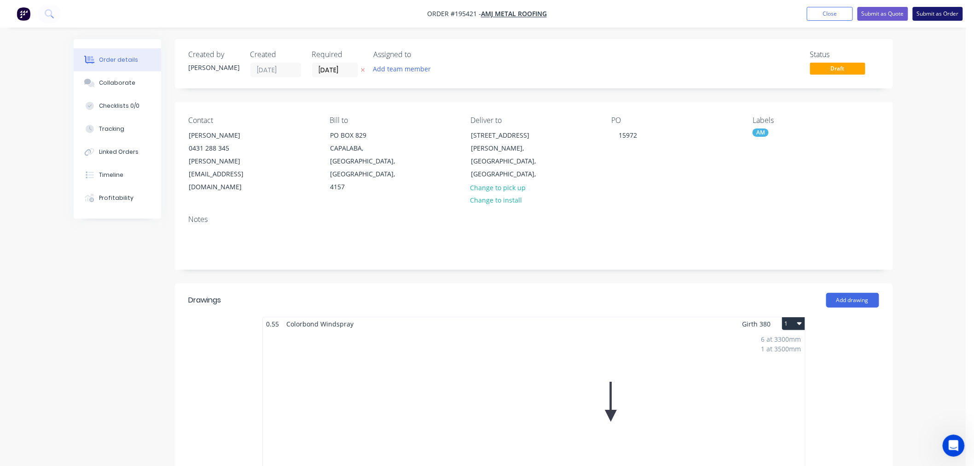
click at [937, 15] on button "Submit as Order" at bounding box center [938, 14] width 50 height 14
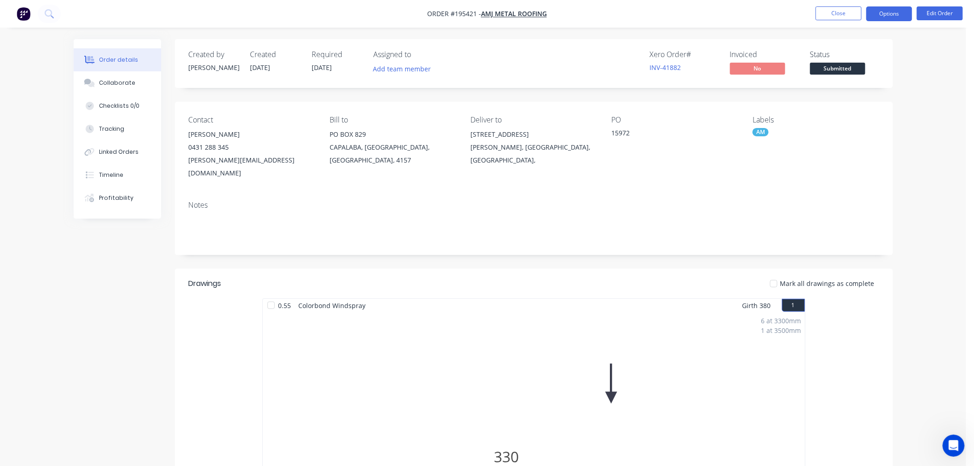
click at [885, 12] on button "Options" at bounding box center [889, 13] width 46 height 15
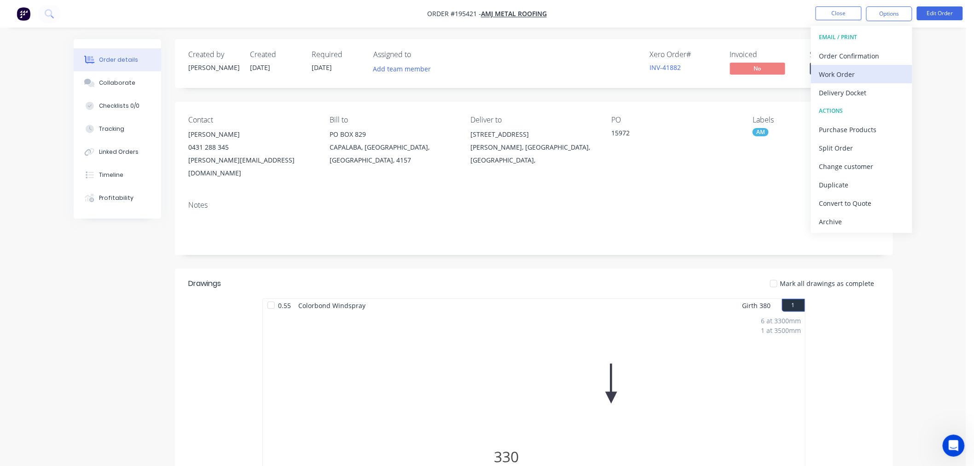
click at [860, 79] on div "Work Order" at bounding box center [861, 74] width 85 height 13
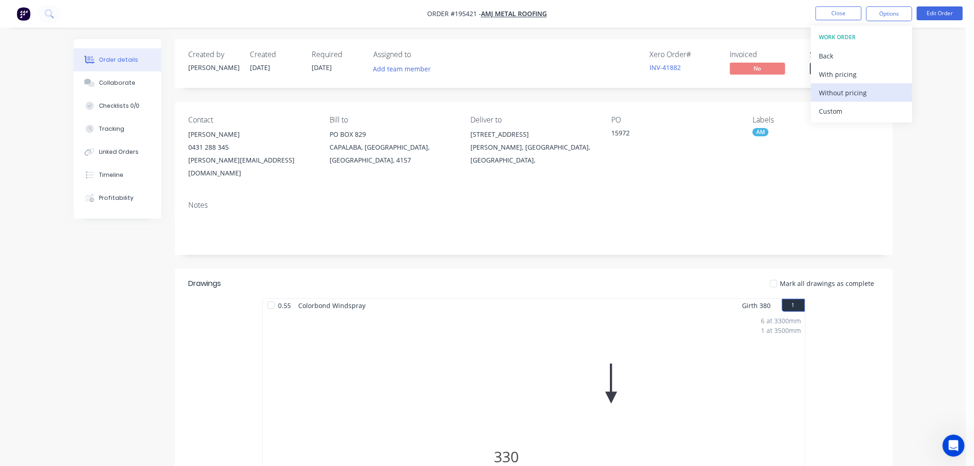
click at [853, 92] on div "Without pricing" at bounding box center [861, 92] width 85 height 13
click at [937, 279] on div "Order details Collaborate Checklists 0/0 Tracking Linked Orders Timeline Profit…" at bounding box center [483, 440] width 966 height 881
click at [825, 17] on button "Close" at bounding box center [839, 13] width 46 height 14
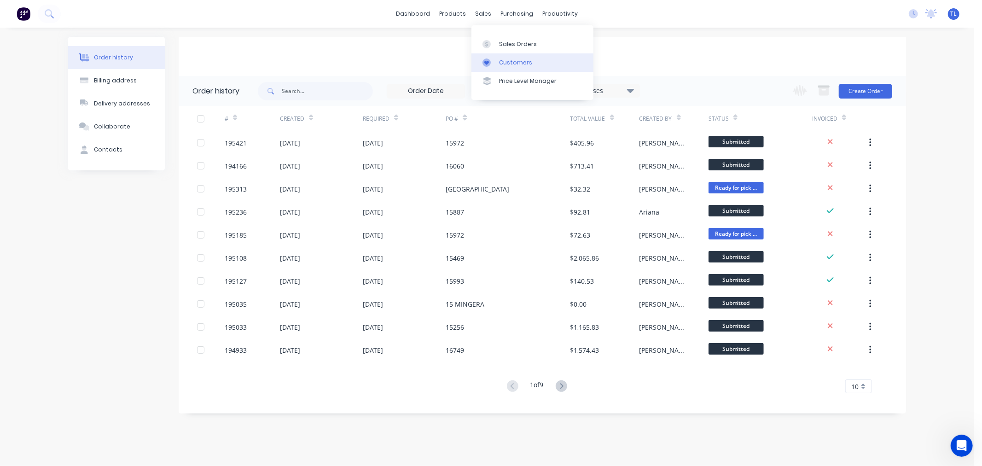
click at [498, 56] on link "Customers" at bounding box center [532, 62] width 122 height 18
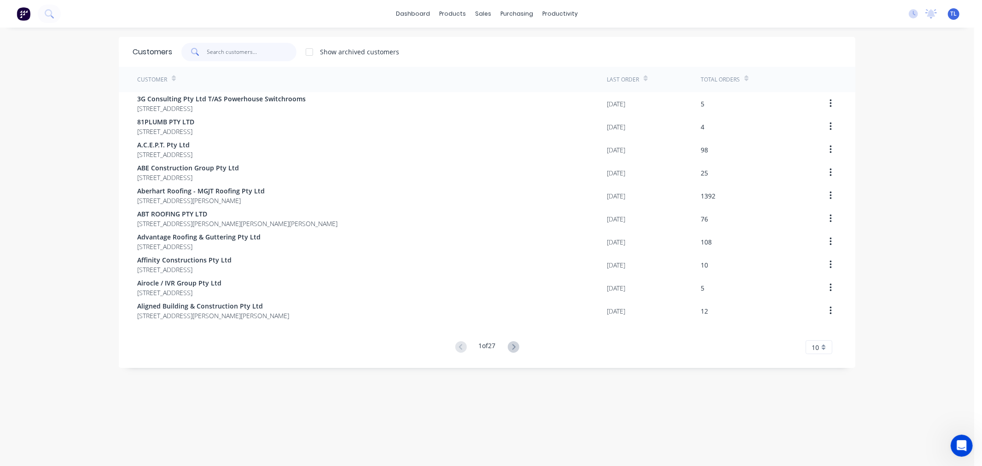
click at [250, 49] on input "text" at bounding box center [252, 52] width 90 height 18
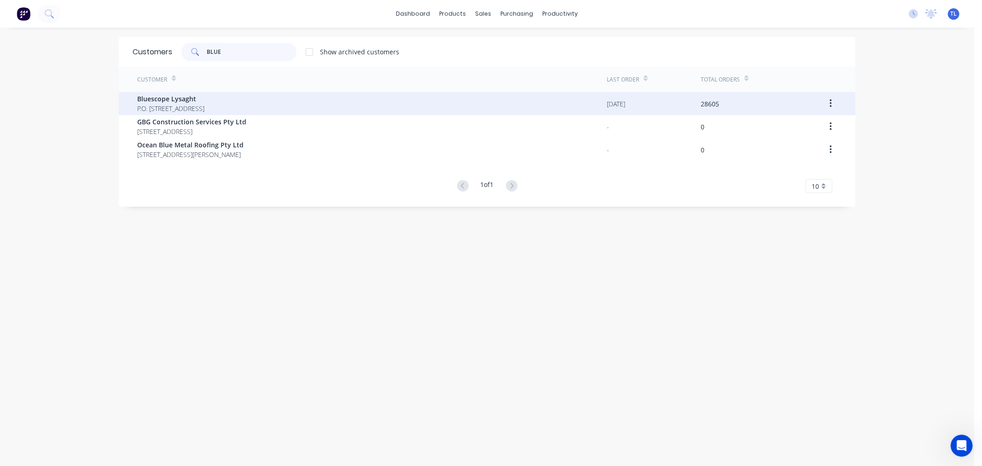
type input "BLUE"
click at [186, 109] on span "P.O. [STREET_ADDRESS]" at bounding box center [170, 109] width 67 height 10
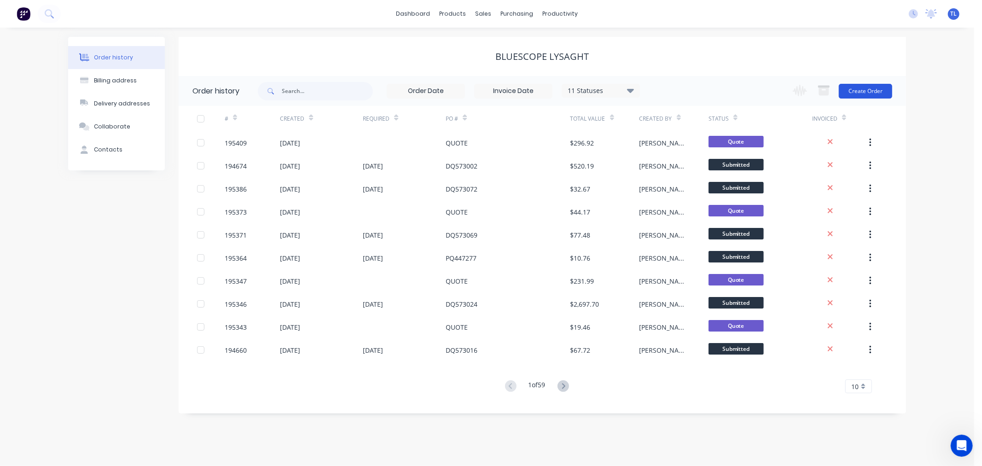
click at [846, 87] on button "Create Order" at bounding box center [865, 91] width 53 height 15
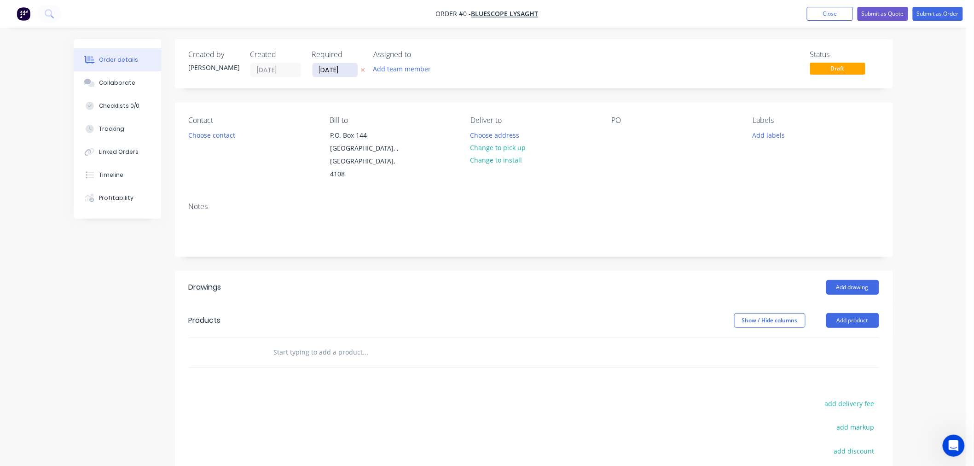
click at [333, 68] on input "[DATE]" at bounding box center [335, 70] width 45 height 14
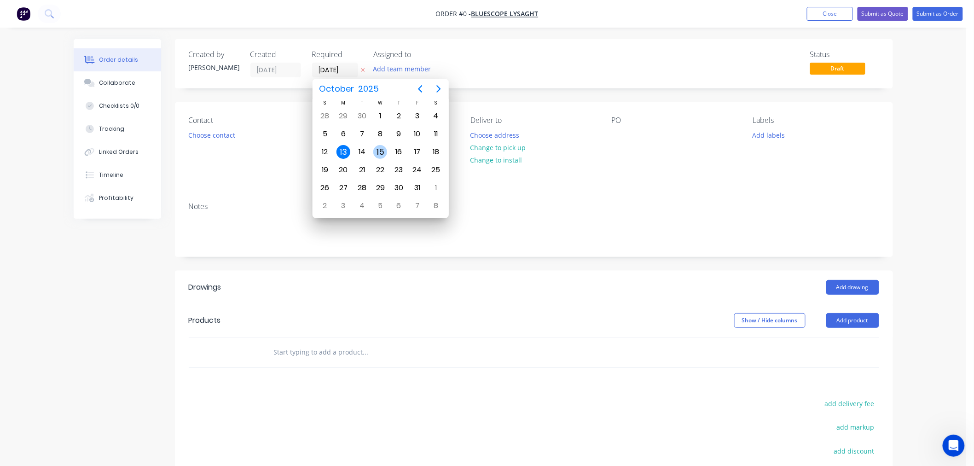
click at [381, 153] on div "15" at bounding box center [380, 152] width 14 height 14
type input "[DATE]"
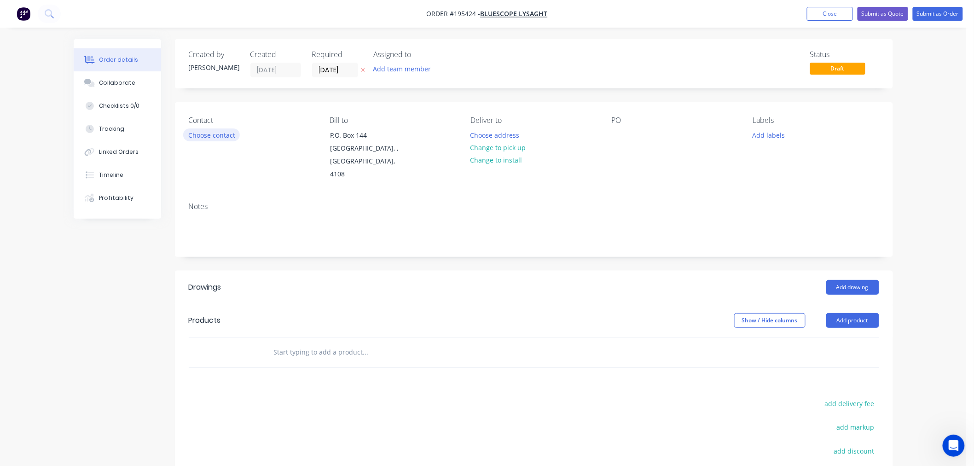
click at [225, 137] on button "Choose contact" at bounding box center [211, 134] width 57 height 12
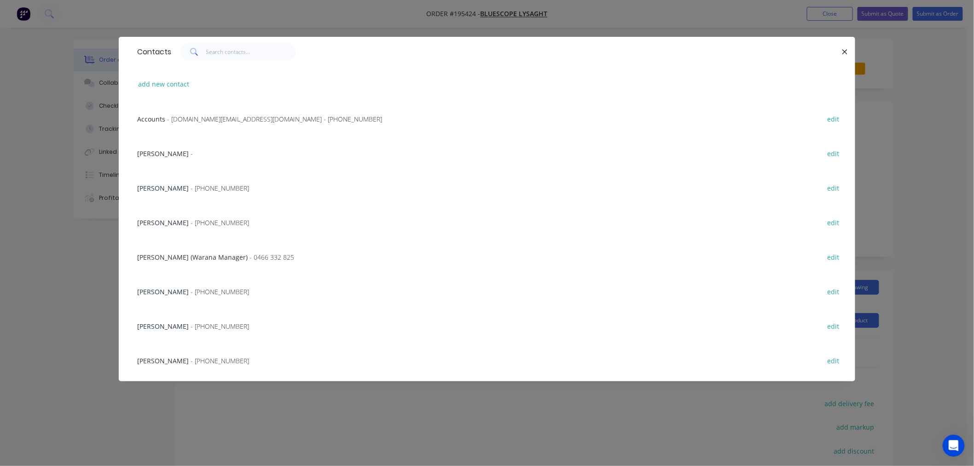
click at [195, 227] on div "[PERSON_NAME] - [PHONE_NUMBER]" at bounding box center [193, 223] width 112 height 10
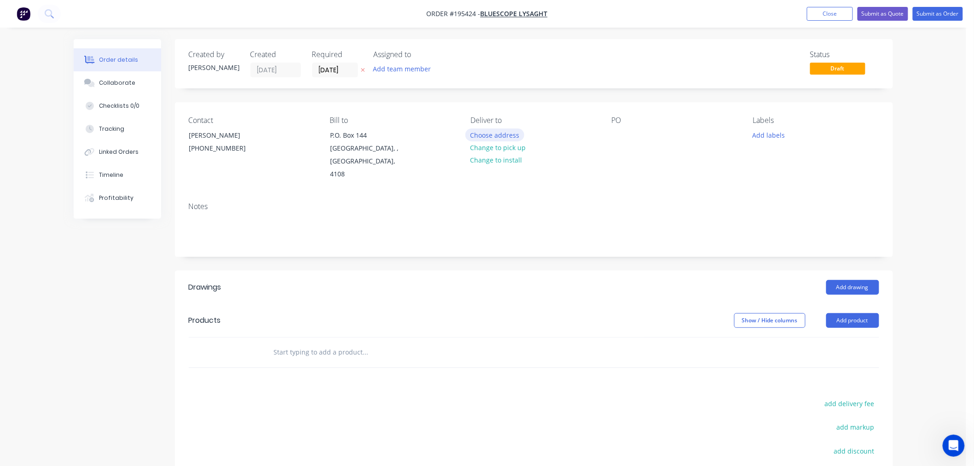
click at [504, 132] on button "Choose address" at bounding box center [494, 134] width 59 height 12
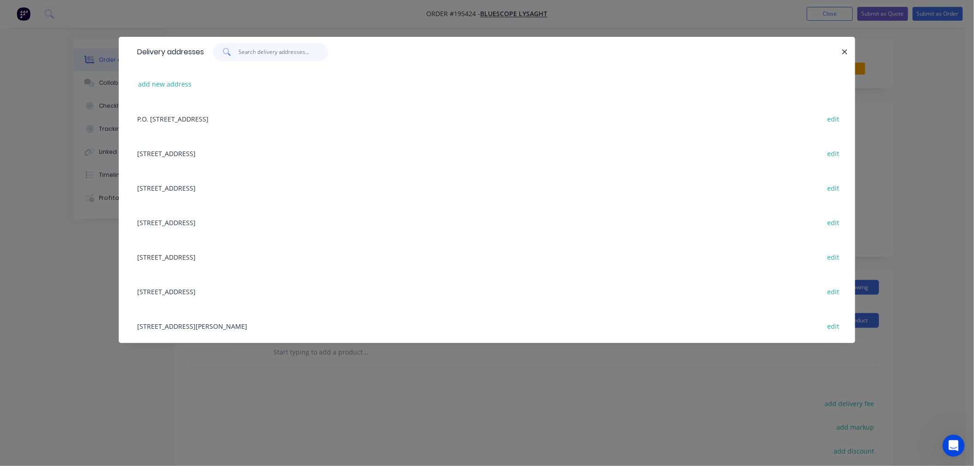
click at [301, 54] on input "text" at bounding box center [284, 52] width 90 height 18
click at [267, 325] on div "[STREET_ADDRESS][PERSON_NAME] edit" at bounding box center [487, 325] width 709 height 35
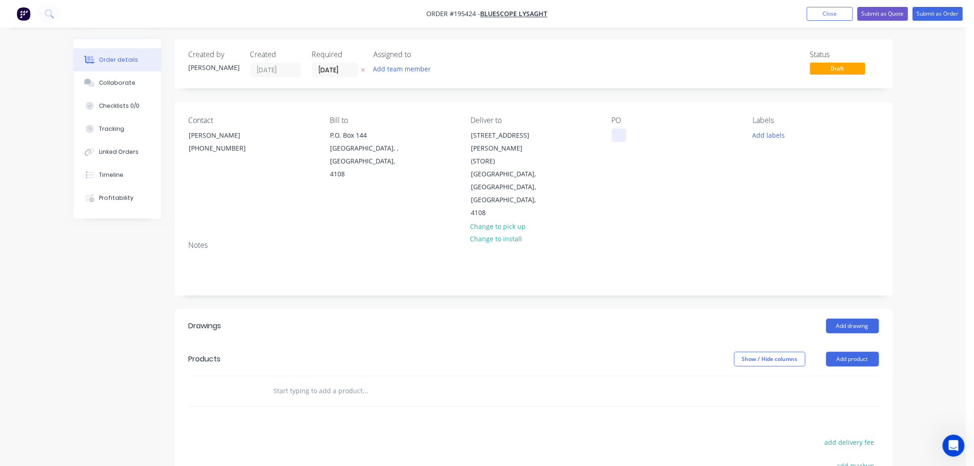
click at [623, 141] on div at bounding box center [619, 134] width 15 height 13
click at [767, 139] on button "Add labels" at bounding box center [769, 134] width 42 height 12
click at [791, 245] on div "ACA Store" at bounding box center [795, 246] width 34 height 10
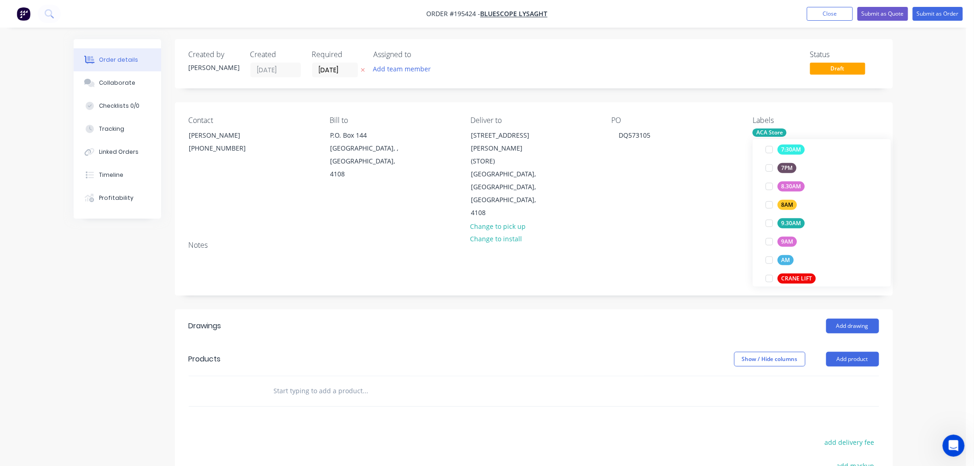
scroll to position [0, 0]
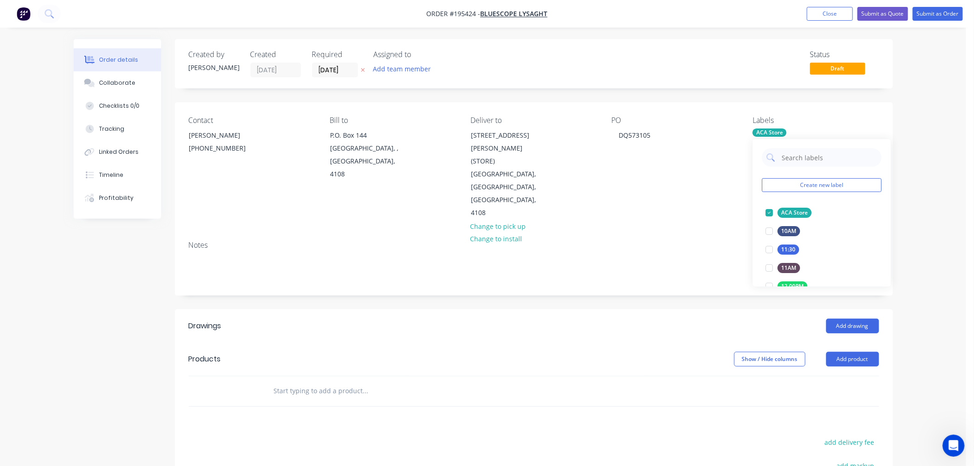
click at [825, 121] on div "Labels" at bounding box center [816, 120] width 126 height 9
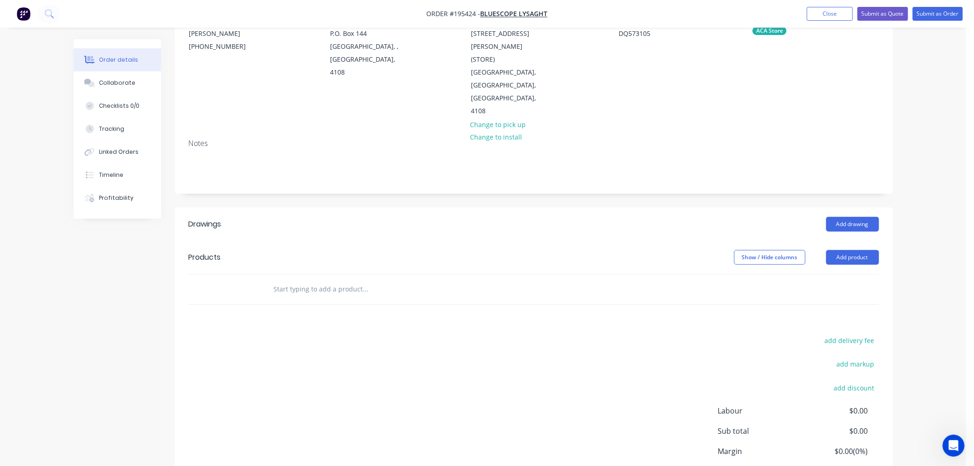
scroll to position [102, 0]
click at [859, 216] on button "Add drawing" at bounding box center [852, 223] width 53 height 15
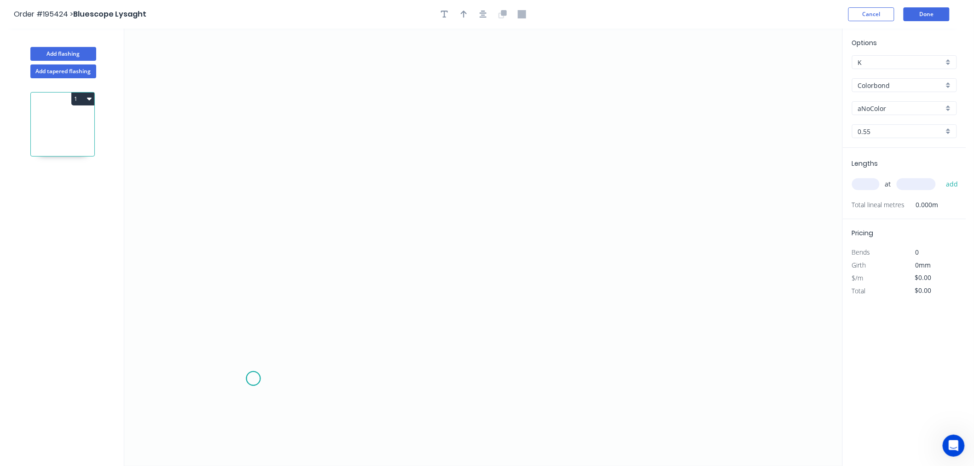
click at [253, 379] on icon "0" at bounding box center [483, 247] width 718 height 437
click at [235, 360] on icon "0" at bounding box center [483, 247] width 718 height 437
click at [256, 338] on icon "0 ?" at bounding box center [483, 247] width 718 height 437
click at [259, 204] on icon "0 ? ?" at bounding box center [483, 247] width 718 height 437
click at [325, 201] on icon "0 ? ? ?" at bounding box center [483, 247] width 718 height 437
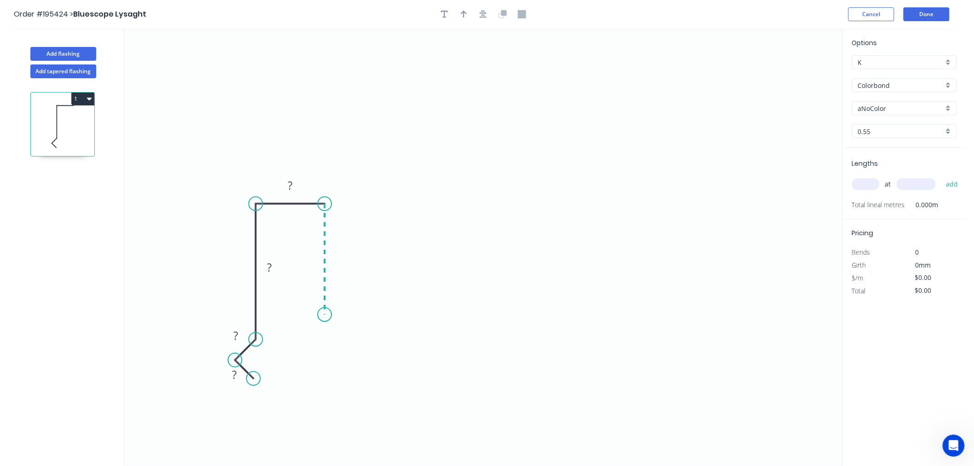
click at [320, 315] on icon "0 ? ? ? ?" at bounding box center [483, 247] width 718 height 437
click at [516, 308] on icon "0 ? ? ? ? ?" at bounding box center [483, 247] width 718 height 437
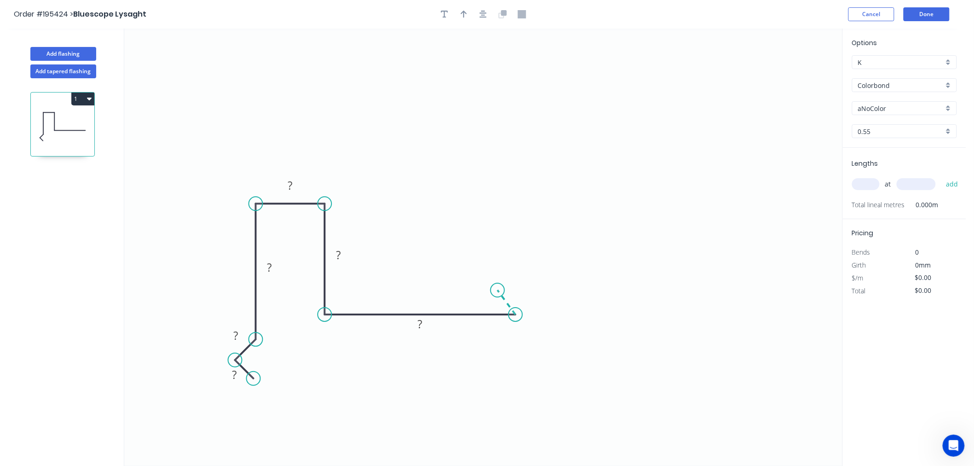
click at [498, 291] on icon at bounding box center [507, 302] width 18 height 24
click at [500, 289] on circle at bounding box center [498, 290] width 14 height 14
click at [494, 293] on circle at bounding box center [495, 293] width 14 height 14
click at [254, 378] on circle at bounding box center [254, 379] width 14 height 14
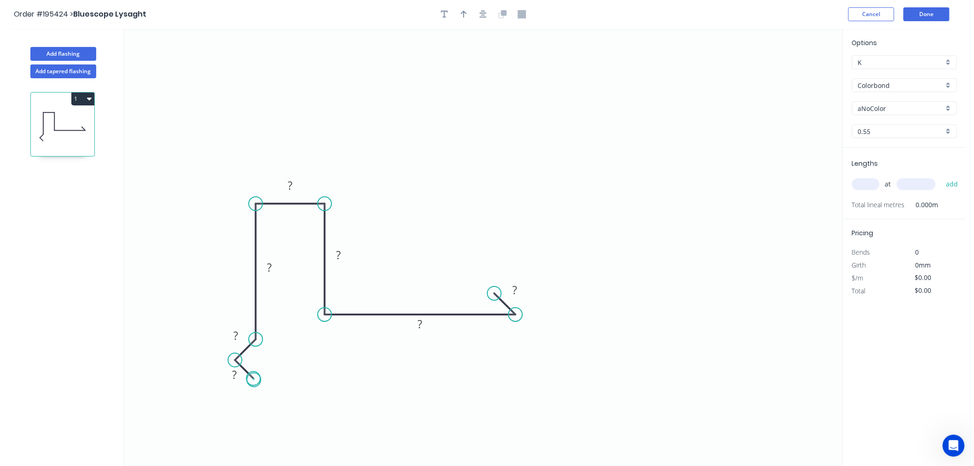
click at [254, 380] on circle at bounding box center [254, 379] width 14 height 14
click at [253, 381] on circle at bounding box center [254, 379] width 14 height 14
click at [252, 378] on circle at bounding box center [253, 378] width 14 height 14
click at [236, 357] on circle at bounding box center [235, 360] width 14 height 14
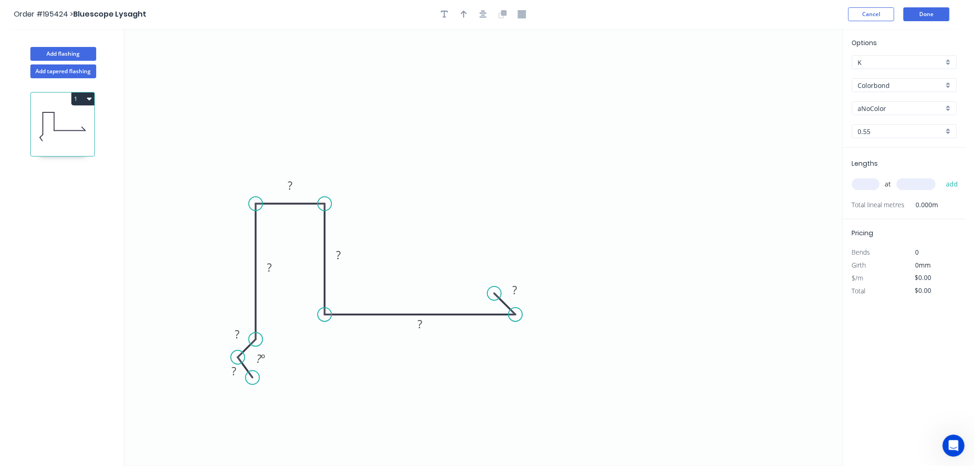
click at [238, 358] on circle at bounding box center [238, 357] width 14 height 14
drag, startPoint x: 253, startPoint y: 379, endPoint x: 252, endPoint y: 371, distance: 8.3
click at [252, 371] on circle at bounding box center [253, 372] width 14 height 14
click at [324, 361] on icon "0 ? ? ? ? ? ? ?" at bounding box center [483, 247] width 718 height 437
click at [253, 373] on circle at bounding box center [253, 372] width 14 height 14
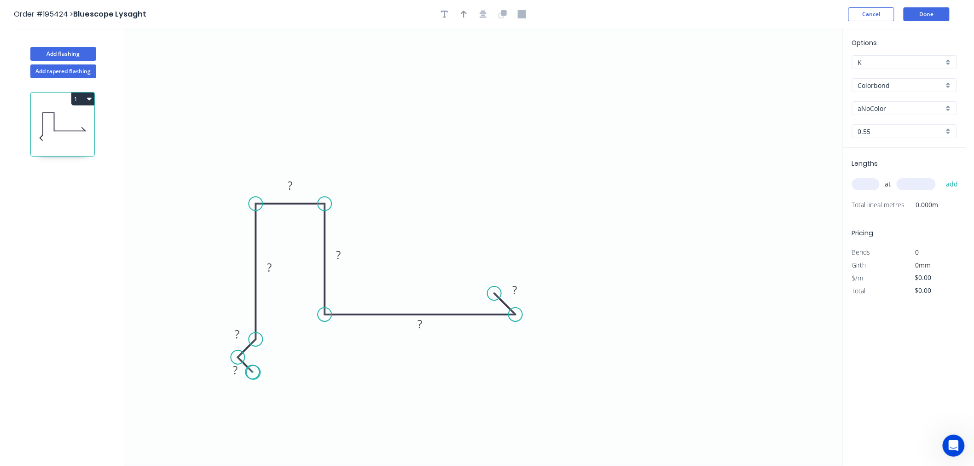
click at [253, 373] on circle at bounding box center [253, 372] width 14 height 14
click at [256, 376] on circle at bounding box center [257, 376] width 14 height 14
click at [336, 358] on icon "0 ? ? ? ? ? ? ?" at bounding box center [483, 247] width 718 height 437
click at [242, 376] on rect at bounding box center [237, 372] width 18 height 13
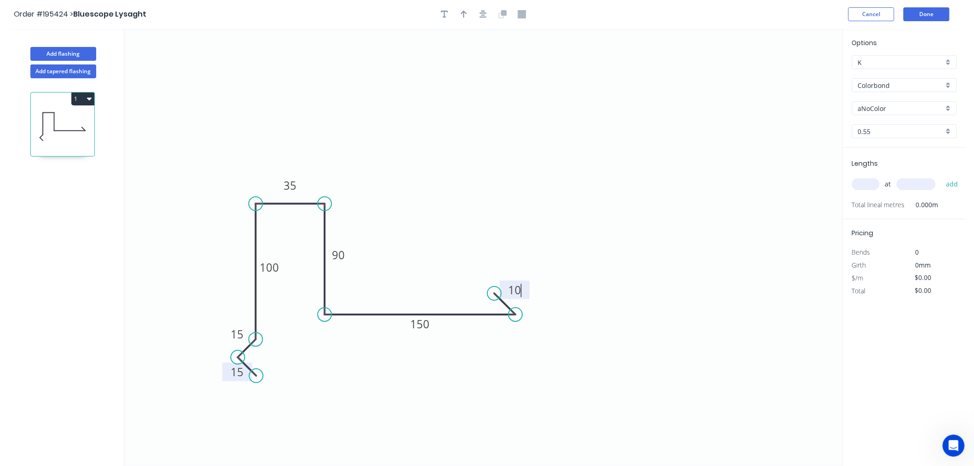
type input "$15.94"
click at [650, 237] on icon "0 15 15 100 35 90 150 10" at bounding box center [483, 247] width 718 height 437
click at [898, 109] on input "aNoColor" at bounding box center [901, 109] width 86 height 10
click at [900, 122] on div "Dover White" at bounding box center [905, 120] width 104 height 16
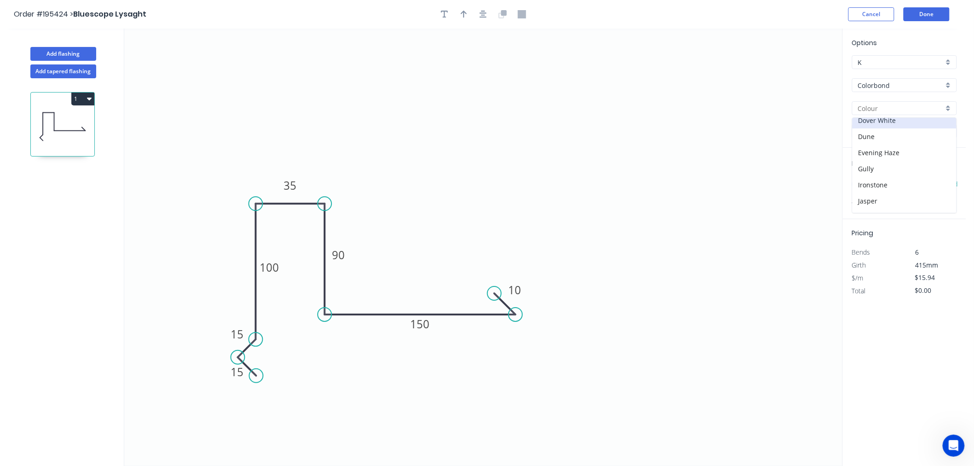
type input "Dover White"
click at [870, 184] on input "text" at bounding box center [866, 184] width 28 height 12
type input "1"
click at [870, 184] on input "1" at bounding box center [866, 184] width 28 height 12
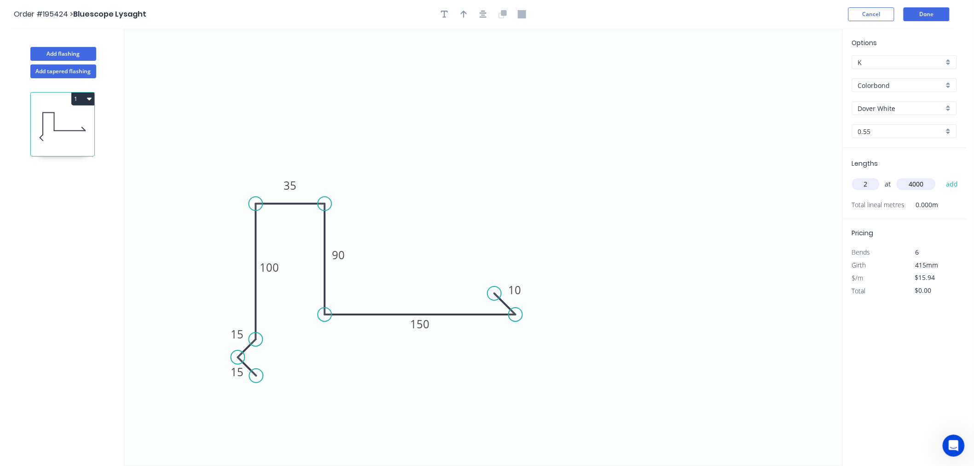
click at [941, 176] on button "add" at bounding box center [952, 184] width 22 height 16
click at [466, 20] on button "button" at bounding box center [464, 14] width 14 height 14
drag, startPoint x: 795, startPoint y: 74, endPoint x: 343, endPoint y: 136, distance: 455.4
click at [314, 148] on icon at bounding box center [315, 138] width 8 height 29
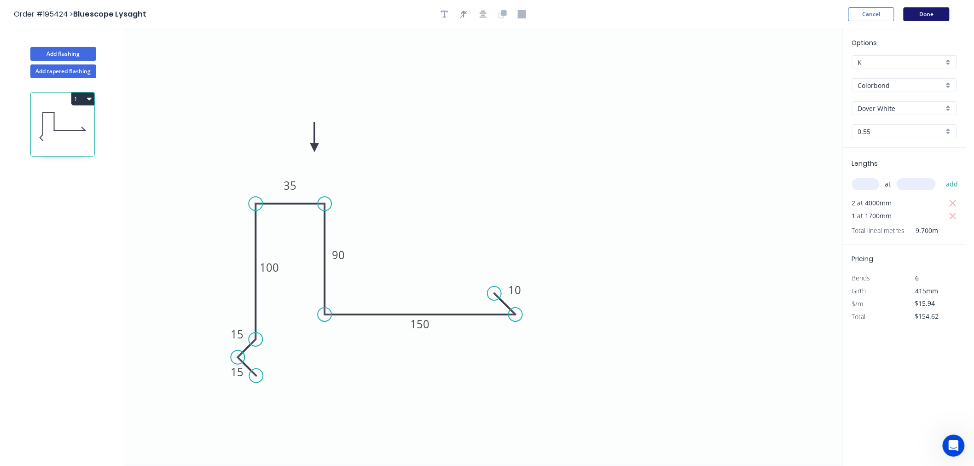
click at [923, 17] on button "Done" at bounding box center [927, 14] width 46 height 14
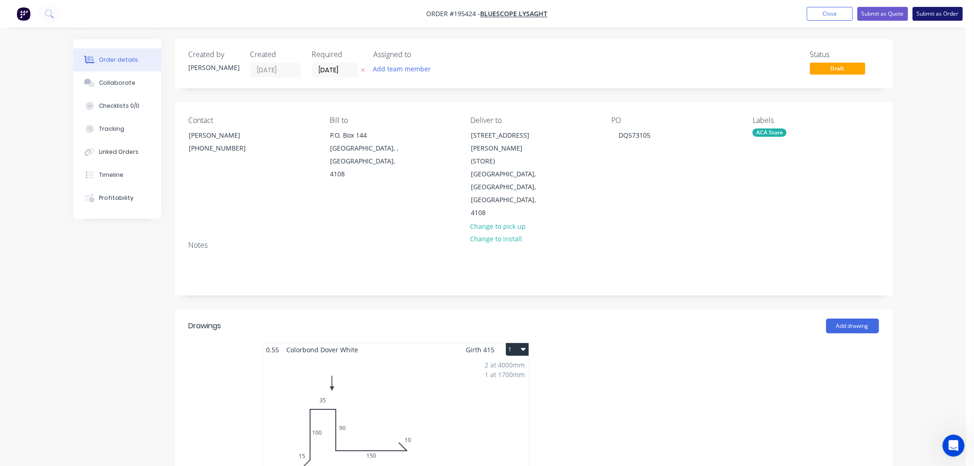
click at [946, 16] on button "Submit as Order" at bounding box center [938, 14] width 50 height 14
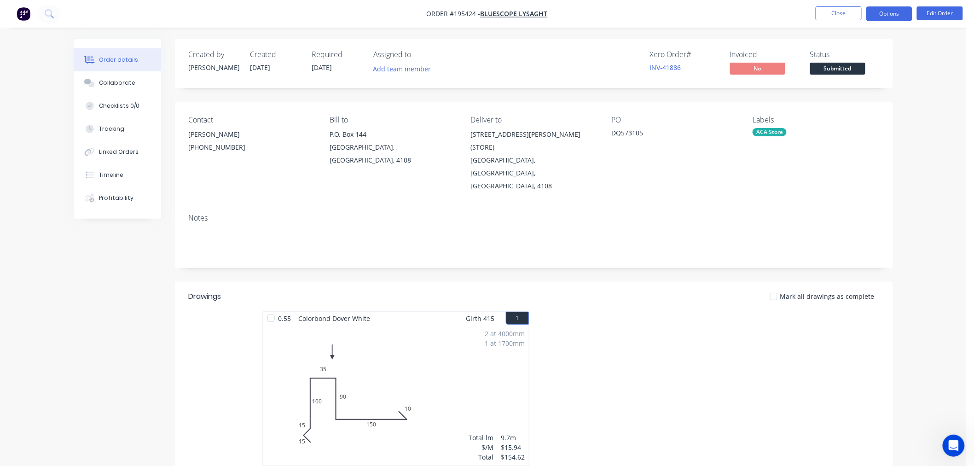
click at [881, 17] on button "Options" at bounding box center [889, 13] width 46 height 15
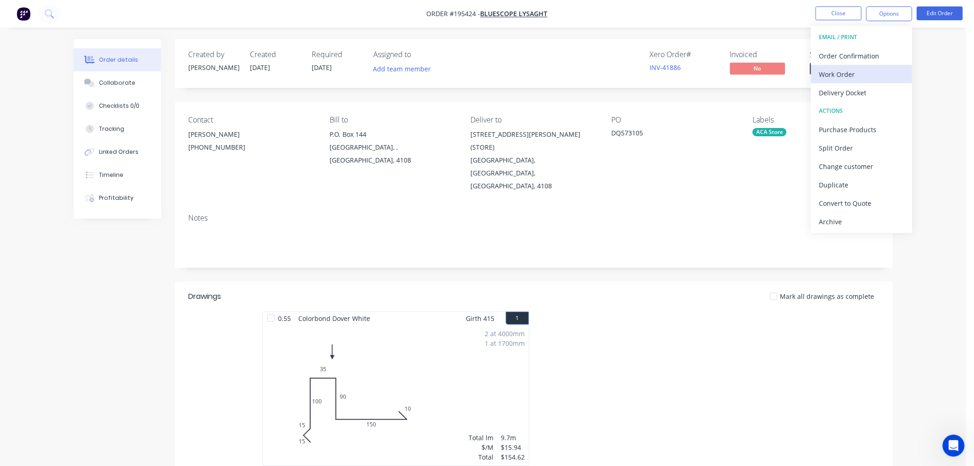
click at [847, 71] on div "Work Order" at bounding box center [861, 74] width 85 height 13
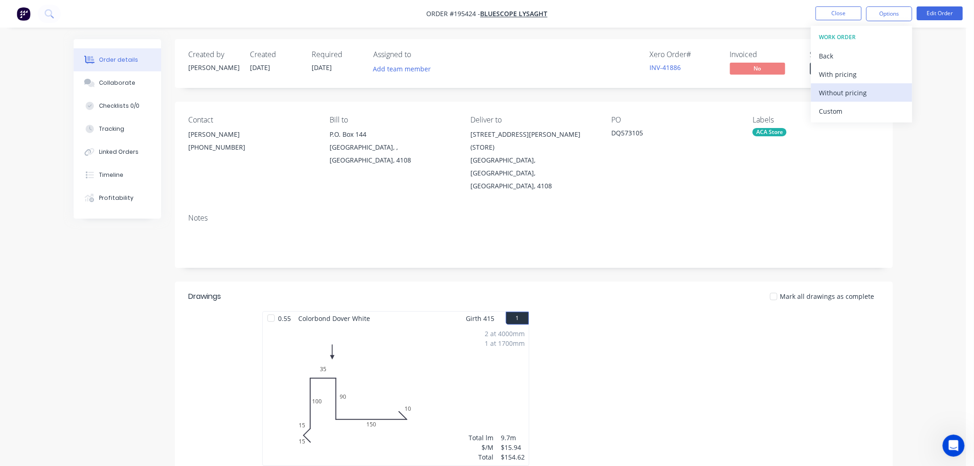
click at [835, 93] on div "Without pricing" at bounding box center [861, 92] width 85 height 13
click at [514, 312] on button "1" at bounding box center [517, 318] width 23 height 13
click at [931, 10] on button "Edit Order" at bounding box center [940, 13] width 46 height 14
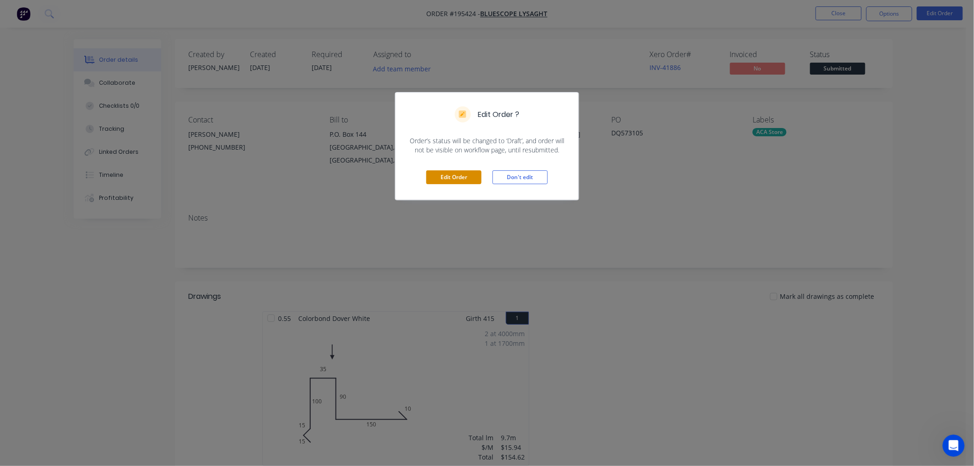
click at [457, 172] on button "Edit Order" at bounding box center [453, 177] width 55 height 14
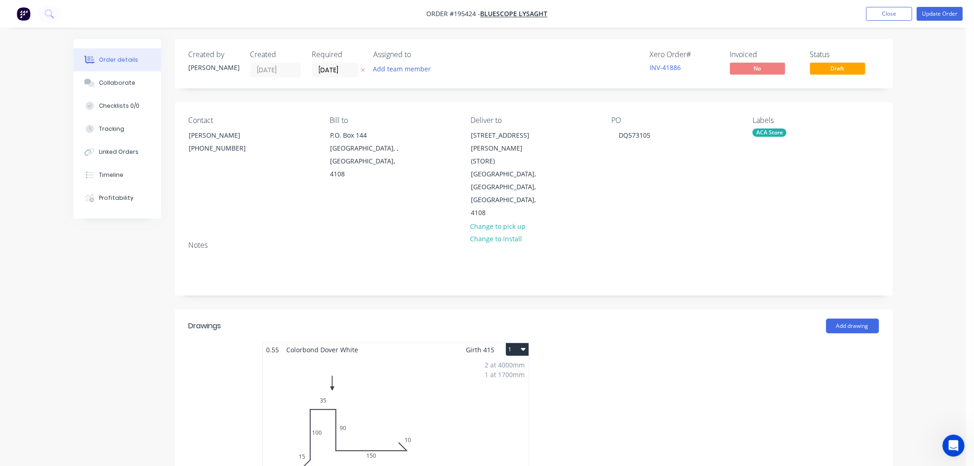
click at [521, 345] on icon "button" at bounding box center [523, 348] width 5 height 7
click at [508, 365] on div "Use larger box size" at bounding box center [485, 371] width 71 height 13
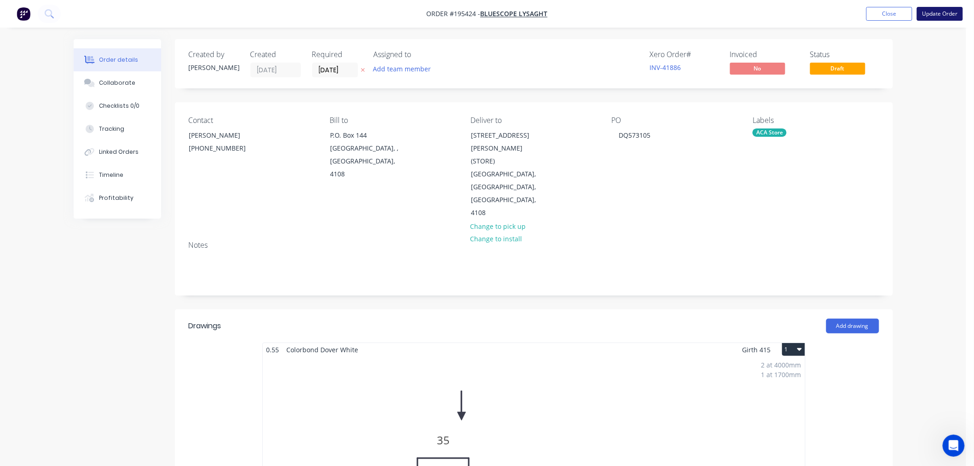
click at [940, 10] on button "Update Order" at bounding box center [940, 14] width 46 height 14
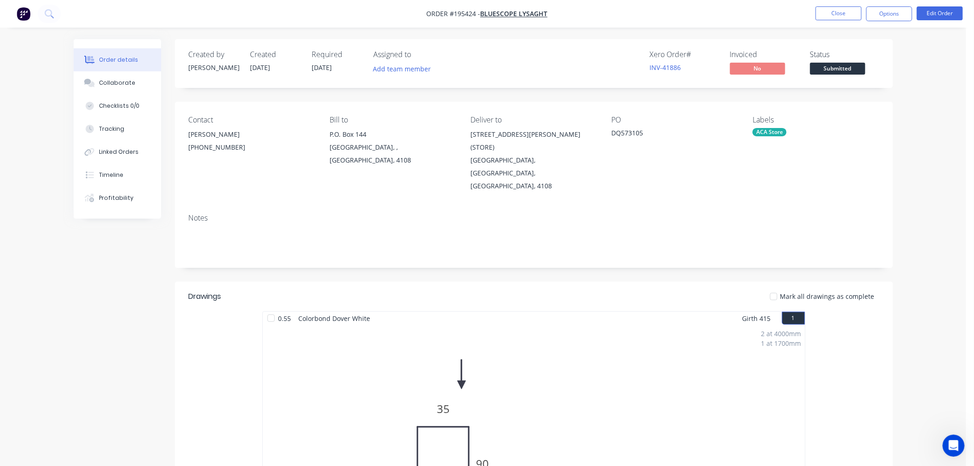
click at [889, 16] on button "Options" at bounding box center [889, 13] width 46 height 15
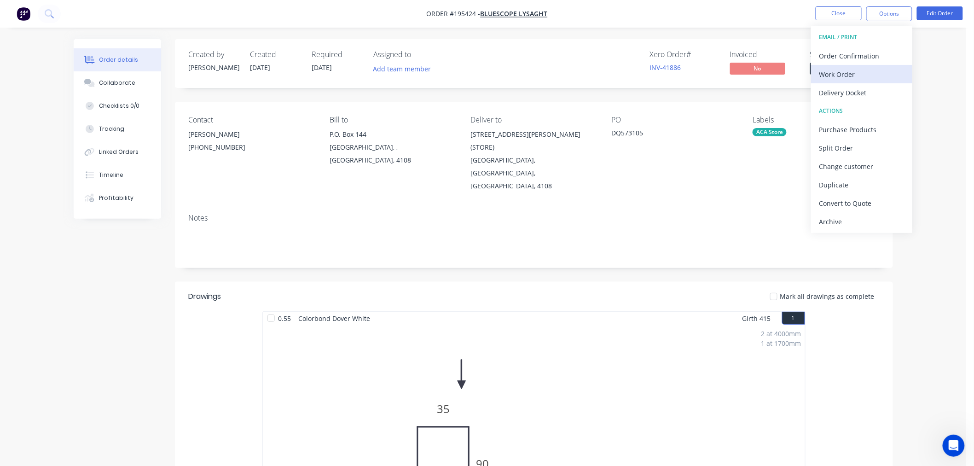
click at [871, 75] on div "Work Order" at bounding box center [861, 74] width 85 height 13
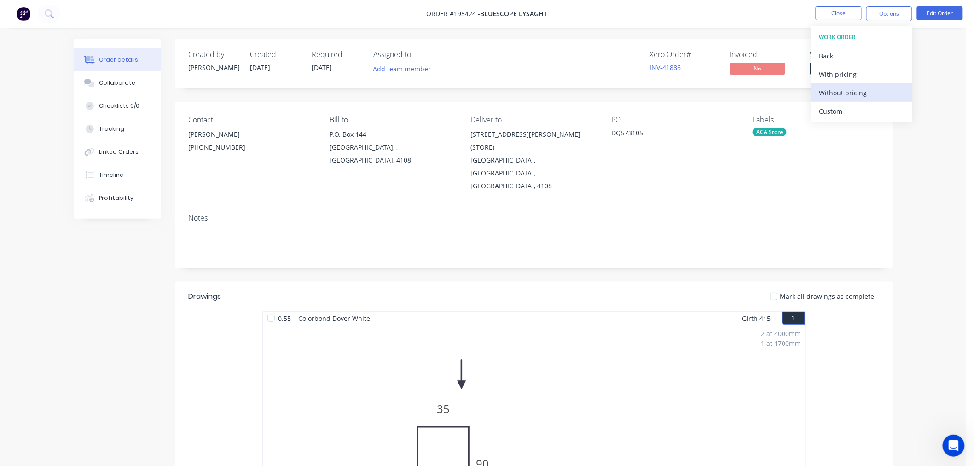
click at [839, 87] on div "Without pricing" at bounding box center [861, 92] width 85 height 13
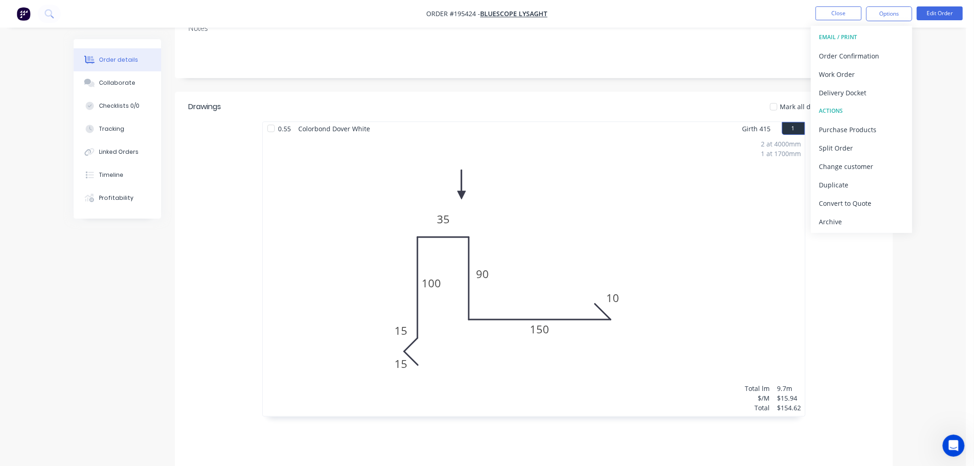
scroll to position [93, 0]
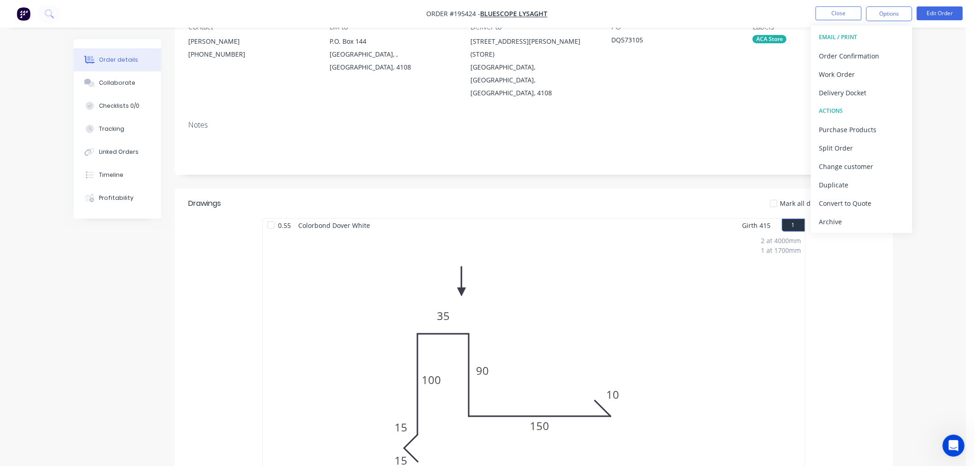
click at [951, 197] on div "Order details Collaborate Checklists 0/0 Tracking Linked Orders Timeline Profit…" at bounding box center [483, 301] width 966 height 789
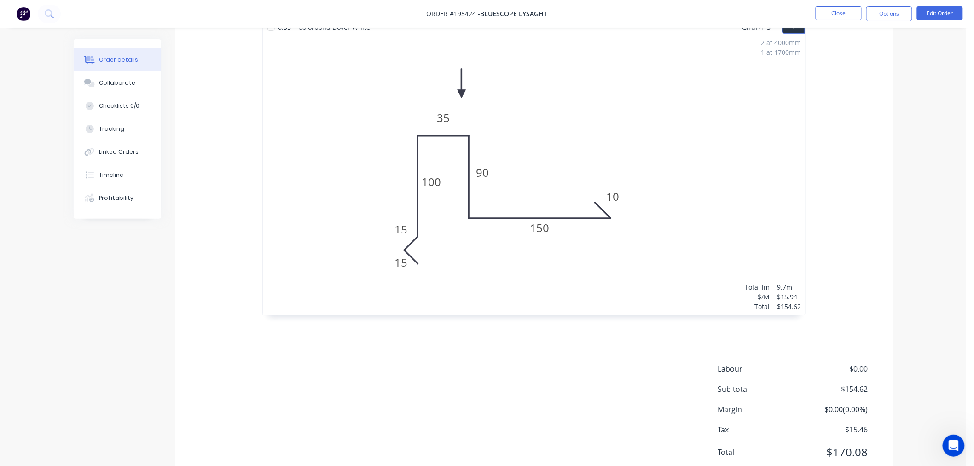
scroll to position [297, 0]
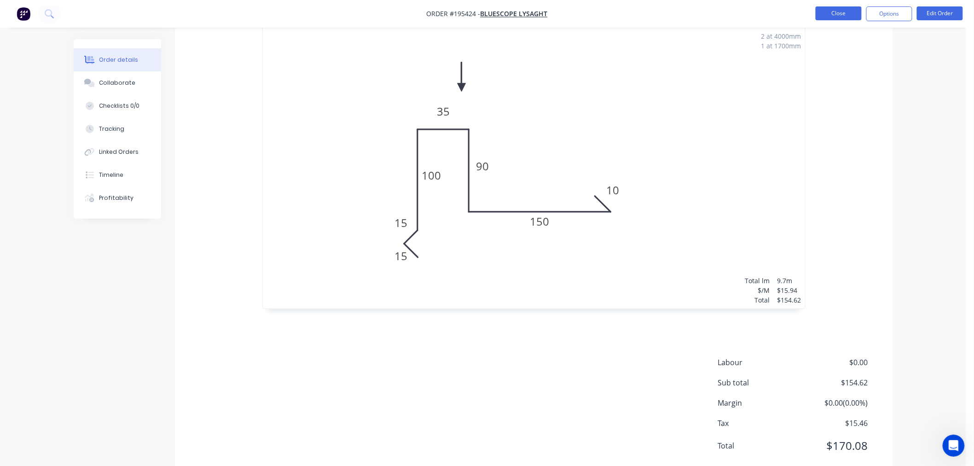
click at [835, 18] on button "Close" at bounding box center [839, 13] width 46 height 14
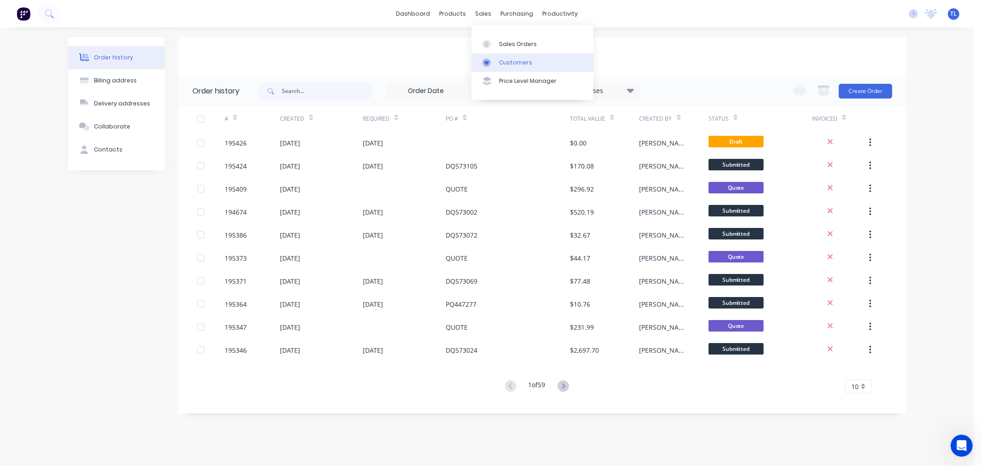
click at [494, 64] on div at bounding box center [489, 62] width 14 height 8
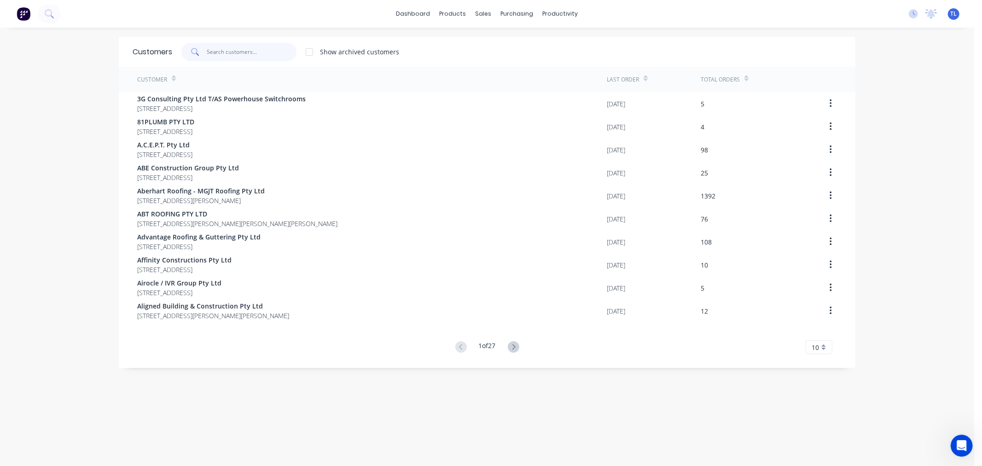
click at [259, 49] on input "text" at bounding box center [252, 52] width 90 height 18
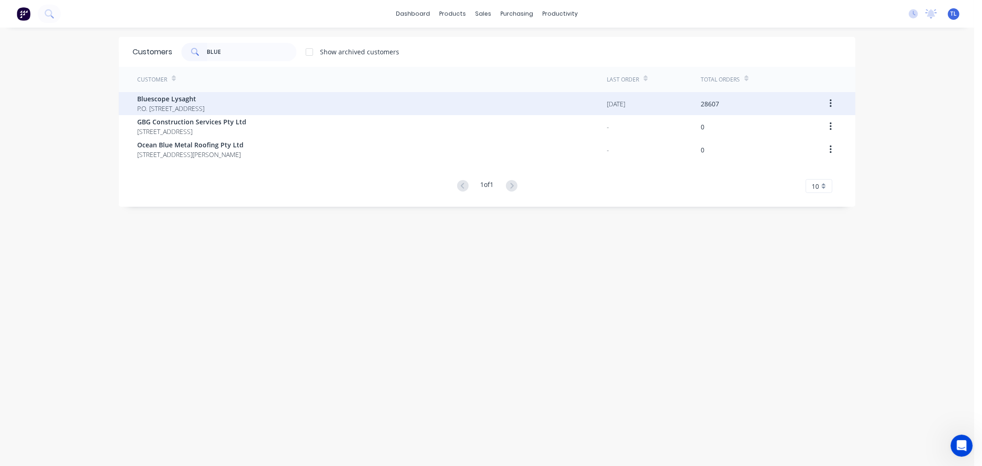
click at [204, 105] on span "P.O. [STREET_ADDRESS]" at bounding box center [170, 109] width 67 height 10
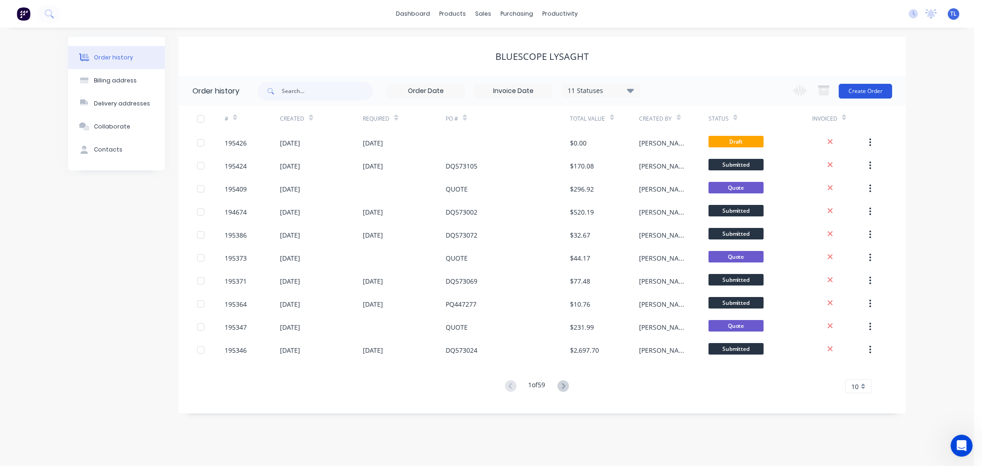
click at [858, 92] on button "Create Order" at bounding box center [865, 91] width 53 height 15
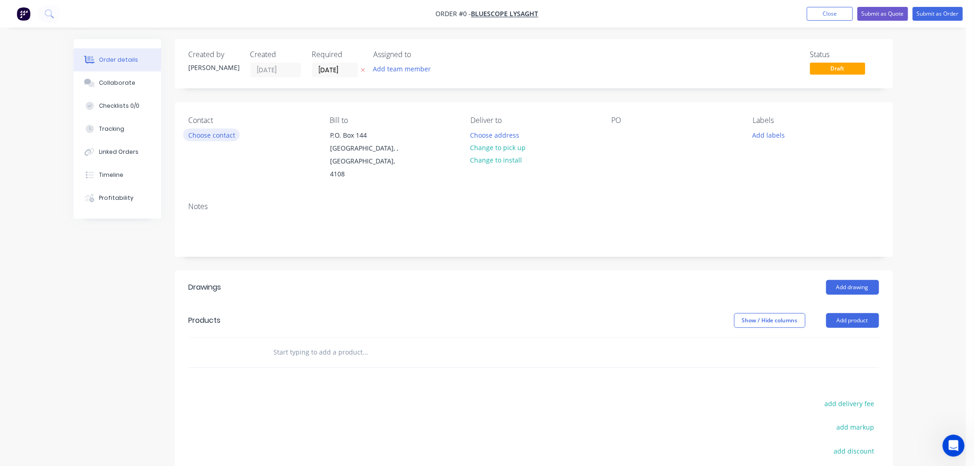
click at [226, 135] on button "Choose contact" at bounding box center [211, 134] width 57 height 12
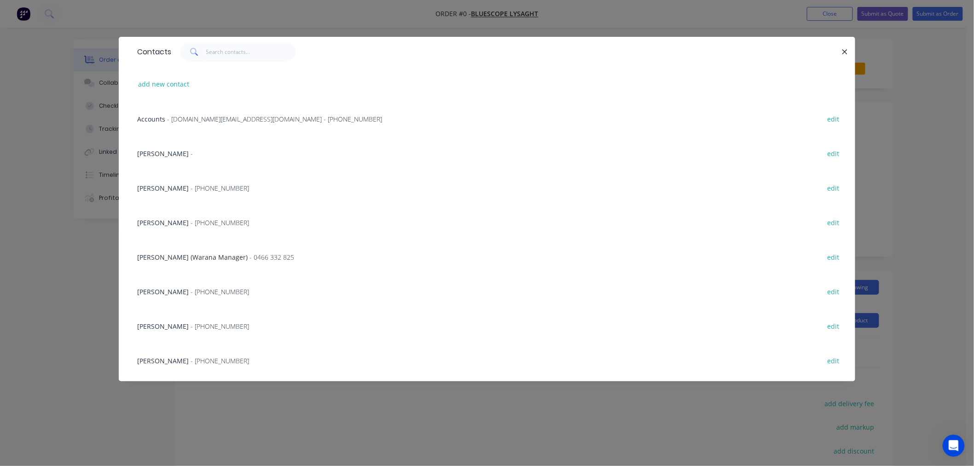
click at [226, 362] on span "- [PHONE_NUMBER]" at bounding box center [220, 360] width 58 height 9
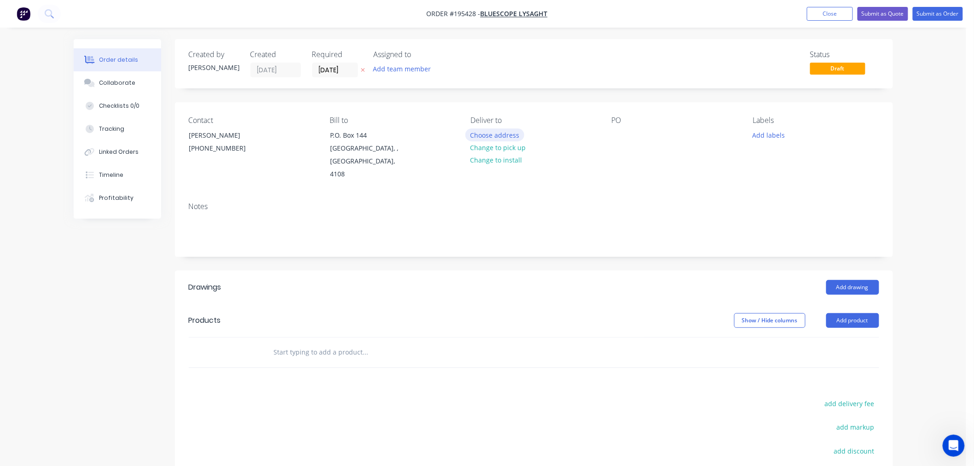
click at [499, 135] on button "Choose address" at bounding box center [494, 134] width 59 height 12
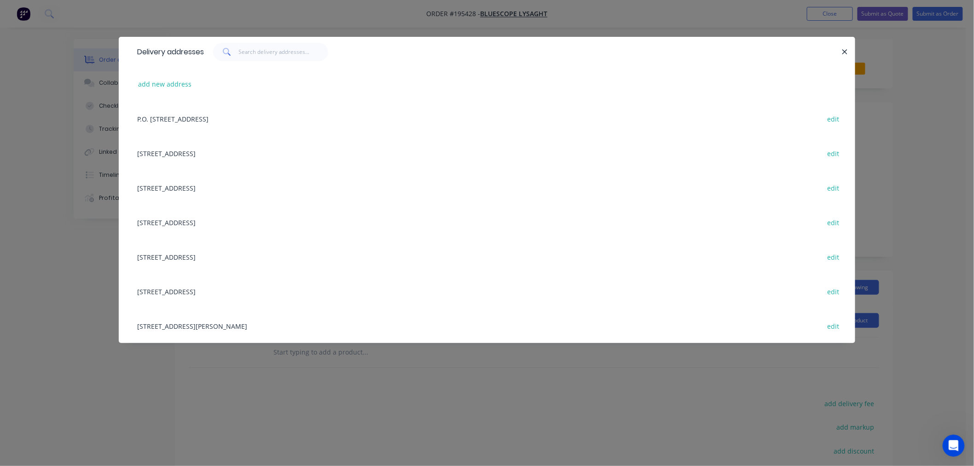
click at [247, 326] on div "[STREET_ADDRESS][PERSON_NAME] edit" at bounding box center [487, 325] width 709 height 35
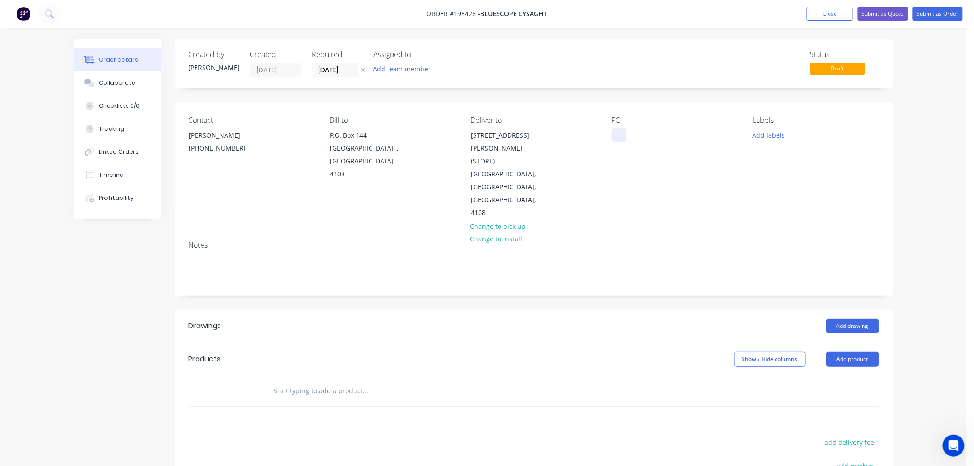
click at [616, 132] on div at bounding box center [619, 134] width 15 height 13
click at [775, 136] on button "Add labels" at bounding box center [769, 134] width 42 height 12
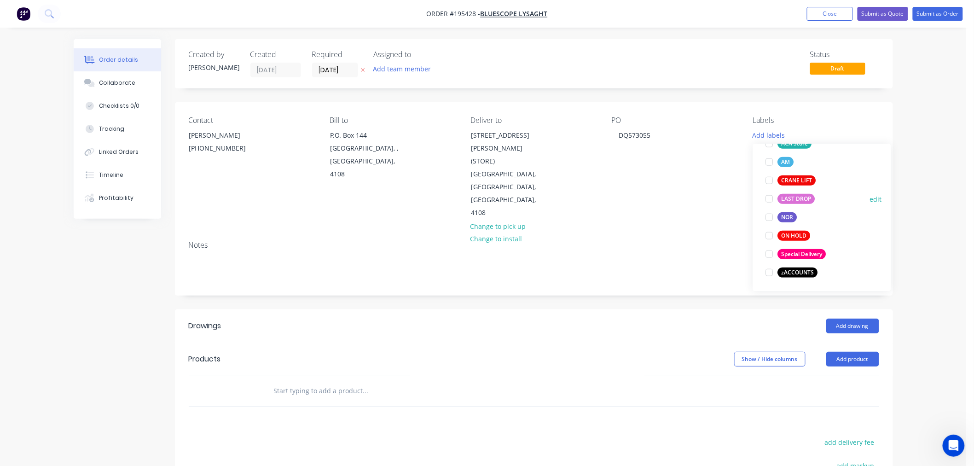
scroll to position [321, 0]
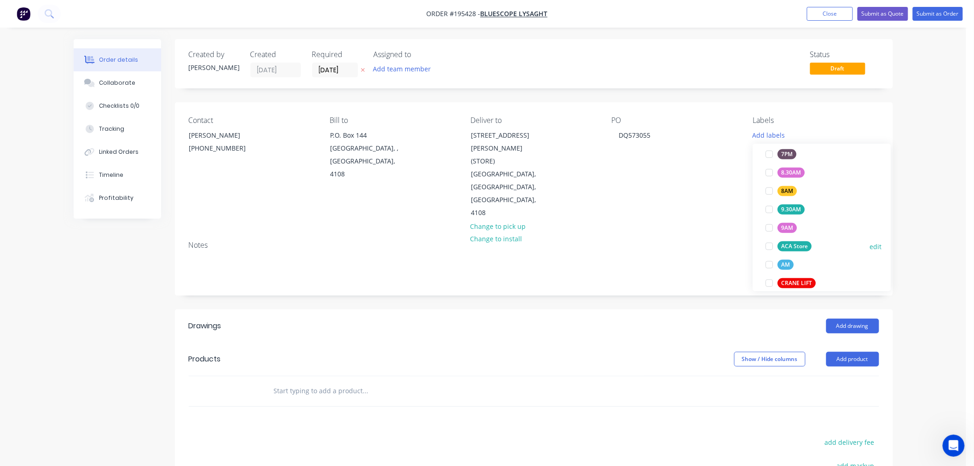
click at [794, 248] on div "ACA Store" at bounding box center [795, 246] width 34 height 10
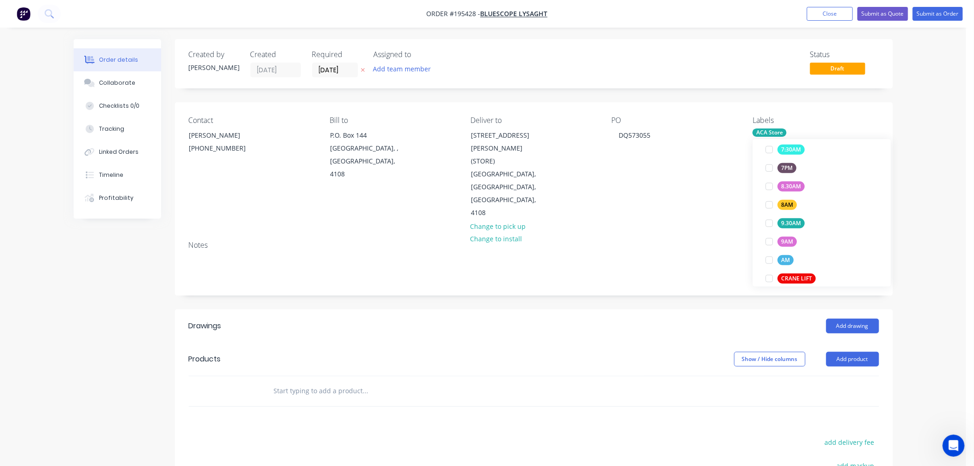
scroll to position [0, 0]
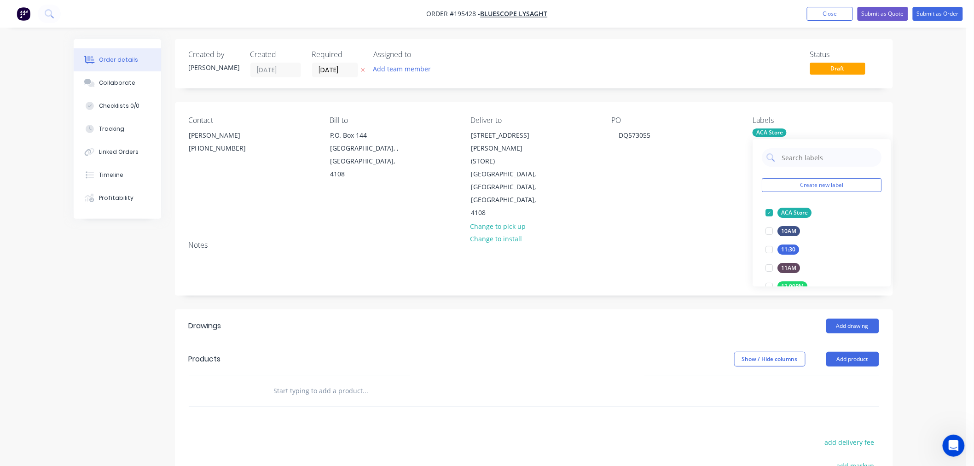
click at [819, 118] on div "Labels" at bounding box center [816, 120] width 126 height 9
click at [323, 74] on input "[DATE]" at bounding box center [335, 70] width 45 height 14
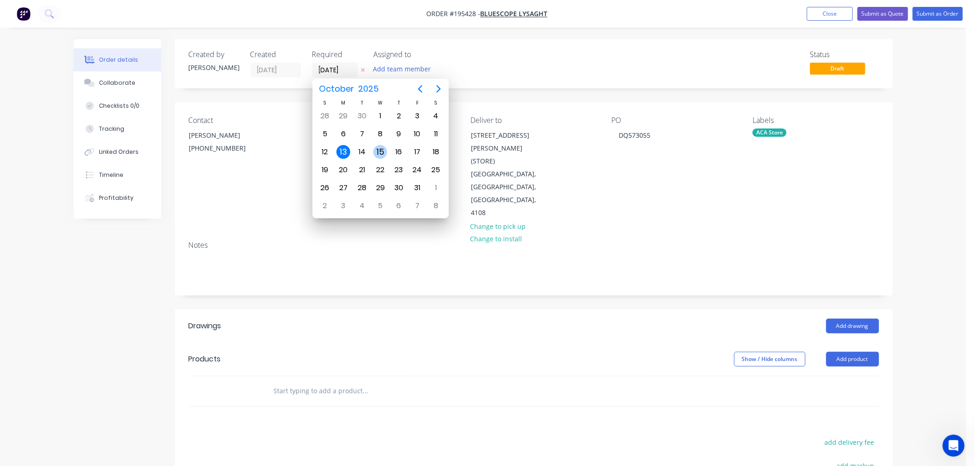
click at [373, 151] on div "15" at bounding box center [380, 151] width 18 height 17
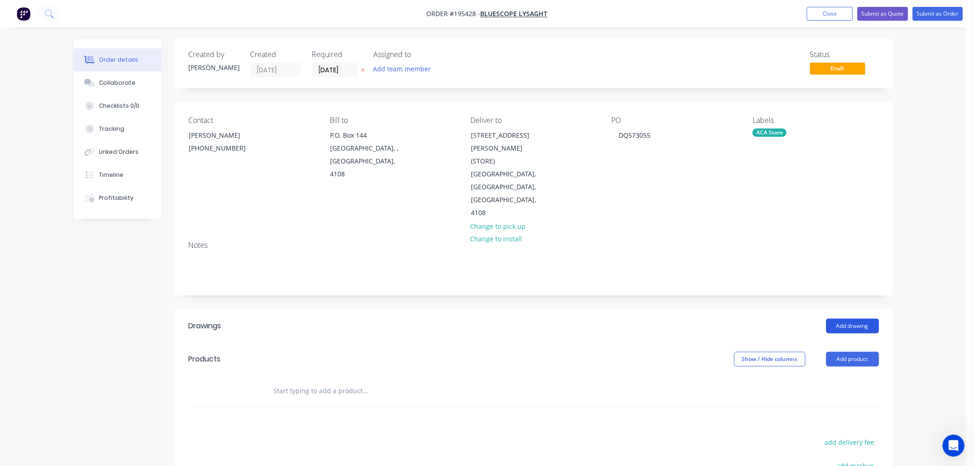
click at [845, 319] on button "Add drawing" at bounding box center [852, 326] width 53 height 15
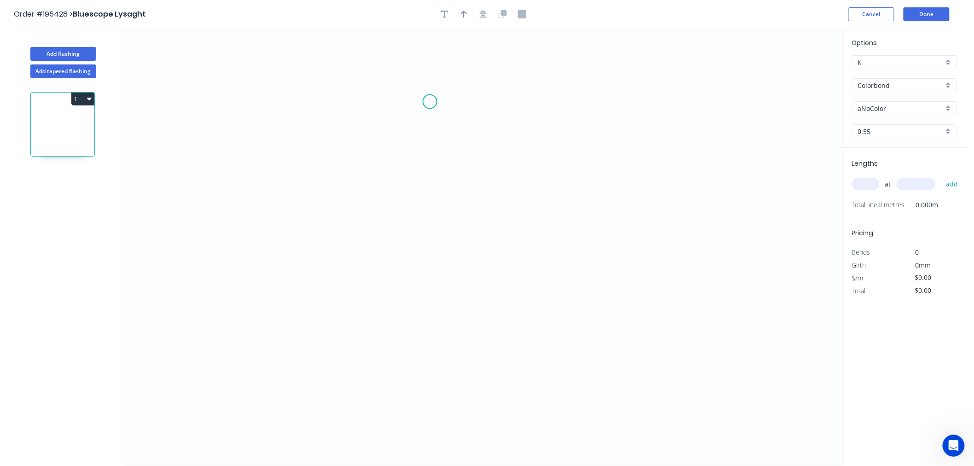
click at [430, 102] on icon "0" at bounding box center [483, 247] width 718 height 437
click at [295, 107] on icon "0" at bounding box center [483, 247] width 718 height 437
click at [274, 402] on icon "0 ?" at bounding box center [483, 247] width 718 height 437
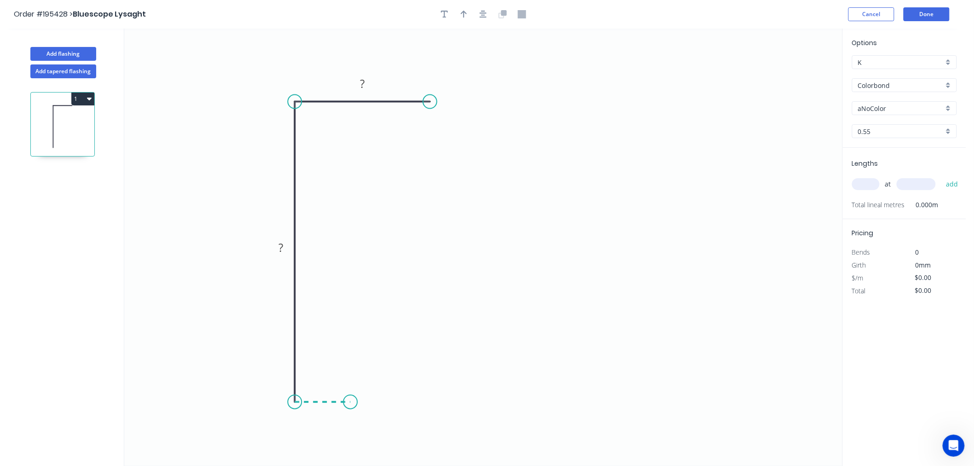
click at [350, 402] on icon at bounding box center [323, 402] width 56 height 0
click at [353, 278] on icon "0 ? ? ?" at bounding box center [483, 247] width 718 height 437
click at [465, 286] on icon "0 ? ? ? ?" at bounding box center [483, 247] width 718 height 437
click at [465, 286] on icon "0 ? ? ? ? ?" at bounding box center [483, 247] width 718 height 437
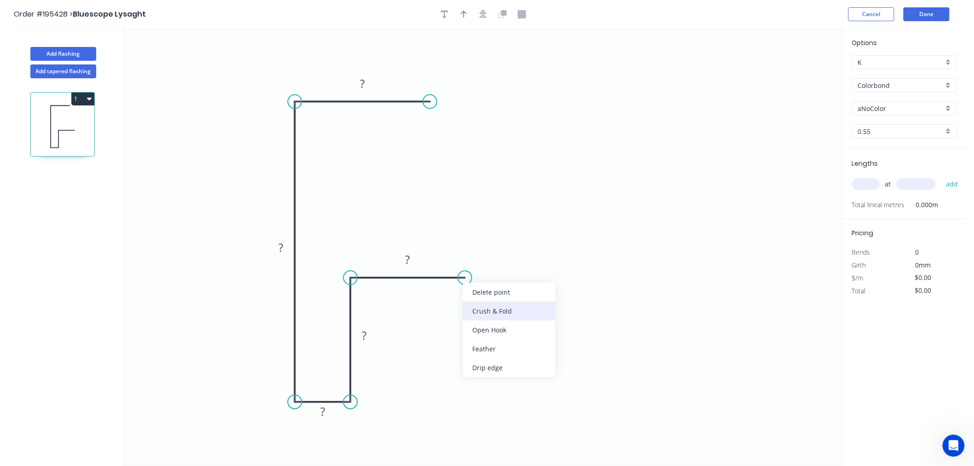
click at [473, 304] on div "Crush & Fold" at bounding box center [509, 311] width 93 height 19
click at [464, 296] on tspan "10" at bounding box center [459, 292] width 13 height 15
click at [504, 295] on icon "0 ? ? ? ? CF 15 ?" at bounding box center [483, 247] width 718 height 437
drag, startPoint x: 462, startPoint y: 301, endPoint x: 506, endPoint y: 312, distance: 46.0
click at [506, 312] on rect at bounding box center [497, 304] width 37 height 18
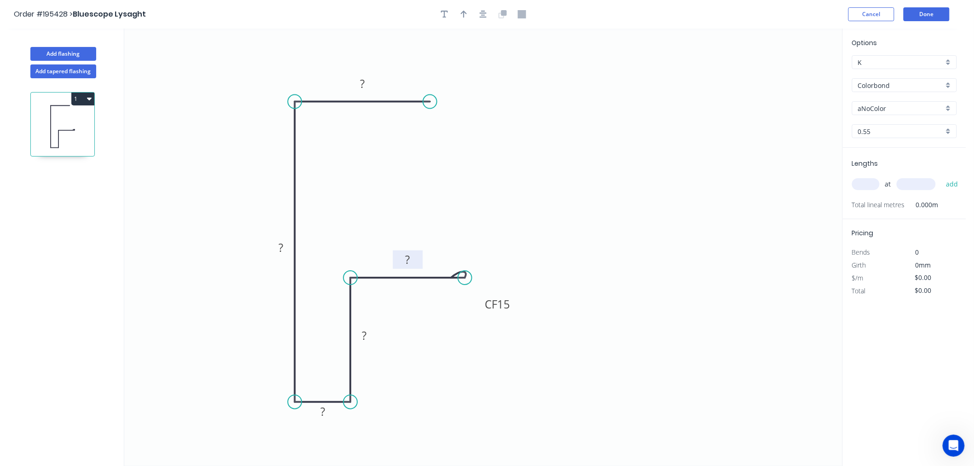
click at [411, 257] on rect at bounding box center [408, 260] width 18 height 13
click at [565, 209] on icon "0 50 204 20 84 CF 15 40" at bounding box center [483, 247] width 718 height 437
click at [464, 17] on icon "button" at bounding box center [464, 14] width 6 height 7
click at [799, 64] on icon "0 50 204 20 84 CF 15 40" at bounding box center [483, 247] width 718 height 437
drag, startPoint x: 797, startPoint y: 70, endPoint x: 197, endPoint y: 150, distance: 605.1
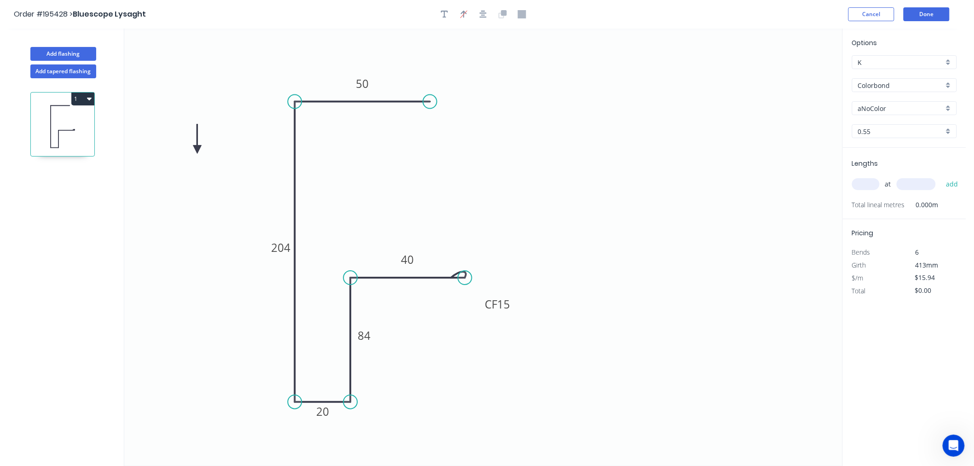
click at [197, 150] on icon at bounding box center [197, 138] width 8 height 29
drag, startPoint x: 195, startPoint y: 146, endPoint x: 319, endPoint y: 63, distance: 149.3
click at [319, 63] on icon at bounding box center [319, 52] width 8 height 29
click at [905, 105] on input "aNoColor" at bounding box center [901, 109] width 86 height 10
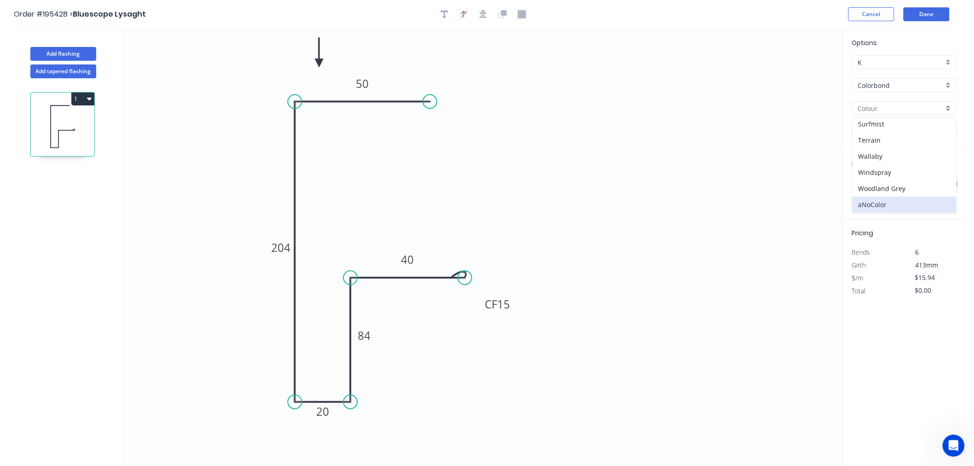
click at [773, 135] on icon "0 50 204 20 84 CF 15 40" at bounding box center [483, 247] width 718 height 437
click at [918, 108] on input "aNoColor" at bounding box center [901, 109] width 86 height 10
click at [900, 146] on div "Monument" at bounding box center [905, 147] width 104 height 16
click at [935, 17] on button "Done" at bounding box center [927, 14] width 46 height 14
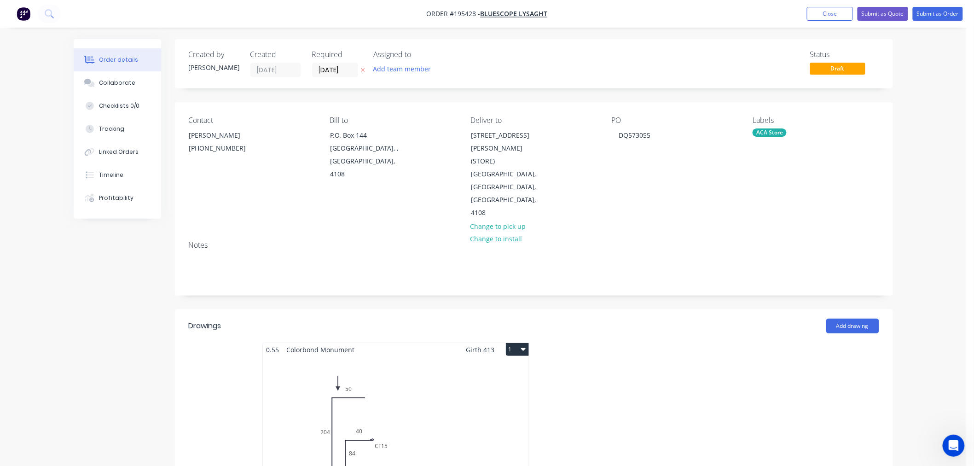
click at [521, 343] on button "1" at bounding box center [517, 349] width 23 height 13
click at [482, 365] on div "Use larger box size" at bounding box center [485, 371] width 71 height 13
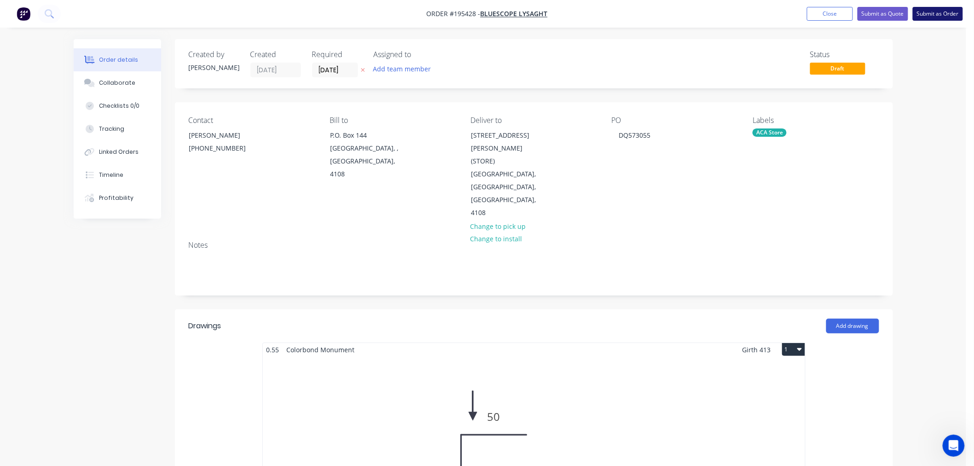
click at [930, 12] on button "Submit as Order" at bounding box center [938, 14] width 50 height 14
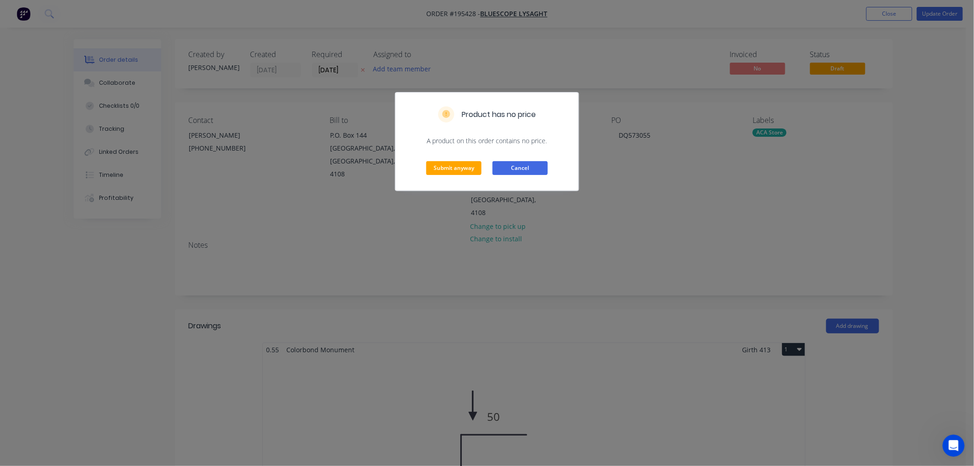
click at [522, 167] on button "Cancel" at bounding box center [520, 168] width 55 height 14
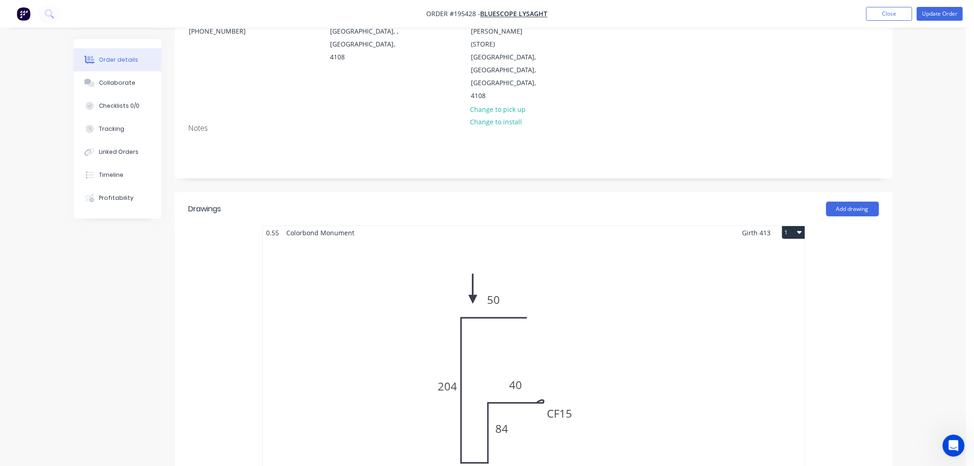
scroll to position [102, 0]
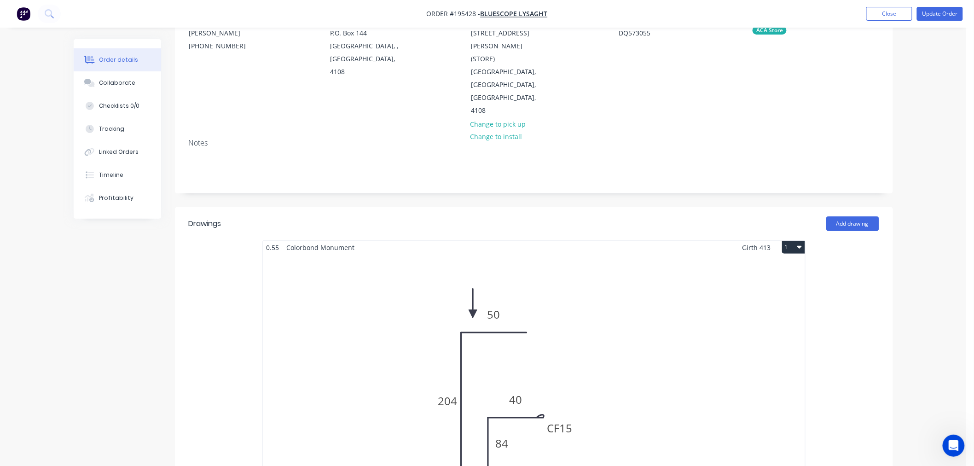
click at [709, 284] on div "Total lm $/M Total 0m $15.94 $0.00" at bounding box center [534, 394] width 542 height 281
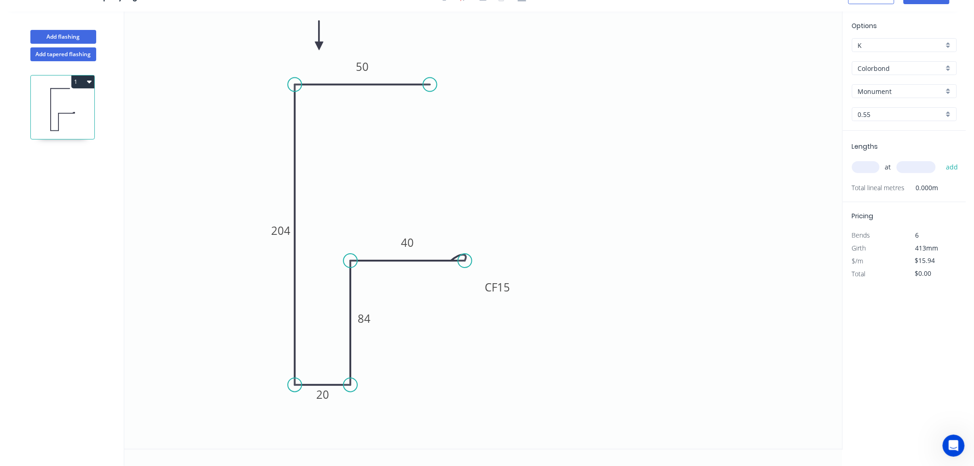
click at [860, 168] on input "text" at bounding box center [866, 167] width 28 height 12
click at [941, 159] on button "add" at bounding box center [952, 167] width 22 height 16
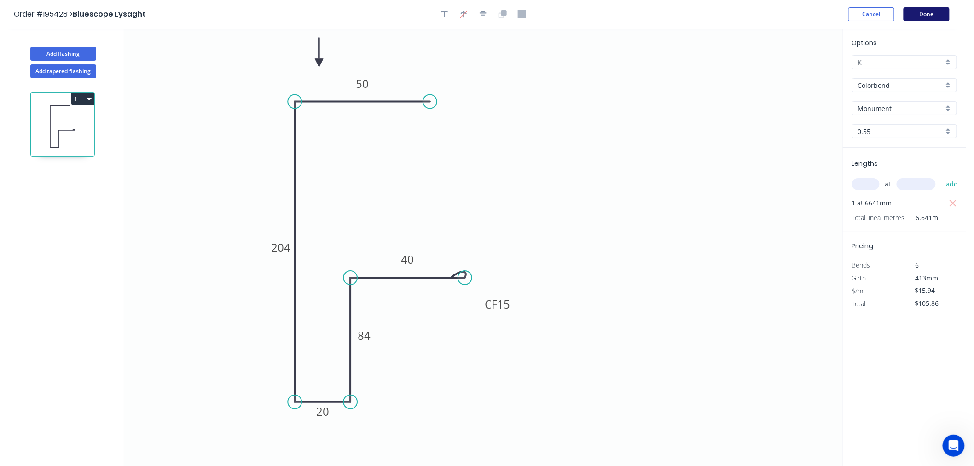
click at [921, 14] on button "Done" at bounding box center [927, 14] width 46 height 14
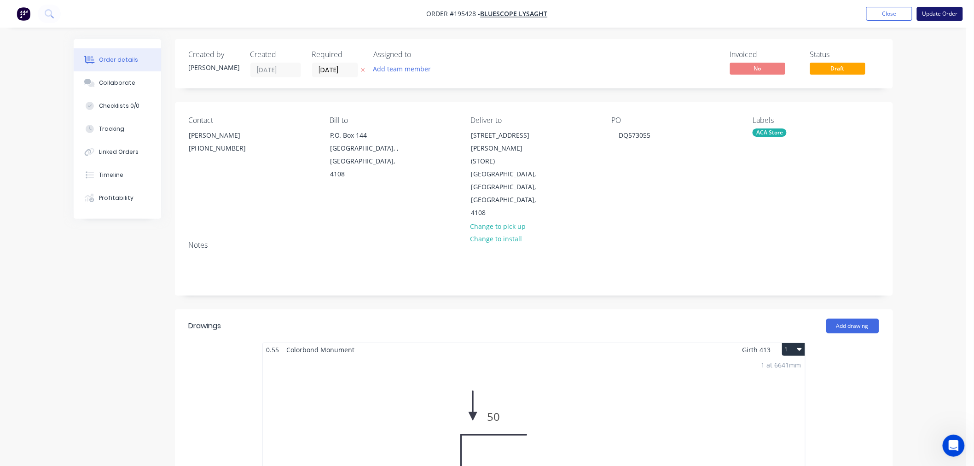
click at [936, 12] on button "Update Order" at bounding box center [940, 14] width 46 height 14
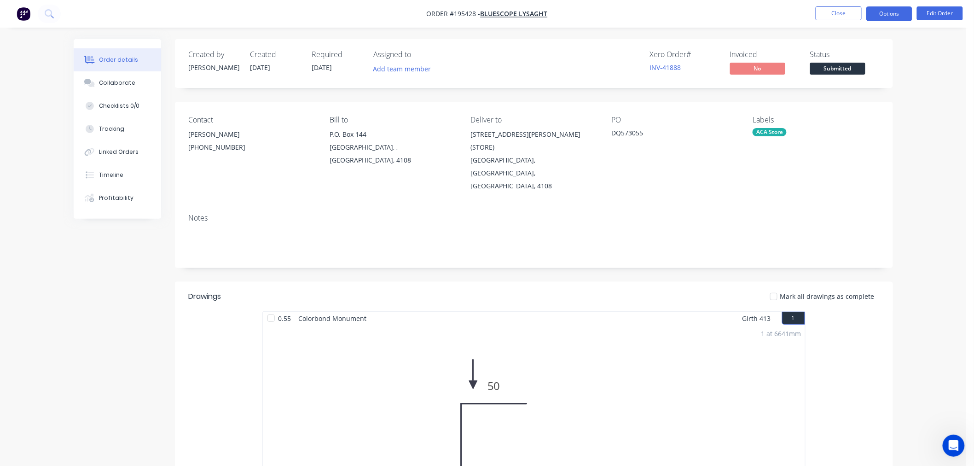
click at [887, 15] on button "Options" at bounding box center [889, 13] width 46 height 15
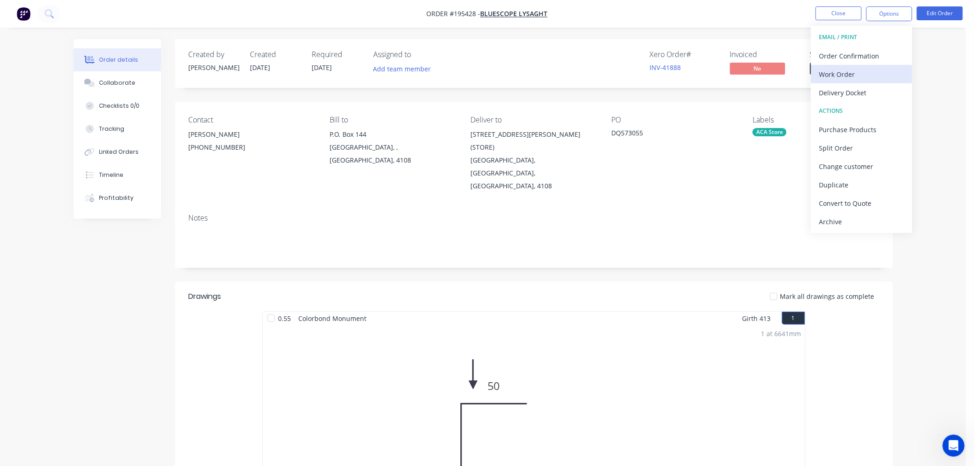
click at [882, 77] on div "Work Order" at bounding box center [861, 74] width 85 height 13
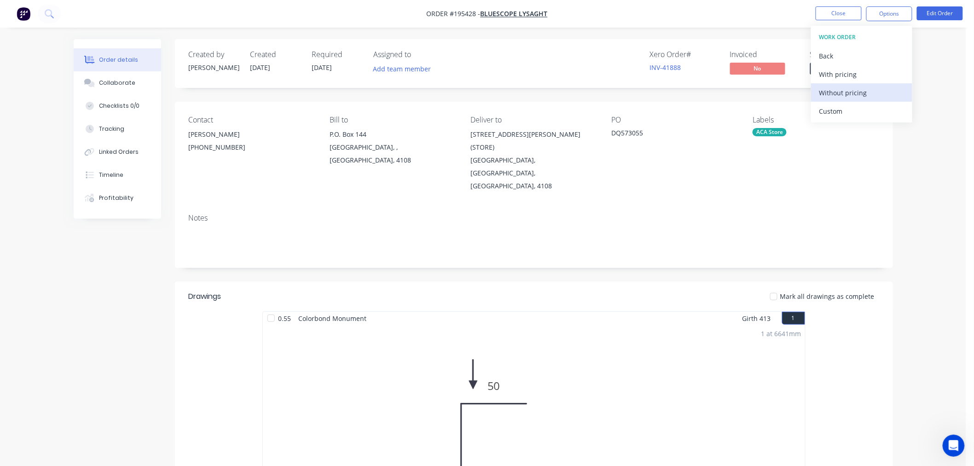
click at [866, 99] on div "Without pricing" at bounding box center [861, 92] width 85 height 13
click at [640, 171] on div "Contact [PERSON_NAME] [PHONE_NUMBER] Bill to P.O. [GEOGRAPHIC_DATA] Deliver to …" at bounding box center [534, 154] width 718 height 105
click at [715, 356] on div "1 at 6641mm Total lm $/M Total 6.641m $15.94 $105.86" at bounding box center [534, 465] width 542 height 281
click at [945, 7] on button "Edit Order" at bounding box center [940, 13] width 46 height 14
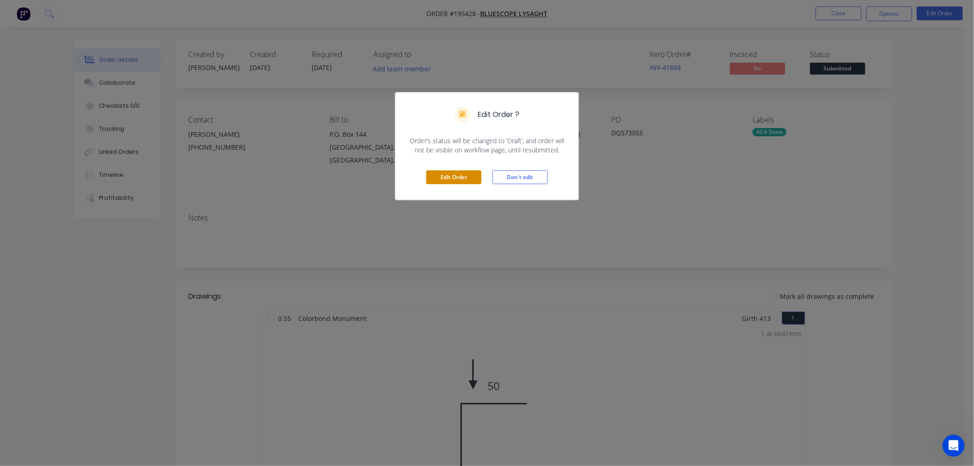
click at [450, 180] on button "Edit Order" at bounding box center [453, 177] width 55 height 14
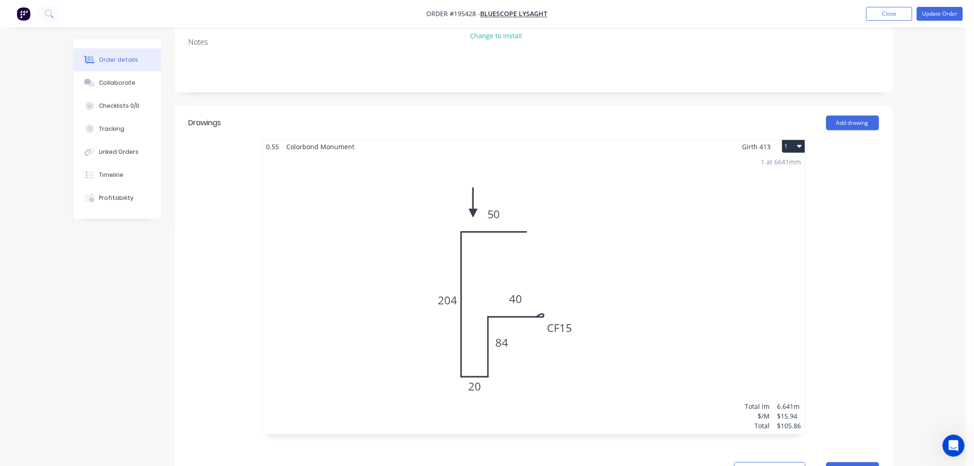
scroll to position [204, 0]
click at [622, 207] on div "1 at 6641mm Total lm $/M Total 6.641m $15.94 $105.86" at bounding box center [534, 292] width 542 height 281
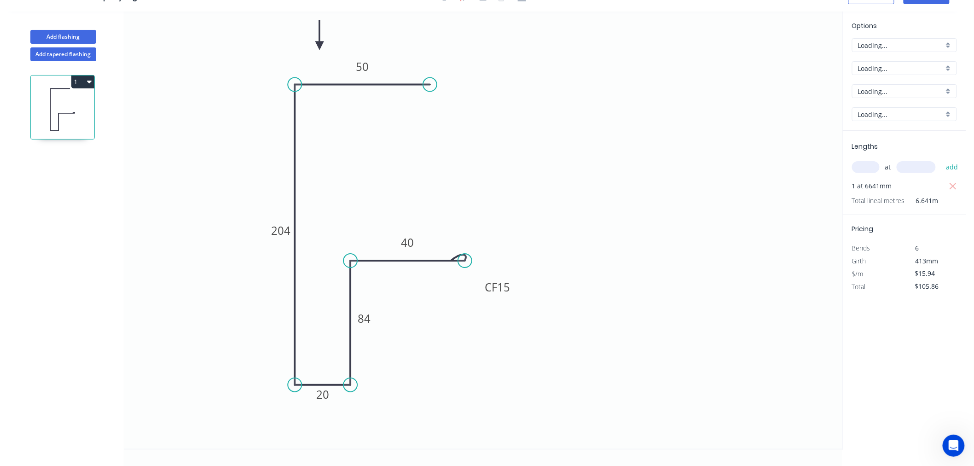
scroll to position [17, 0]
click at [504, 285] on tspan "15" at bounding box center [503, 286] width 13 height 15
click at [586, 247] on icon "0 50 204 20 84 CF 10 40" at bounding box center [483, 230] width 718 height 437
click at [506, 286] on tspan "10" at bounding box center [503, 286] width 13 height 15
click at [635, 269] on icon "0 50 204 20 84 CF 15 40" at bounding box center [483, 230] width 718 height 437
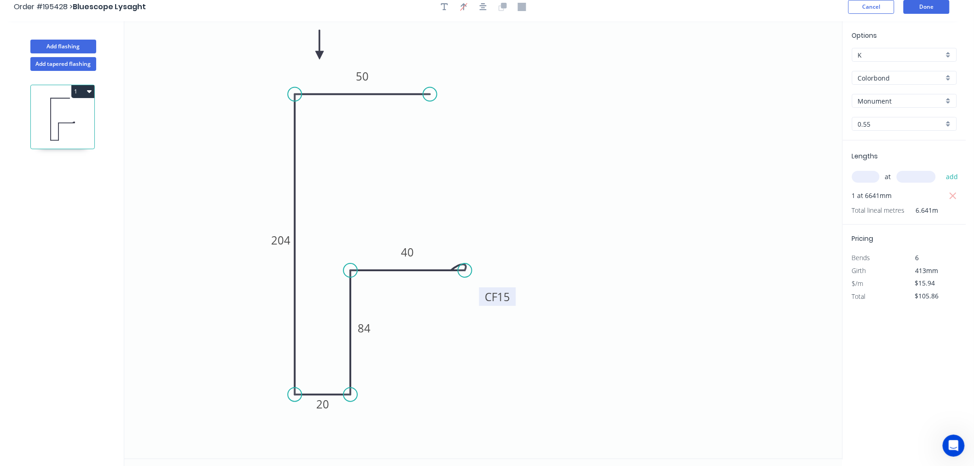
scroll to position [0, 0]
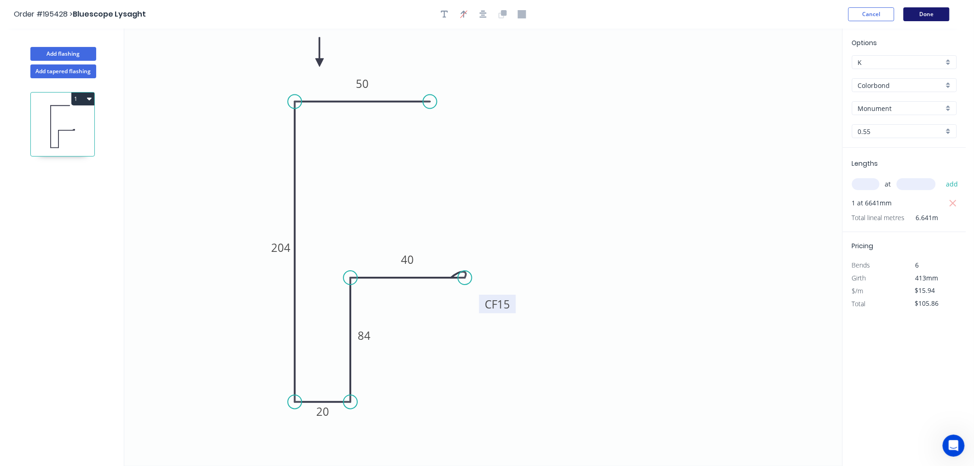
click at [940, 15] on button "Done" at bounding box center [927, 14] width 46 height 14
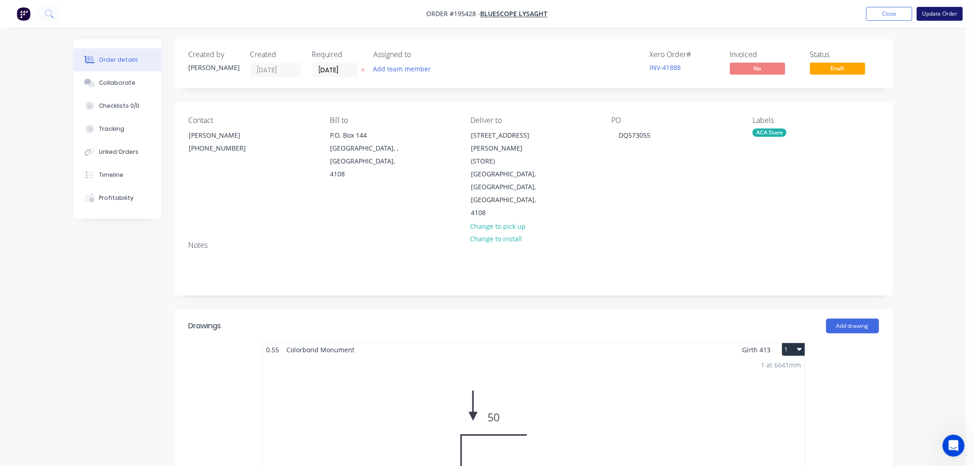
click at [924, 17] on button "Update Order" at bounding box center [940, 14] width 46 height 14
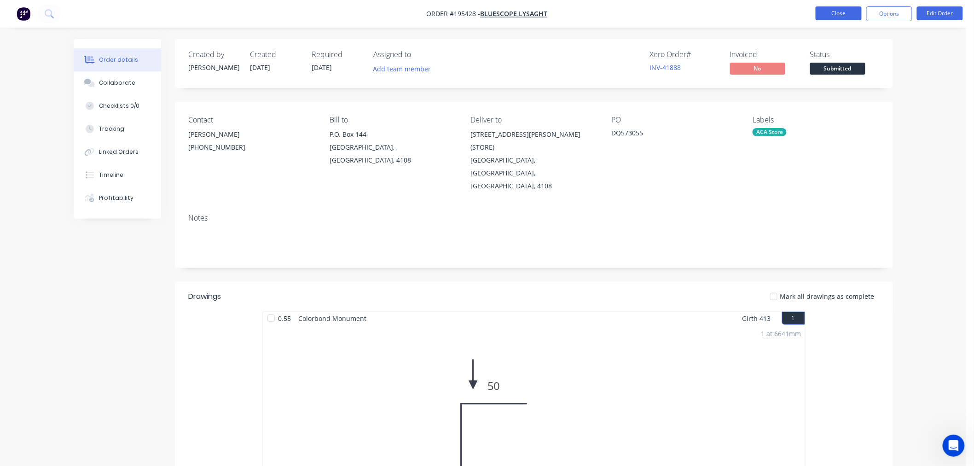
click at [839, 17] on button "Close" at bounding box center [839, 13] width 46 height 14
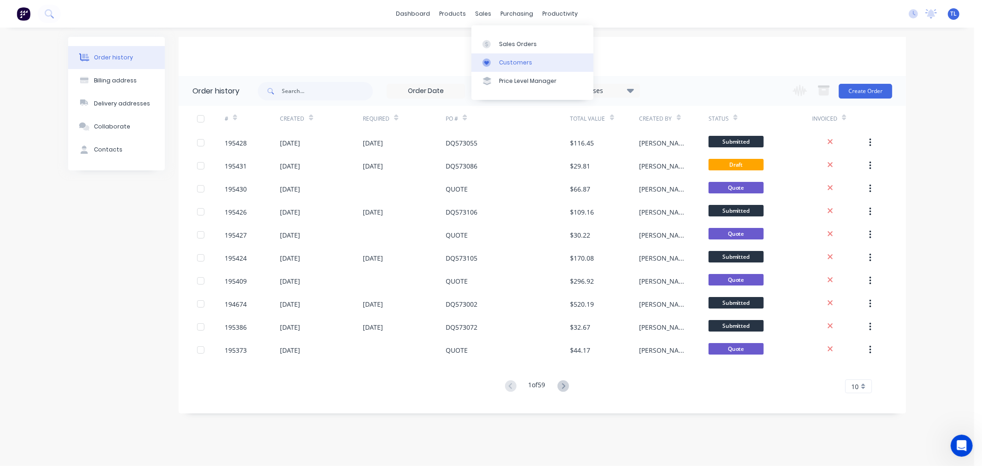
click at [491, 60] on div at bounding box center [489, 62] width 14 height 8
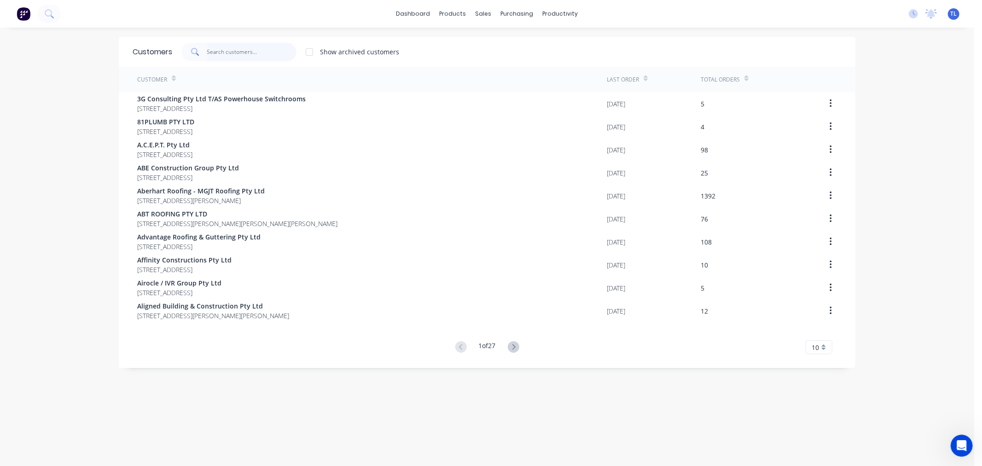
click at [256, 49] on input "text" at bounding box center [252, 52] width 90 height 18
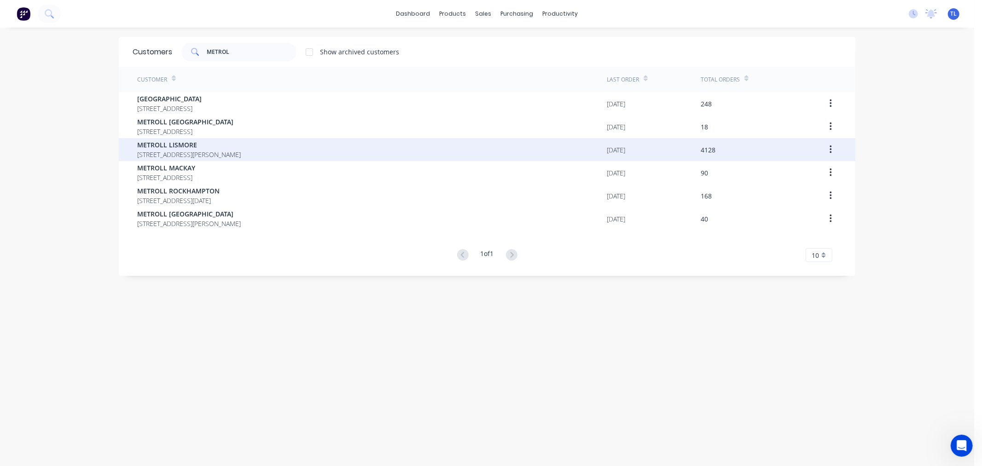
click at [219, 144] on span "METROLL LISMORE" at bounding box center [189, 145] width 104 height 10
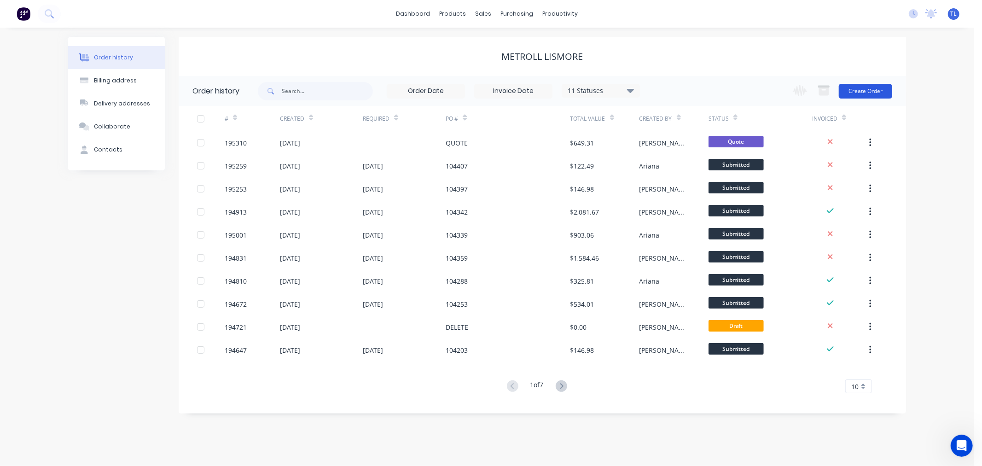
click at [858, 98] on button "Create Order" at bounding box center [865, 91] width 53 height 15
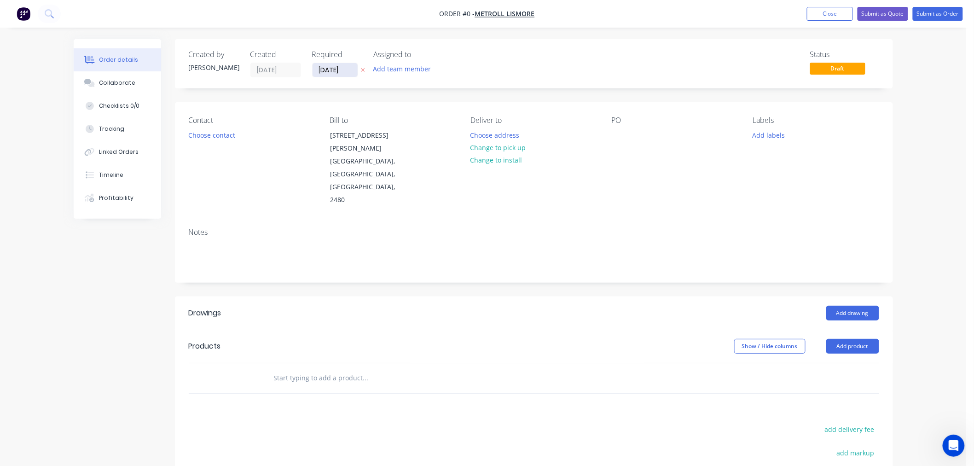
click at [329, 68] on input "[DATE]" at bounding box center [335, 70] width 45 height 14
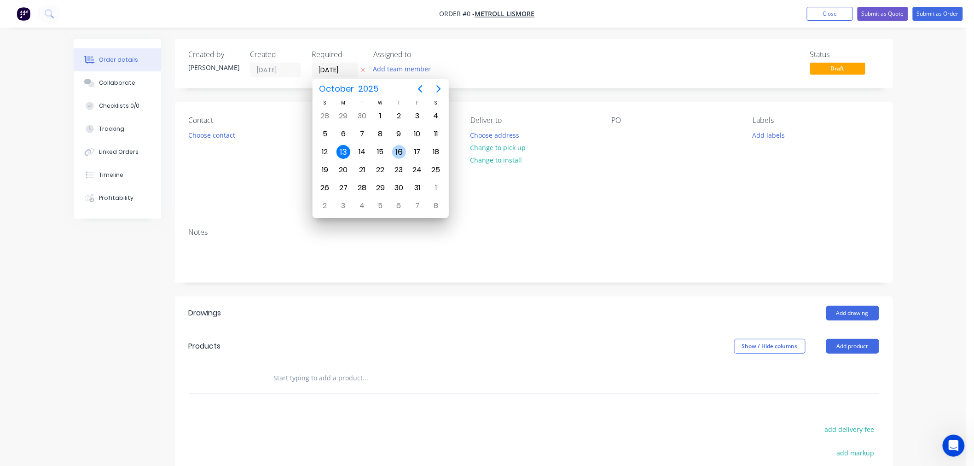
click at [394, 147] on div "16" at bounding box center [399, 152] width 14 height 14
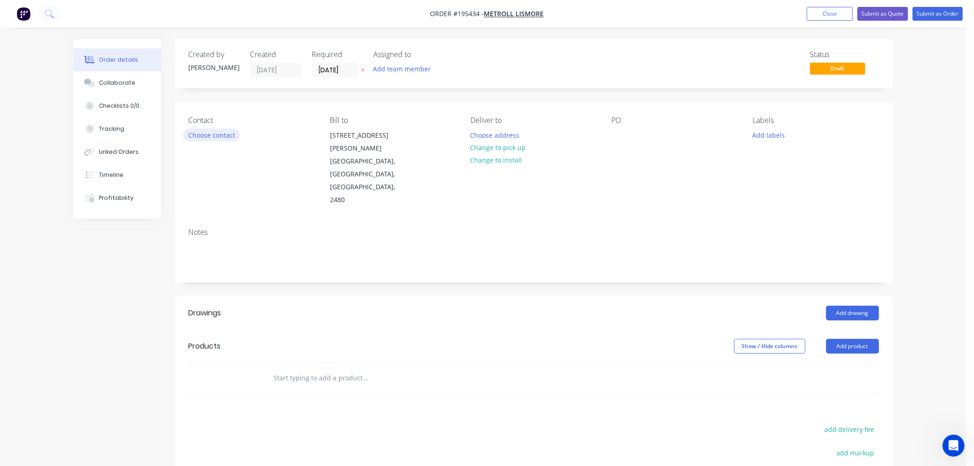
click at [215, 138] on button "Choose contact" at bounding box center [211, 134] width 57 height 12
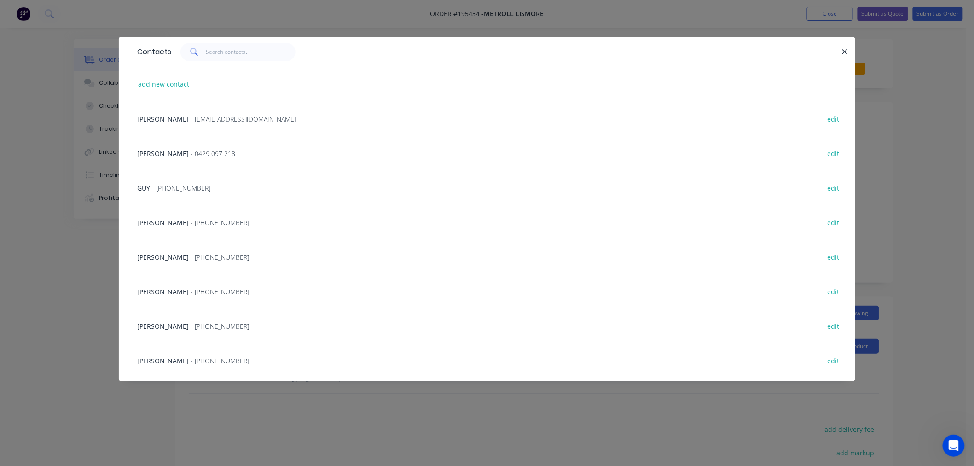
click at [157, 324] on span "[PERSON_NAME]" at bounding box center [163, 326] width 52 height 9
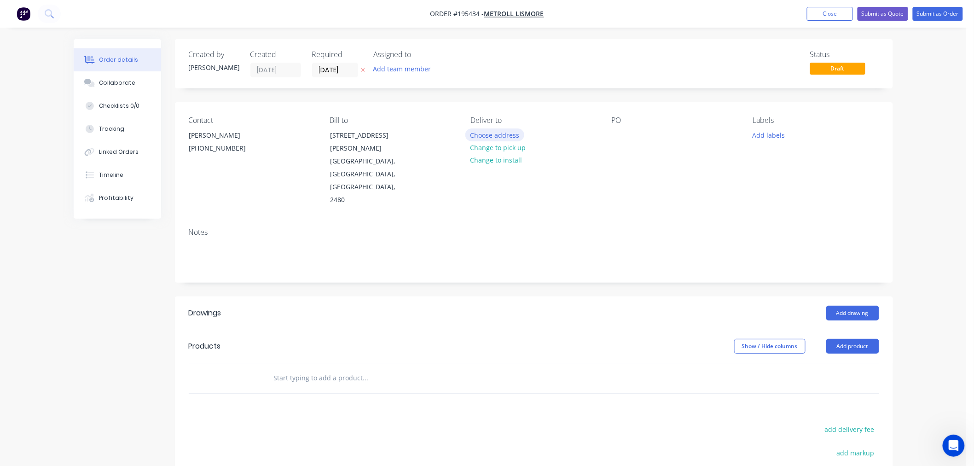
click at [492, 132] on button "Choose address" at bounding box center [494, 134] width 59 height 12
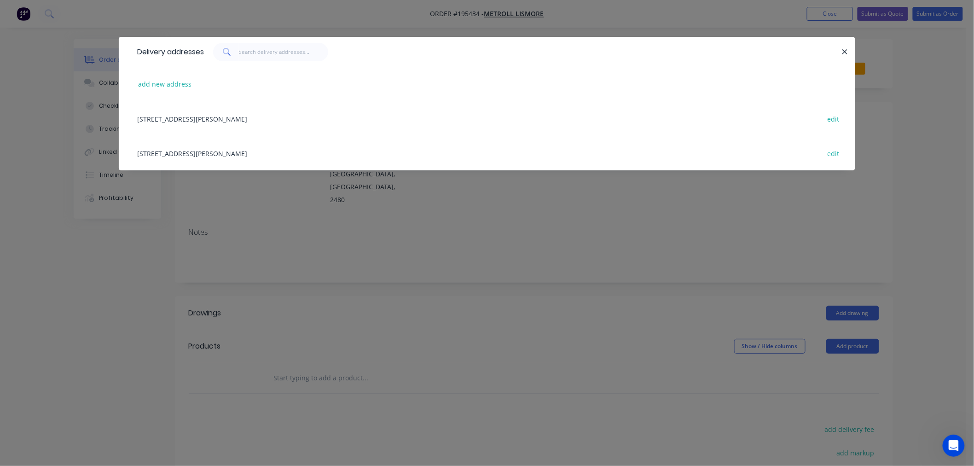
click at [311, 122] on div "[STREET_ADDRESS][PERSON_NAME] edit" at bounding box center [487, 118] width 709 height 35
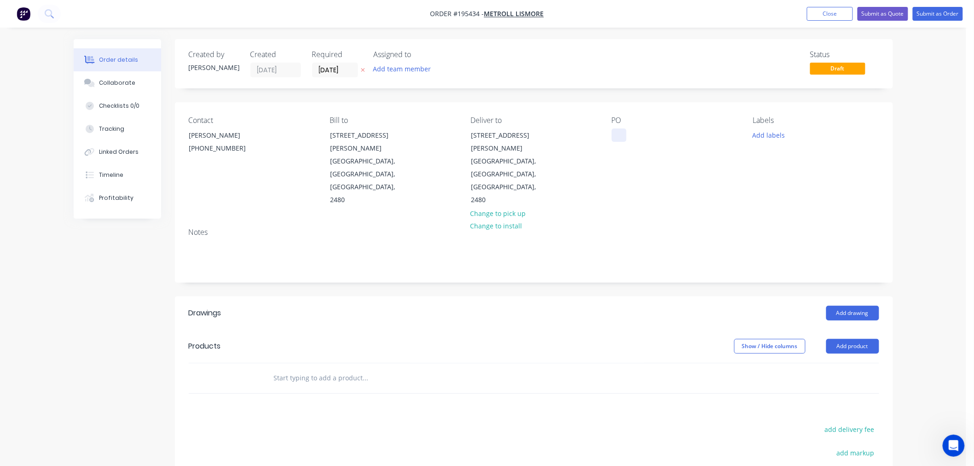
click at [617, 137] on div at bounding box center [619, 134] width 15 height 13
click at [761, 134] on button "Add labels" at bounding box center [769, 134] width 42 height 12
click at [805, 111] on div "Contact [PERSON_NAME] [PHONE_NUMBER] Bill to [STREET_ADDRESS][GEOGRAPHIC_DATA][…" at bounding box center [534, 161] width 718 height 118
click at [844, 306] on button "Add drawing" at bounding box center [852, 313] width 53 height 15
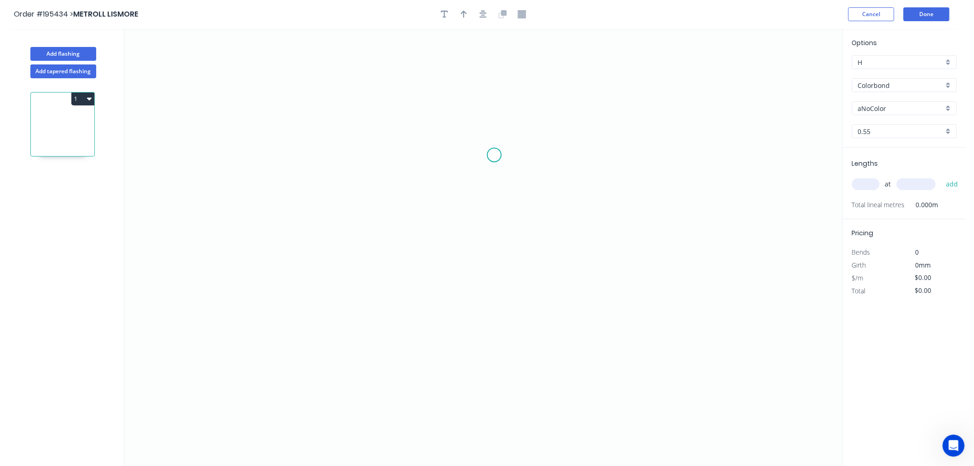
click at [494, 155] on icon "0" at bounding box center [483, 247] width 718 height 437
click at [293, 137] on icon "0" at bounding box center [483, 247] width 718 height 437
click at [297, 261] on icon "0 ?" at bounding box center [483, 247] width 718 height 437
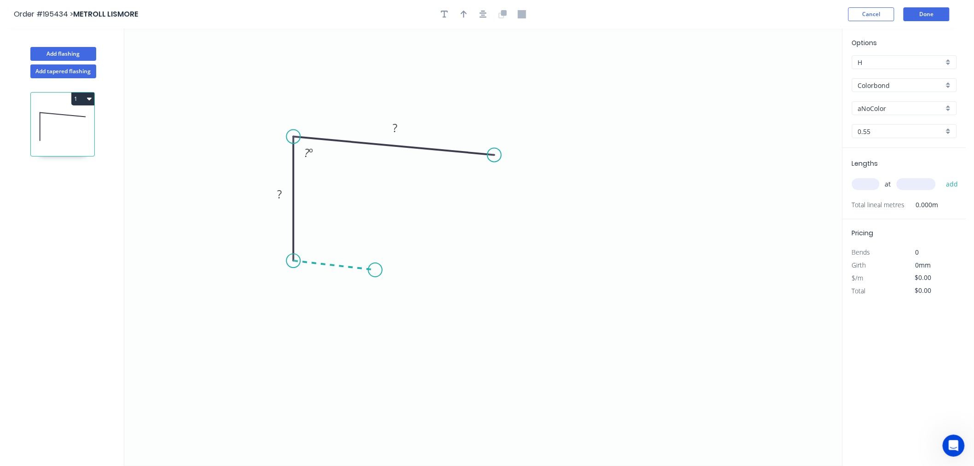
click at [375, 270] on icon "0 ? ? ? º" at bounding box center [483, 247] width 718 height 437
click at [375, 270] on circle at bounding box center [375, 270] width 14 height 14
click at [384, 332] on div "Feather" at bounding box center [421, 339] width 93 height 19
click at [396, 301] on div "Flip bend" at bounding box center [421, 303] width 93 height 19
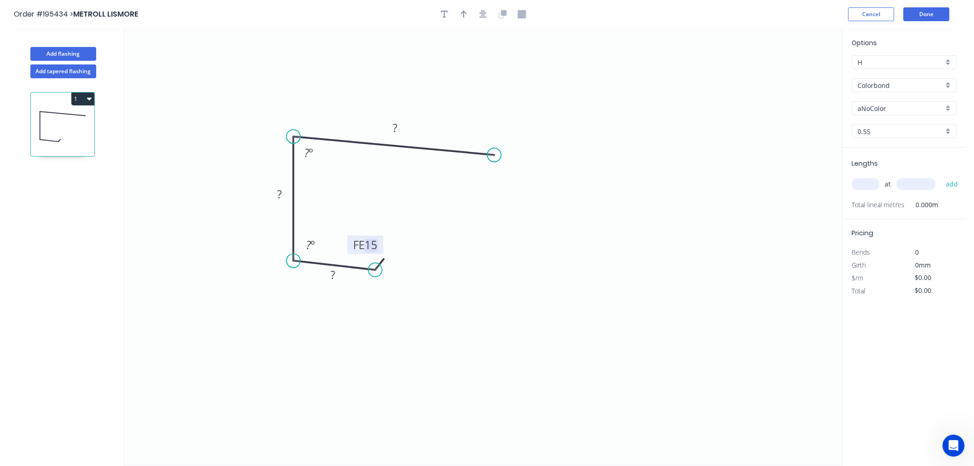
click at [370, 246] on tspan "15" at bounding box center [371, 244] width 13 height 15
drag, startPoint x: 376, startPoint y: 236, endPoint x: 433, endPoint y: 277, distance: 70.3
click at [433, 277] on rect at bounding box center [423, 286] width 36 height 18
click at [494, 159] on circle at bounding box center [495, 155] width 14 height 14
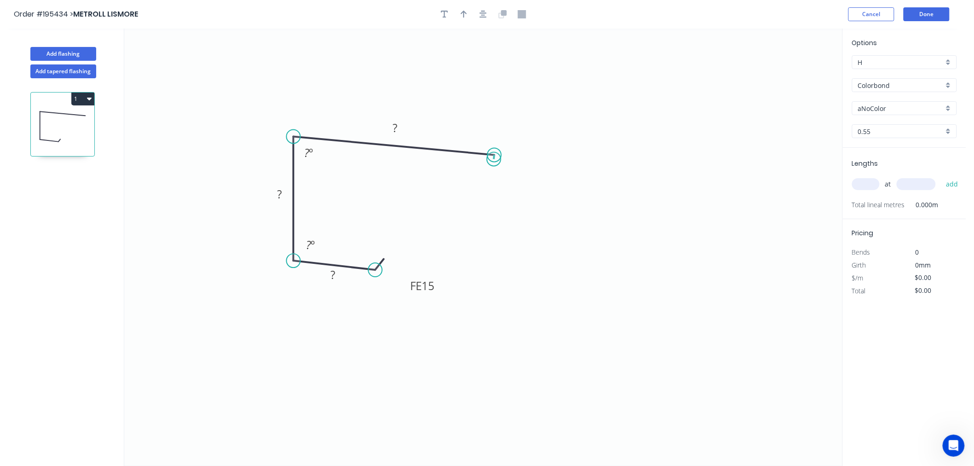
click at [494, 159] on circle at bounding box center [495, 155] width 14 height 14
click at [517, 231] on div "Feather" at bounding box center [540, 228] width 93 height 19
click at [512, 134] on tspan "15" at bounding box center [513, 132] width 13 height 15
drag, startPoint x: 524, startPoint y: 138, endPoint x: 572, endPoint y: 184, distance: 66.8
click at [572, 184] on rect at bounding box center [557, 178] width 36 height 18
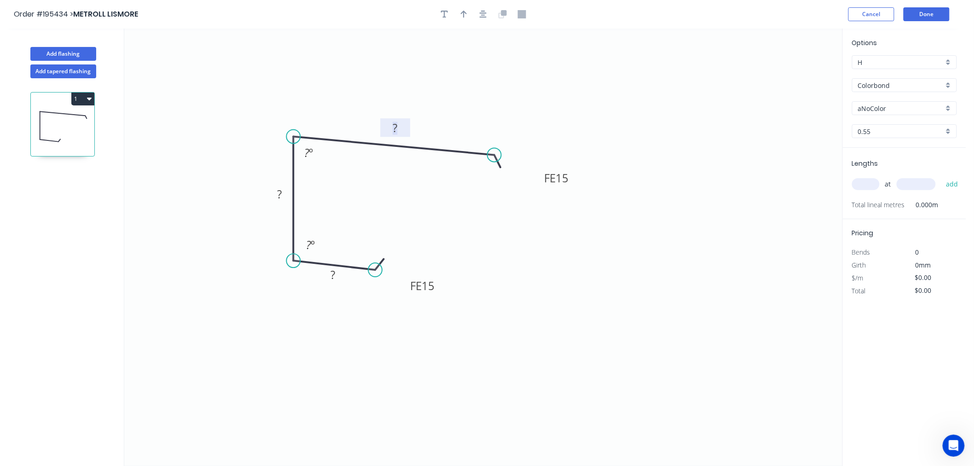
click at [402, 128] on rect at bounding box center [395, 128] width 18 height 13
click at [275, 187] on rect at bounding box center [280, 194] width 30 height 18
click at [277, 192] on rect at bounding box center [279, 194] width 18 height 13
click at [621, 253] on icon "0 FE 15 35 87 FE 15 135 88 º 92 º" at bounding box center [483, 247] width 718 height 437
click at [909, 111] on input "aNoColor" at bounding box center [901, 109] width 86 height 10
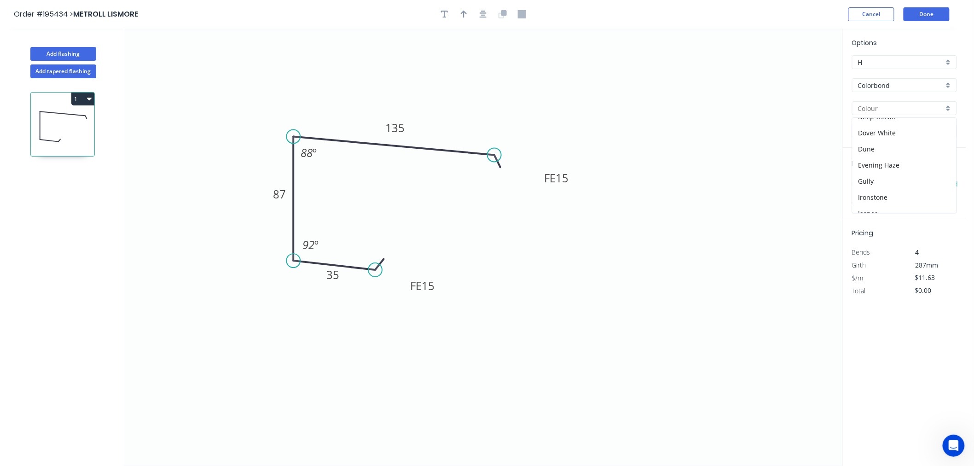
scroll to position [307, 0]
click at [889, 168] on div "Surfmist" at bounding box center [905, 174] width 104 height 16
click at [907, 125] on div "0.55" at bounding box center [904, 131] width 105 height 14
click at [899, 181] on div "1.2" at bounding box center [905, 181] width 104 height 16
click at [870, 186] on input "text" at bounding box center [866, 184] width 28 height 12
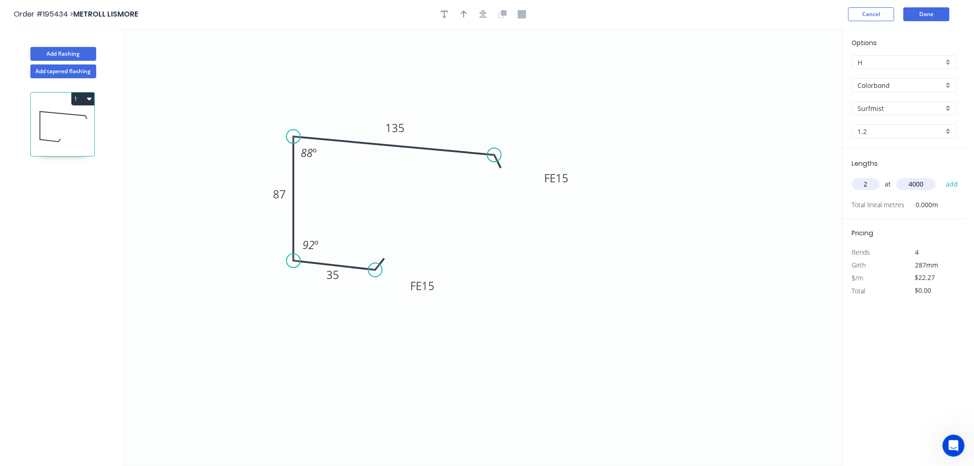
click at [941, 176] on button "add" at bounding box center [952, 184] width 22 height 16
click at [728, 212] on icon "0 FE 15 35 87 FE 15 135 88 º 92 º" at bounding box center [483, 247] width 718 height 437
click at [933, 17] on button "Done" at bounding box center [927, 14] width 46 height 14
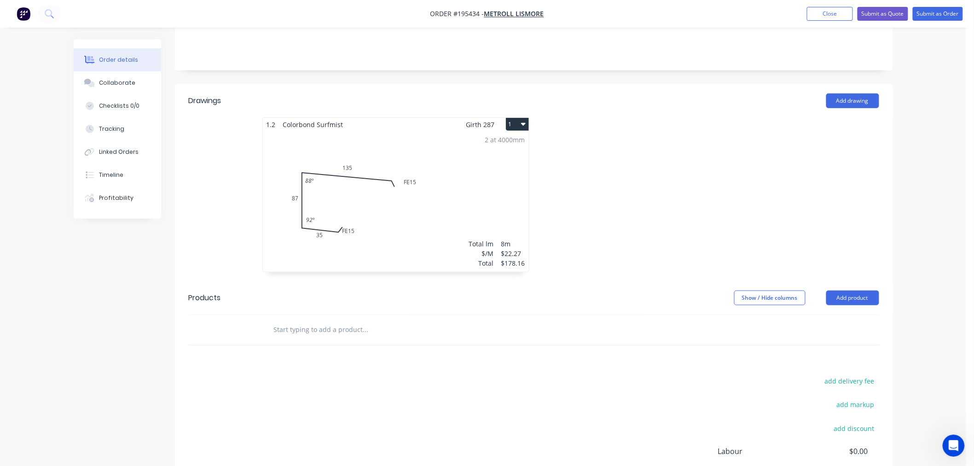
scroll to position [96, 0]
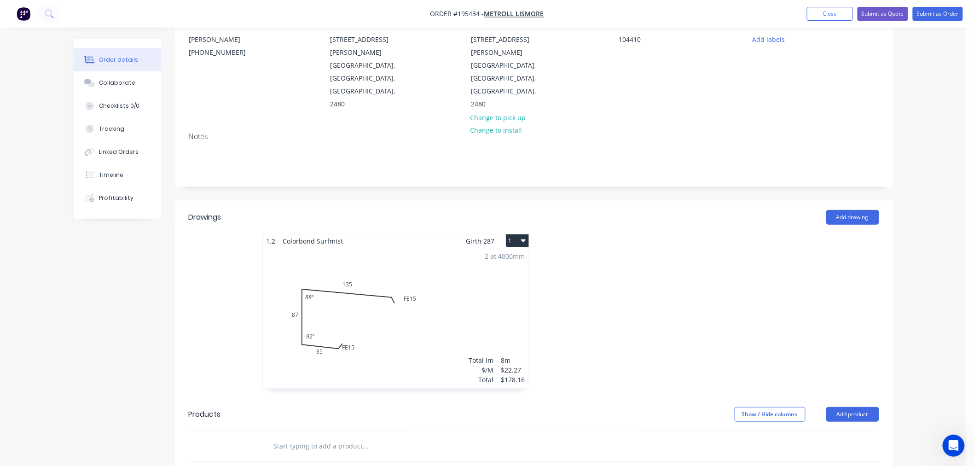
click at [470, 265] on div "2 at 4000mm Total lm $/M Total 8m $22.27 $178.16" at bounding box center [396, 318] width 266 height 140
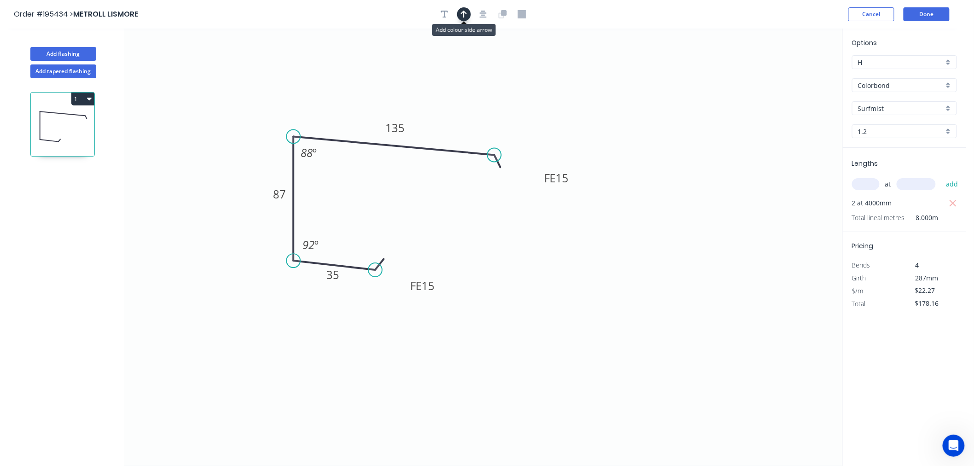
click at [463, 18] on button "button" at bounding box center [464, 14] width 14 height 14
drag, startPoint x: 795, startPoint y: 74, endPoint x: 476, endPoint y: 76, distance: 319.5
click at [476, 76] on icon at bounding box center [475, 65] width 8 height 29
click at [931, 17] on button "Done" at bounding box center [927, 14] width 46 height 14
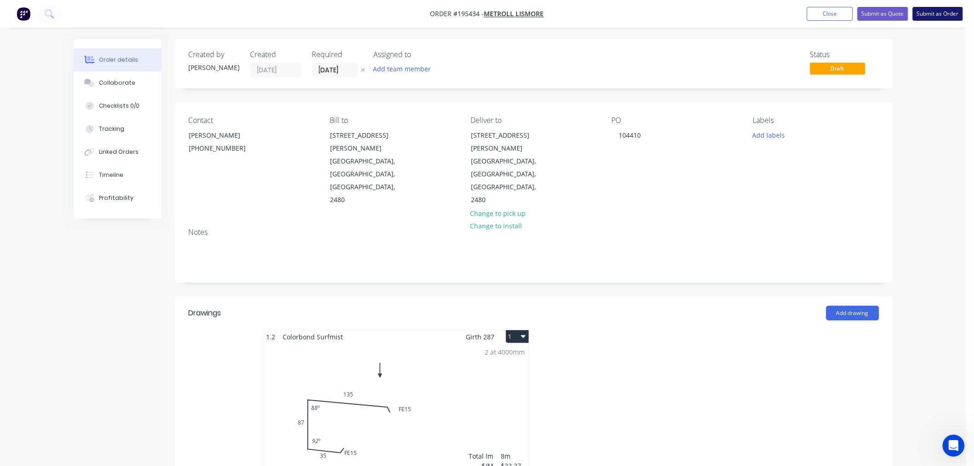
click at [942, 15] on button "Submit as Order" at bounding box center [938, 14] width 50 height 14
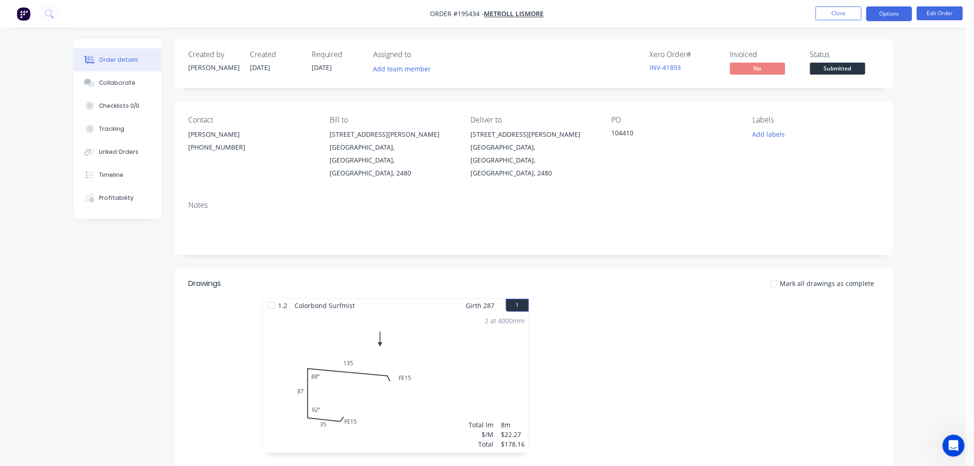
click at [909, 11] on button "Options" at bounding box center [889, 13] width 46 height 15
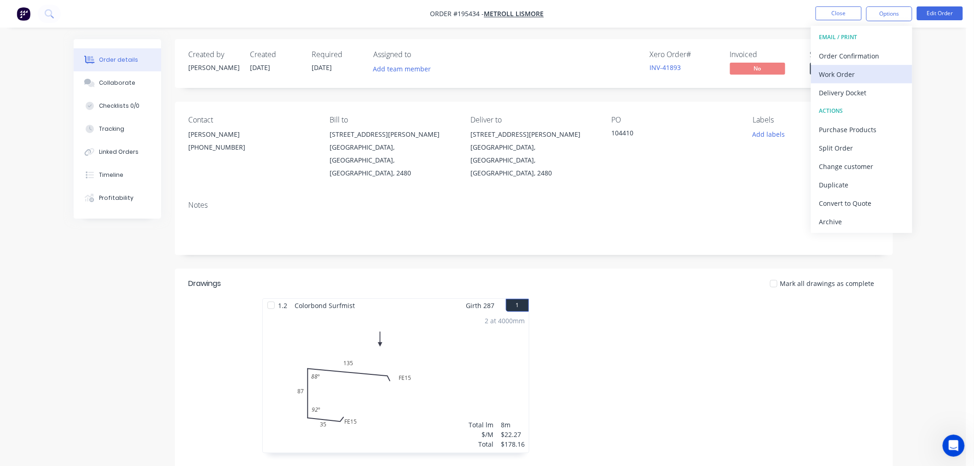
click at [851, 80] on div "Work Order" at bounding box center [861, 74] width 85 height 13
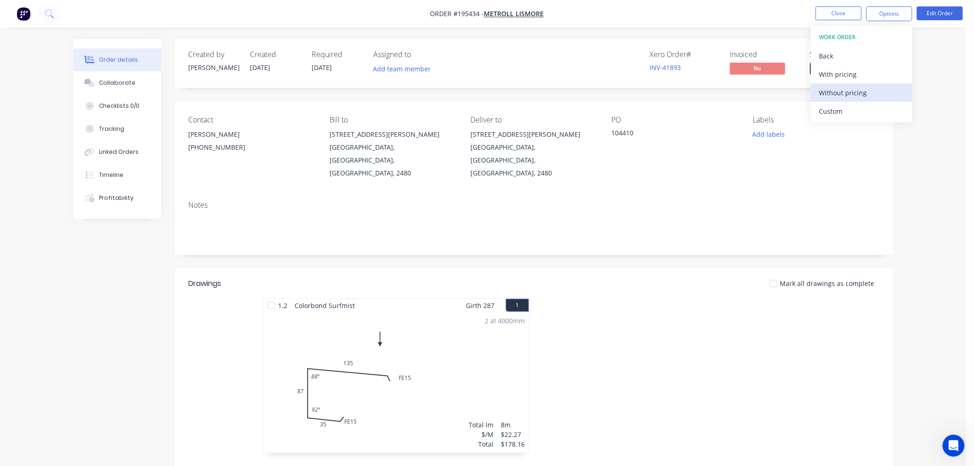
click at [841, 93] on div "Without pricing" at bounding box center [861, 92] width 85 height 13
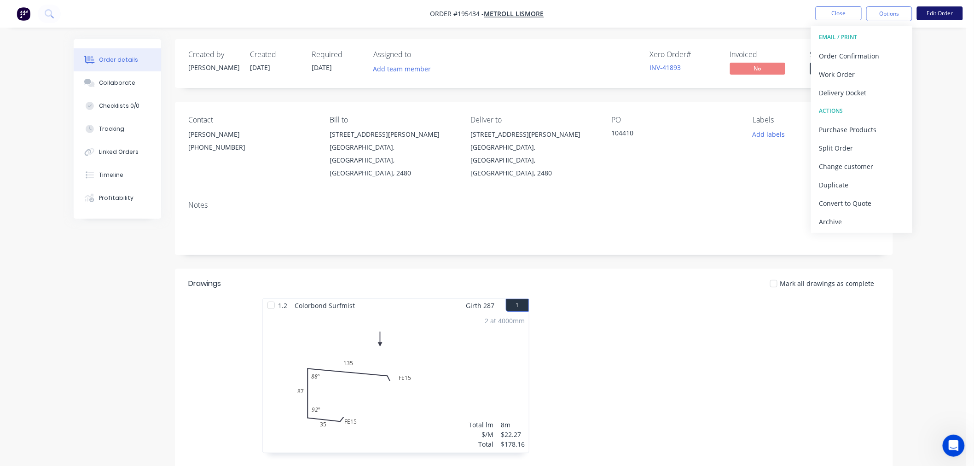
click at [944, 16] on button "Edit Order" at bounding box center [940, 13] width 46 height 14
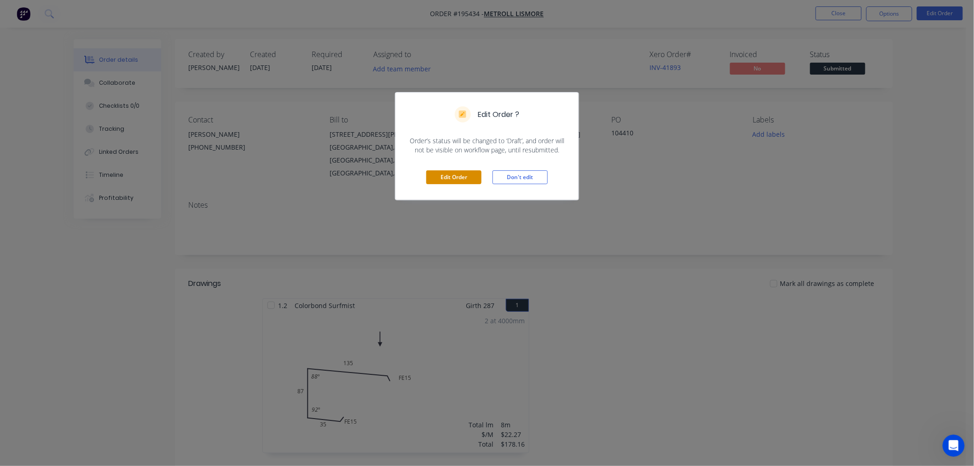
click at [455, 180] on button "Edit Order" at bounding box center [453, 177] width 55 height 14
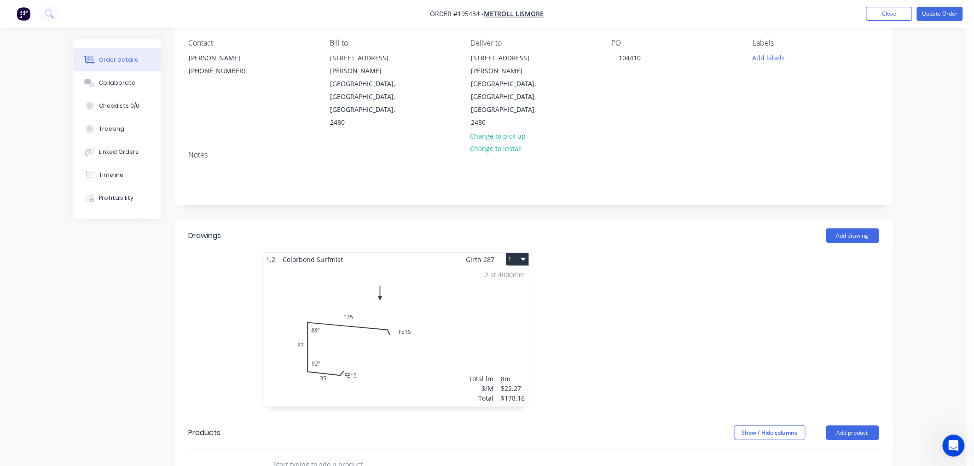
scroll to position [102, 0]
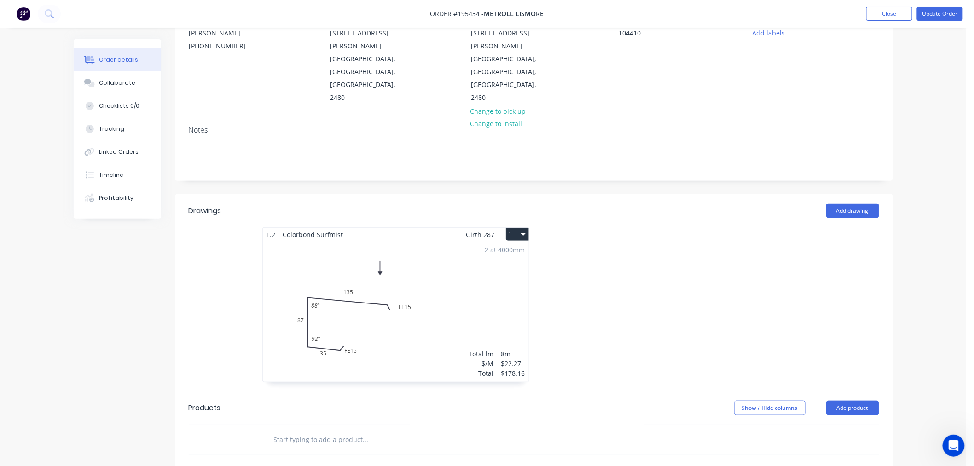
click at [514, 228] on button "1" at bounding box center [517, 234] width 23 height 13
click at [508, 250] on div "Use larger box size" at bounding box center [485, 256] width 71 height 13
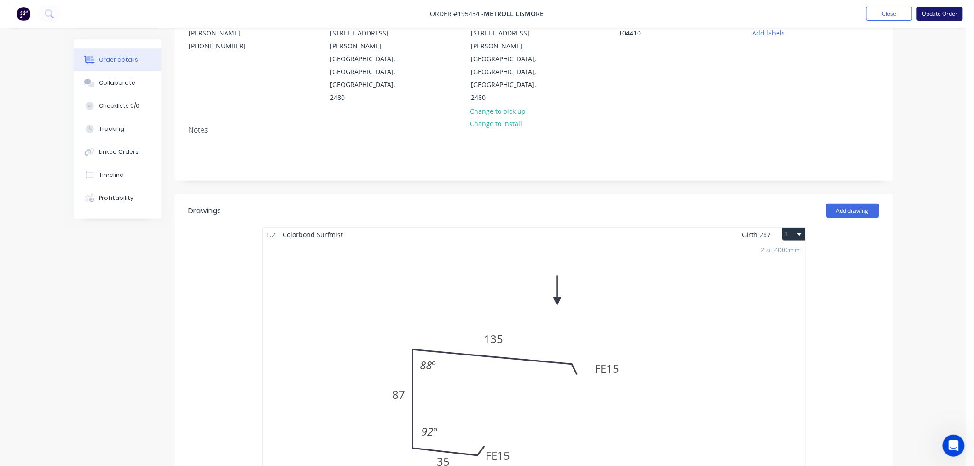
click at [950, 15] on button "Update Order" at bounding box center [940, 14] width 46 height 14
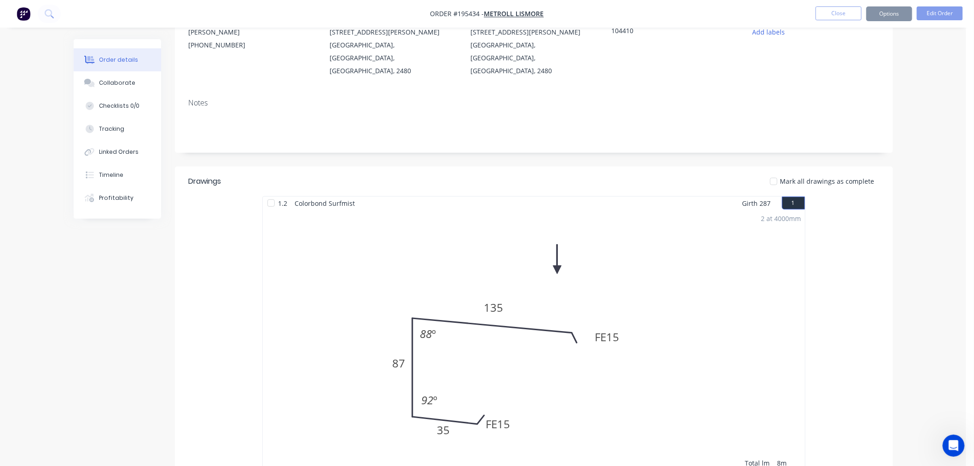
scroll to position [0, 0]
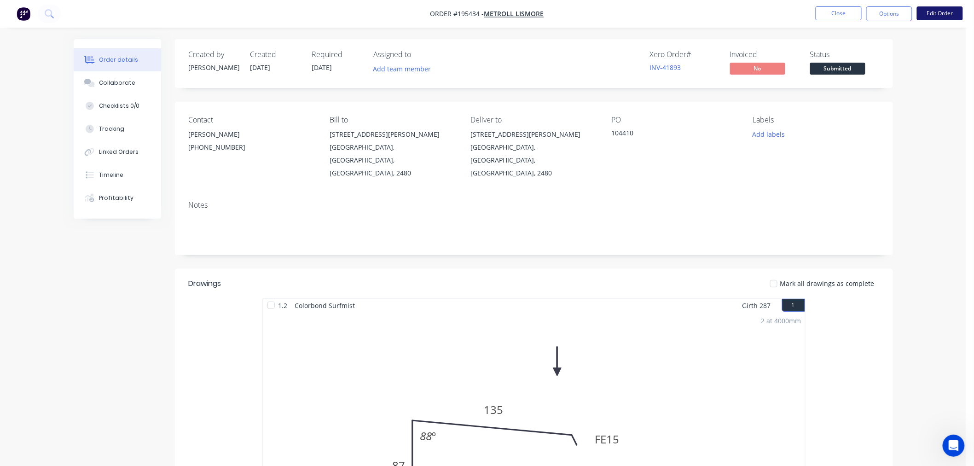
click at [928, 11] on button "Edit Order" at bounding box center [940, 13] width 46 height 14
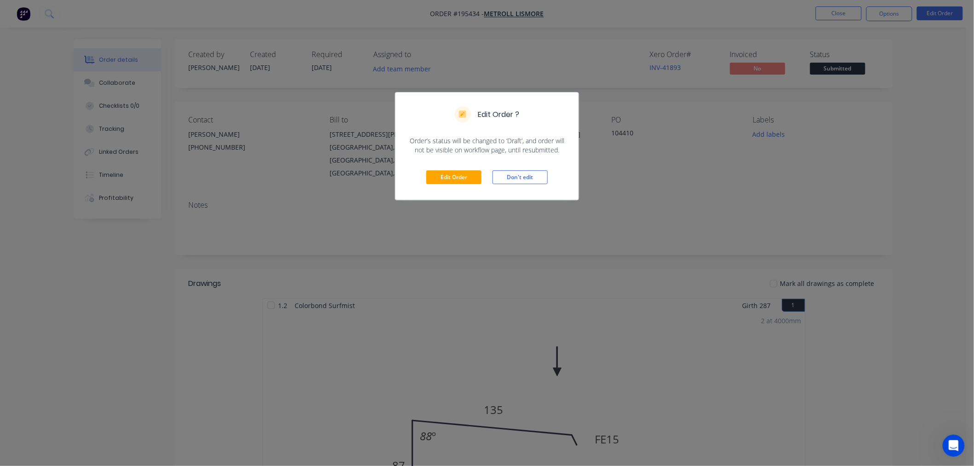
click at [670, 173] on div "Edit Order ? Order’s status will be changed to ‘Draft’, and order will not be v…" at bounding box center [487, 233] width 974 height 466
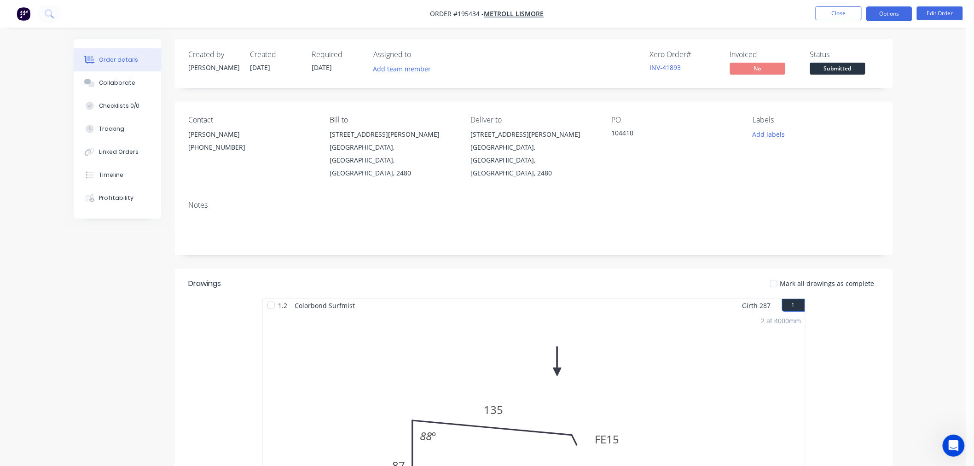
click at [895, 14] on button "Options" at bounding box center [889, 13] width 46 height 15
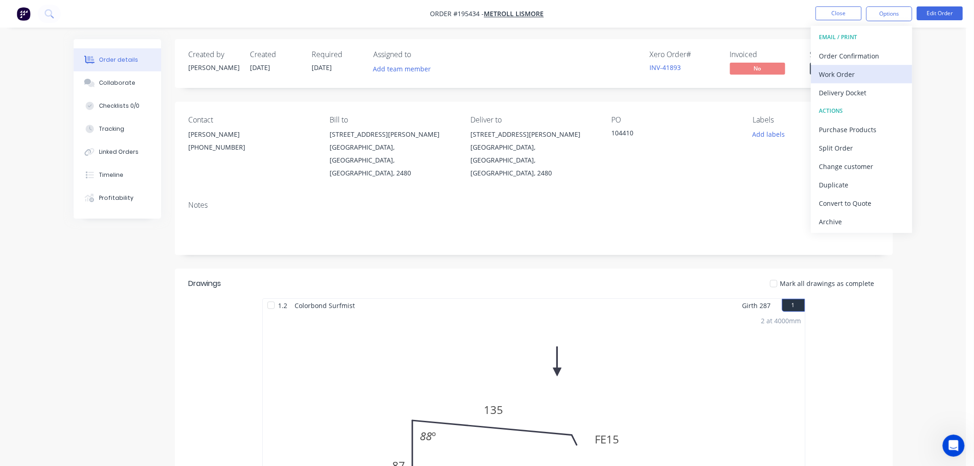
click at [841, 77] on div "Work Order" at bounding box center [861, 74] width 85 height 13
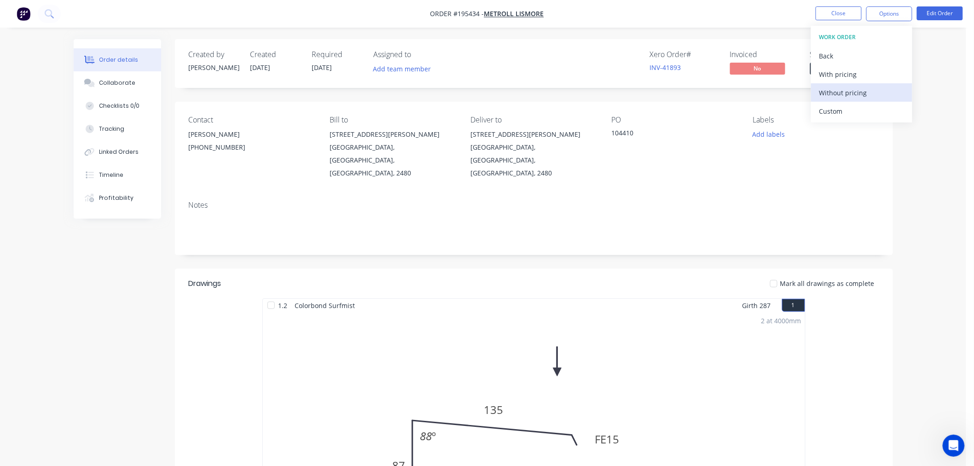
click at [843, 89] on div "Without pricing" at bounding box center [861, 92] width 85 height 13
click at [903, 287] on div "Order details Collaborate Checklists 0/0 Tracking Linked Orders Timeline Profit…" at bounding box center [483, 388] width 966 height 776
click at [838, 12] on button "Close" at bounding box center [839, 13] width 46 height 14
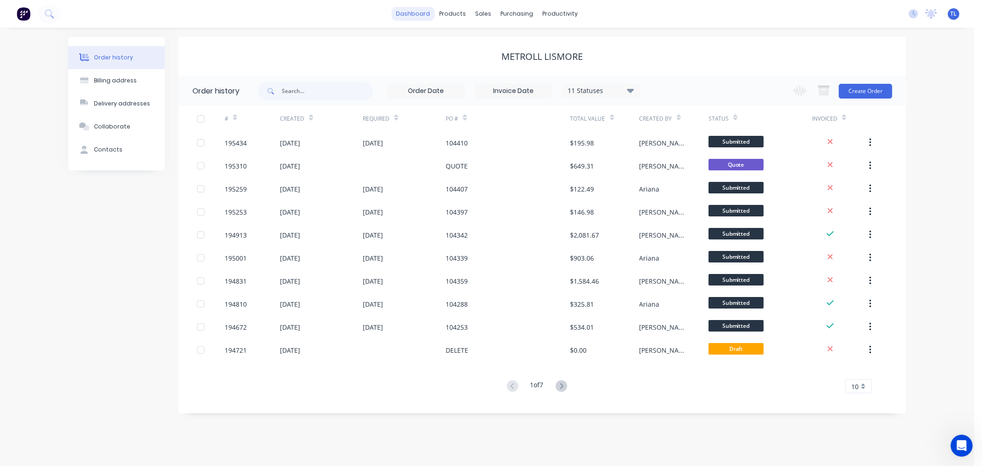
click at [412, 12] on link "dashboard" at bounding box center [413, 14] width 43 height 14
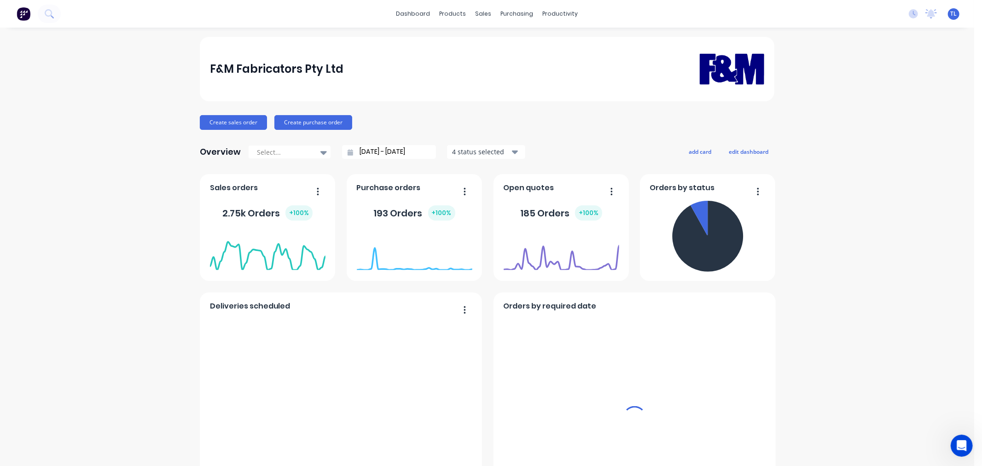
click at [375, 153] on input "[DATE] - [DATE]" at bounding box center [392, 152] width 79 height 14
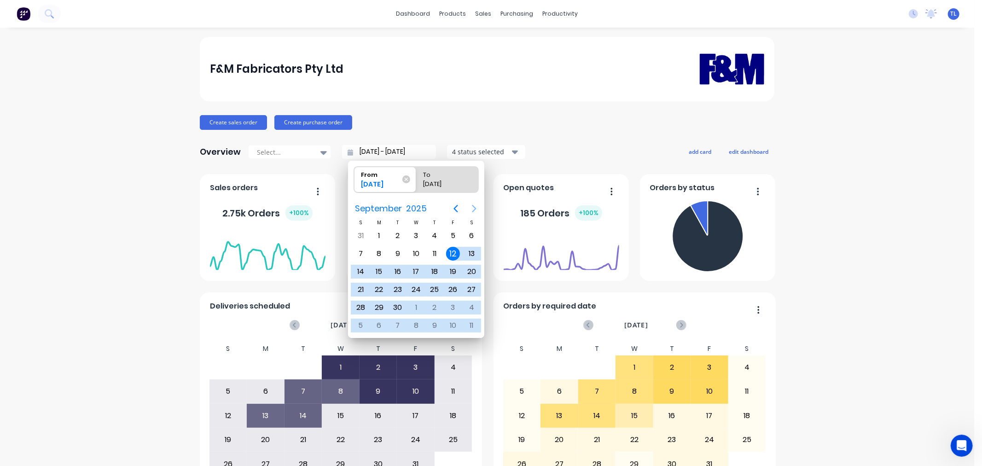
click at [476, 208] on icon "Next page" at bounding box center [474, 208] width 4 height 7
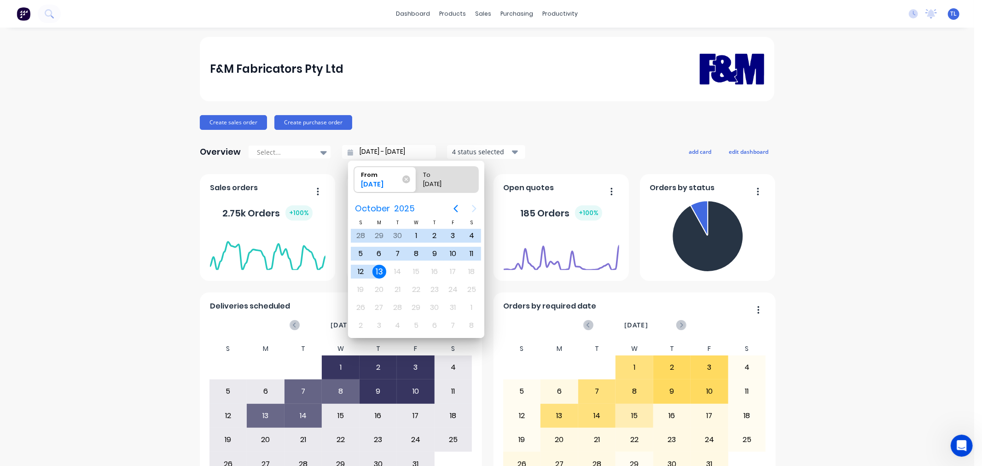
click at [380, 267] on div "13" at bounding box center [379, 272] width 14 height 14
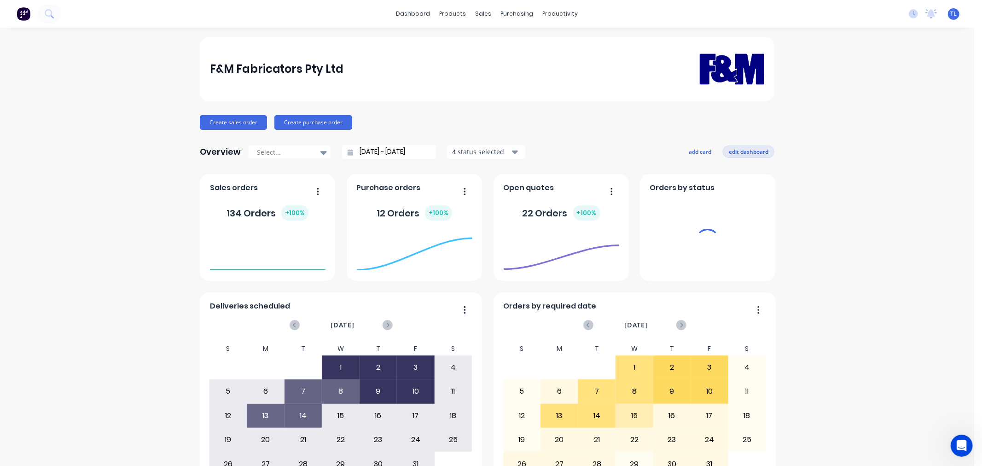
click at [742, 148] on button "edit dashboard" at bounding box center [749, 151] width 52 height 12
click at [744, 152] on button "edit dashboard" at bounding box center [749, 151] width 52 height 12
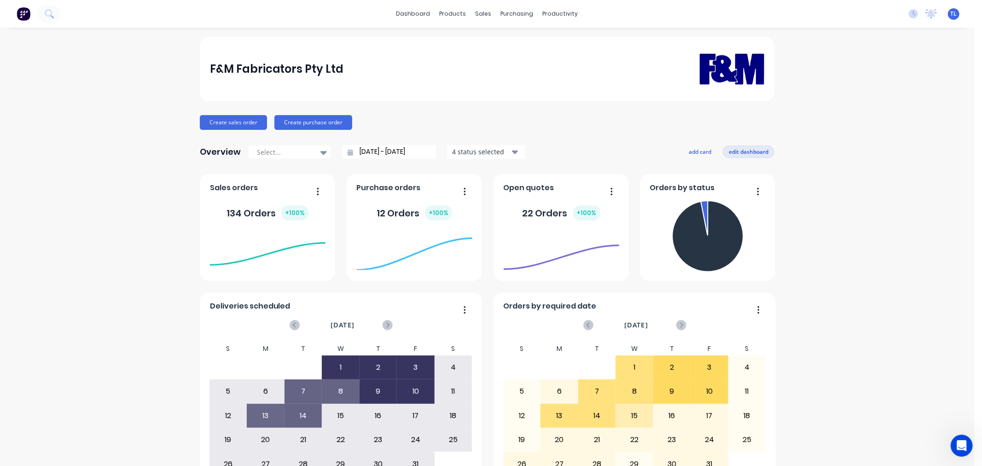
drag, startPoint x: 744, startPoint y: 145, endPoint x: 744, endPoint y: 150, distance: 4.6
click at [744, 150] on button "edit dashboard" at bounding box center [749, 151] width 52 height 12
click at [610, 192] on icon "button" at bounding box center [611, 191] width 2 height 9
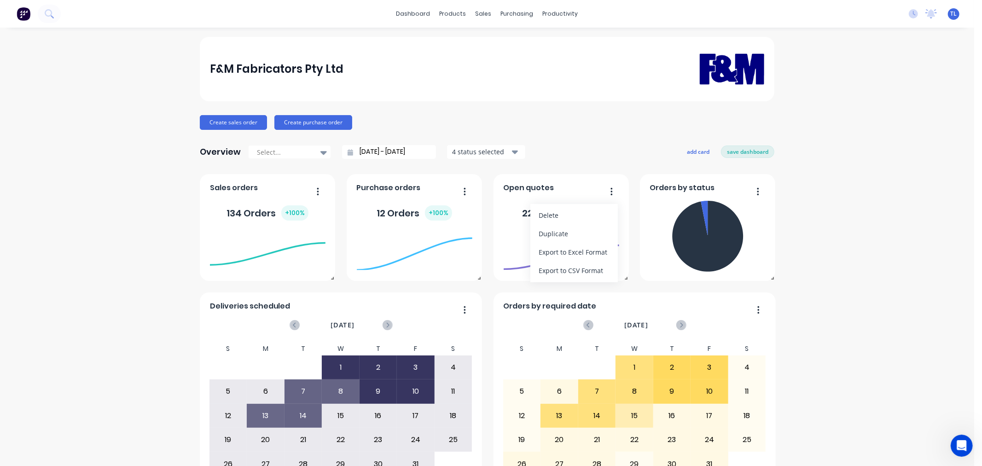
click at [610, 192] on icon "button" at bounding box center [611, 191] width 2 height 9
click at [881, 215] on div "F&M Fabricators Pty Ltd Create sales order Create purchase order Overview Selec…" at bounding box center [487, 277] width 974 height 481
click at [687, 151] on button "add card" at bounding box center [698, 151] width 35 height 12
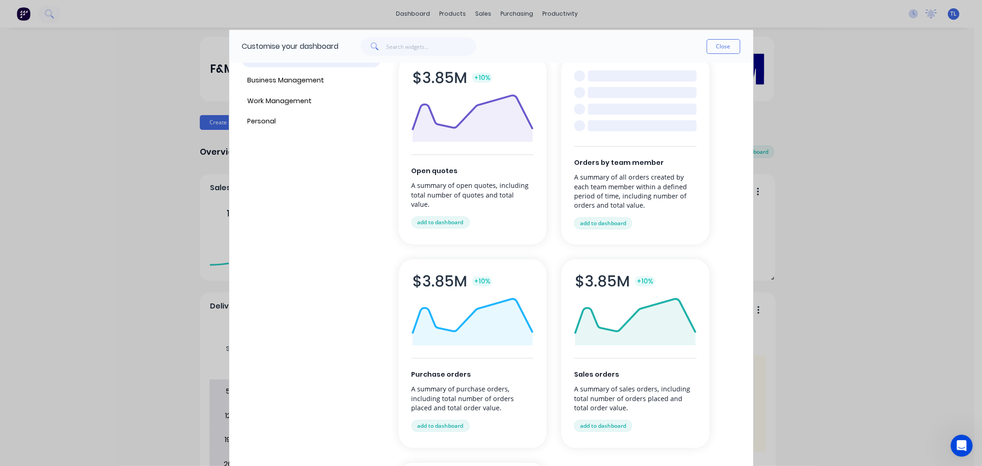
scroll to position [102, 0]
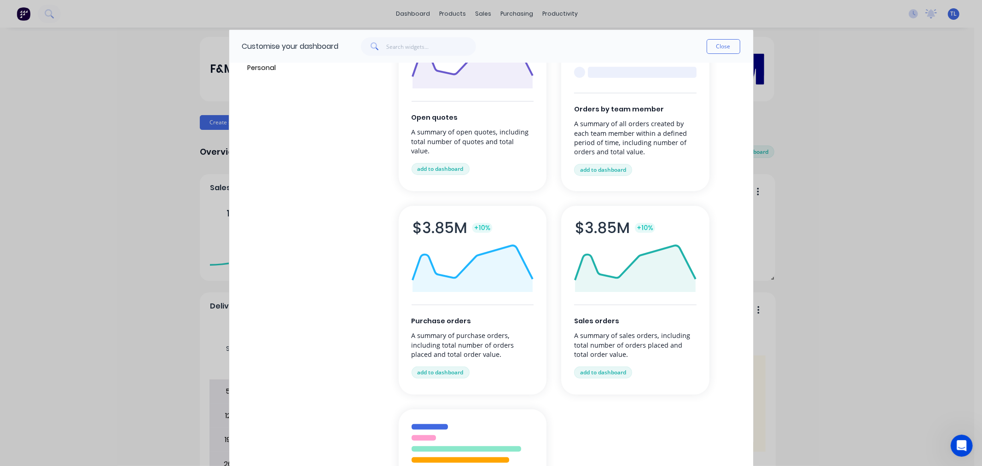
click at [627, 117] on div "Orders by team member A summary of all orders created by each team member withi…" at bounding box center [635, 96] width 148 height 189
click at [599, 172] on button "add to dashboard" at bounding box center [603, 170] width 58 height 12
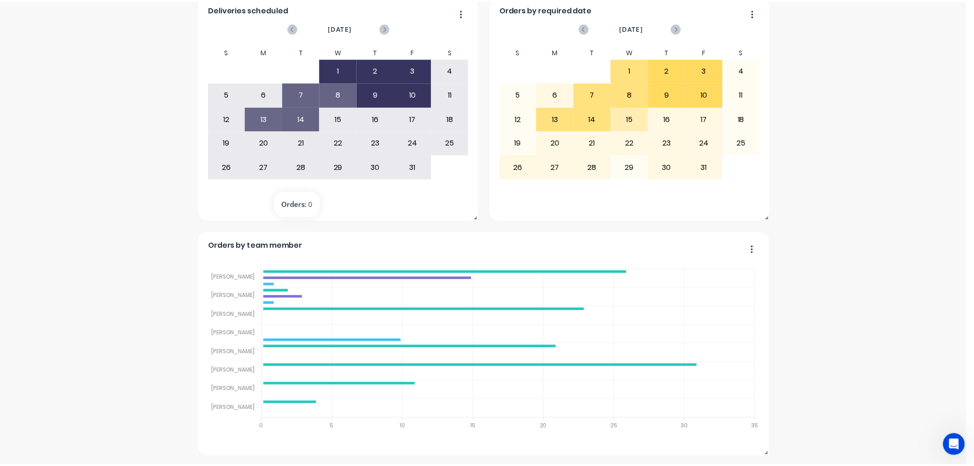
scroll to position [0, 0]
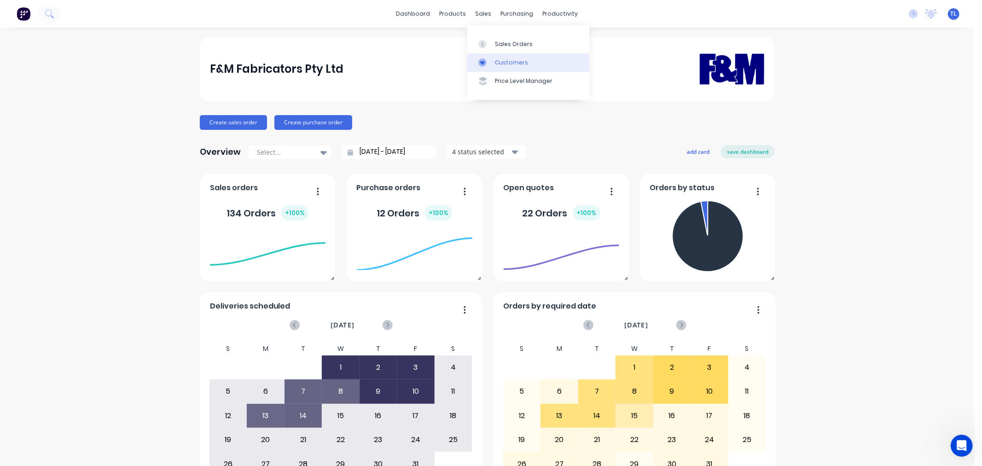
click at [485, 62] on icon at bounding box center [482, 62] width 8 height 8
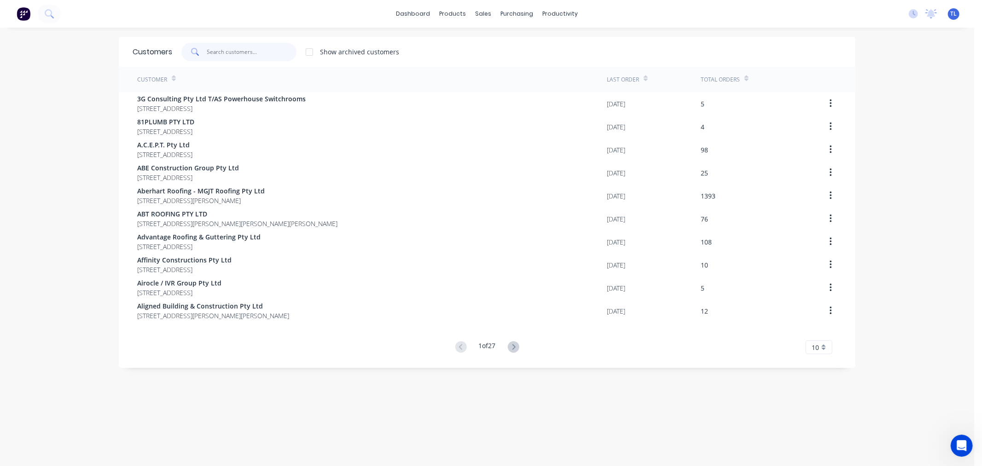
click at [256, 45] on input "text" at bounding box center [252, 52] width 90 height 18
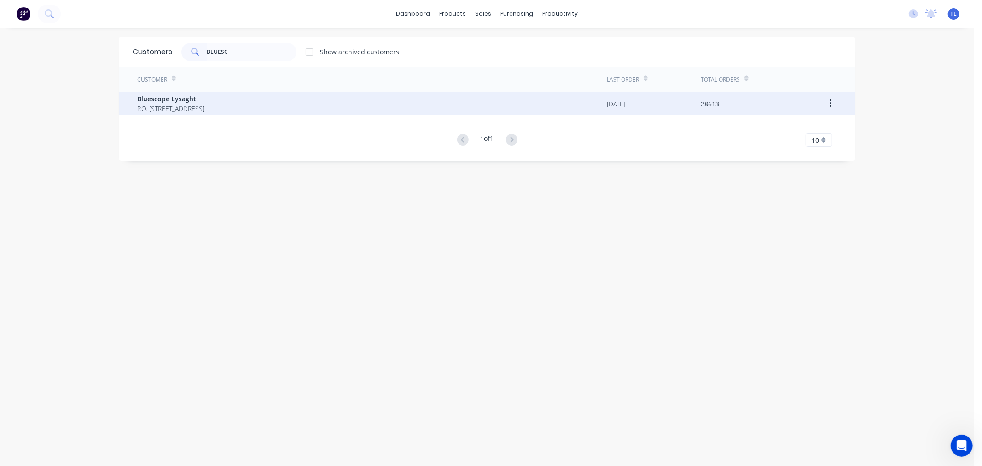
click at [204, 111] on span "P.O. [STREET_ADDRESS]" at bounding box center [170, 109] width 67 height 10
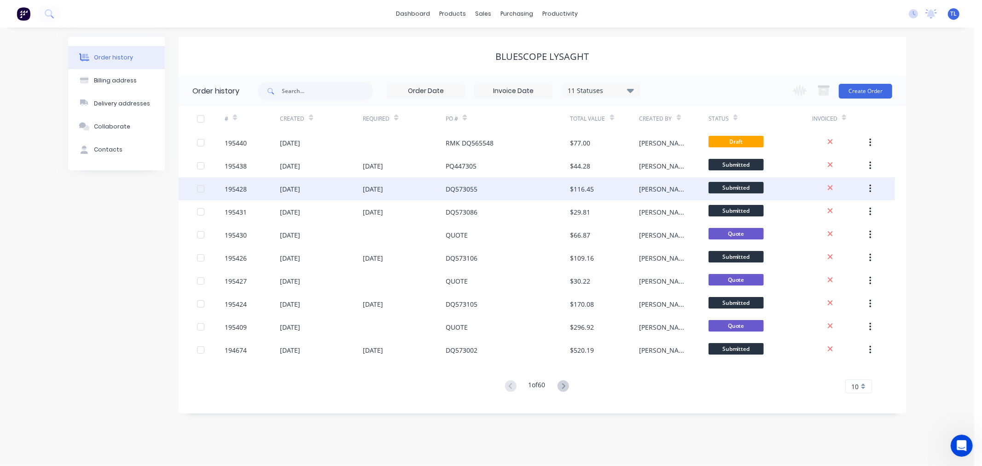
click at [494, 190] on div "DQ573055" at bounding box center [508, 188] width 124 height 23
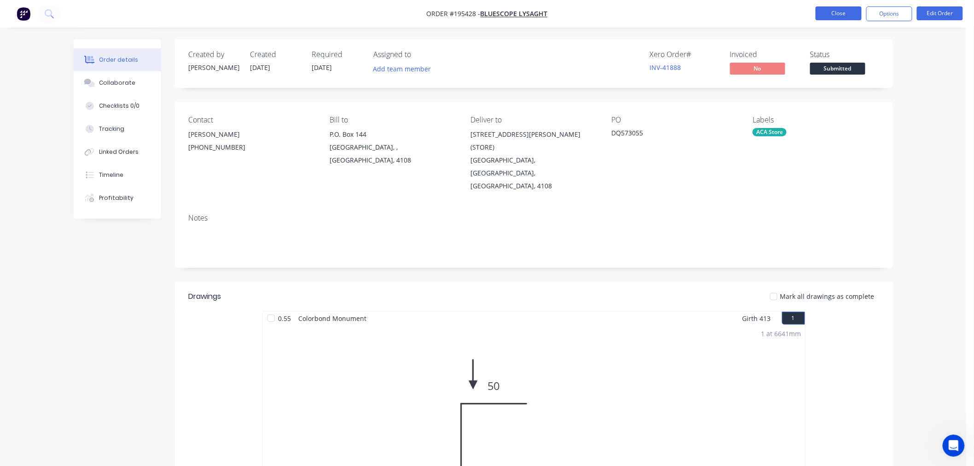
click at [832, 13] on button "Close" at bounding box center [839, 13] width 46 height 14
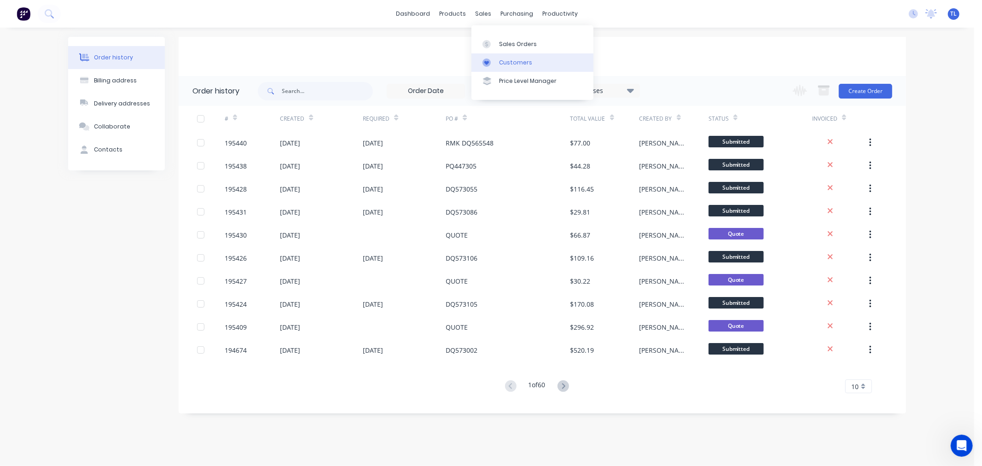
click at [494, 70] on link "Customers" at bounding box center [532, 62] width 122 height 18
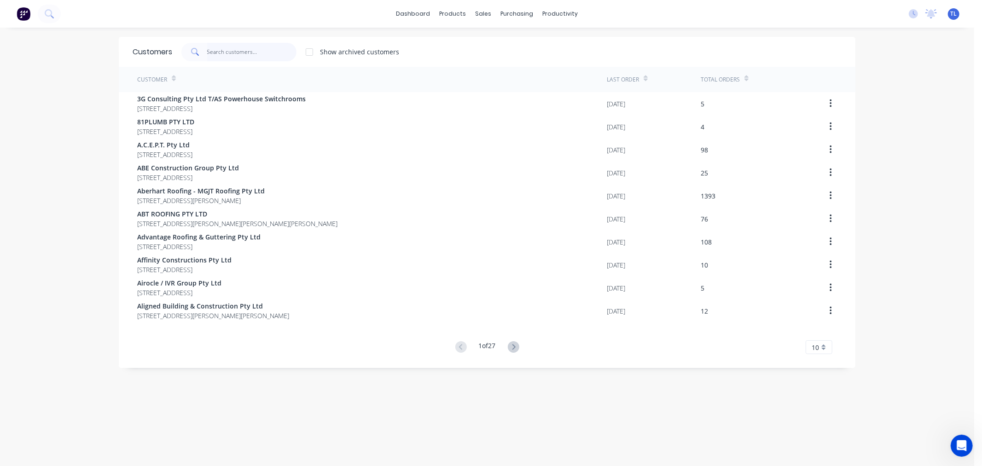
click at [256, 53] on input "text" at bounding box center [252, 52] width 90 height 18
click at [458, 53] on div "Show archived customers" at bounding box center [506, 52] width 669 height 18
click at [255, 54] on input "text" at bounding box center [252, 52] width 90 height 18
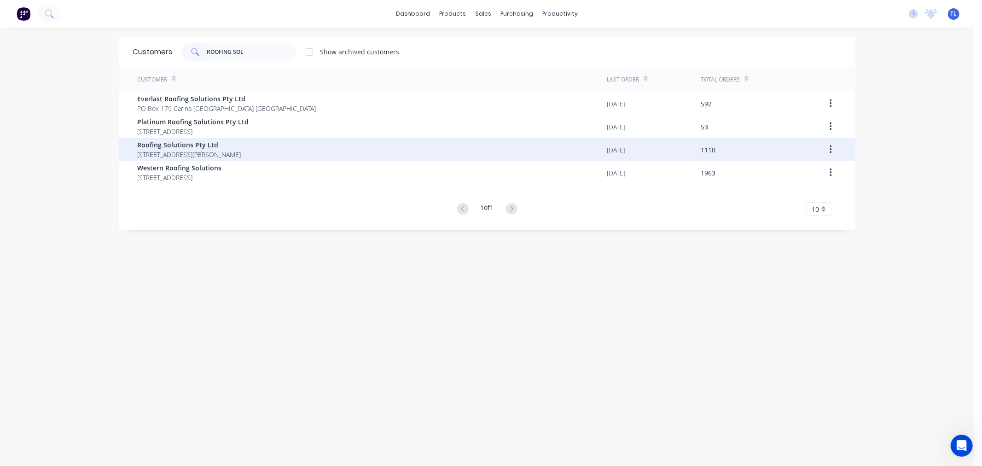
click at [232, 154] on span "[STREET_ADDRESS][PERSON_NAME]" at bounding box center [189, 155] width 104 height 10
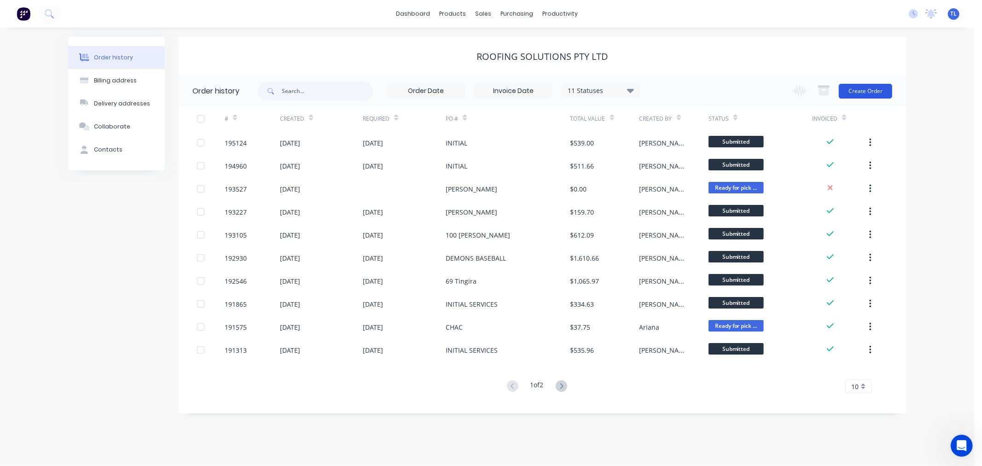
click at [850, 91] on button "Create Order" at bounding box center [865, 91] width 53 height 15
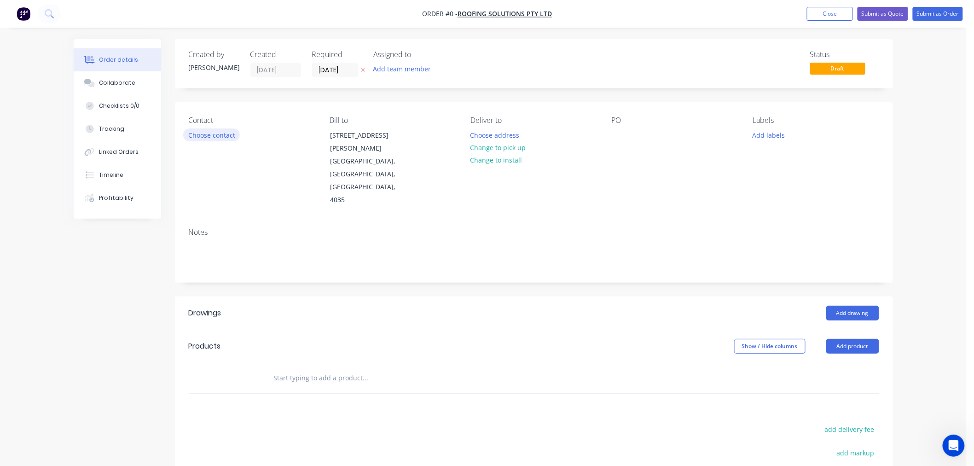
click at [216, 140] on button "Choose contact" at bounding box center [211, 134] width 57 height 12
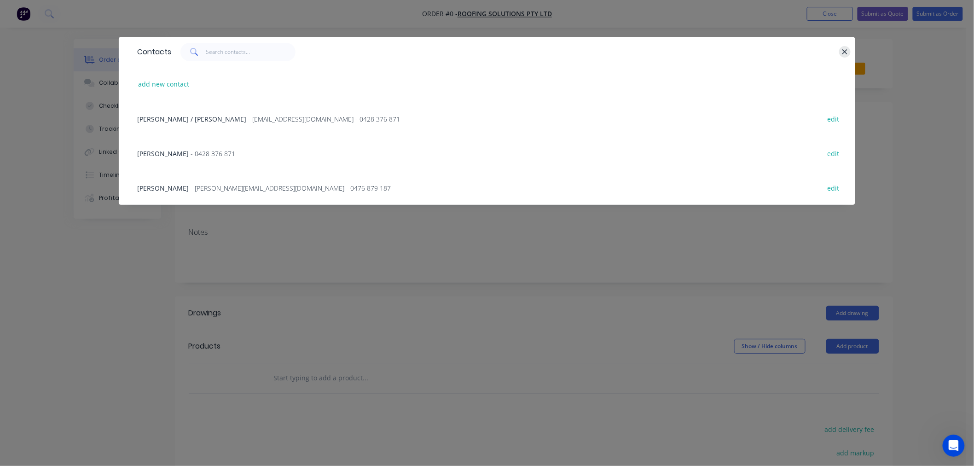
click at [845, 55] on icon "button" at bounding box center [845, 52] width 6 height 8
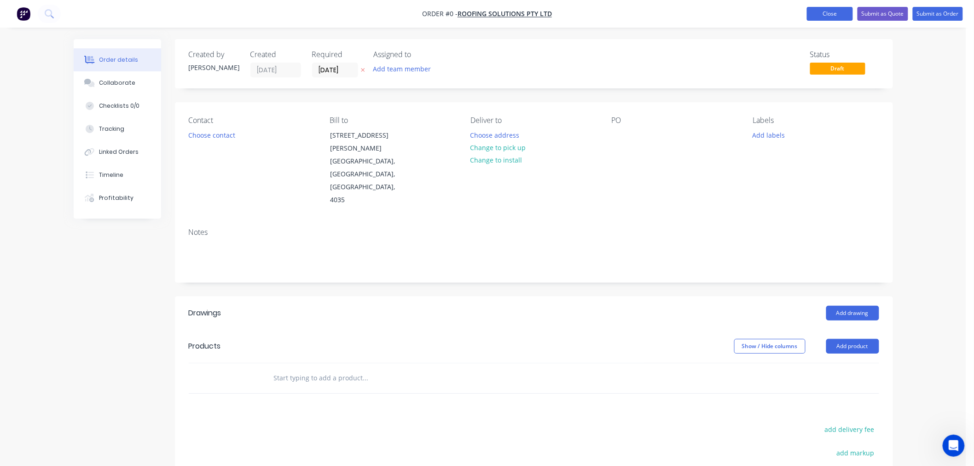
click at [818, 14] on button "Close" at bounding box center [830, 14] width 46 height 14
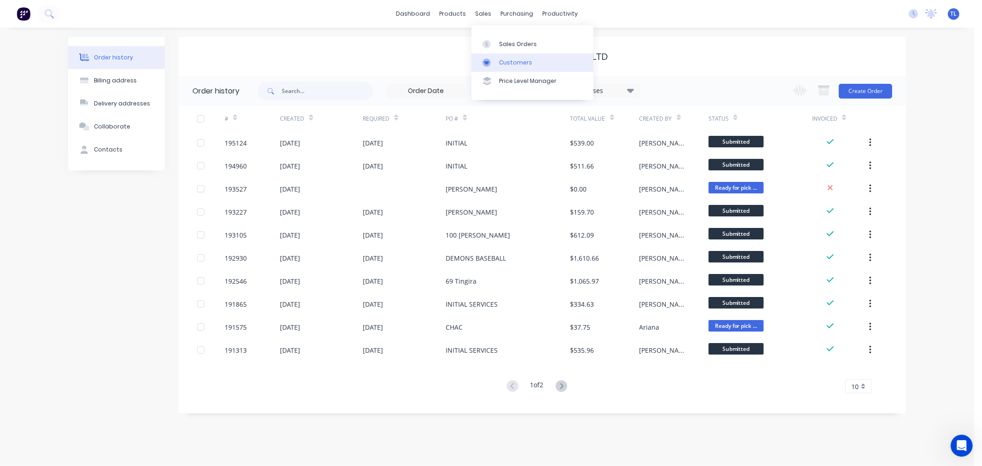
click at [487, 58] on icon at bounding box center [486, 62] width 8 height 8
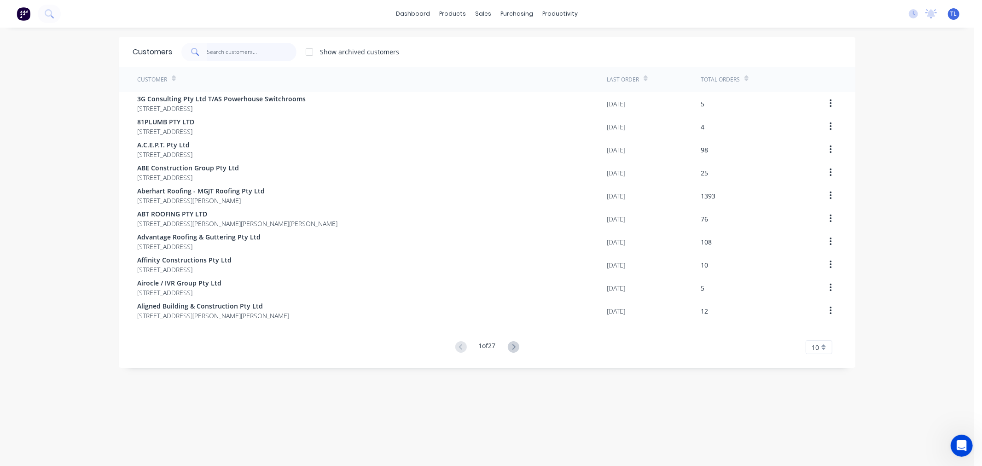
click at [238, 48] on input "text" at bounding box center [252, 52] width 90 height 18
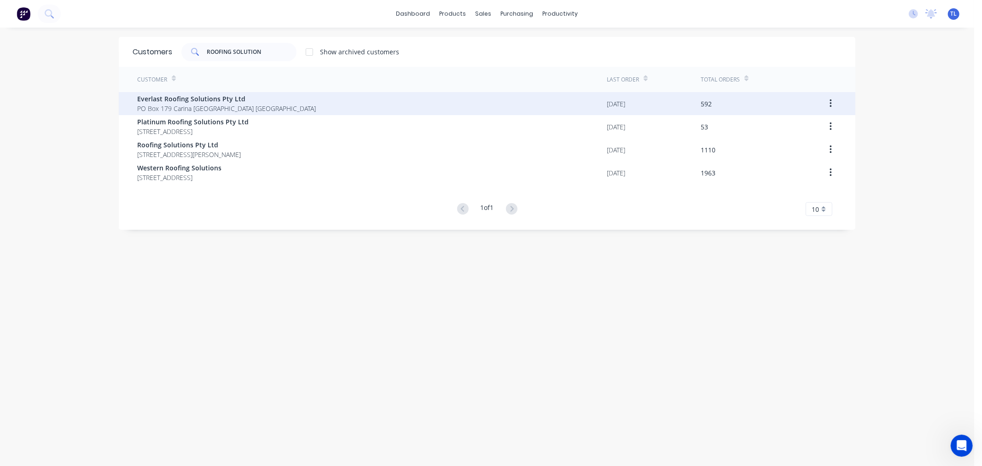
click at [148, 104] on span "PO Box 179 Carina [GEOGRAPHIC_DATA] [GEOGRAPHIC_DATA]" at bounding box center [226, 109] width 179 height 10
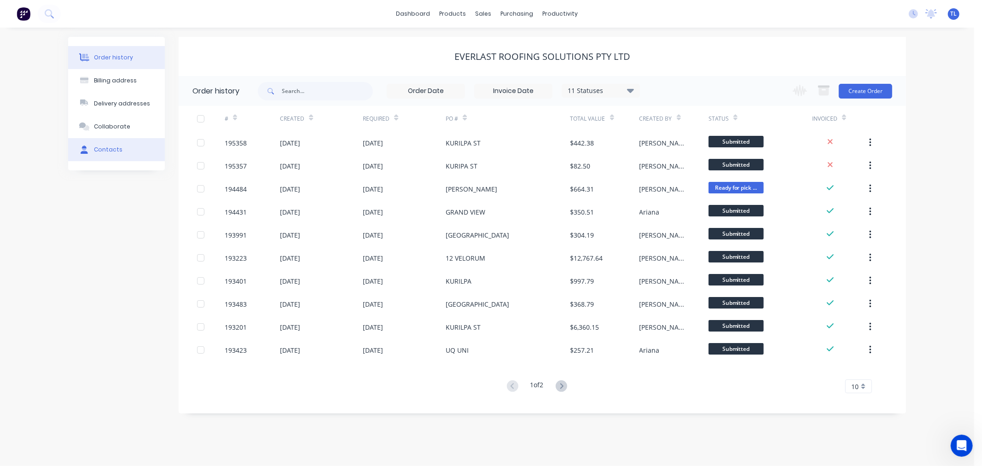
click at [79, 153] on button "Contacts" at bounding box center [116, 149] width 97 height 23
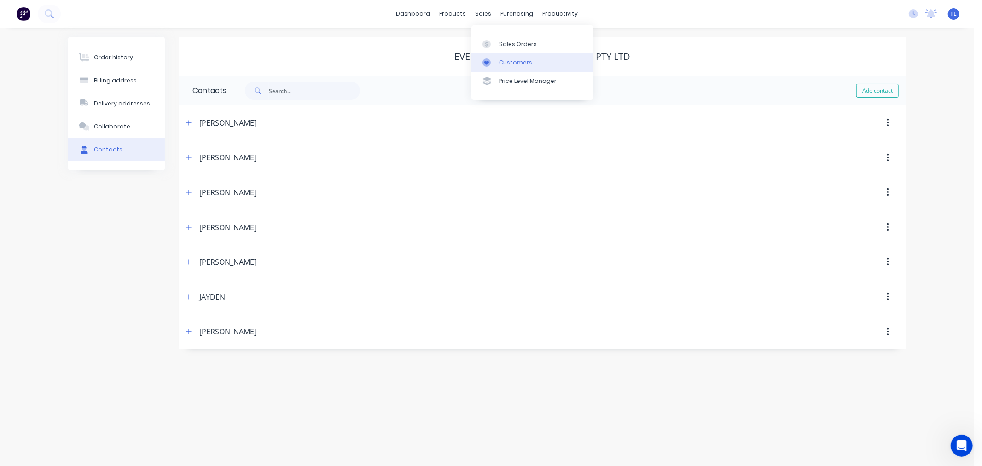
click at [482, 63] on icon at bounding box center [486, 62] width 8 height 8
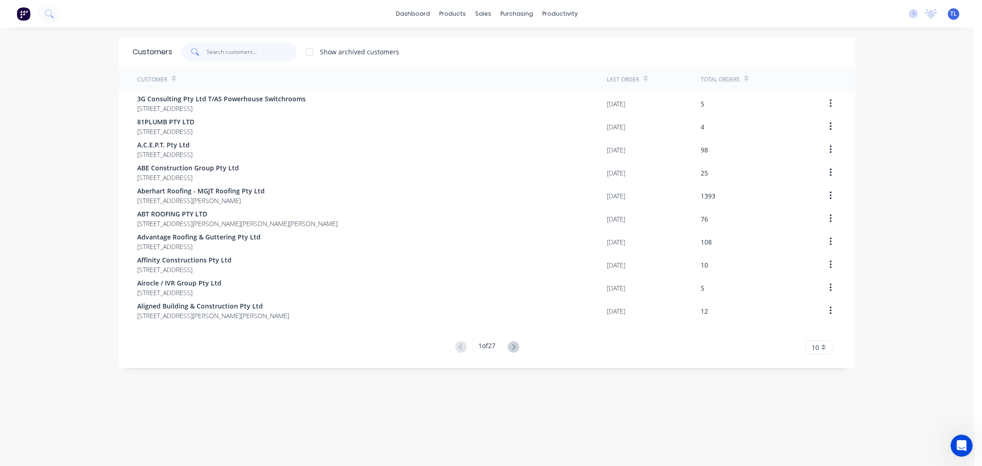
click at [258, 52] on input "text" at bounding box center [252, 52] width 90 height 18
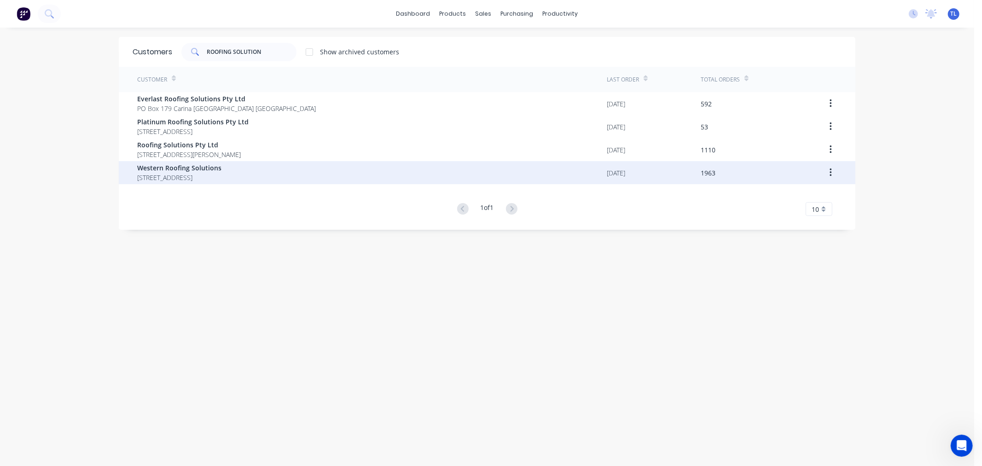
click at [221, 173] on span "[STREET_ADDRESS]" at bounding box center [179, 178] width 84 height 10
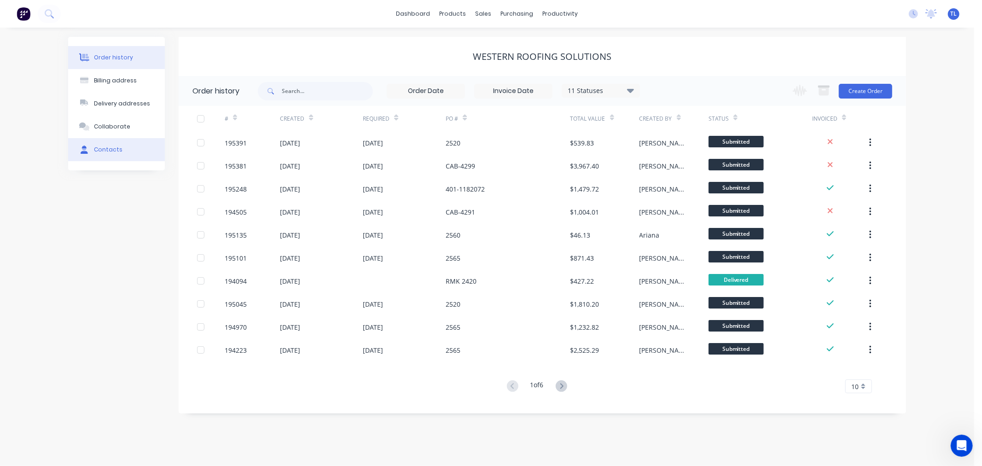
click at [122, 146] on button "Contacts" at bounding box center [116, 149] width 97 height 23
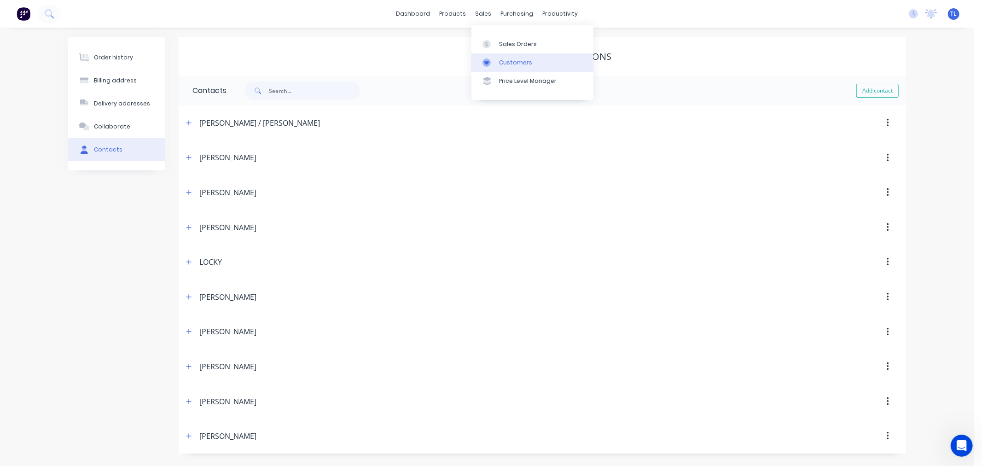
click at [490, 62] on icon at bounding box center [486, 62] width 8 height 8
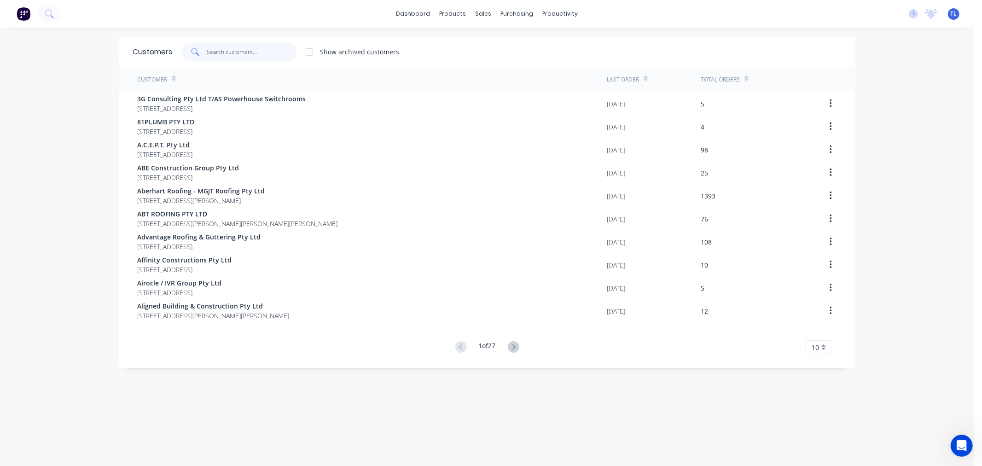
click at [244, 50] on input "text" at bounding box center [252, 52] width 90 height 18
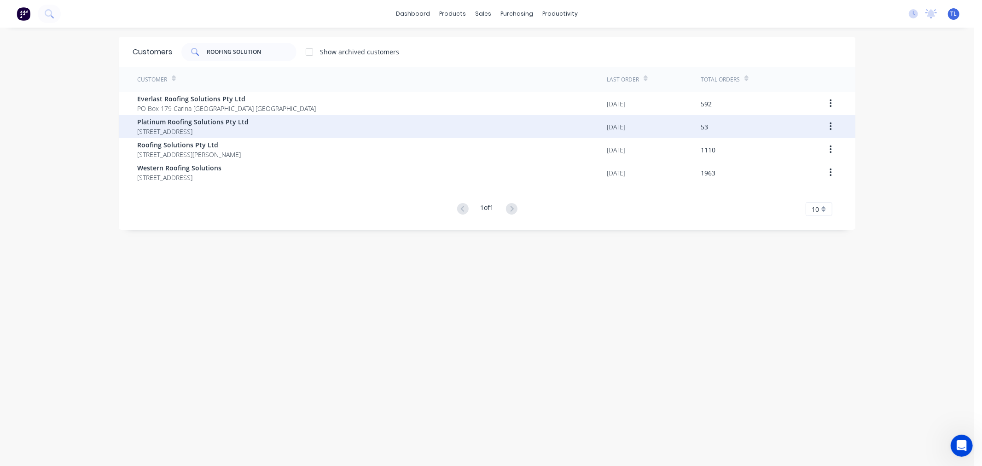
click at [209, 122] on span "Platinum Roofing Solutions Pty Ltd" at bounding box center [192, 122] width 111 height 10
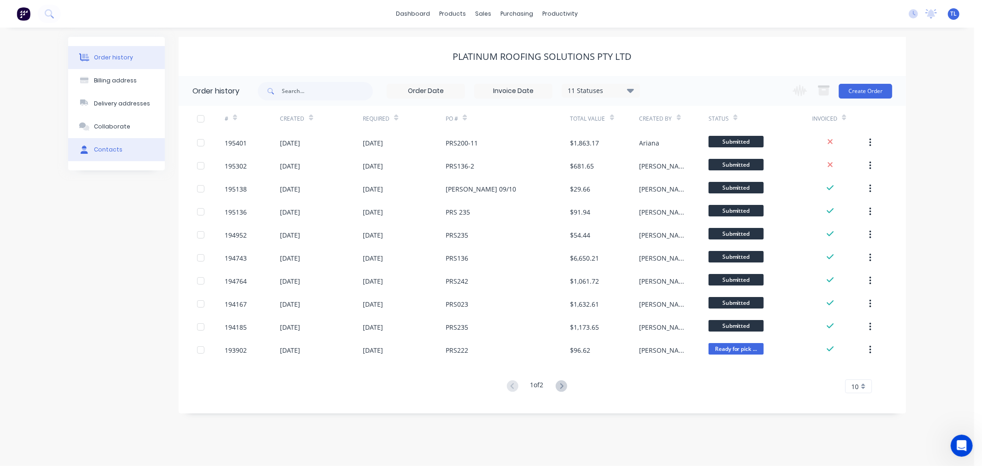
click at [116, 149] on div "Contacts" at bounding box center [108, 149] width 29 height 8
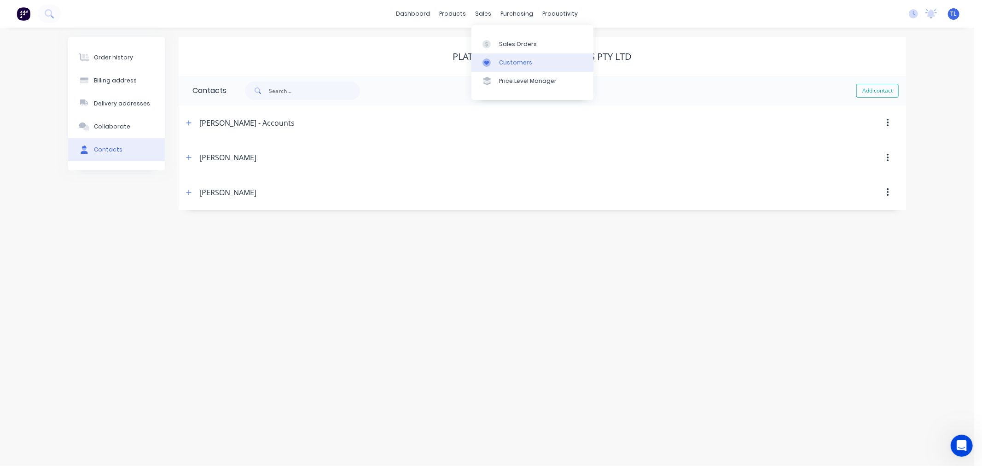
click at [490, 60] on icon at bounding box center [486, 62] width 8 height 8
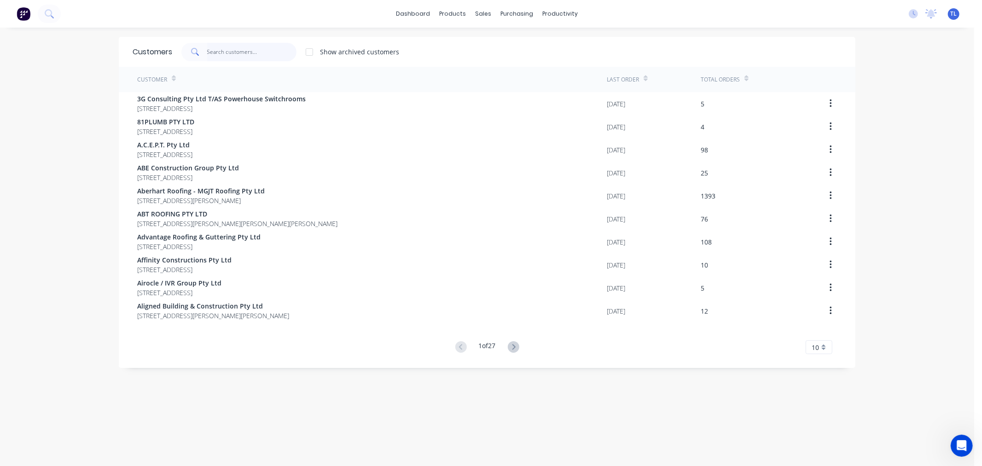
click at [261, 53] on input "text" at bounding box center [252, 52] width 90 height 18
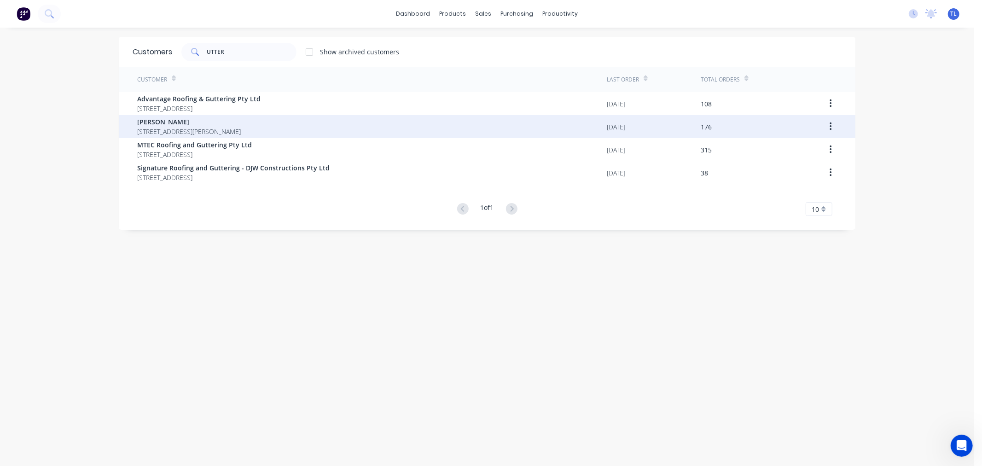
click at [227, 121] on span "[PERSON_NAME]" at bounding box center [189, 122] width 104 height 10
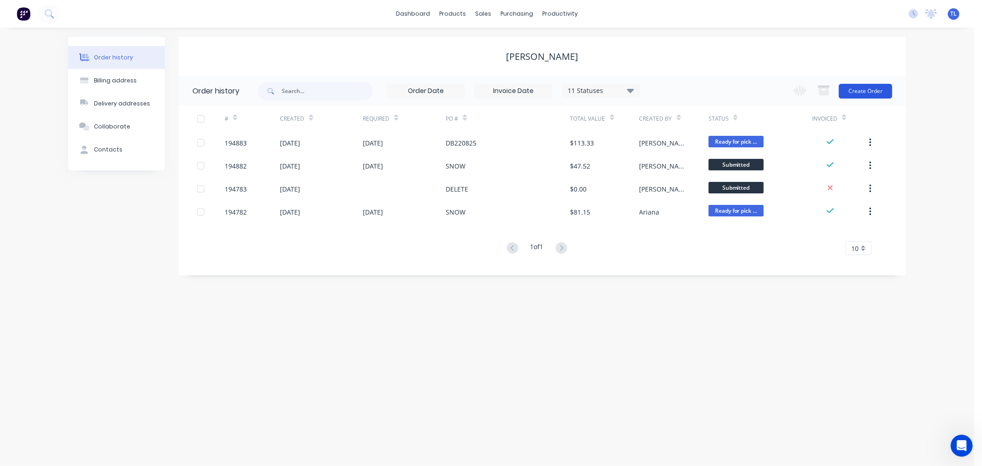
click at [865, 91] on button "Create Order" at bounding box center [865, 91] width 53 height 15
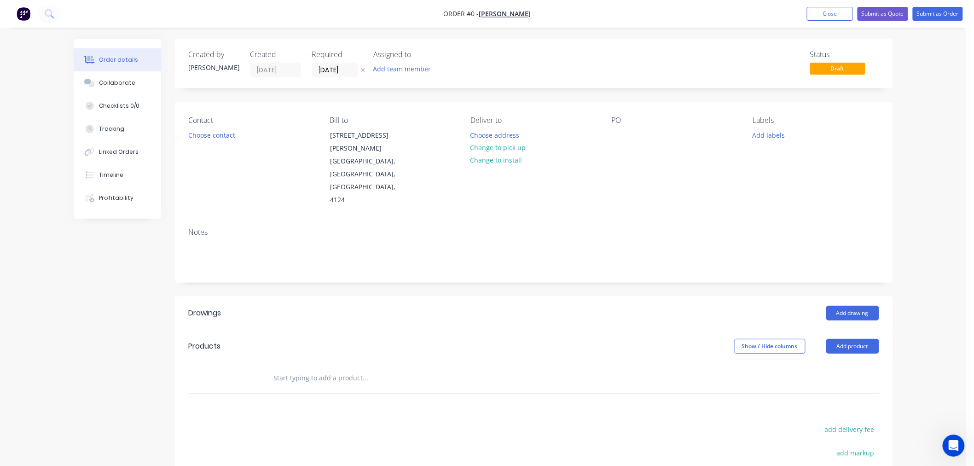
click at [203, 142] on div "Contact Choose contact" at bounding box center [252, 161] width 126 height 91
click at [204, 138] on button "Choose contact" at bounding box center [211, 134] width 57 height 12
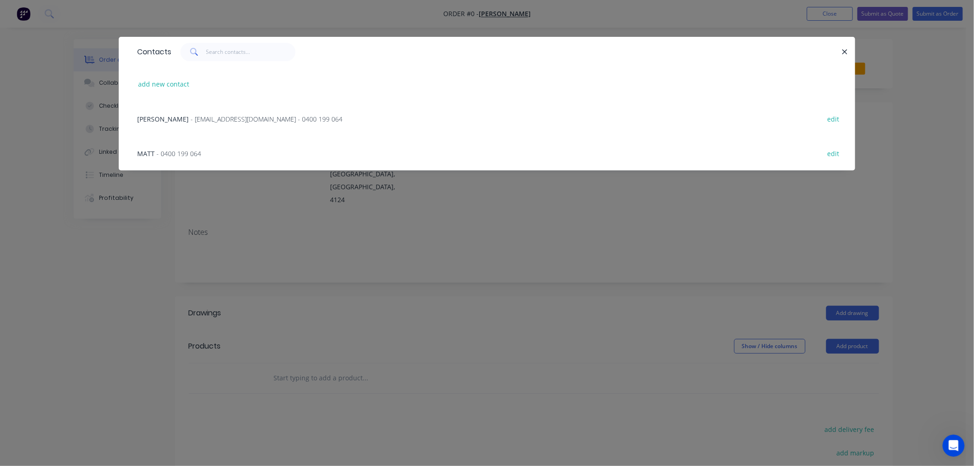
click at [201, 154] on div "MATT - 0400 199 064 edit" at bounding box center [487, 153] width 709 height 35
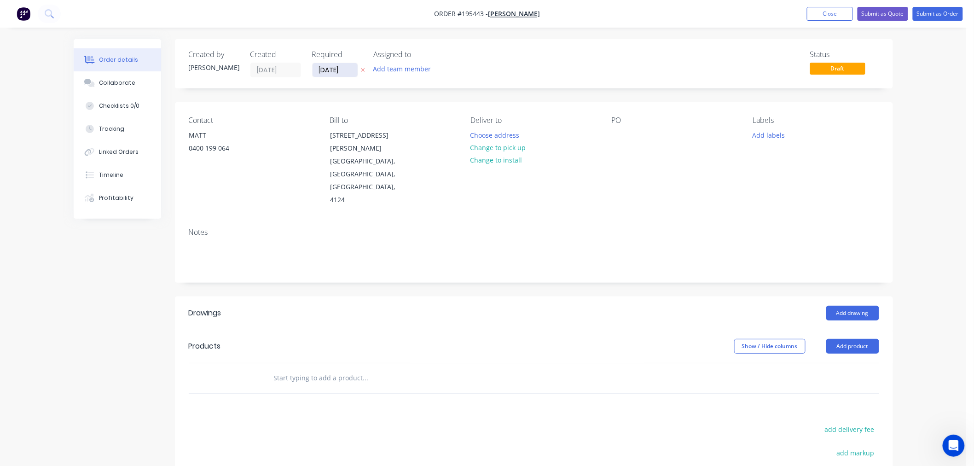
click at [331, 71] on input "[DATE]" at bounding box center [335, 70] width 45 height 14
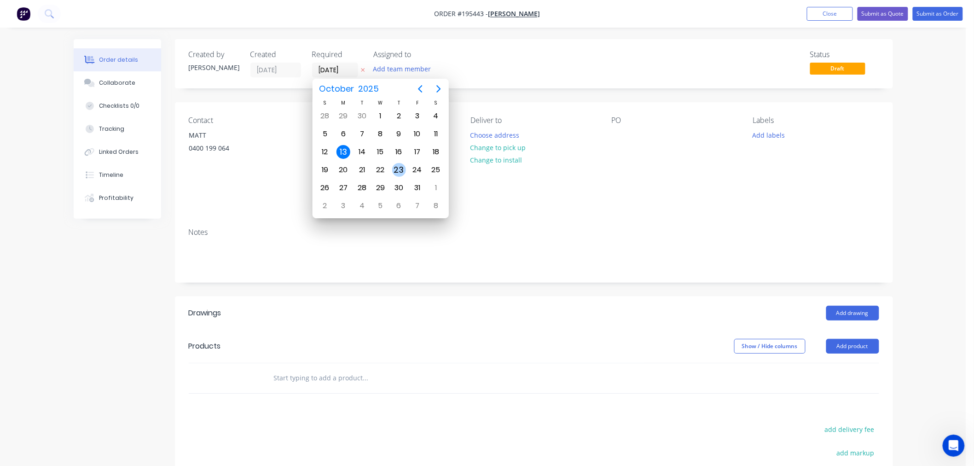
click at [398, 171] on div "23" at bounding box center [399, 170] width 14 height 14
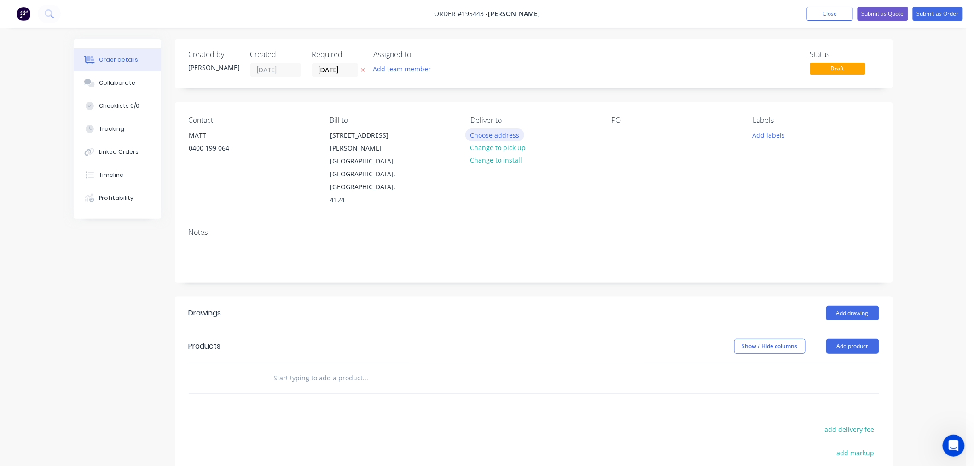
click at [511, 137] on button "Choose address" at bounding box center [494, 134] width 59 height 12
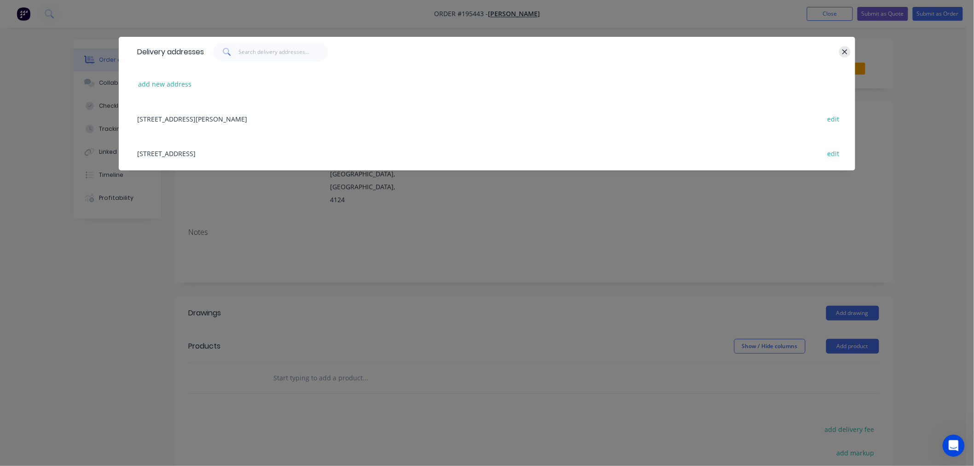
click at [844, 50] on icon "button" at bounding box center [845, 51] width 5 height 5
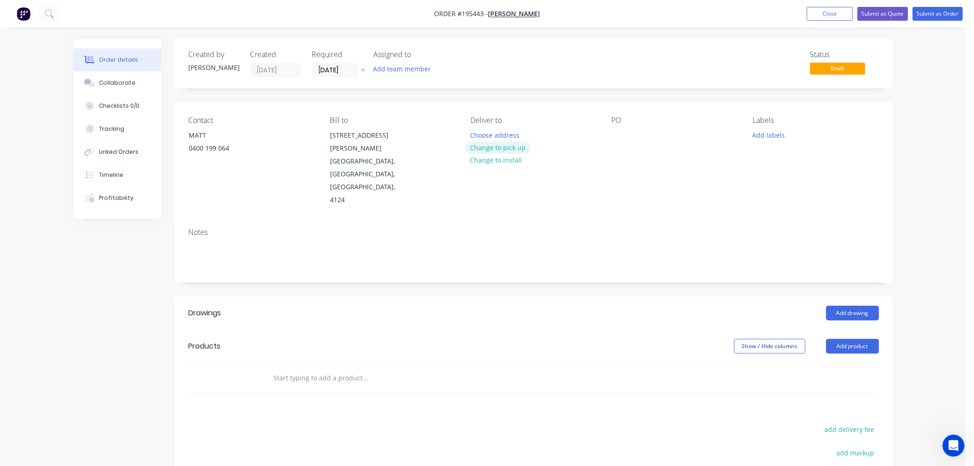
click at [499, 148] on button "Change to pick up" at bounding box center [497, 147] width 65 height 12
click at [631, 137] on div "PO" at bounding box center [675, 161] width 126 height 91
click at [622, 140] on div at bounding box center [619, 134] width 15 height 13
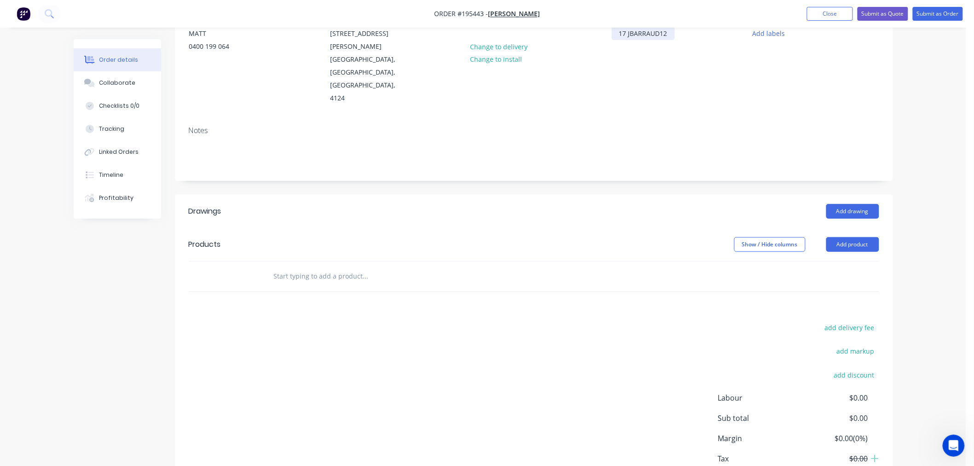
scroll to position [102, 0]
click at [852, 203] on button "Add drawing" at bounding box center [852, 210] width 53 height 15
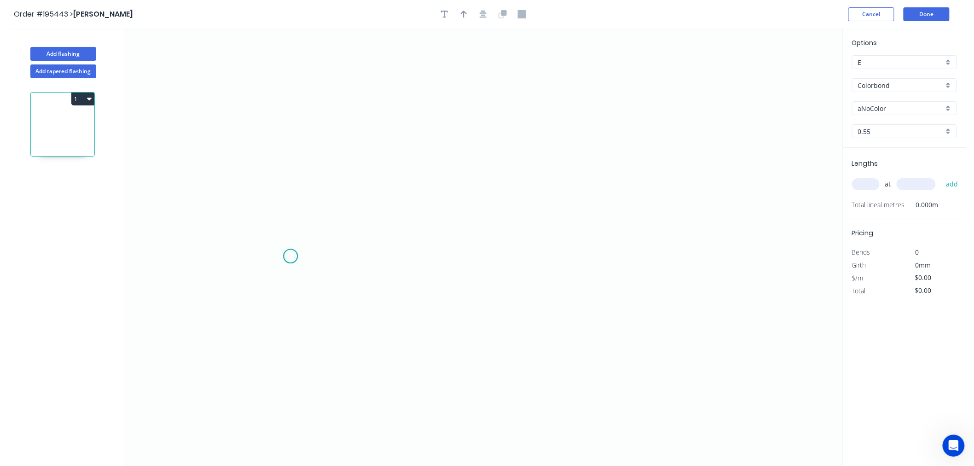
click at [291, 256] on icon "0" at bounding box center [483, 247] width 718 height 437
click at [286, 178] on icon "0" at bounding box center [483, 247] width 718 height 437
click at [508, 176] on icon "0 ?" at bounding box center [483, 247] width 718 height 437
click at [508, 180] on circle at bounding box center [508, 177] width 14 height 14
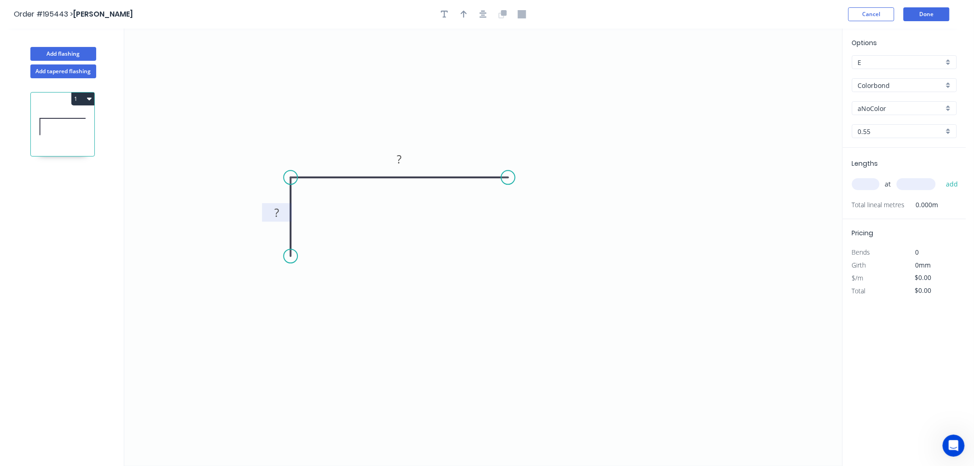
click at [283, 212] on rect at bounding box center [276, 213] width 18 height 13
click at [872, 182] on input "text" at bounding box center [866, 184] width 28 height 12
click at [941, 176] on button "add" at bounding box center [952, 184] width 22 height 16
click at [903, 106] on input "aNoColor" at bounding box center [901, 109] width 86 height 10
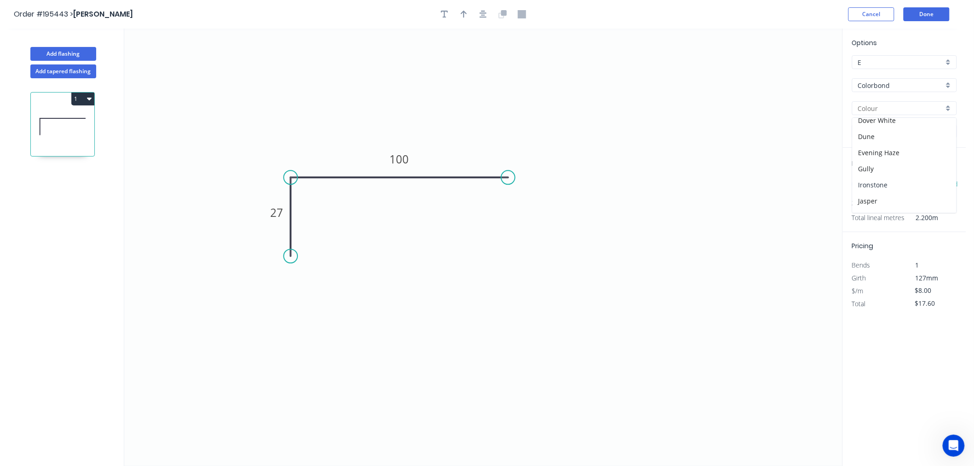
click at [888, 188] on div "Ironstone" at bounding box center [905, 185] width 104 height 16
click at [463, 10] on icon "button" at bounding box center [464, 14] width 6 height 8
drag, startPoint x: 795, startPoint y: 71, endPoint x: 477, endPoint y: 116, distance: 320.9
click at [477, 116] on icon at bounding box center [477, 105] width 8 height 29
click at [924, 16] on button "Done" at bounding box center [927, 14] width 46 height 14
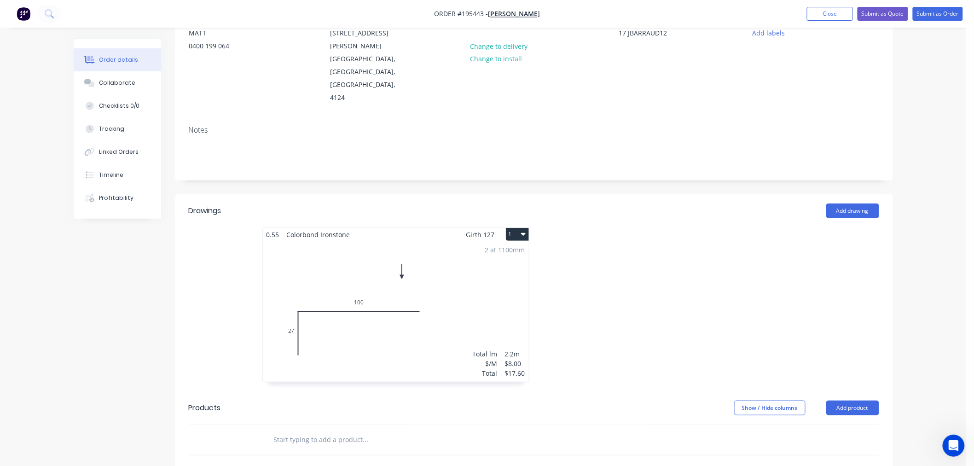
click at [500, 251] on div "2 at 1100mm Total lm $/M Total 2.2m $8.00 $17.60" at bounding box center [396, 311] width 266 height 140
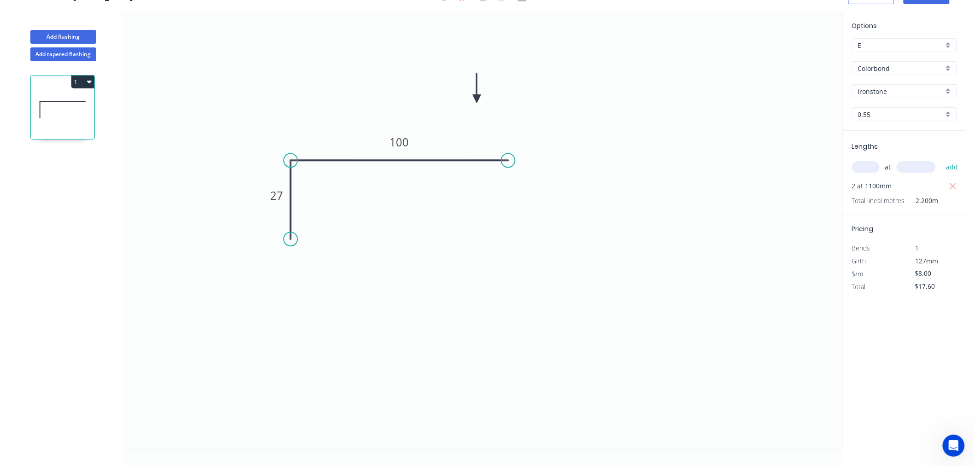
scroll to position [17, 0]
click at [84, 80] on button "1" at bounding box center [82, 82] width 23 height 13
click at [70, 109] on div "Duplicate" at bounding box center [50, 104] width 71 height 13
click at [398, 144] on tspan "100" at bounding box center [399, 142] width 19 height 15
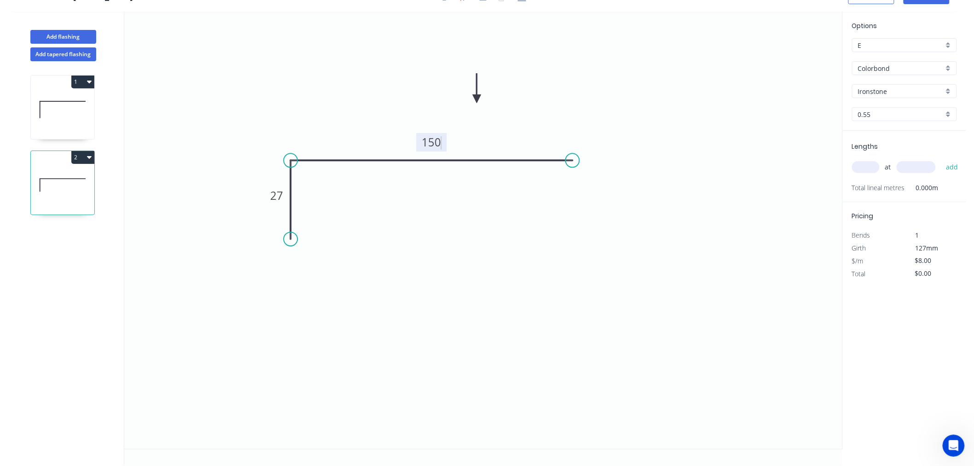
drag, startPoint x: 508, startPoint y: 162, endPoint x: 573, endPoint y: 164, distance: 65.0
click at [573, 164] on circle at bounding box center [573, 160] width 14 height 14
click at [863, 169] on input "text" at bounding box center [866, 167] width 28 height 12
click at [941, 159] on button "add" at bounding box center [952, 167] width 22 height 16
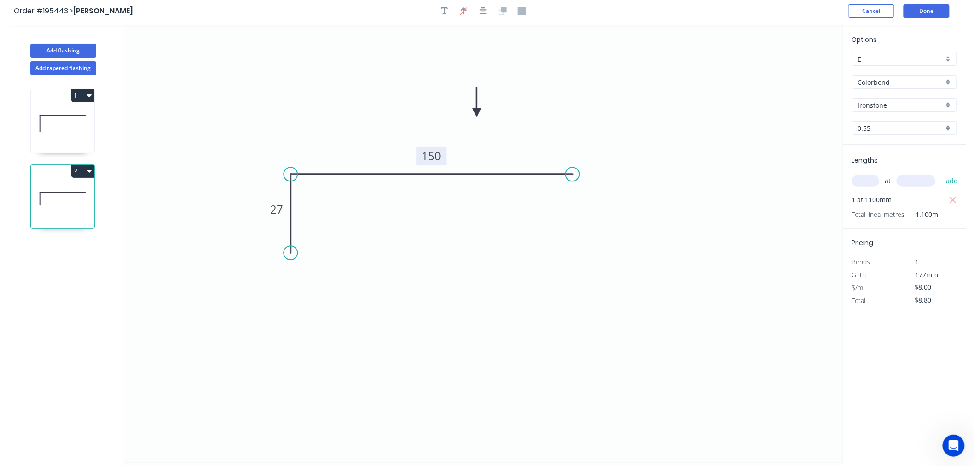
scroll to position [0, 0]
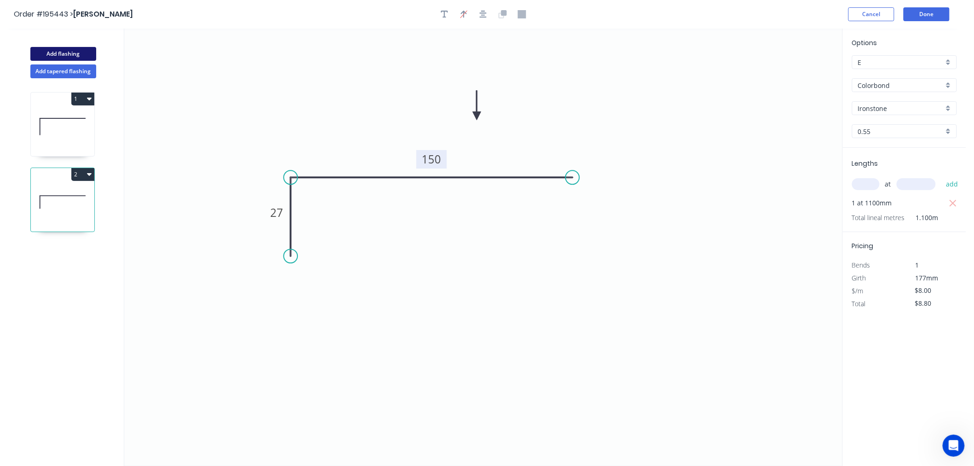
click at [88, 53] on button "Add flashing" at bounding box center [63, 54] width 66 height 14
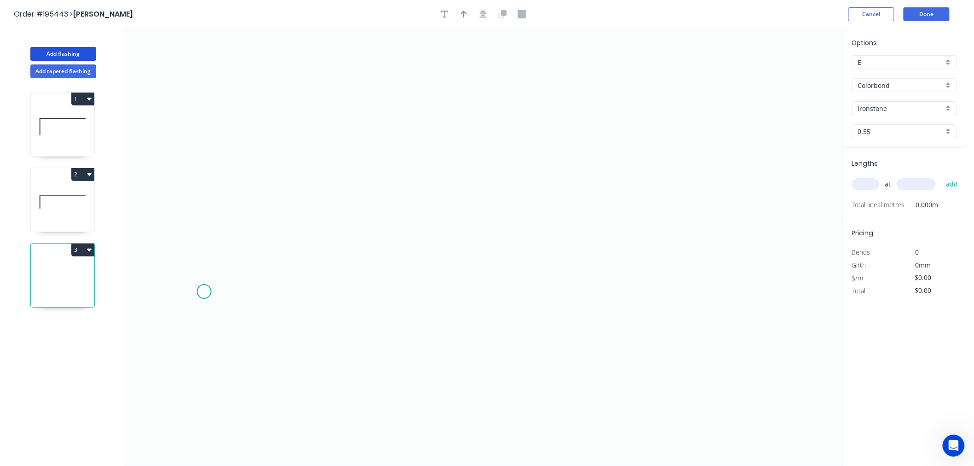
click at [204, 292] on icon "0" at bounding box center [483, 247] width 718 height 437
click at [204, 253] on icon at bounding box center [204, 272] width 0 height 39
click at [693, 245] on icon "0 ?" at bounding box center [483, 247] width 718 height 437
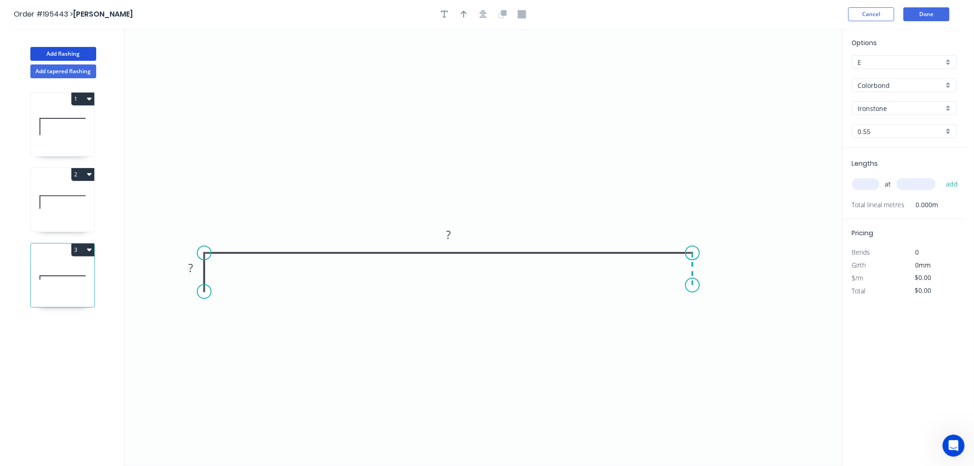
click at [691, 285] on icon "0 ? ?" at bounding box center [483, 247] width 718 height 437
click at [674, 298] on icon "0 ? ? ?" at bounding box center [483, 247] width 718 height 437
click at [696, 312] on div "Delete point" at bounding box center [719, 310] width 93 height 19
click at [192, 269] on tspan "?" at bounding box center [190, 267] width 5 height 15
click at [877, 185] on input "text" at bounding box center [866, 184] width 28 height 12
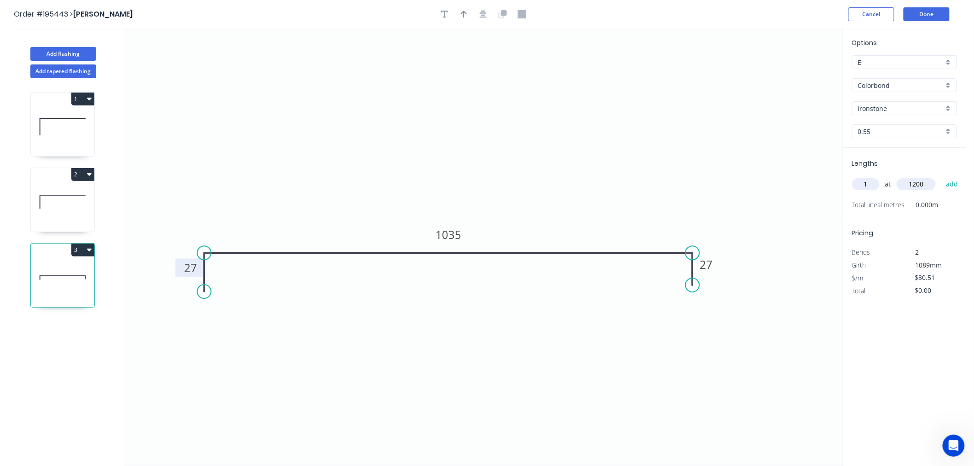
click at [941, 176] on button "add" at bounding box center [952, 184] width 22 height 16
click at [81, 53] on button "Add flashing" at bounding box center [63, 54] width 66 height 14
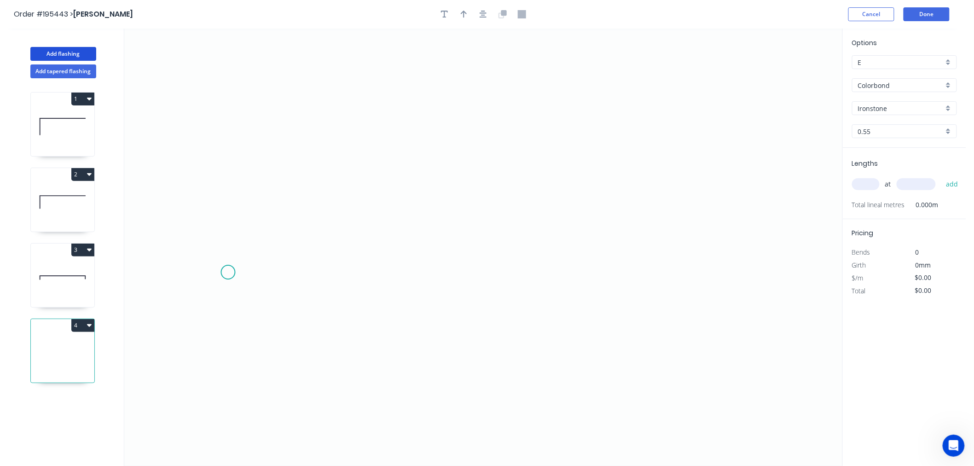
click at [228, 273] on icon "0" at bounding box center [483, 247] width 718 height 437
click at [228, 220] on icon "0" at bounding box center [483, 247] width 718 height 437
click at [457, 222] on icon "0 ?" at bounding box center [483, 247] width 718 height 437
click at [464, 222] on icon "0 ? ?" at bounding box center [483, 247] width 718 height 437
click at [465, 224] on circle at bounding box center [464, 222] width 14 height 14
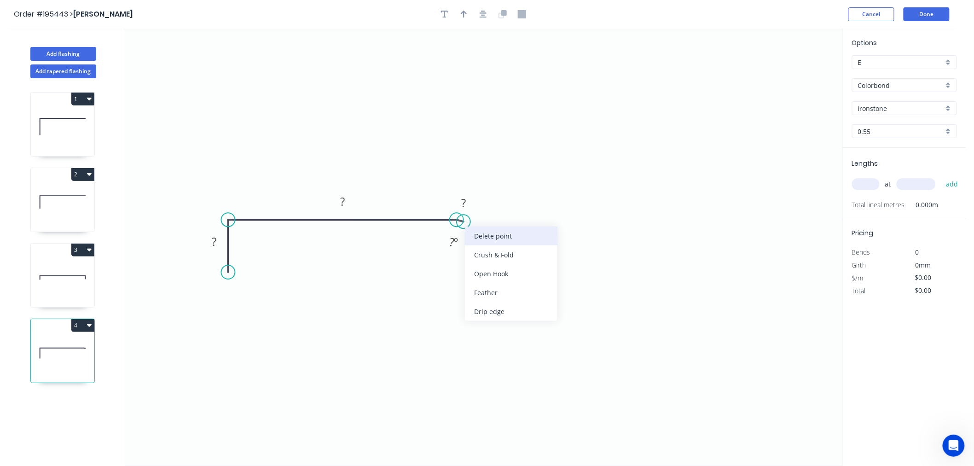
click at [486, 238] on div "Delete point" at bounding box center [511, 236] width 93 height 19
click at [221, 242] on rect at bounding box center [214, 242] width 18 height 13
click at [53, 284] on icon at bounding box center [63, 277] width 64 height 59
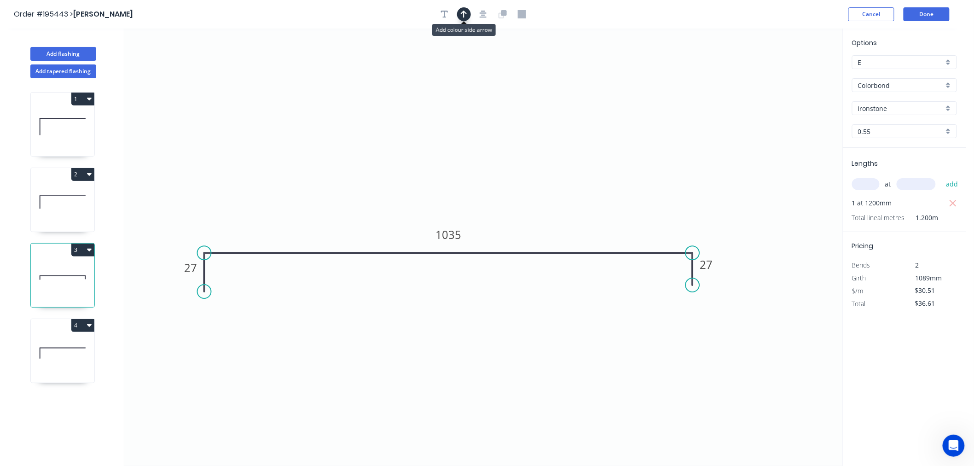
click at [462, 14] on icon "button" at bounding box center [464, 14] width 6 height 8
drag, startPoint x: 741, startPoint y: 94, endPoint x: 631, endPoint y: 171, distance: 134.6
click at [631, 171] on icon at bounding box center [631, 161] width 8 height 29
click at [72, 197] on icon at bounding box center [63, 202] width 64 height 59
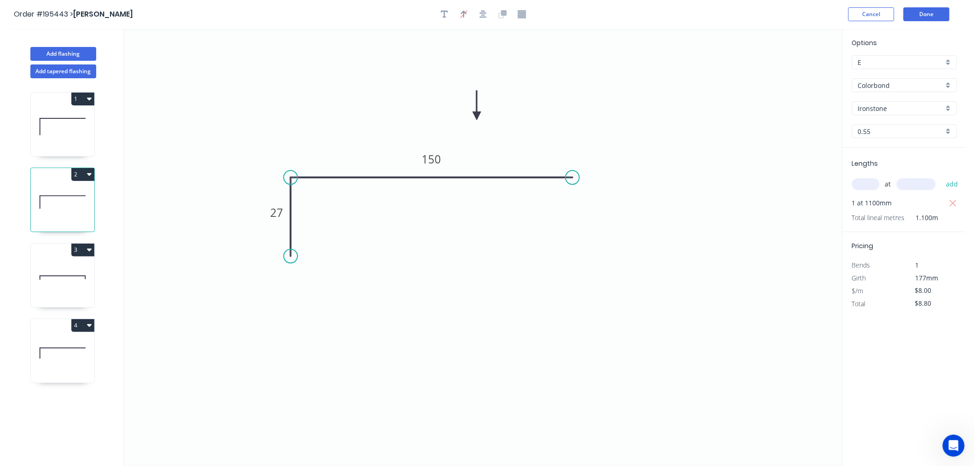
click at [69, 337] on icon at bounding box center [63, 353] width 64 height 59
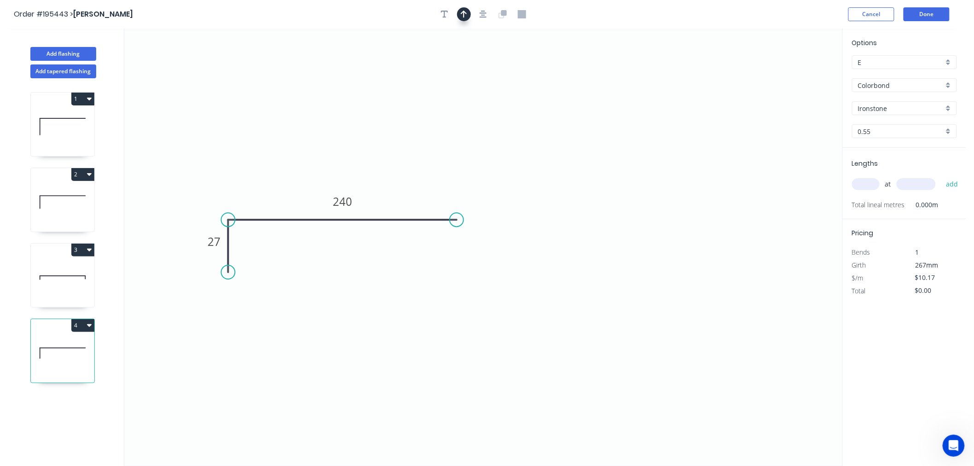
click at [462, 8] on button "button" at bounding box center [464, 14] width 14 height 14
drag, startPoint x: 798, startPoint y: 70, endPoint x: 738, endPoint y: 107, distance: 70.9
click at [734, 120] on icon "0 27 240" at bounding box center [483, 247] width 718 height 437
drag, startPoint x: 797, startPoint y: 70, endPoint x: 781, endPoint y: 84, distance: 21.8
click at [751, 105] on icon "0 27 240" at bounding box center [483, 247] width 718 height 437
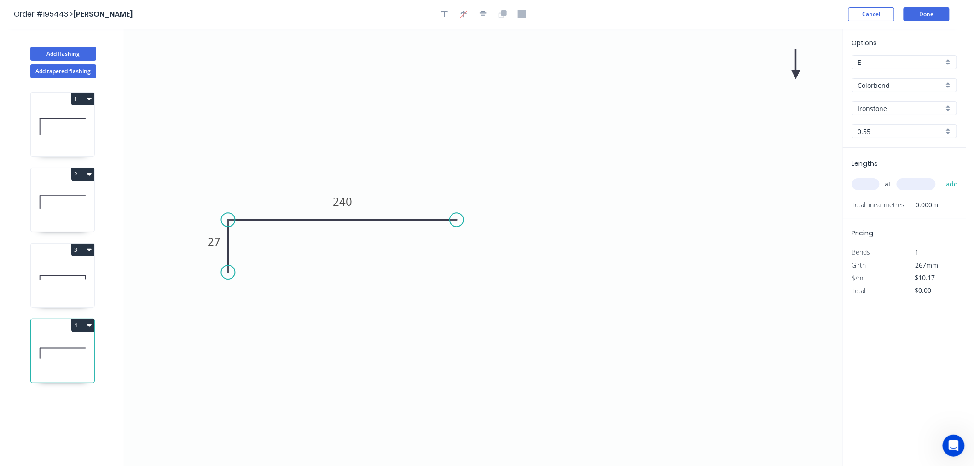
drag, startPoint x: 793, startPoint y: 74, endPoint x: 751, endPoint y: 110, distance: 55.8
click at [682, 144] on icon "0 27 240" at bounding box center [483, 247] width 718 height 437
drag, startPoint x: 794, startPoint y: 70, endPoint x: 424, endPoint y: 175, distance: 383.9
click at [424, 175] on icon at bounding box center [424, 164] width 8 height 29
click at [861, 183] on input "text" at bounding box center [866, 184] width 28 height 12
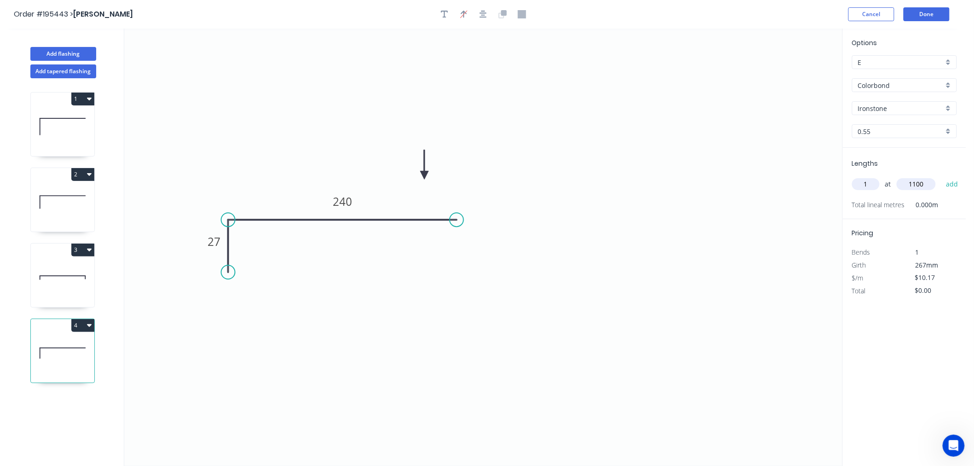
click at [941, 176] on button "add" at bounding box center [952, 184] width 22 height 16
click at [89, 55] on button "Add flashing" at bounding box center [63, 54] width 66 height 14
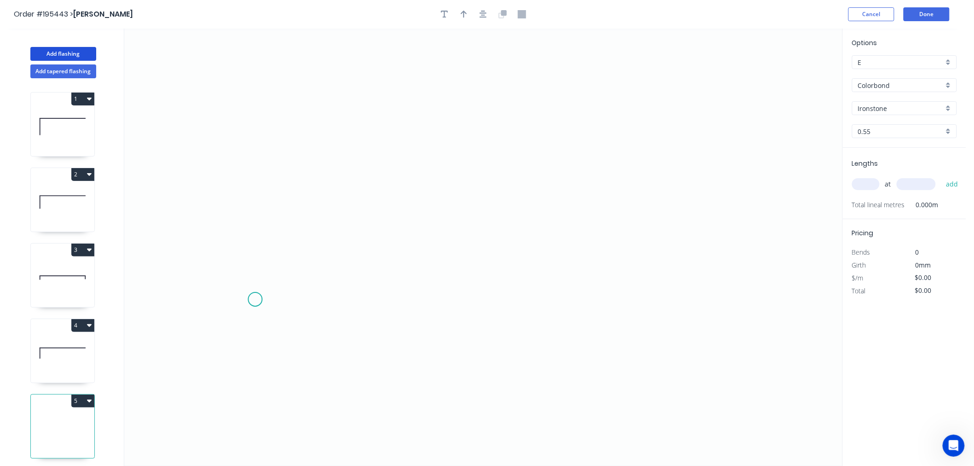
click at [255, 300] on icon "0" at bounding box center [483, 247] width 718 height 437
click at [254, 263] on icon "0" at bounding box center [483, 247] width 718 height 437
click at [550, 266] on icon "0 ?" at bounding box center [483, 247] width 718 height 437
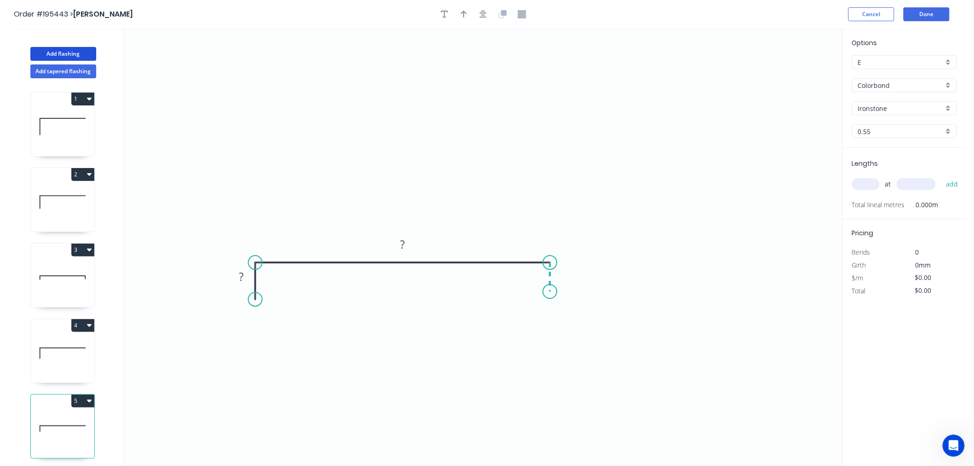
click at [550, 292] on icon "0 ? ?" at bounding box center [483, 247] width 718 height 437
click at [550, 292] on circle at bounding box center [550, 292] width 14 height 14
click at [246, 279] on rect at bounding box center [241, 277] width 18 height 13
click at [867, 191] on div "at add" at bounding box center [905, 184] width 107 height 16
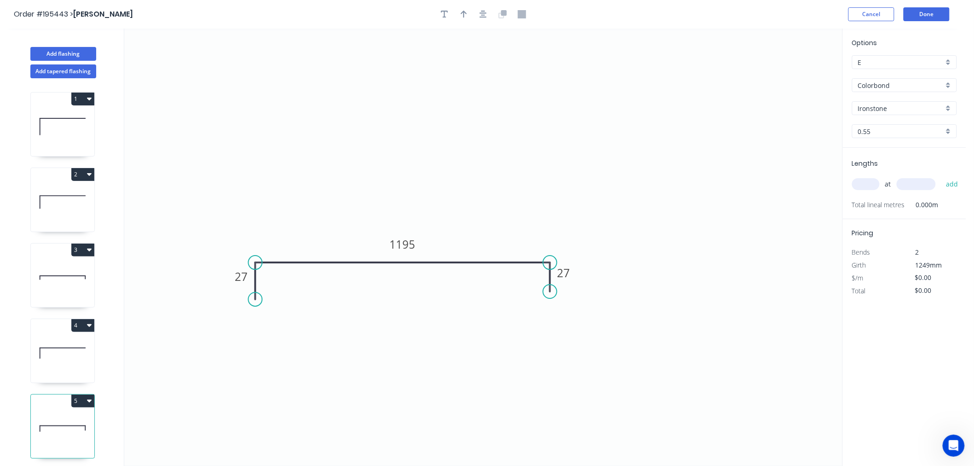
click at [867, 186] on input "text" at bounding box center [866, 184] width 28 height 12
click at [941, 176] on button "add" at bounding box center [952, 184] width 22 height 16
click at [463, 12] on icon "button" at bounding box center [464, 14] width 6 height 7
drag, startPoint x: 796, startPoint y: 75, endPoint x: 509, endPoint y: 210, distance: 316.7
click at [509, 210] on icon at bounding box center [509, 198] width 8 height 29
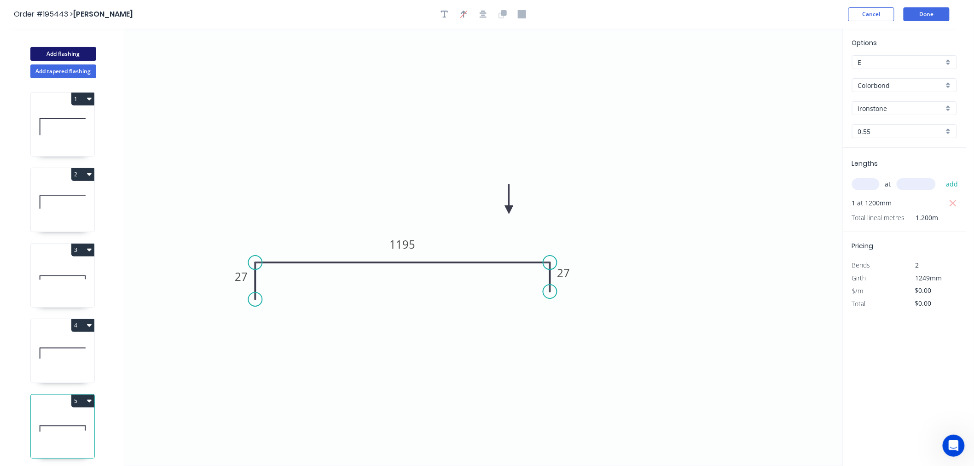
click at [67, 56] on button "Add flashing" at bounding box center [63, 54] width 66 height 14
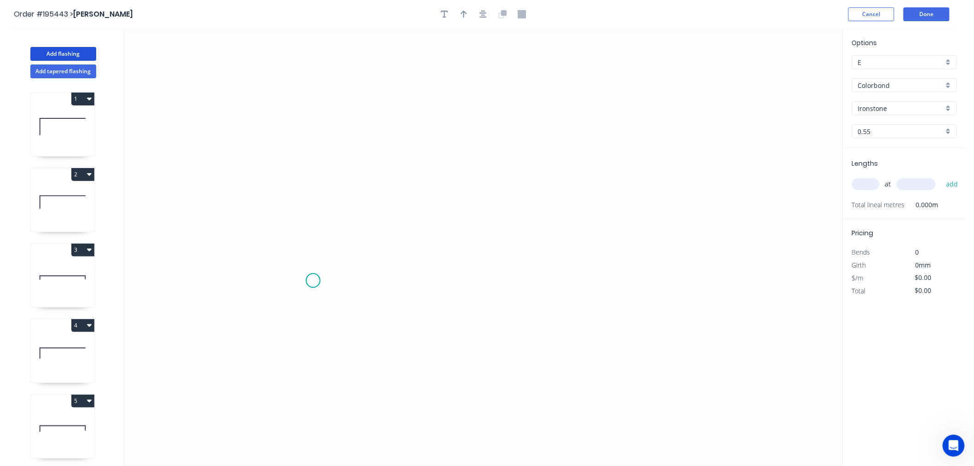
click at [313, 281] on icon "0" at bounding box center [483, 247] width 718 height 437
click at [313, 237] on icon "0" at bounding box center [483, 247] width 718 height 437
click at [411, 241] on icon "0 ?" at bounding box center [483, 247] width 718 height 437
click at [411, 241] on circle at bounding box center [411, 237] width 14 height 14
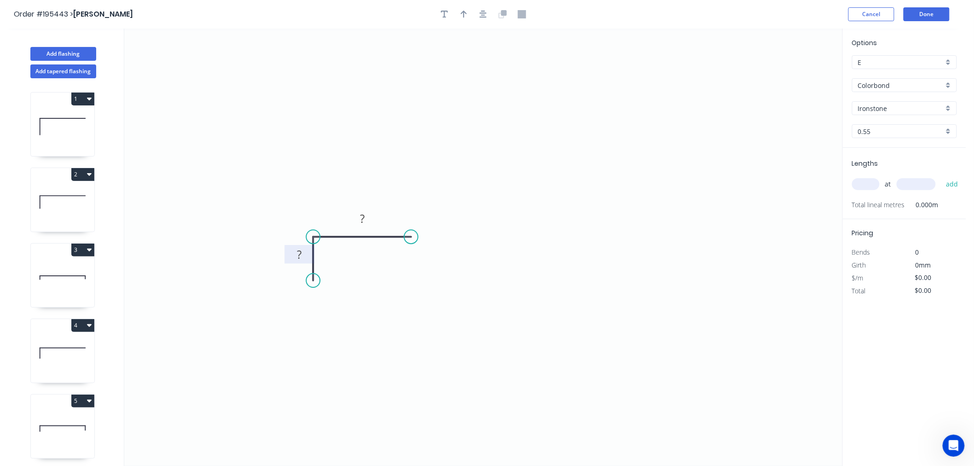
click at [305, 259] on rect at bounding box center [299, 255] width 18 height 13
click at [855, 186] on input "text" at bounding box center [866, 184] width 28 height 12
click at [941, 176] on button "add" at bounding box center [952, 184] width 22 height 16
click at [463, 17] on icon "button" at bounding box center [464, 14] width 6 height 8
drag, startPoint x: 798, startPoint y: 72, endPoint x: 390, endPoint y: 203, distance: 428.2
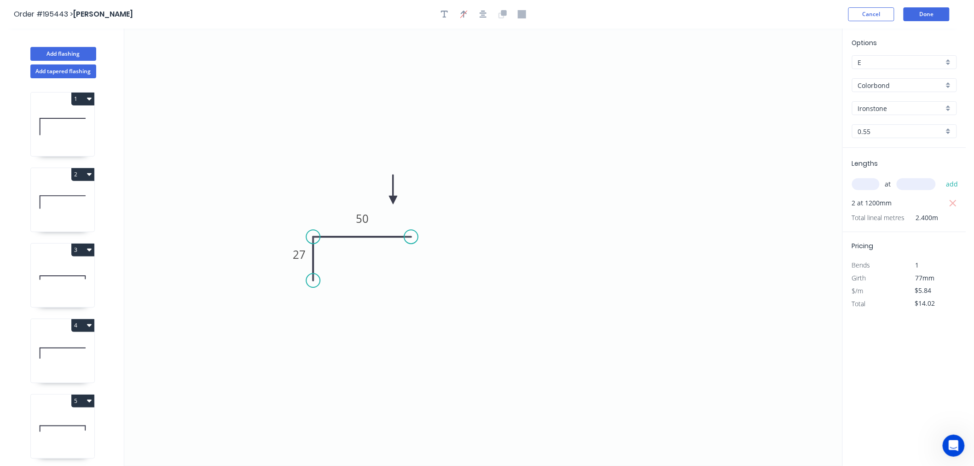
click at [391, 199] on icon at bounding box center [393, 188] width 8 height 29
click at [76, 353] on icon at bounding box center [63, 353] width 64 height 59
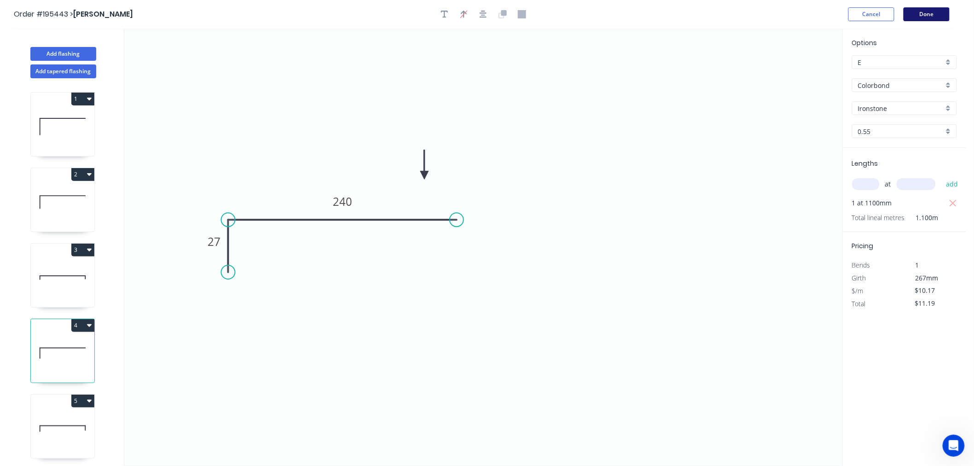
click at [938, 14] on button "Done" at bounding box center [927, 14] width 46 height 14
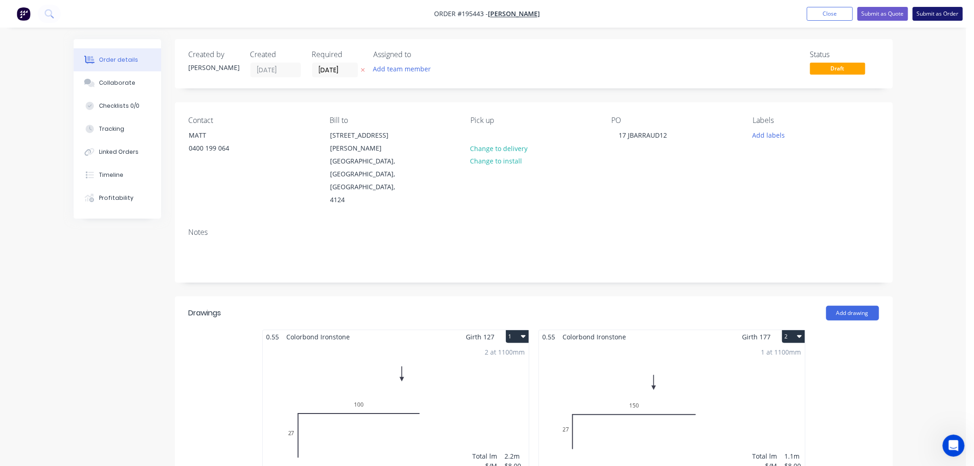
click at [927, 11] on button "Submit as Order" at bounding box center [938, 14] width 50 height 14
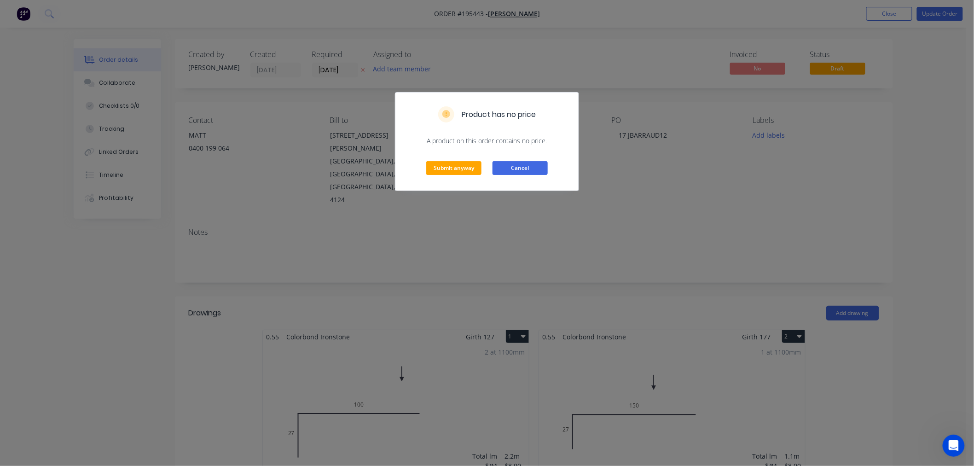
click at [532, 168] on button "Cancel" at bounding box center [520, 168] width 55 height 14
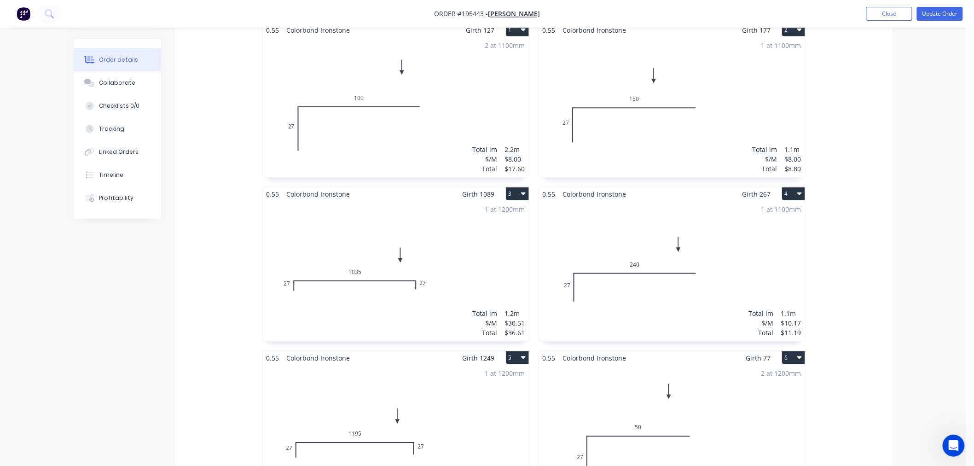
scroll to position [409, 0]
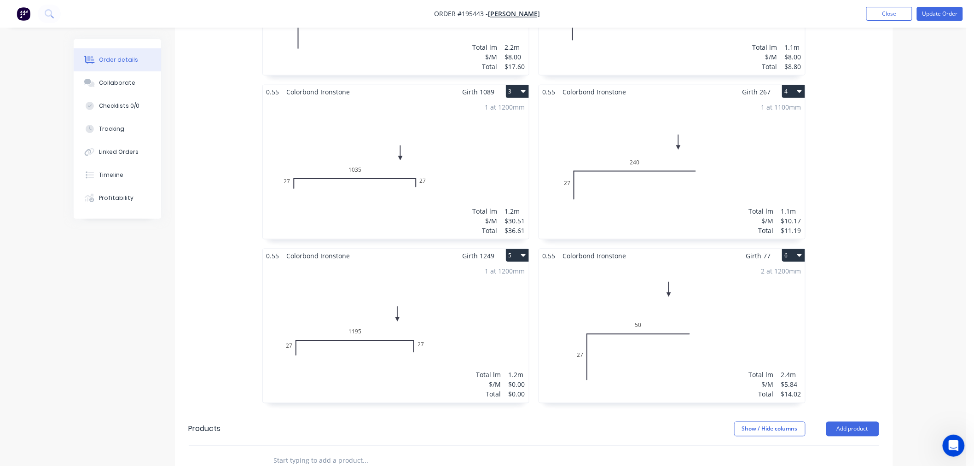
click at [499, 298] on div "1 at 1200mm Total lm $/M Total 1.2m $0.00 $0.00" at bounding box center [396, 332] width 266 height 140
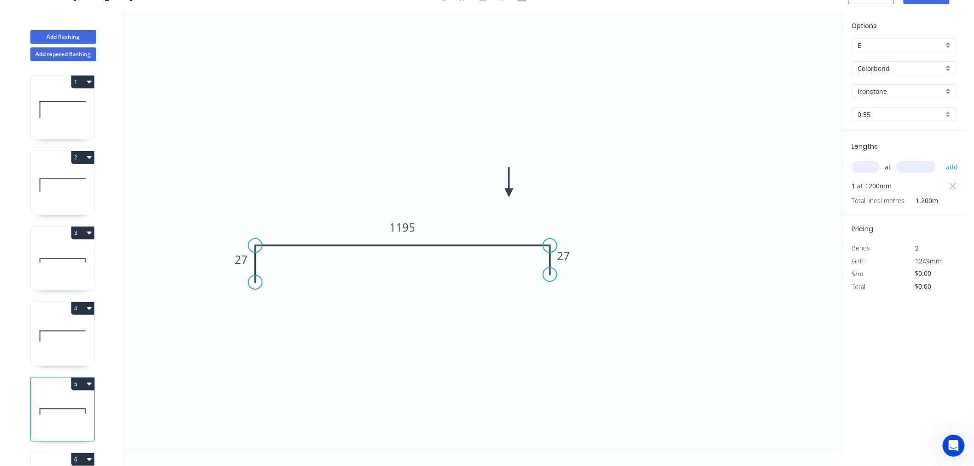
scroll to position [17, 0]
click at [499, 298] on icon "0 27 1195 27" at bounding box center [483, 230] width 718 height 437
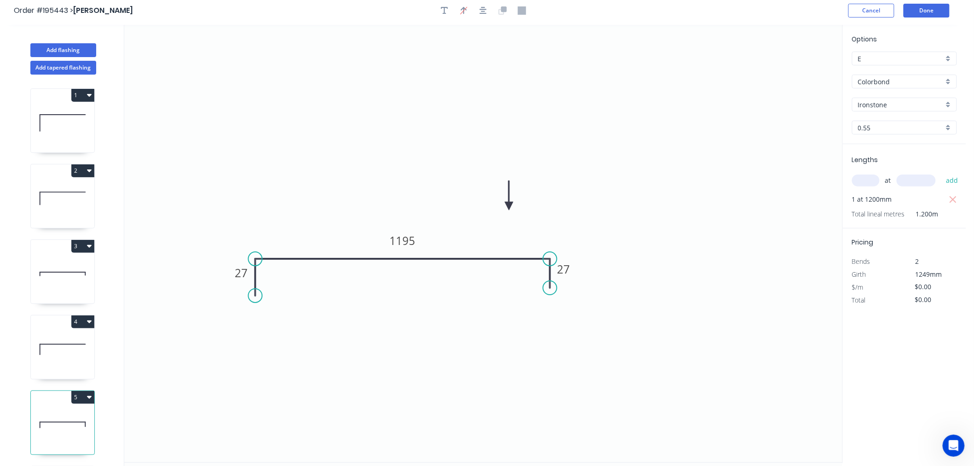
scroll to position [0, 0]
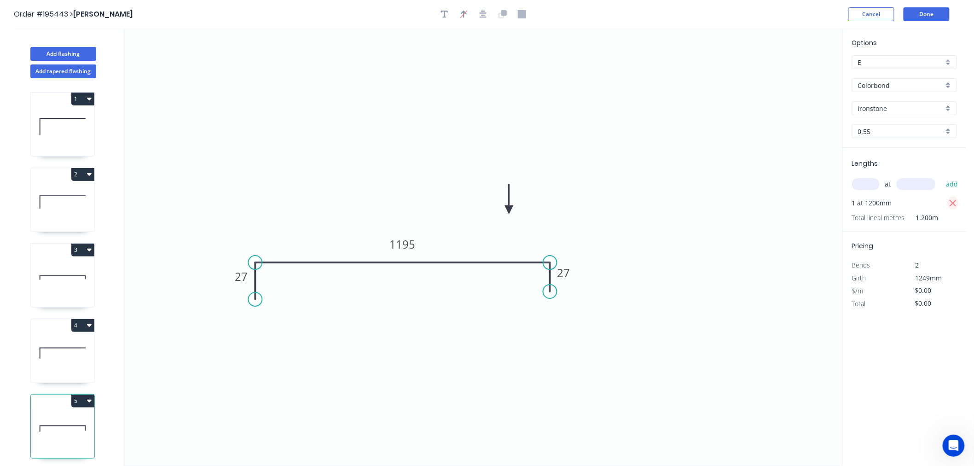
click at [952, 201] on icon "button" at bounding box center [953, 203] width 7 height 7
click at [866, 186] on input "text" at bounding box center [866, 184] width 28 height 12
click at [776, 172] on icon "0 27 1195 27" at bounding box center [483, 247] width 718 height 437
click at [941, 176] on button "add" at bounding box center [952, 184] width 22 height 16
click at [922, 8] on button "Done" at bounding box center [927, 14] width 46 height 14
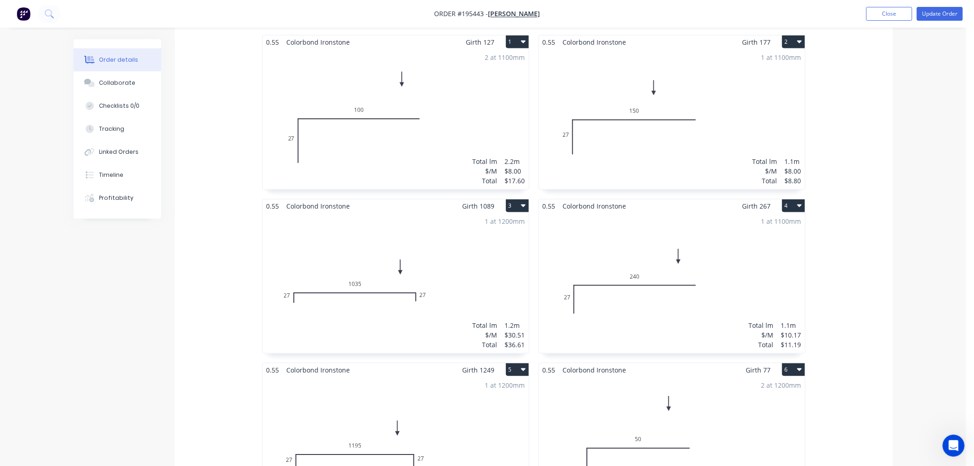
scroll to position [511, 0]
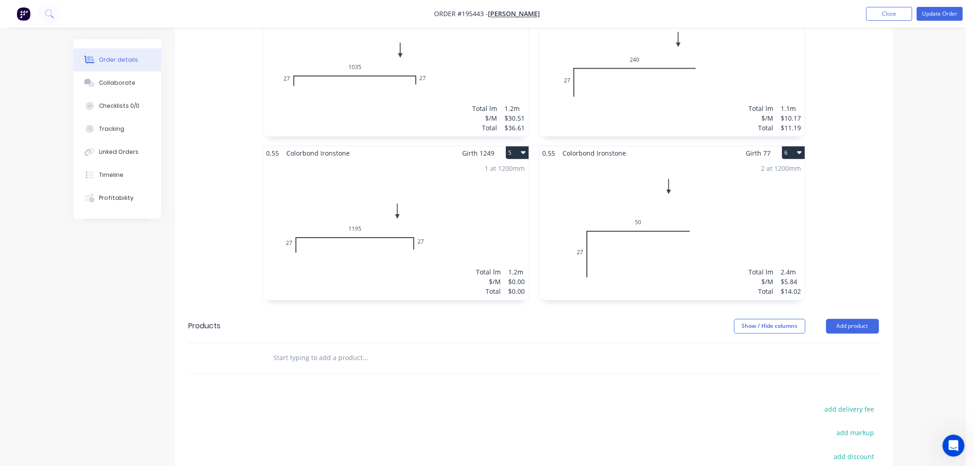
click at [507, 182] on div "1 at 1200mm Total lm $/M Total 1.2m $0.00 $0.00" at bounding box center [396, 230] width 266 height 140
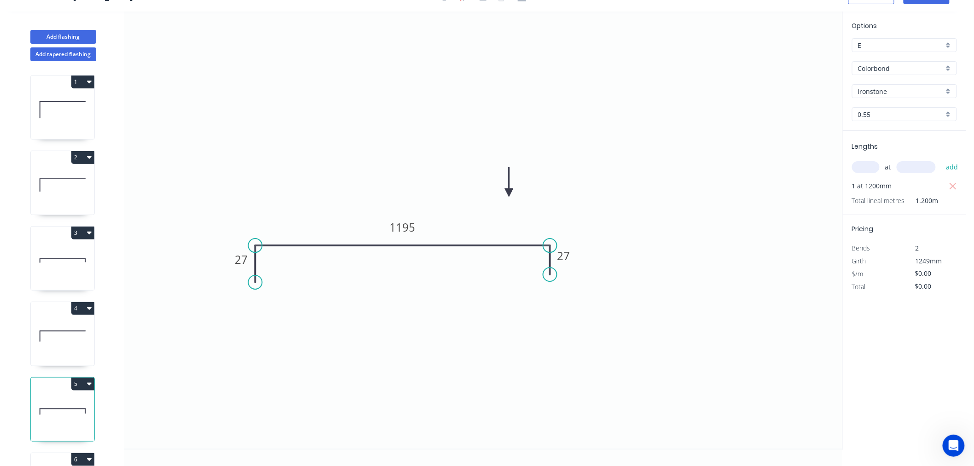
scroll to position [17, 0]
click at [507, 182] on icon "0 27 1195 27" at bounding box center [483, 230] width 718 height 437
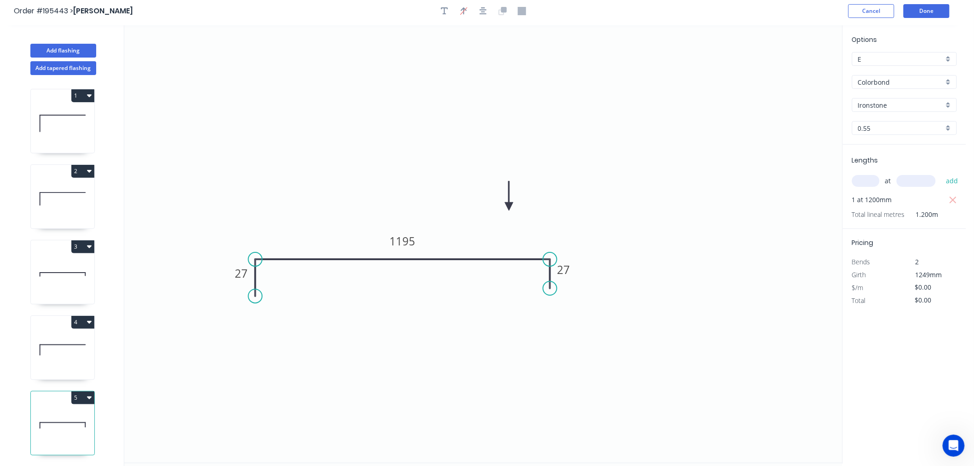
scroll to position [0, 0]
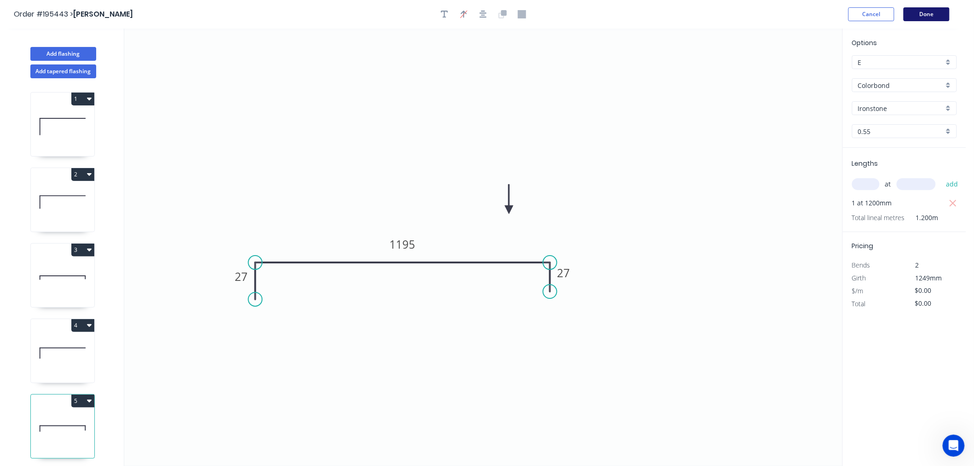
click at [947, 18] on button "Done" at bounding box center [927, 14] width 46 height 14
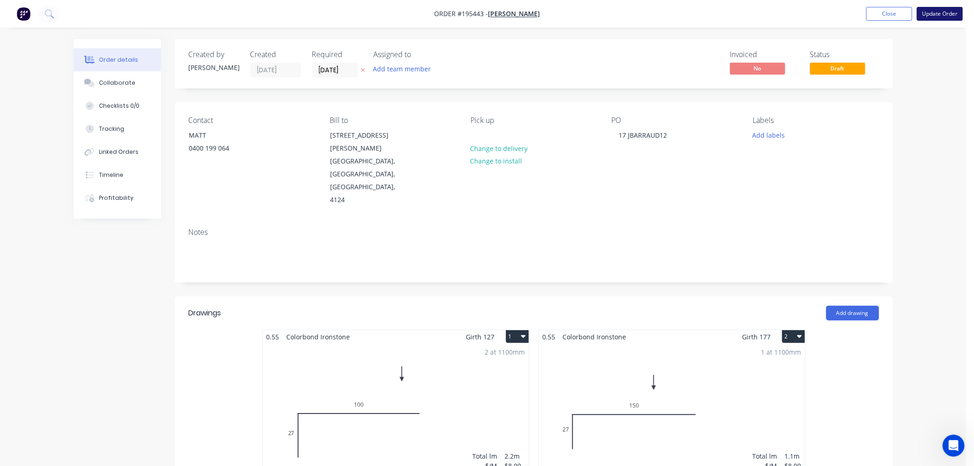
click at [939, 19] on button "Update Order" at bounding box center [940, 14] width 46 height 14
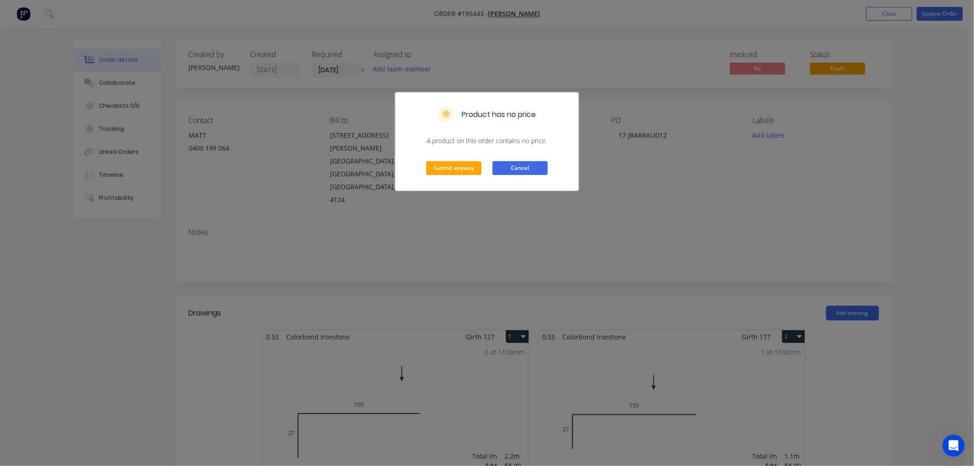
click at [522, 164] on button "Cancel" at bounding box center [520, 168] width 55 height 14
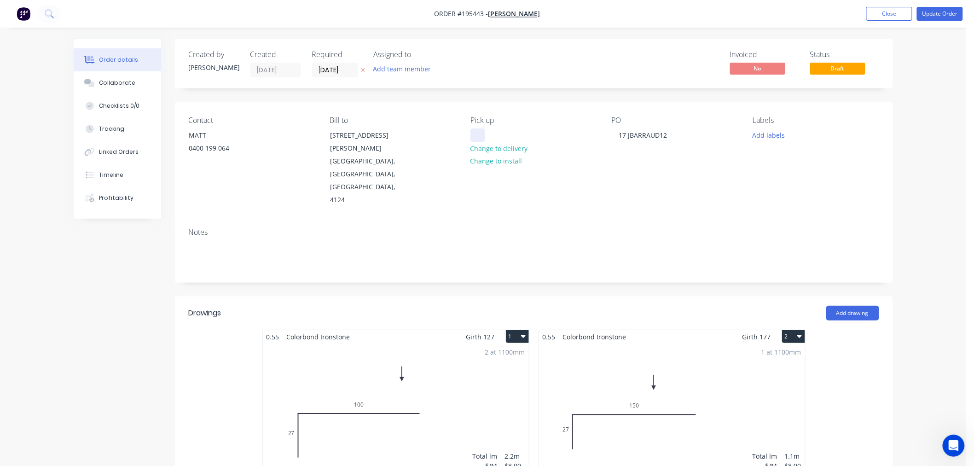
click at [477, 135] on div at bounding box center [478, 134] width 15 height 13
click at [854, 221] on div "Notes" at bounding box center [534, 252] width 718 height 62
click at [932, 19] on button "Update Order" at bounding box center [940, 14] width 46 height 14
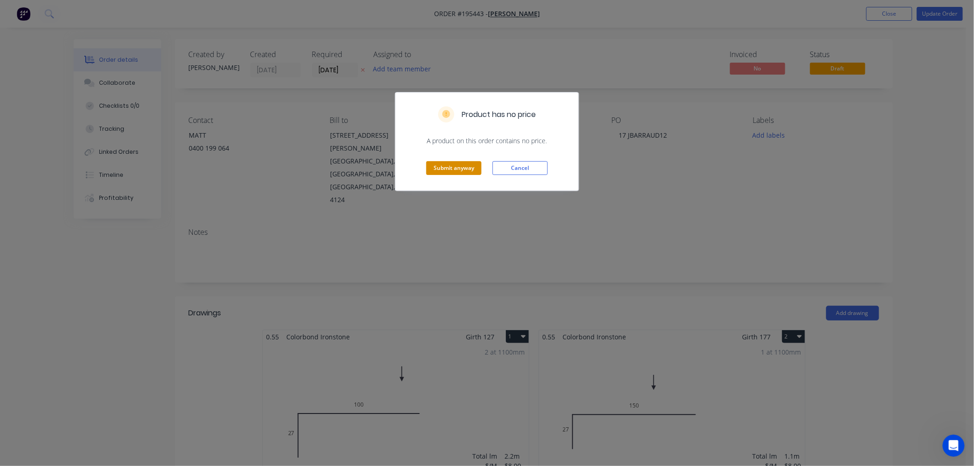
click at [447, 163] on button "Submit anyway" at bounding box center [453, 168] width 55 height 14
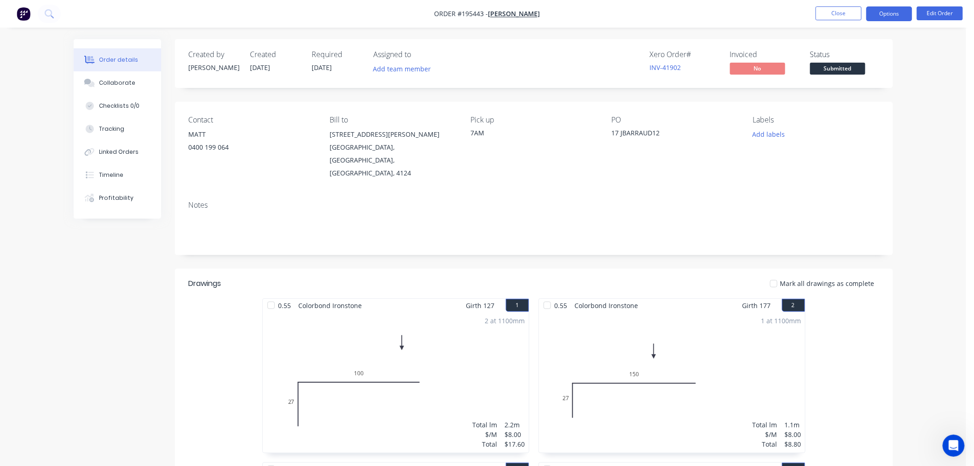
click at [890, 12] on button "Options" at bounding box center [889, 13] width 46 height 15
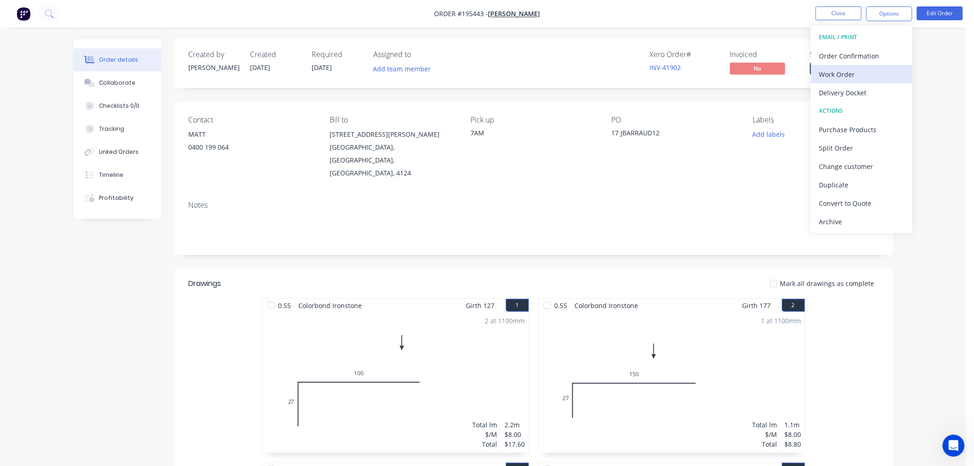
click at [843, 77] on div "Work Order" at bounding box center [861, 74] width 85 height 13
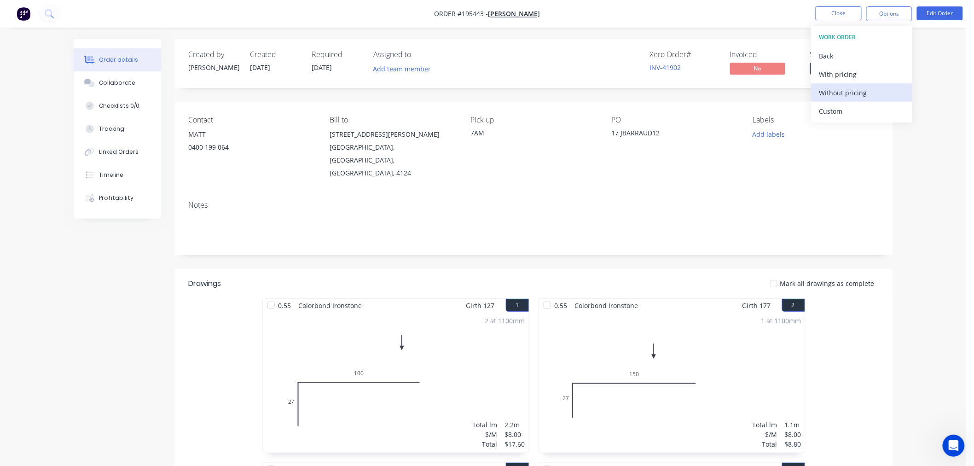
click at [831, 94] on div "Without pricing" at bounding box center [861, 92] width 85 height 13
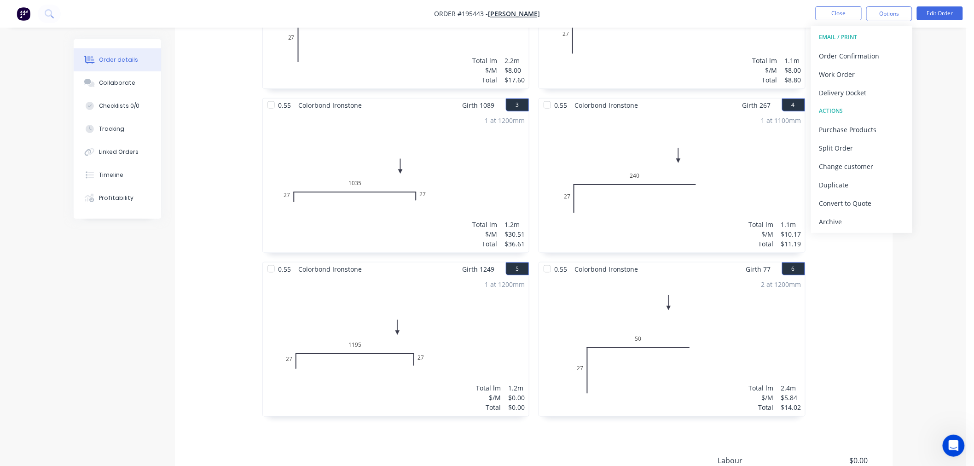
scroll to position [466, 0]
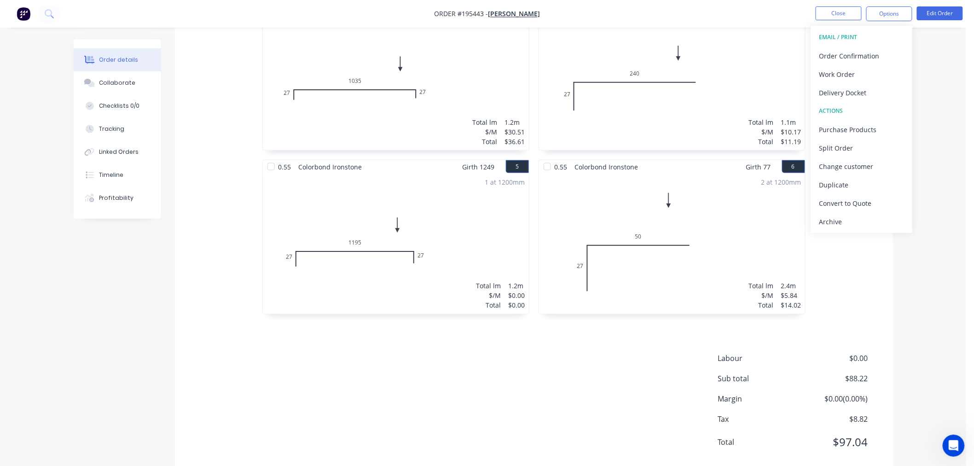
click at [899, 261] on div "Order details Collaborate Checklists 0/0 Tracking Linked Orders Timeline Profit…" at bounding box center [483, 30] width 838 height 915
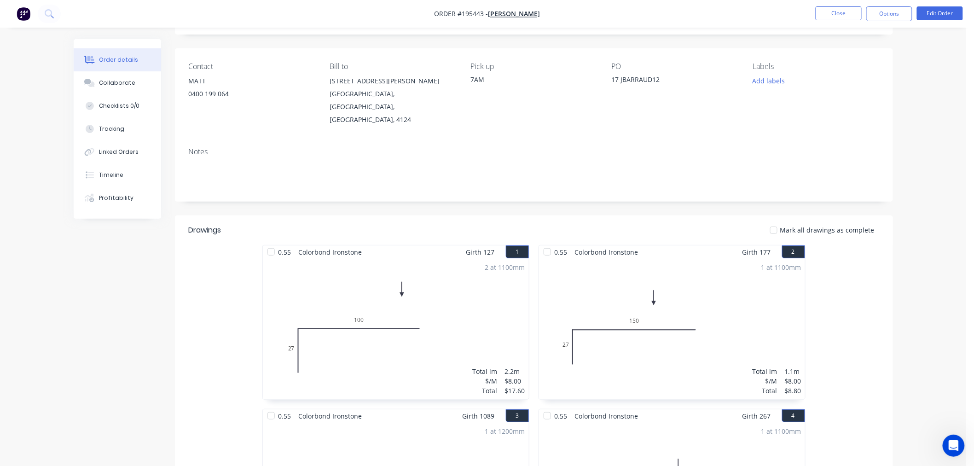
scroll to position [0, 0]
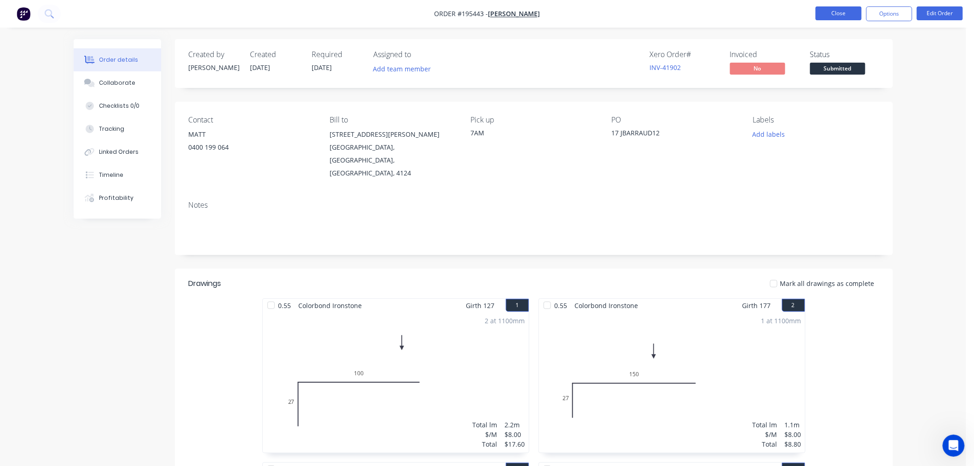
click at [849, 14] on button "Close" at bounding box center [839, 13] width 46 height 14
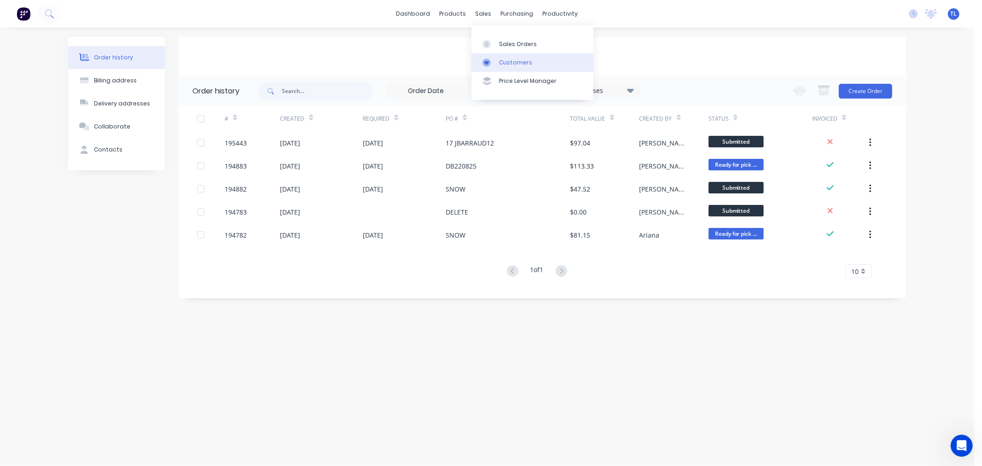
click at [500, 61] on div "Customers" at bounding box center [515, 62] width 33 height 8
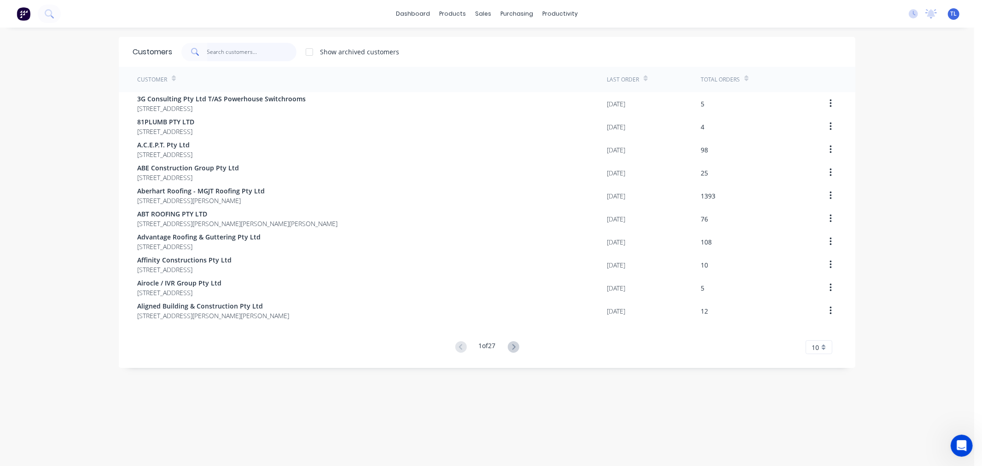
click at [243, 50] on input "text" at bounding box center [252, 52] width 90 height 18
click at [221, 45] on input "text" at bounding box center [252, 52] width 90 height 18
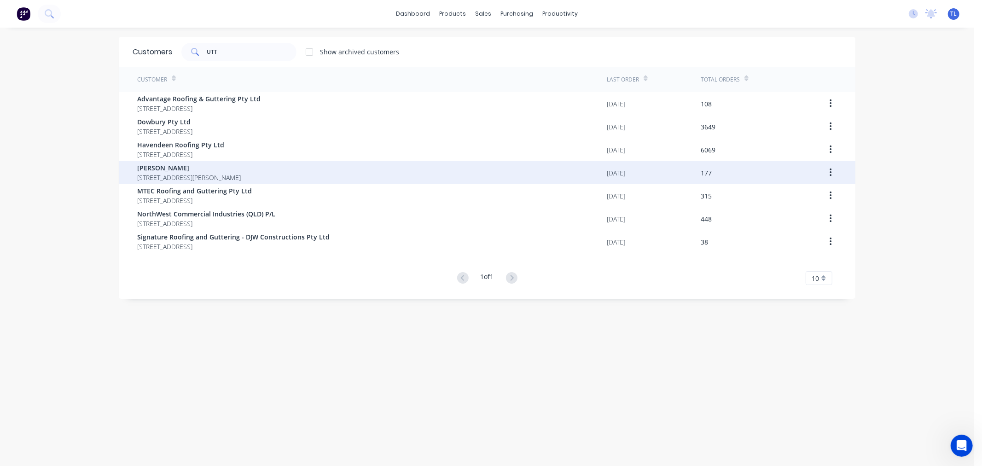
click at [186, 178] on span "[STREET_ADDRESS][PERSON_NAME]" at bounding box center [189, 178] width 104 height 10
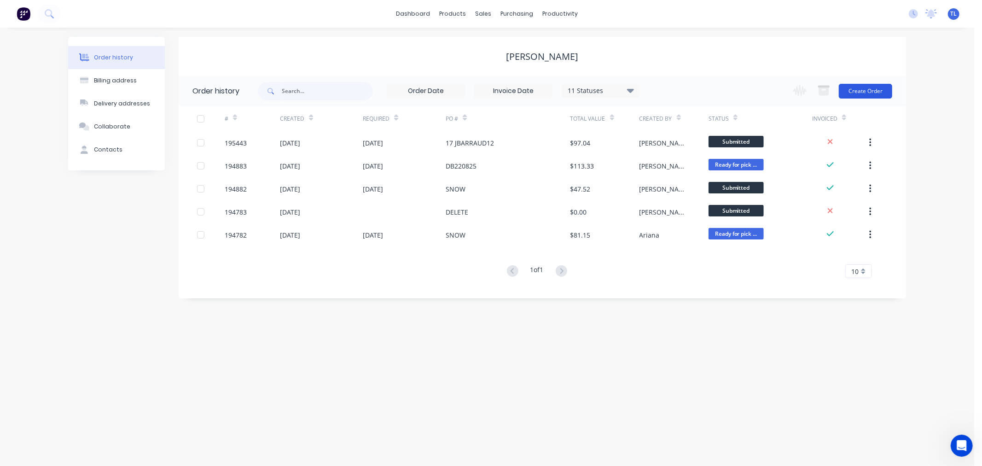
click at [879, 89] on button "Create Order" at bounding box center [865, 91] width 53 height 15
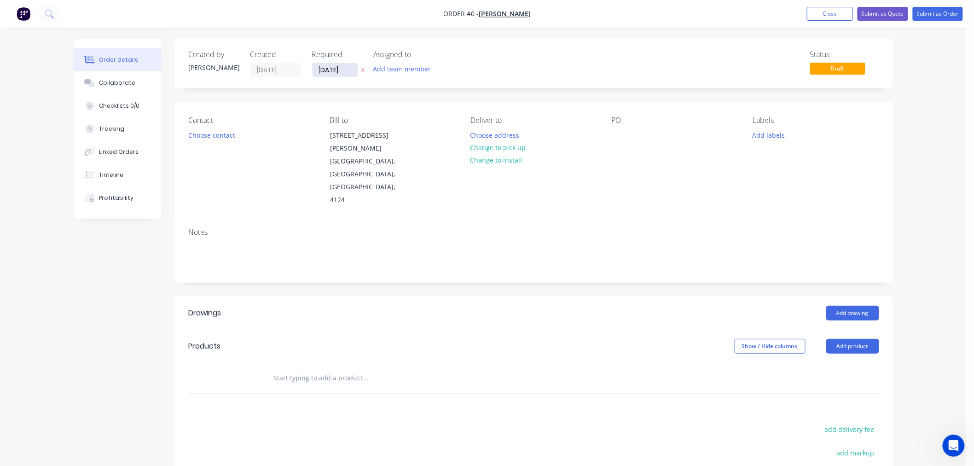
click at [342, 74] on input "[DATE]" at bounding box center [335, 70] width 45 height 14
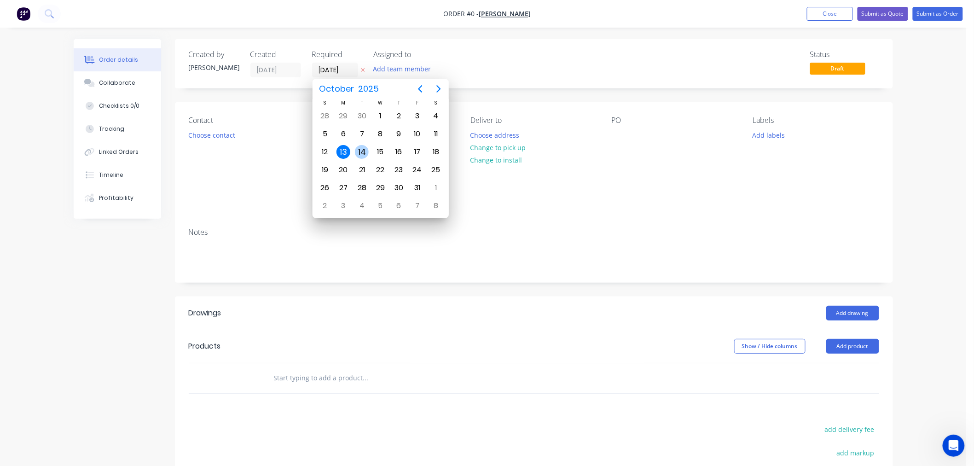
click at [358, 148] on div "14" at bounding box center [362, 152] width 14 height 14
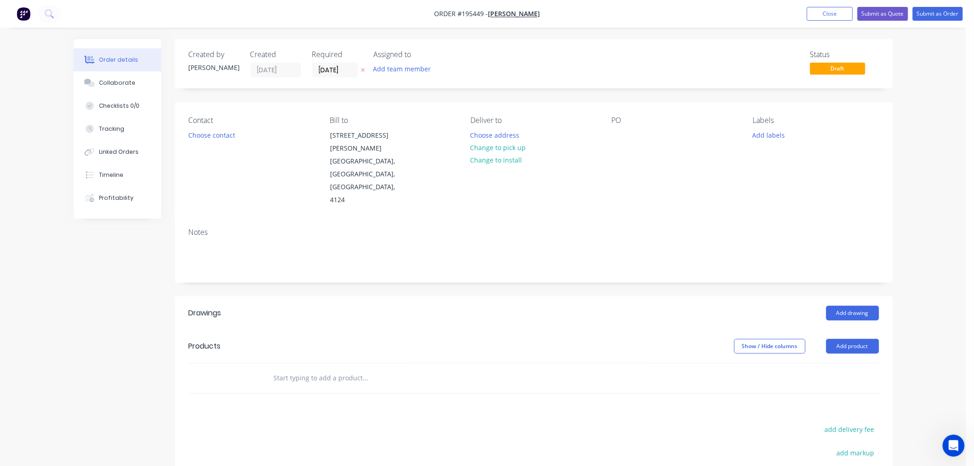
click at [405, 98] on div "Created by [PERSON_NAME] Created [DATE] Required [DATE] Assigned to Add team me…" at bounding box center [534, 326] width 718 height 575
click at [206, 132] on button "Choose contact" at bounding box center [211, 134] width 57 height 12
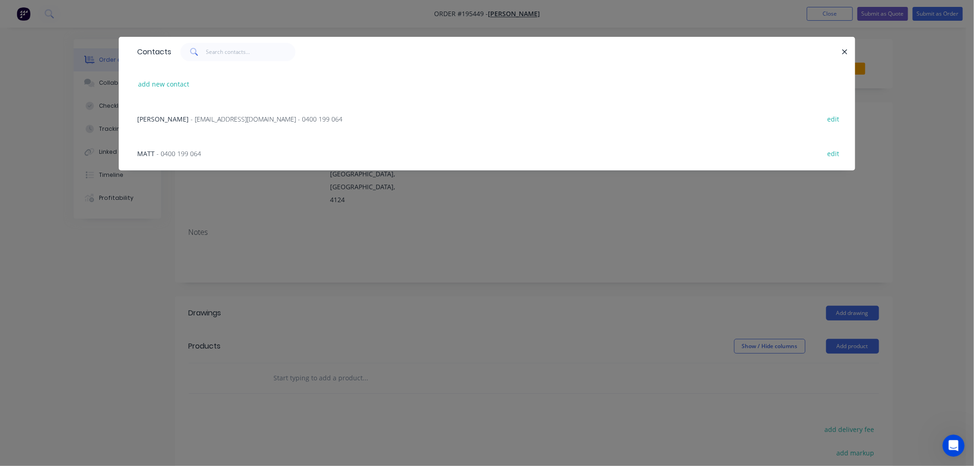
click at [185, 162] on div "MATT - 0400 199 064 edit" at bounding box center [487, 153] width 709 height 35
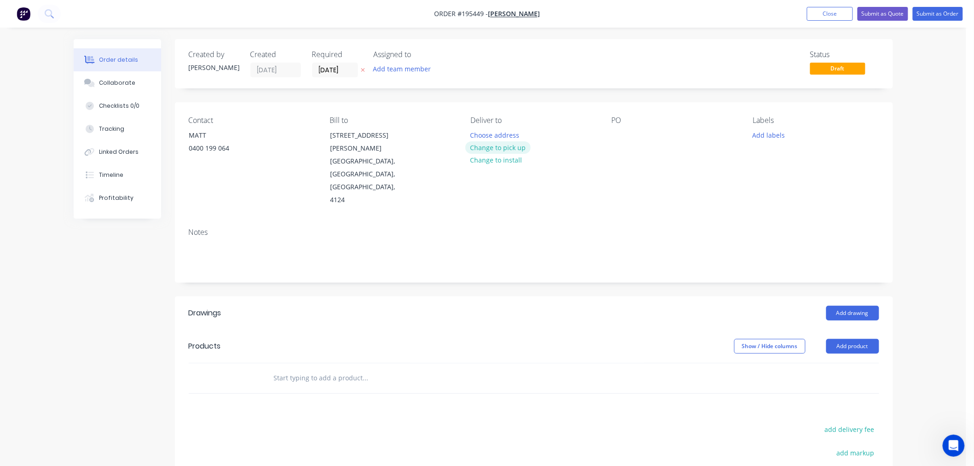
click at [510, 145] on button "Change to pick up" at bounding box center [497, 147] width 65 height 12
click at [481, 134] on div at bounding box center [478, 134] width 15 height 13
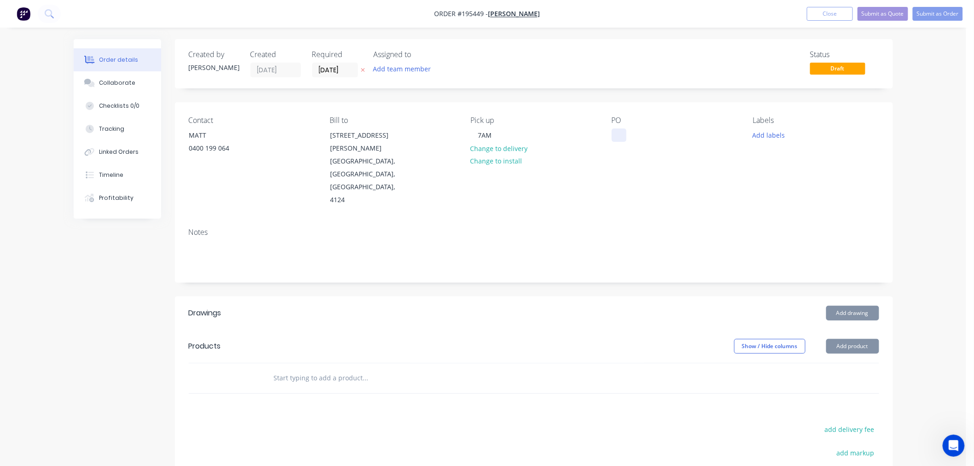
click at [620, 135] on div at bounding box center [619, 134] width 15 height 13
click at [712, 103] on div "Contact [PERSON_NAME] [PHONE_NUMBER] Bill to [STREET_ADDRESS] Pick up 7AM Chang…" at bounding box center [534, 161] width 718 height 118
click at [851, 306] on button "Add drawing" at bounding box center [852, 313] width 53 height 15
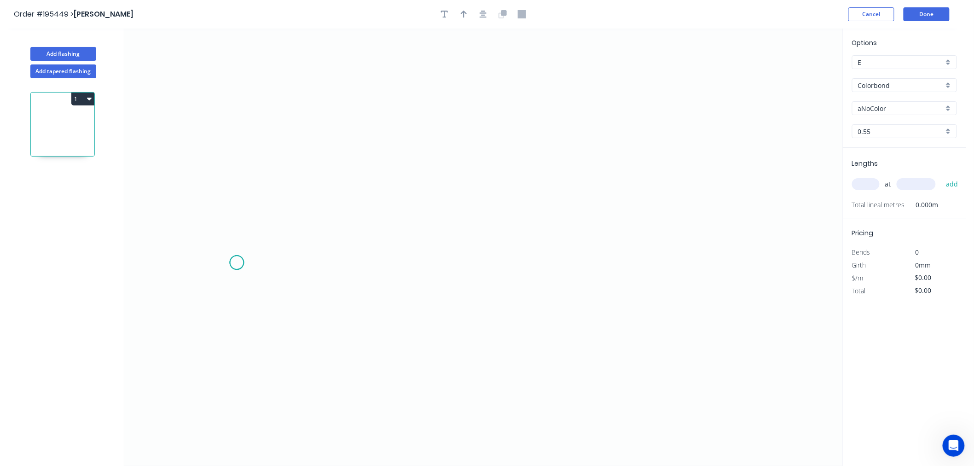
click at [237, 263] on icon "0" at bounding box center [483, 247] width 718 height 437
click at [235, 220] on icon "0" at bounding box center [483, 247] width 718 height 437
click at [476, 224] on icon "0 ?" at bounding box center [483, 247] width 718 height 437
click at [472, 223] on circle at bounding box center [476, 220] width 14 height 14
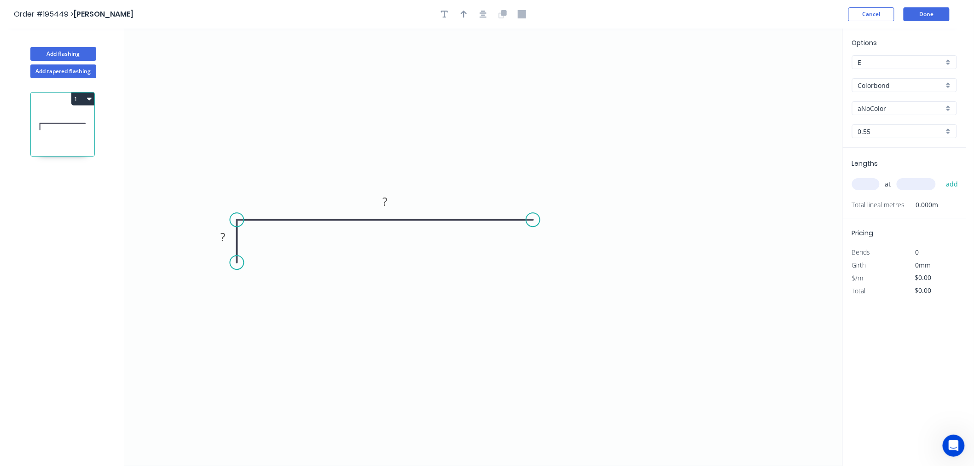
drag, startPoint x: 473, startPoint y: 222, endPoint x: 533, endPoint y: 223, distance: 60.3
click at [533, 223] on circle at bounding box center [533, 220] width 14 height 14
click at [534, 254] on icon "0 ? ?" at bounding box center [483, 247] width 718 height 437
click at [534, 254] on circle at bounding box center [533, 254] width 14 height 14
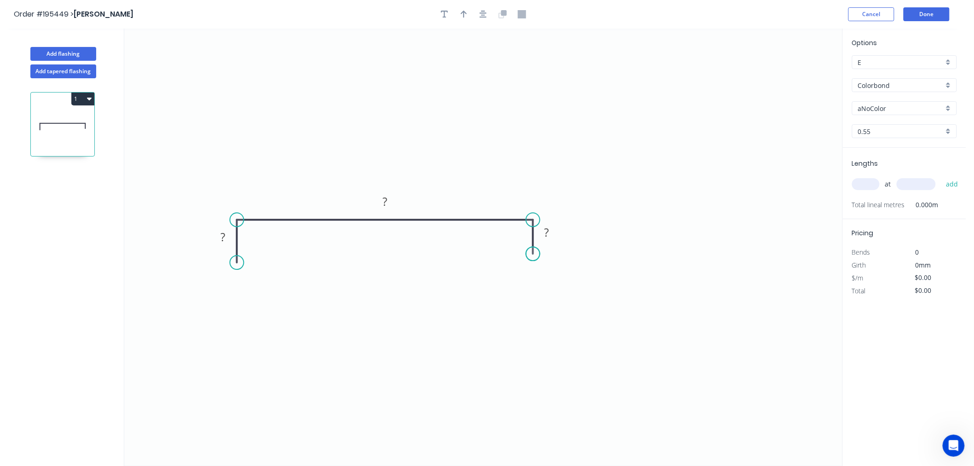
click at [534, 254] on circle at bounding box center [533, 254] width 14 height 14
click at [227, 238] on rect at bounding box center [223, 237] width 18 height 13
click at [920, 108] on input "aNoColor" at bounding box center [901, 109] width 86 height 10
click at [905, 141] on div "Monument" at bounding box center [905, 147] width 104 height 16
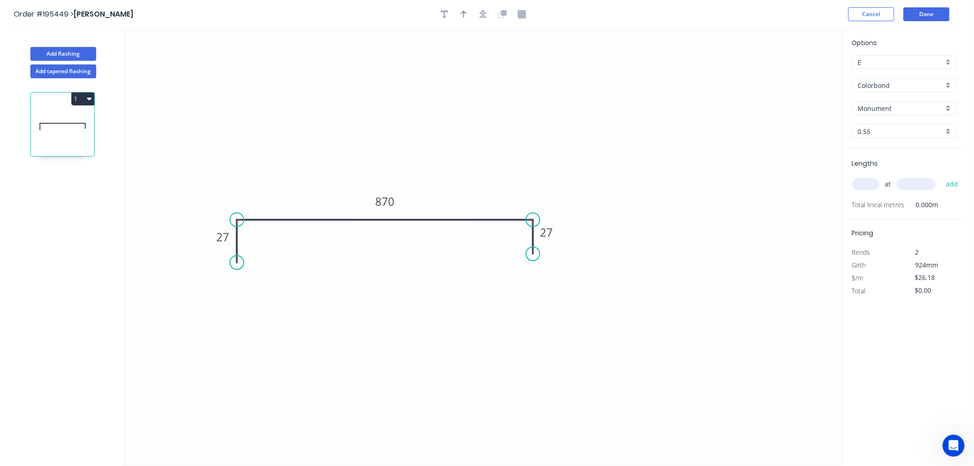
click at [870, 182] on input "text" at bounding box center [866, 184] width 28 height 12
click at [941, 176] on button "add" at bounding box center [952, 184] width 22 height 16
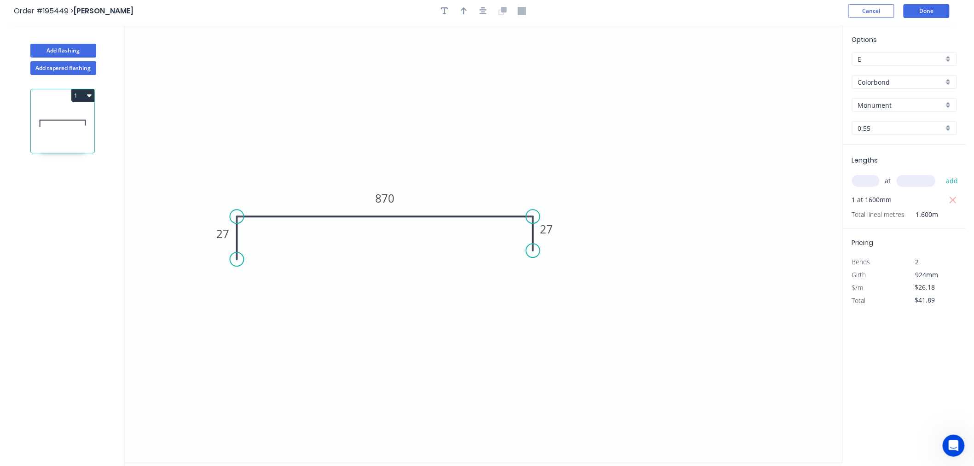
scroll to position [0, 0]
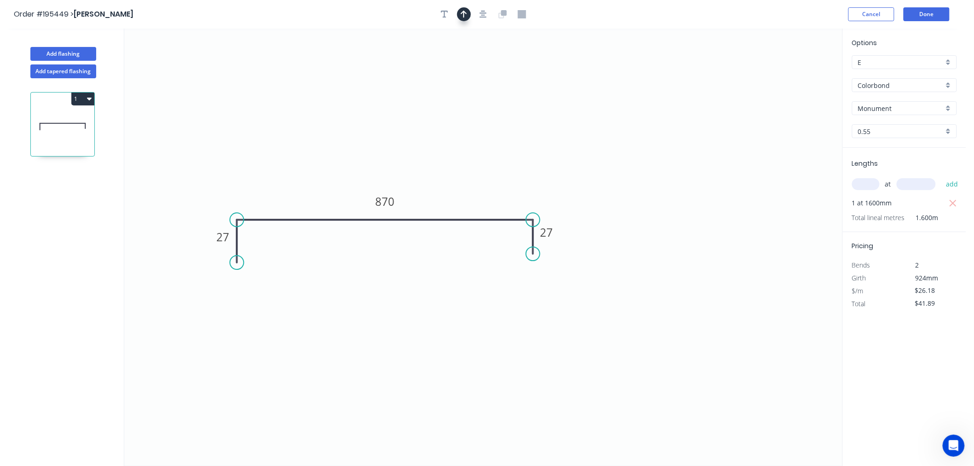
click at [459, 14] on button "button" at bounding box center [464, 14] width 14 height 14
drag, startPoint x: 796, startPoint y: 71, endPoint x: 504, endPoint y: 131, distance: 298.3
click at [504, 131] on icon at bounding box center [504, 119] width 8 height 29
click at [927, 15] on button "Done" at bounding box center [927, 14] width 46 height 14
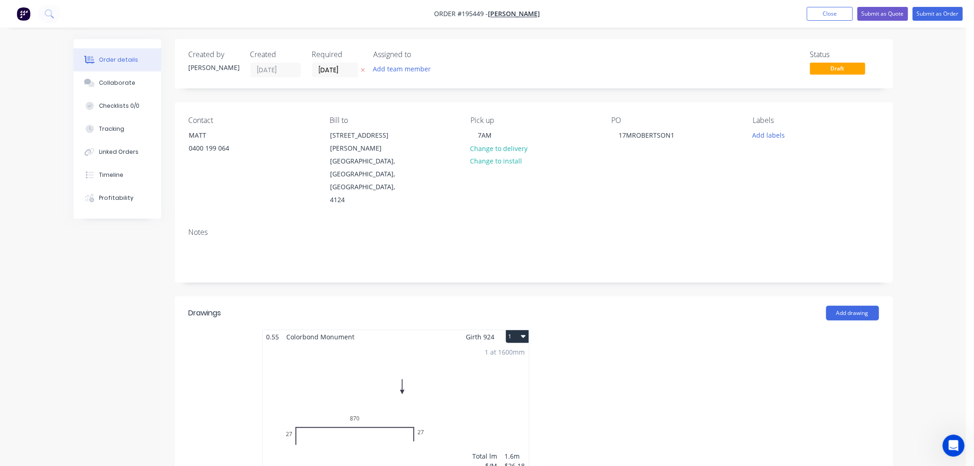
click at [519, 330] on button "1" at bounding box center [517, 336] width 23 height 13
click at [515, 352] on div "Use larger box size" at bounding box center [485, 358] width 71 height 13
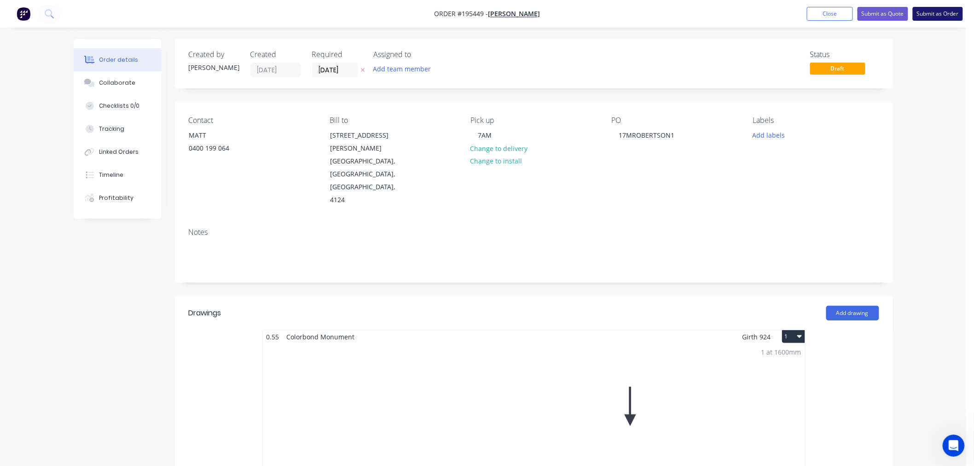
click at [937, 14] on button "Submit as Order" at bounding box center [938, 14] width 50 height 14
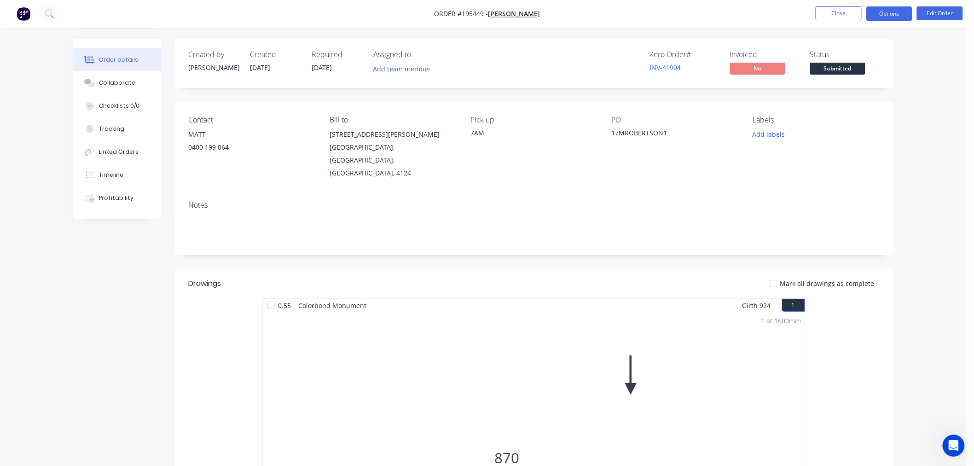
click at [900, 10] on button "Options" at bounding box center [889, 13] width 46 height 15
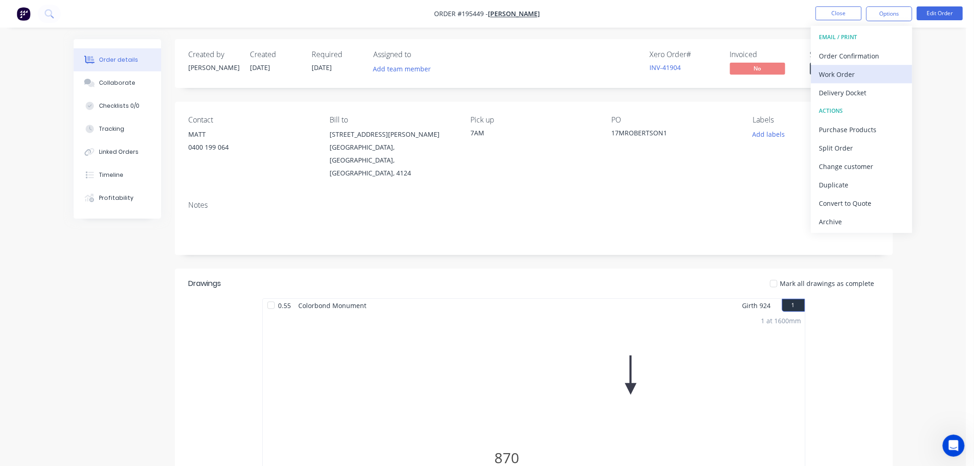
click at [866, 69] on div "Work Order" at bounding box center [861, 74] width 85 height 13
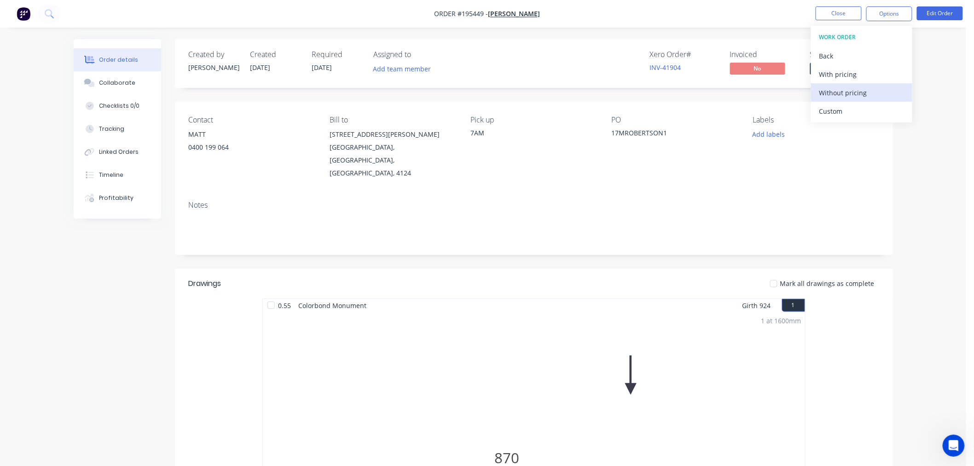
click at [853, 93] on div "Without pricing" at bounding box center [861, 92] width 85 height 13
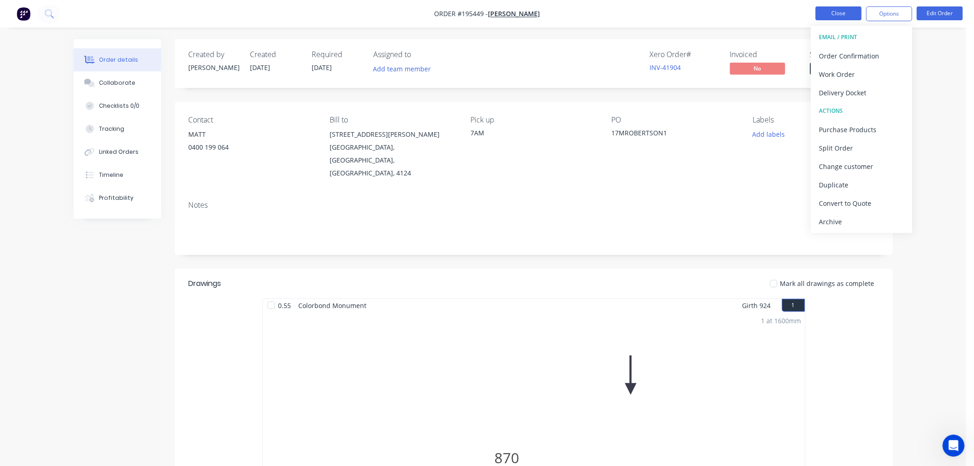
click at [832, 8] on button "Close" at bounding box center [839, 13] width 46 height 14
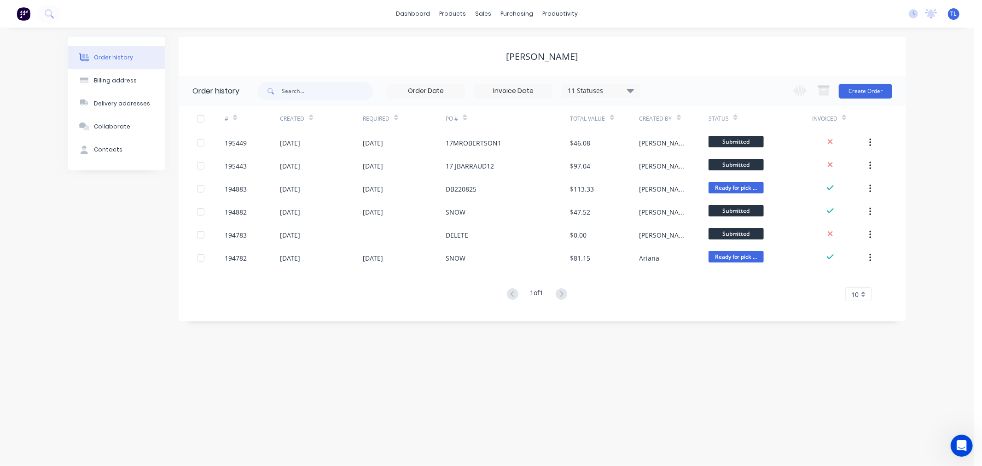
click at [957, 12] on div "TL F&M Fabricators Pty Ltd [PERSON_NAME] Standard User (No Invoicing) Profile S…" at bounding box center [954, 14] width 12 height 12
drag, startPoint x: 956, startPoint y: 15, endPoint x: 955, endPoint y: 11, distance: 4.7
click at [955, 11] on span "TL" at bounding box center [954, 14] width 6 height 8
click at [872, 114] on div "Sign out" at bounding box center [874, 115] width 25 height 8
